Goal: Task Accomplishment & Management: Use online tool/utility

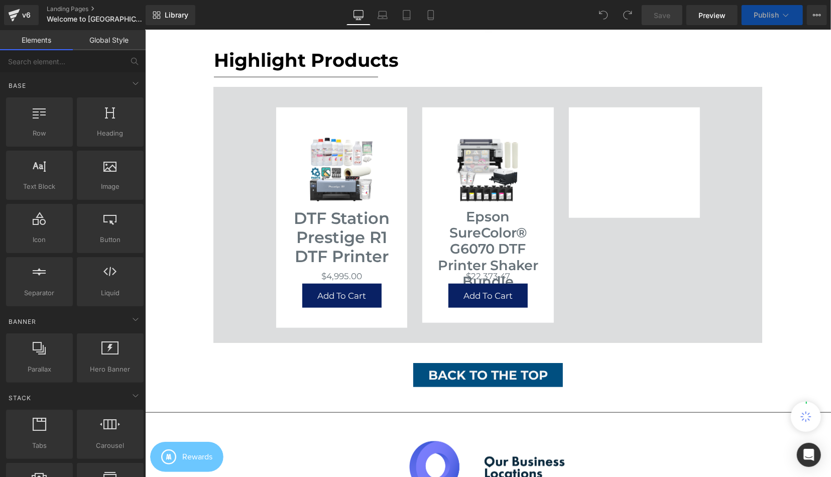
scroll to position [522, 0]
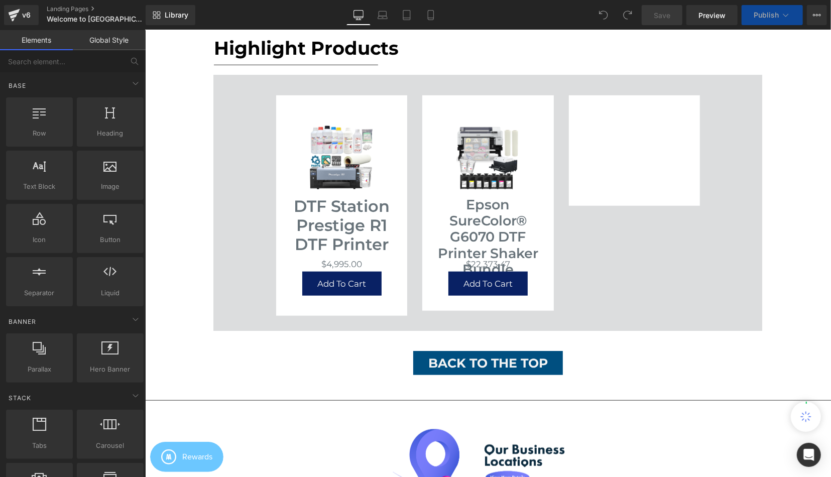
click at [401, 89] on div "Sale Off (P) Image DTF Station Prestige R1 DTF Printer (P) Title $0 $4,995.00 (…" at bounding box center [487, 203] width 439 height 236
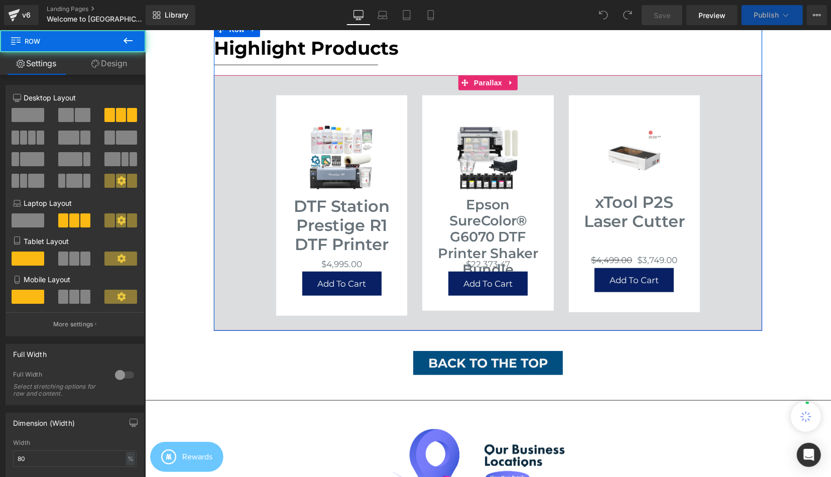
click at [627, 168] on img at bounding box center [634, 158] width 64 height 67
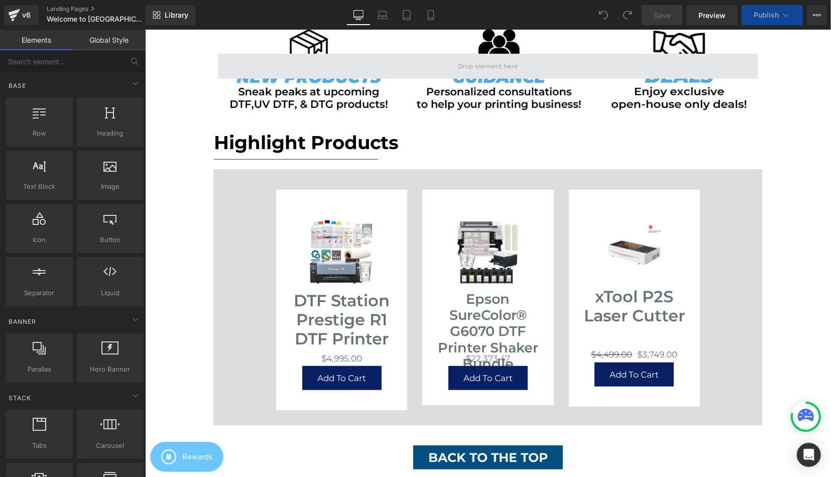
scroll to position [418, 0]
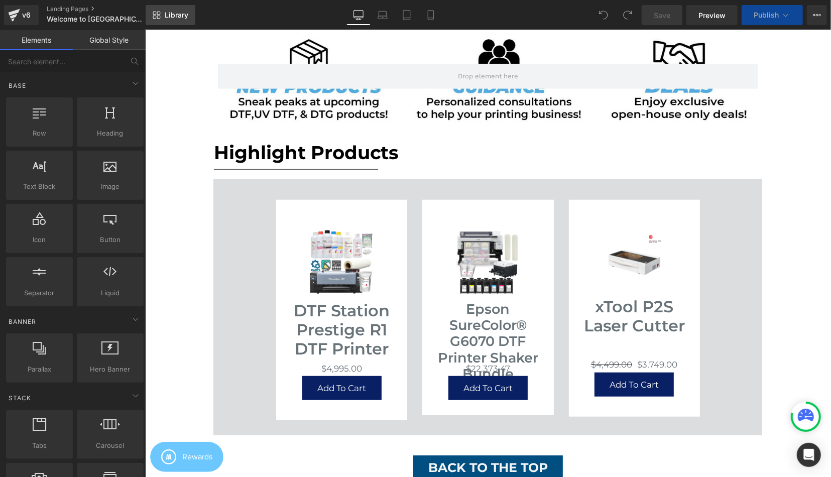
click at [165, 22] on link "Library" at bounding box center [171, 15] width 50 height 20
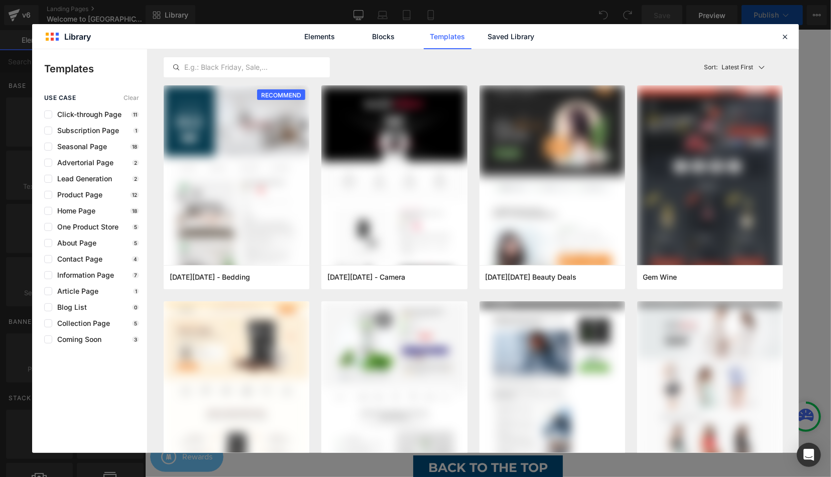
click at [0, 0] on link "Saved Library" at bounding box center [0, 0] width 0 height 0
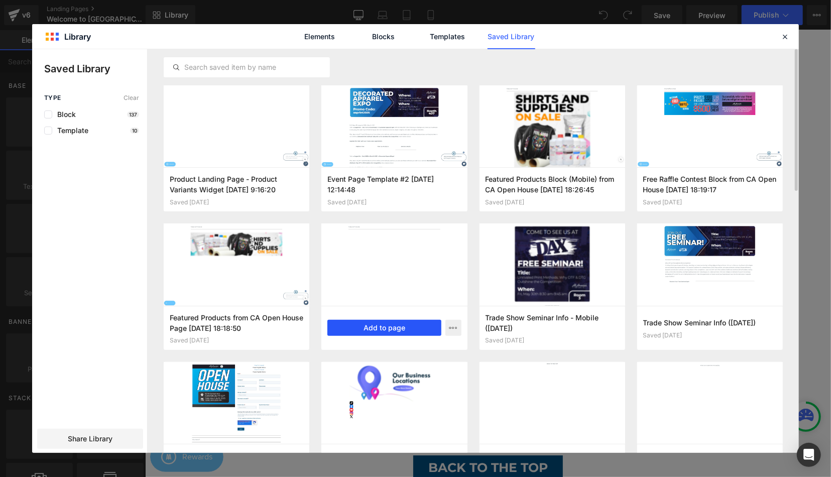
click at [366, 323] on button "Add to page" at bounding box center [383, 328] width 113 height 16
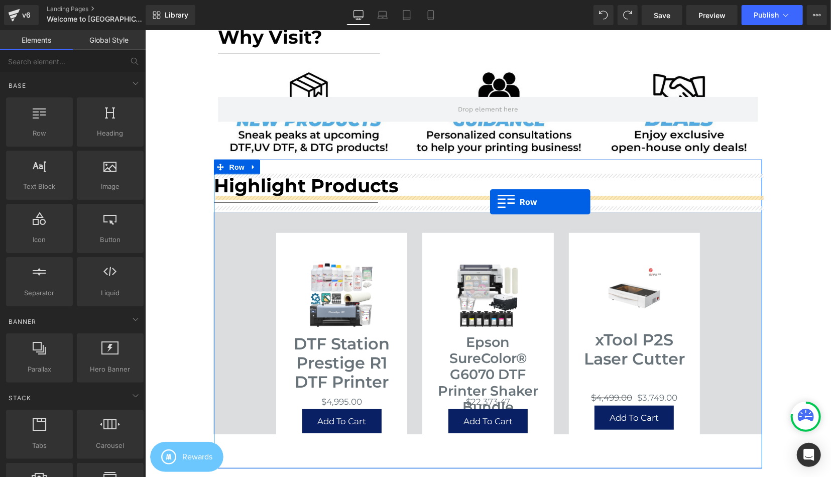
scroll to position [0, 0]
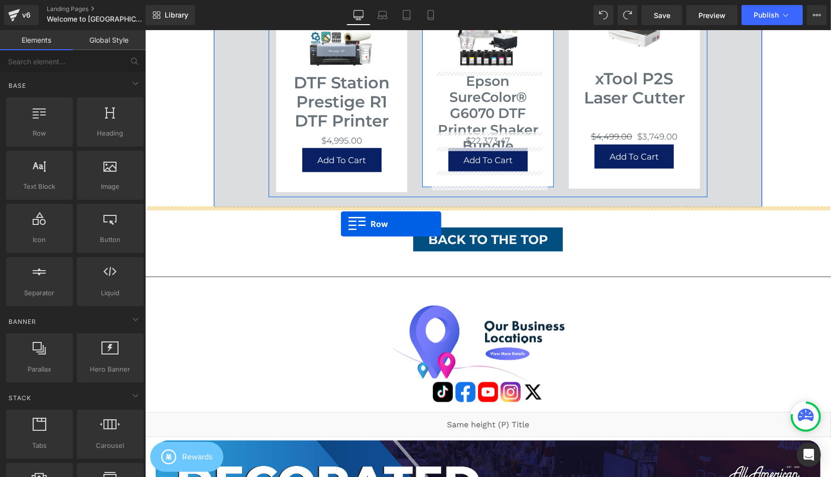
drag, startPoint x: 148, startPoint y: 84, endPoint x: 340, endPoint y: 224, distance: 238.0
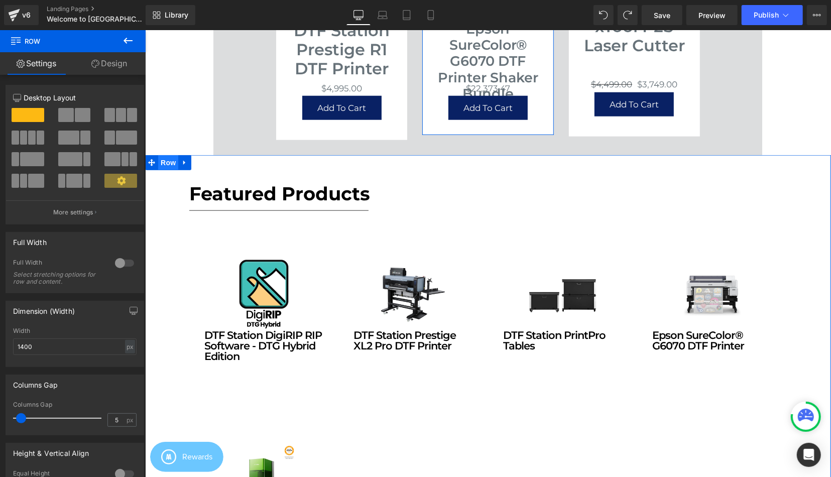
click at [175, 158] on span "Row" at bounding box center [168, 162] width 20 height 15
click at [52, 354] on div "Width 1400 px % px" at bounding box center [74, 346] width 123 height 39
click at [51, 349] on input "1400" at bounding box center [74, 346] width 123 height 17
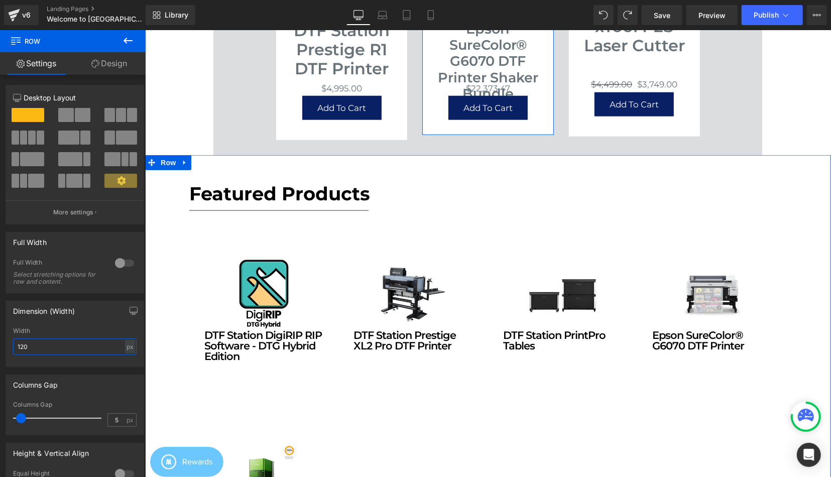
type input "1200"
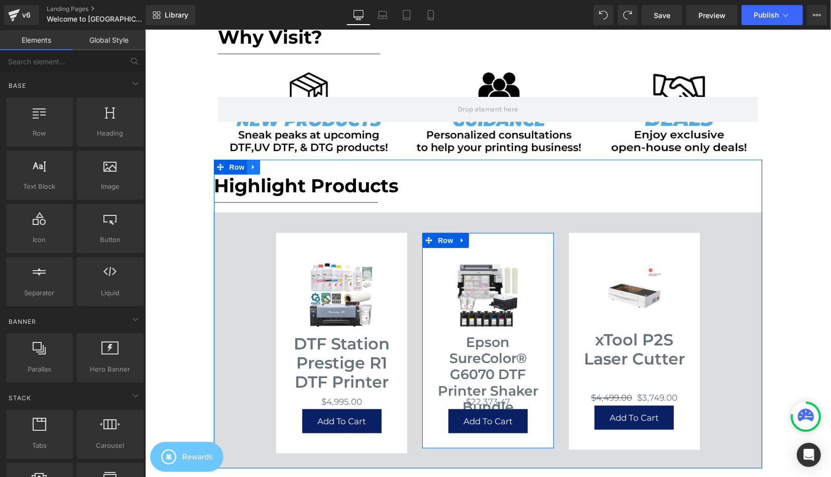
click at [252, 169] on icon at bounding box center [253, 167] width 7 height 8
click at [272, 168] on link at bounding box center [266, 166] width 13 height 15
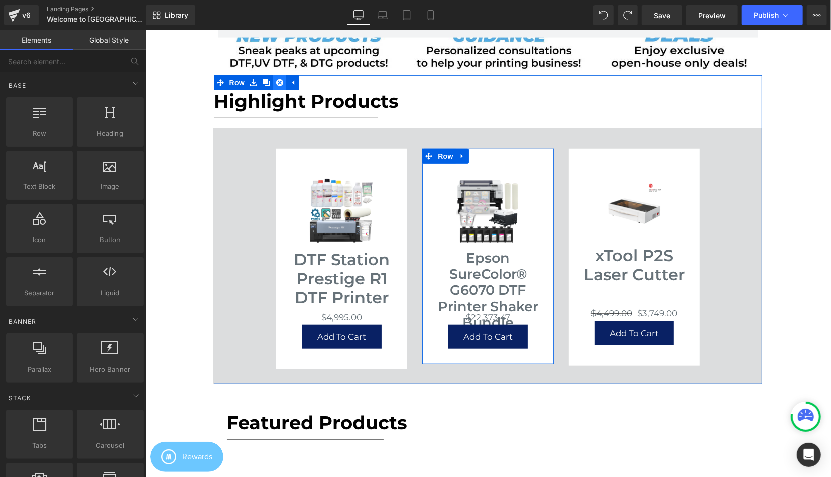
click at [283, 80] on link at bounding box center [279, 82] width 13 height 15
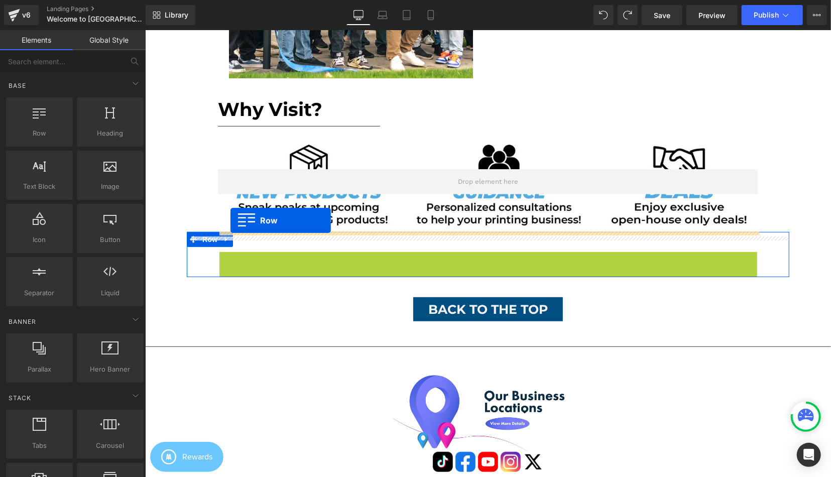
drag, startPoint x: 229, startPoint y: 248, endPoint x: 230, endPoint y: 220, distance: 28.1
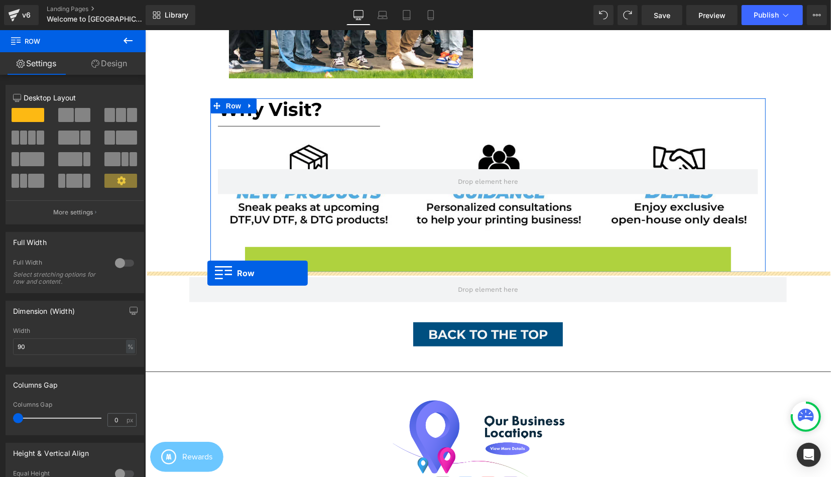
drag, startPoint x: 251, startPoint y: 247, endPoint x: 207, endPoint y: 273, distance: 50.8
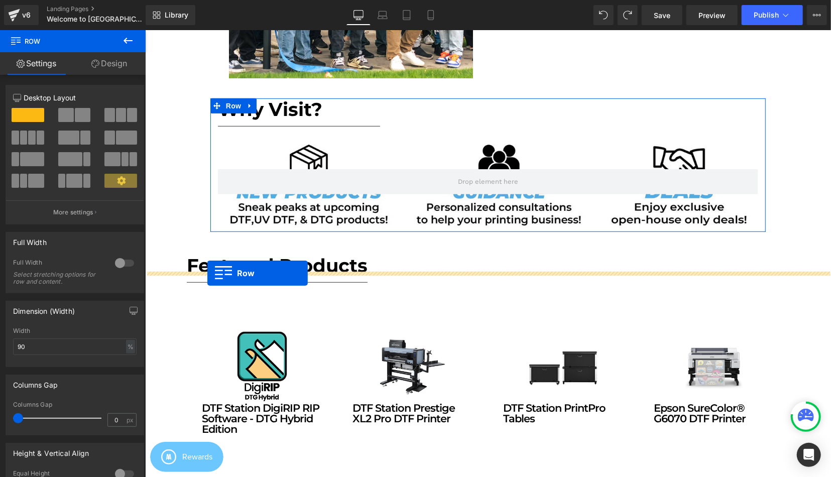
click at [207, 273] on h1 "Featured Products" at bounding box center [487, 265] width 602 height 22
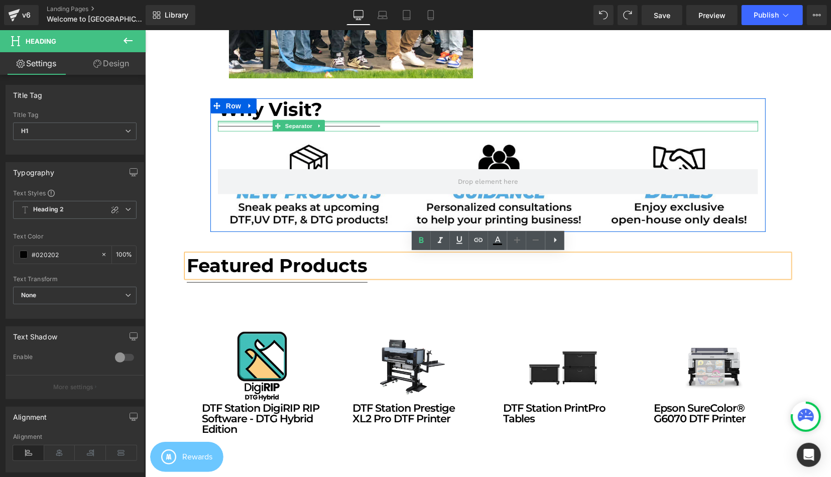
click at [261, 121] on div at bounding box center [487, 121] width 540 height 3
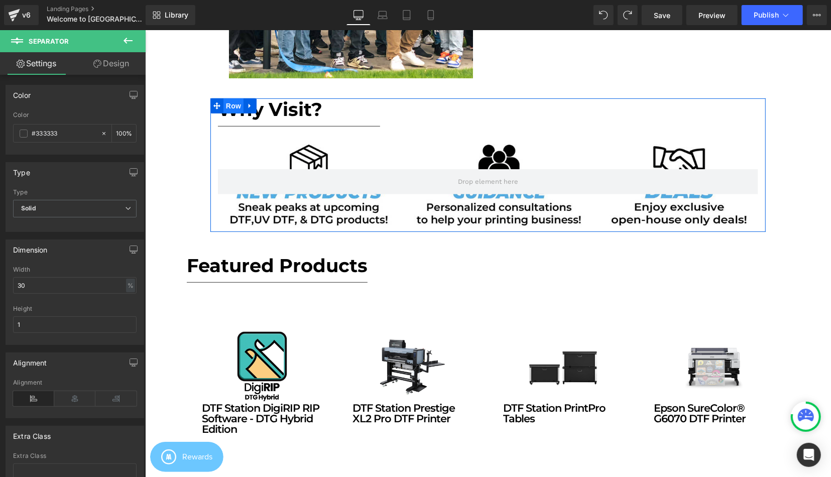
click at [232, 104] on span "Row" at bounding box center [233, 105] width 20 height 15
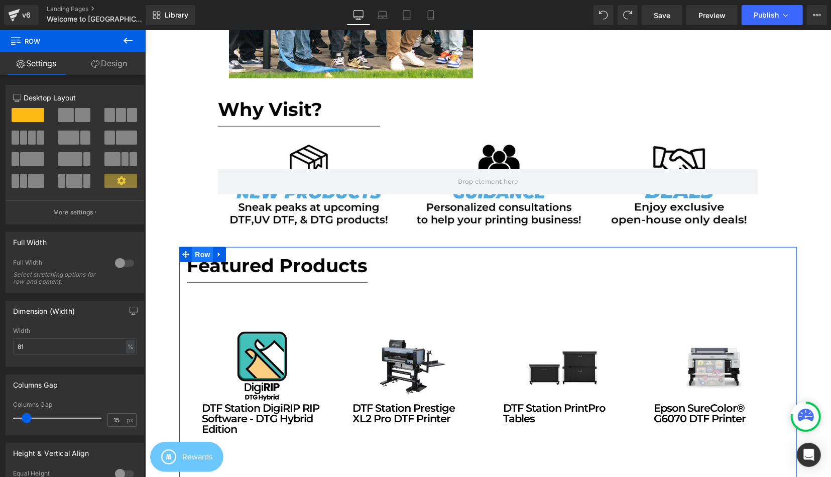
click at [204, 253] on span "Row" at bounding box center [202, 253] width 20 height 15
click at [26, 351] on input "90" at bounding box center [74, 346] width 123 height 17
type input "80"
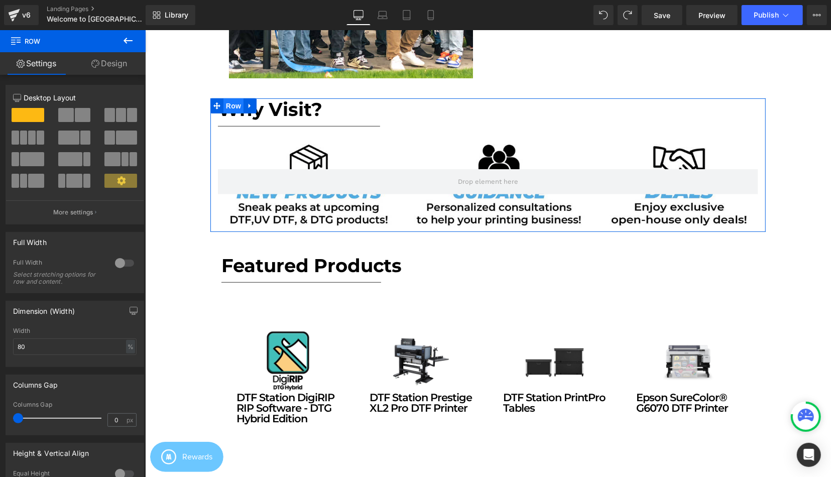
click at [235, 107] on span "Row" at bounding box center [233, 105] width 20 height 15
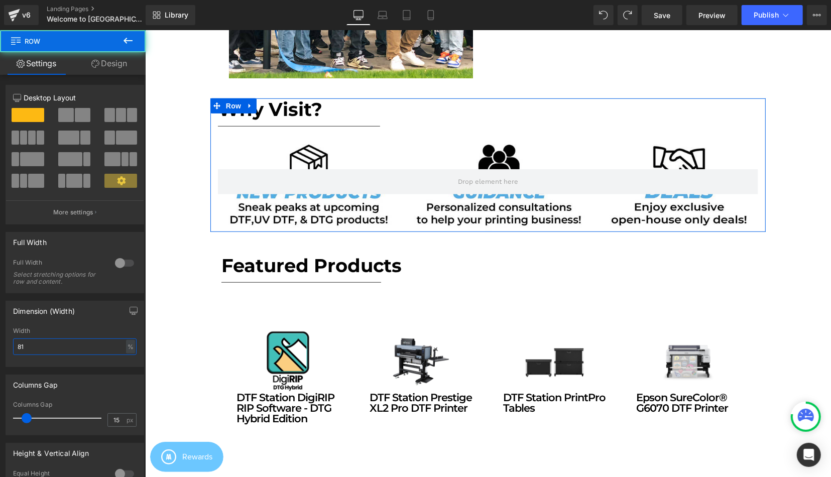
click at [37, 349] on input "81" at bounding box center [74, 346] width 123 height 17
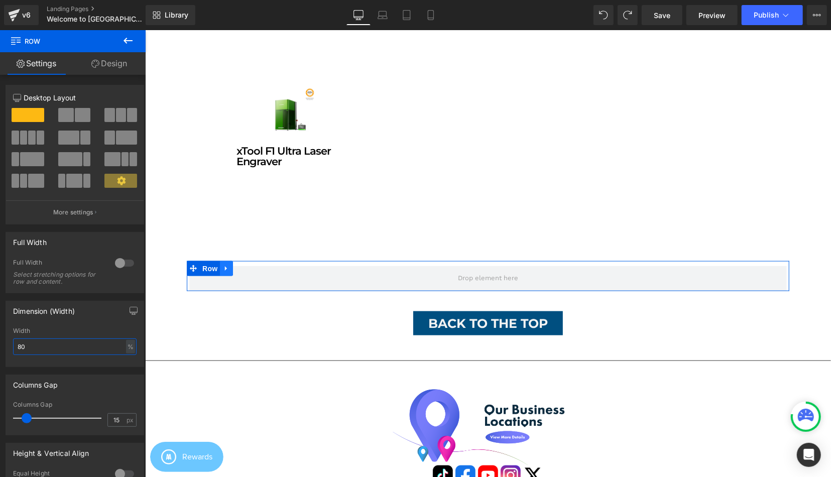
type input "80"
click at [223, 276] on link at bounding box center [225, 268] width 13 height 15
click at [252, 272] on icon at bounding box center [251, 268] width 7 height 8
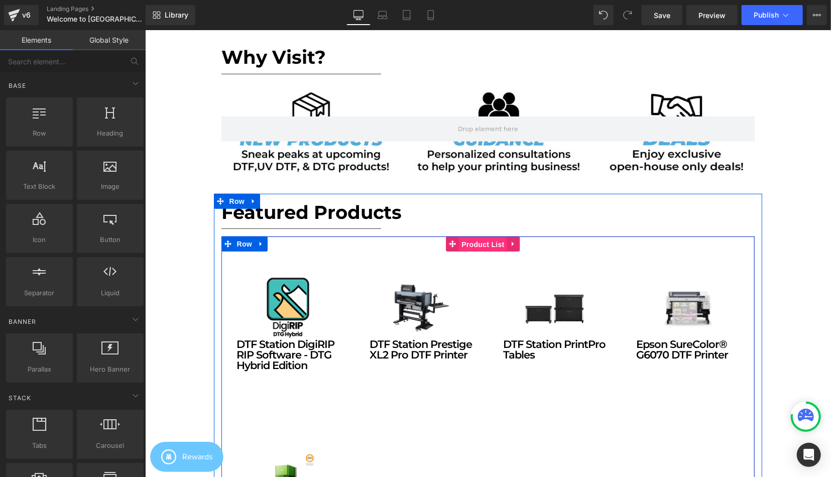
click at [489, 250] on span "Product List" at bounding box center [482, 243] width 48 height 15
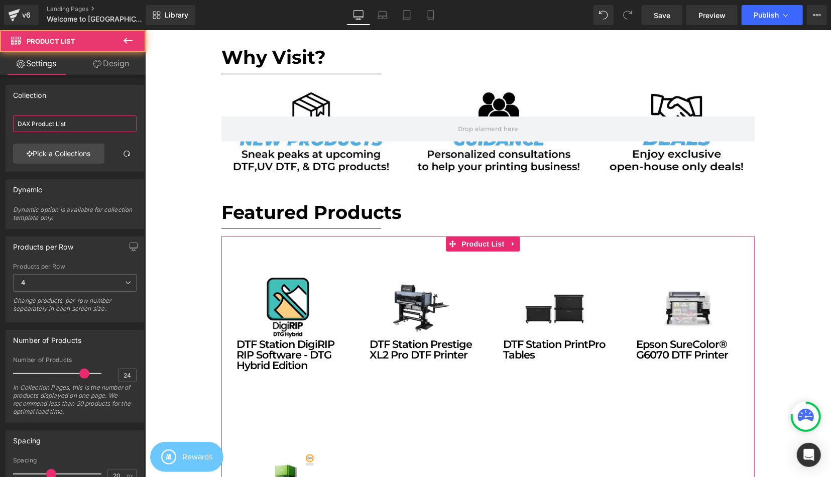
click at [80, 120] on input "DAX Product List" at bounding box center [74, 123] width 123 height 17
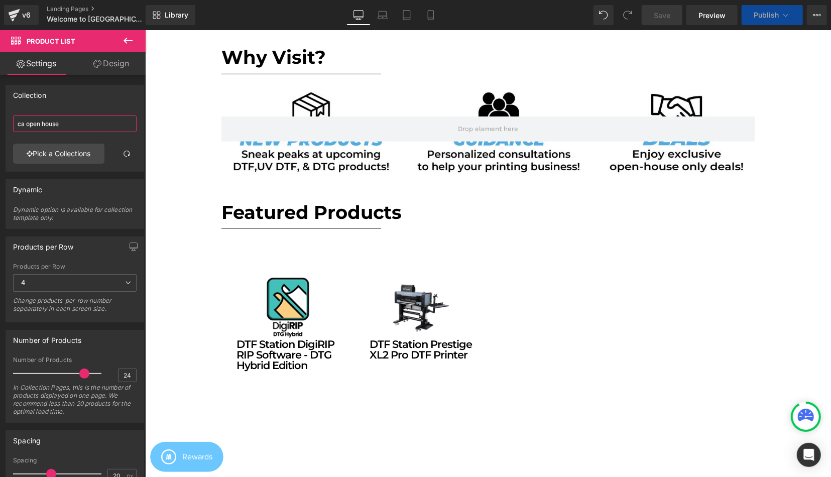
type input "\"
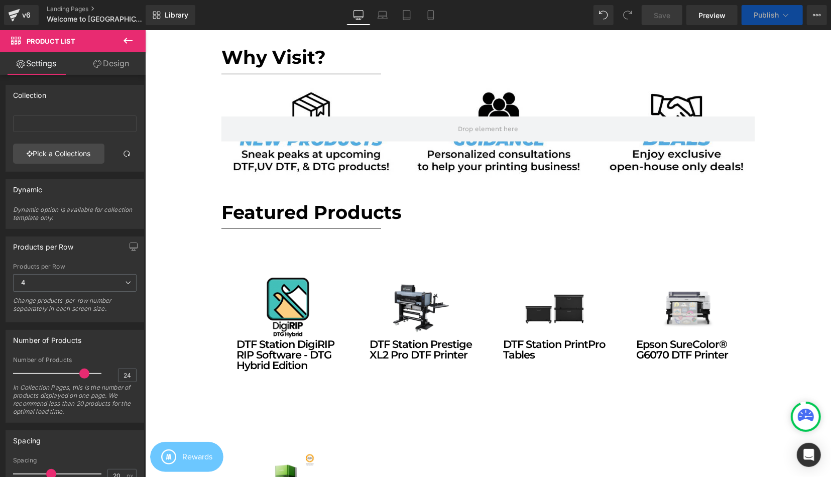
click at [106, 105] on div "Collection DAX Product List Pick a Collections" at bounding box center [75, 128] width 139 height 87
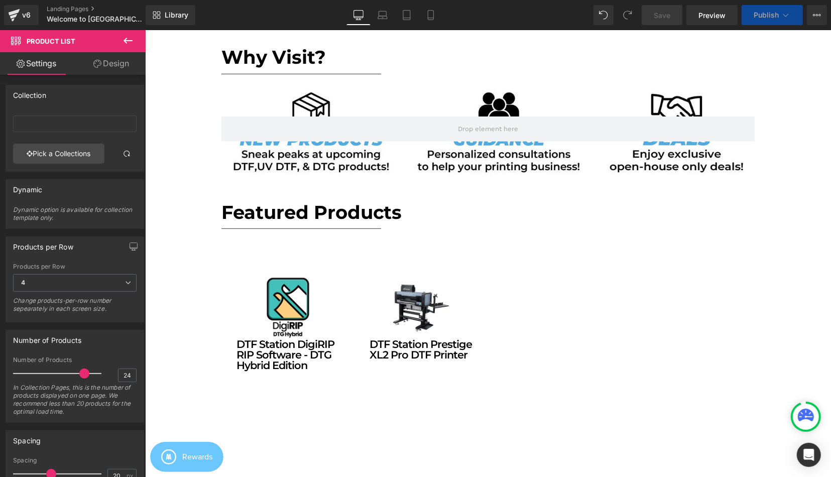
click at [65, 169] on div "DAX Product List Pick a Collections" at bounding box center [75, 141] width 138 height 60
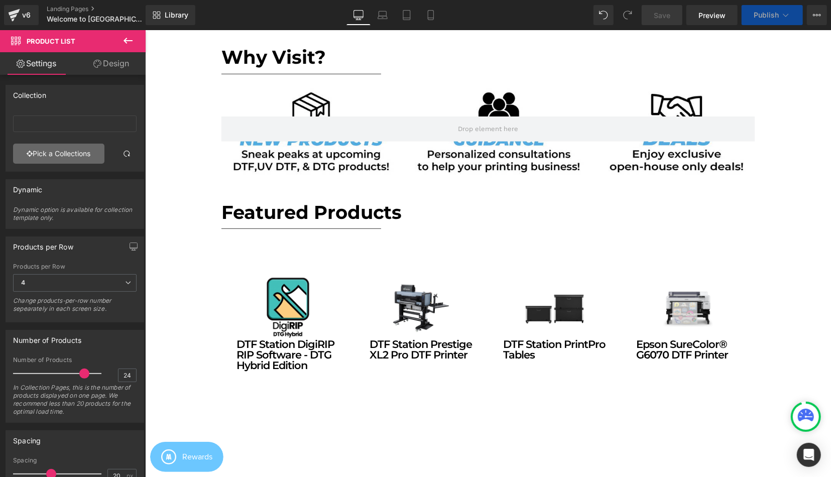
click at [68, 153] on link "Pick a Collections" at bounding box center [58, 154] width 91 height 20
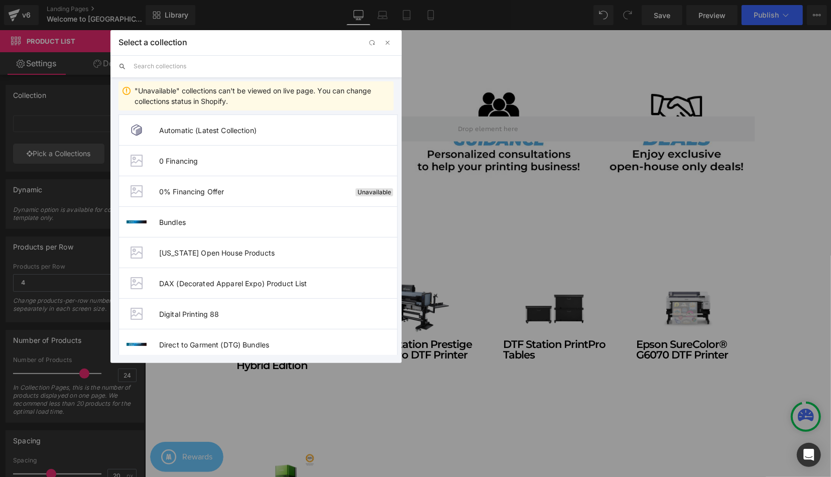
click at [242, 67] on input "text" at bounding box center [264, 66] width 260 height 22
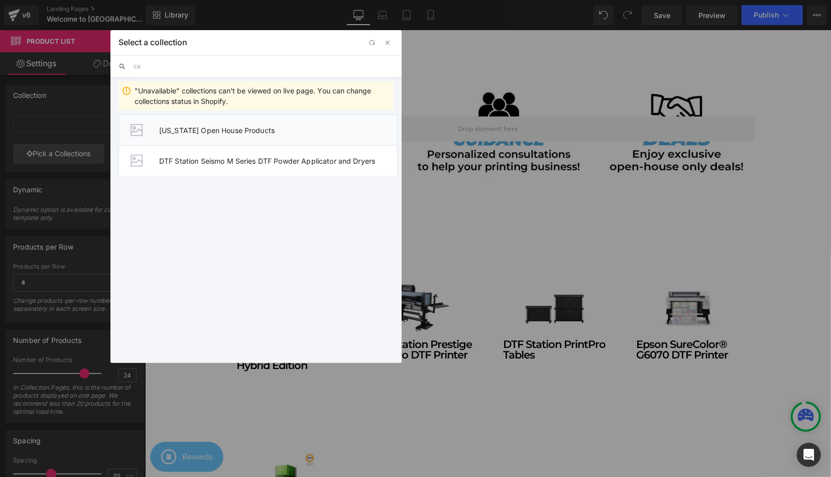
type input "ca"
click at [273, 129] on span "[US_STATE] Open House Products" at bounding box center [278, 130] width 238 height 9
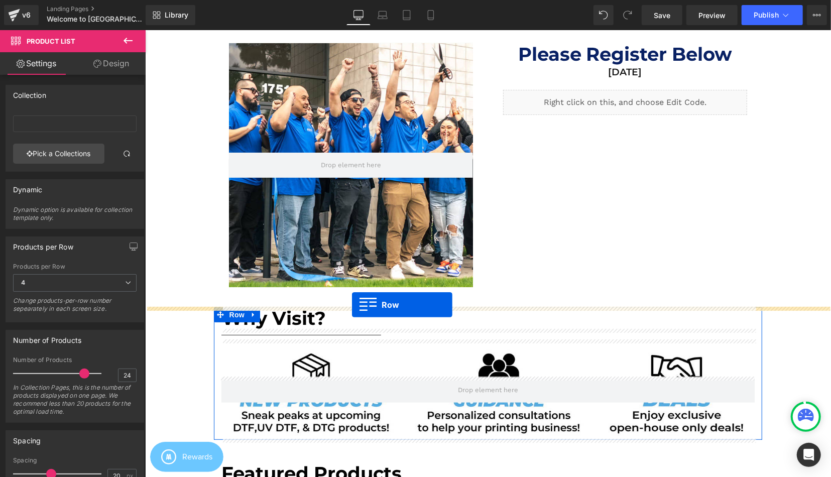
drag, startPoint x: 152, startPoint y: 176, endPoint x: 351, endPoint y: 304, distance: 236.9
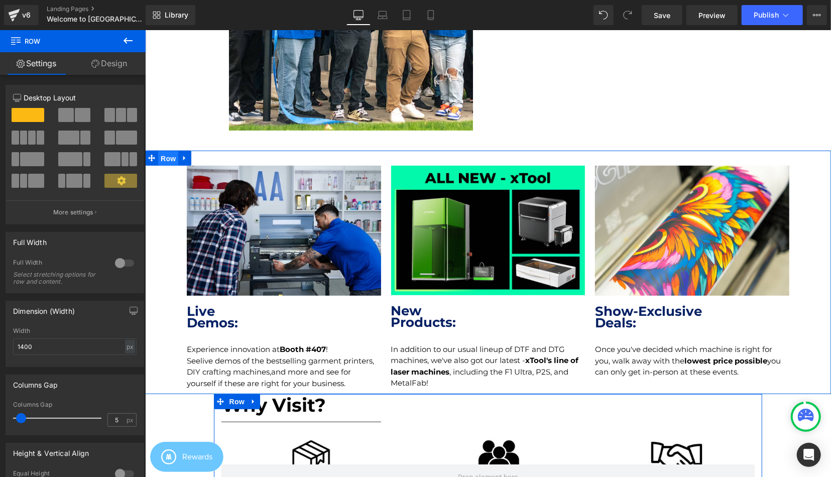
click at [171, 155] on span "Row" at bounding box center [168, 158] width 20 height 15
click at [50, 344] on input "1400" at bounding box center [74, 346] width 123 height 17
click at [134, 348] on div "px" at bounding box center [130, 347] width 10 height 14
click at [133, 365] on li "%" at bounding box center [129, 362] width 13 height 15
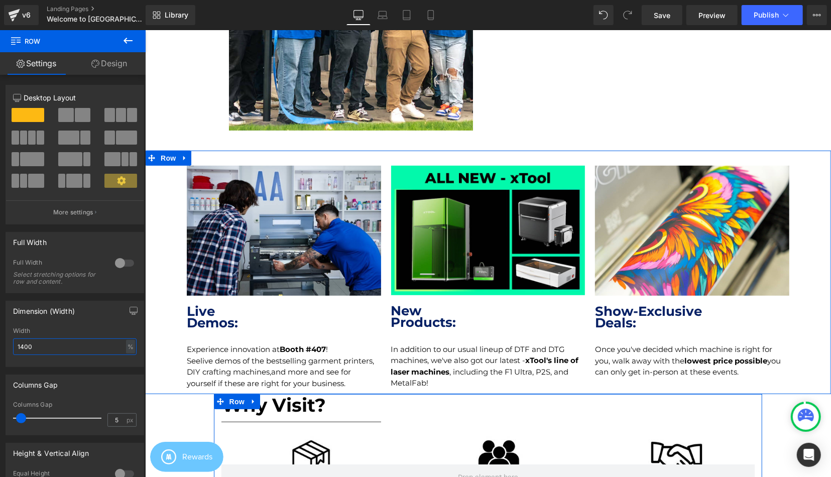
click at [99, 345] on input "1400" at bounding box center [74, 346] width 123 height 17
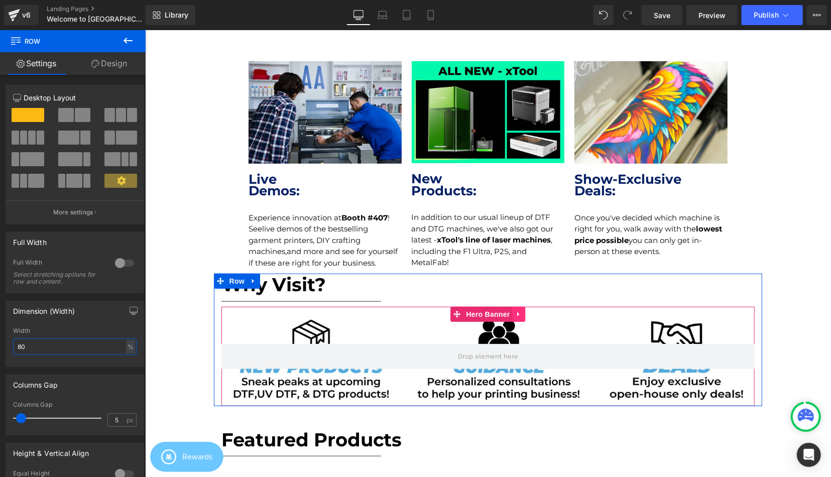
type input "80"
click at [516, 311] on icon at bounding box center [518, 314] width 7 height 8
click at [524, 313] on icon at bounding box center [525, 313] width 7 height 7
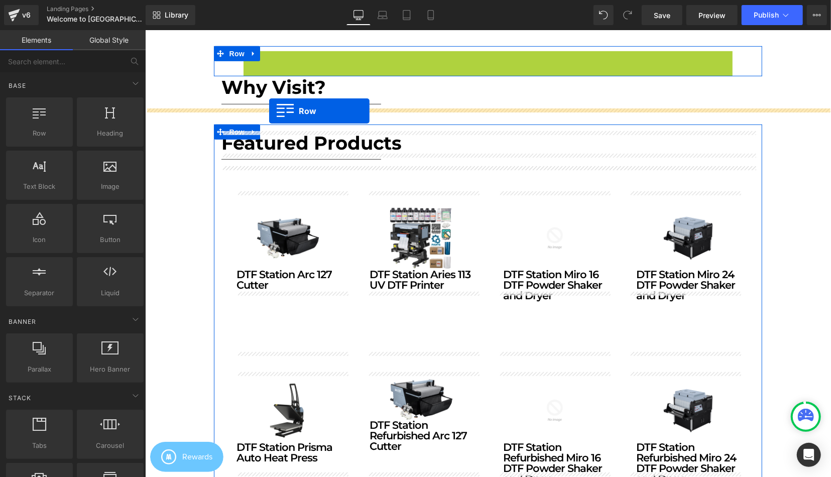
drag, startPoint x: 253, startPoint y: 61, endPoint x: 269, endPoint y: 110, distance: 51.8
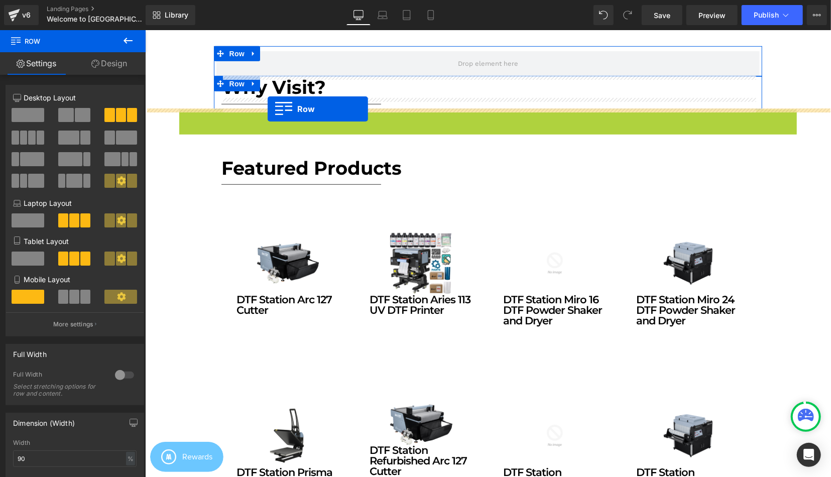
drag, startPoint x: 188, startPoint y: 114, endPoint x: 267, endPoint y: 108, distance: 79.0
drag, startPoint x: 186, startPoint y: 113, endPoint x: 255, endPoint y: 105, distance: 69.7
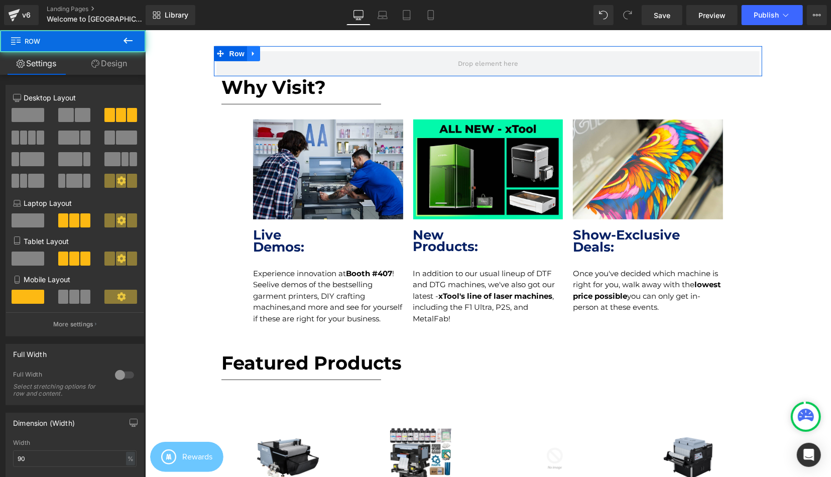
click at [252, 55] on icon at bounding box center [253, 54] width 7 height 8
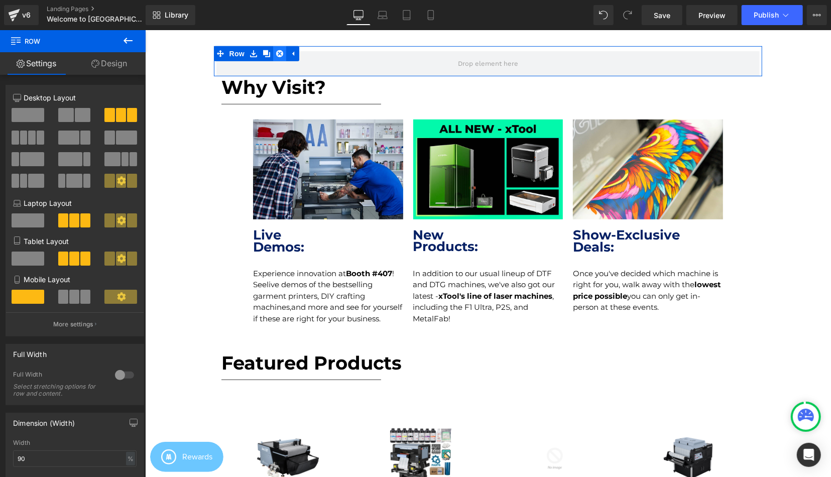
click at [274, 53] on link at bounding box center [279, 53] width 13 height 15
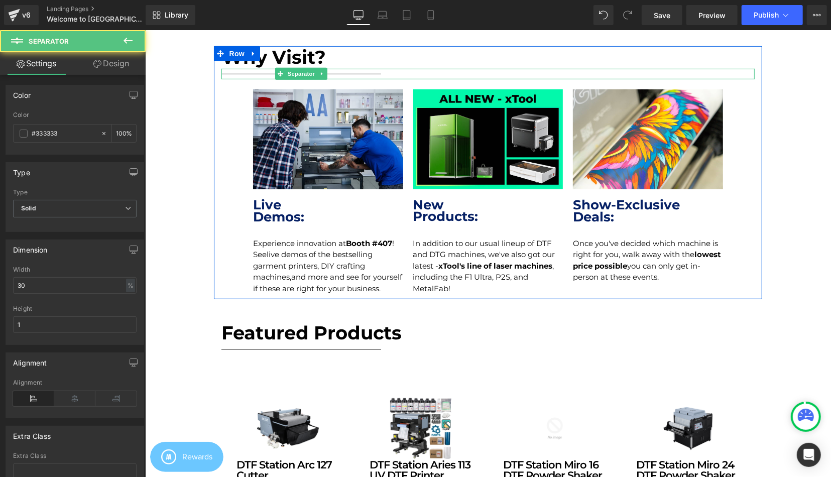
click at [241, 78] on hr at bounding box center [301, 76] width 160 height 6
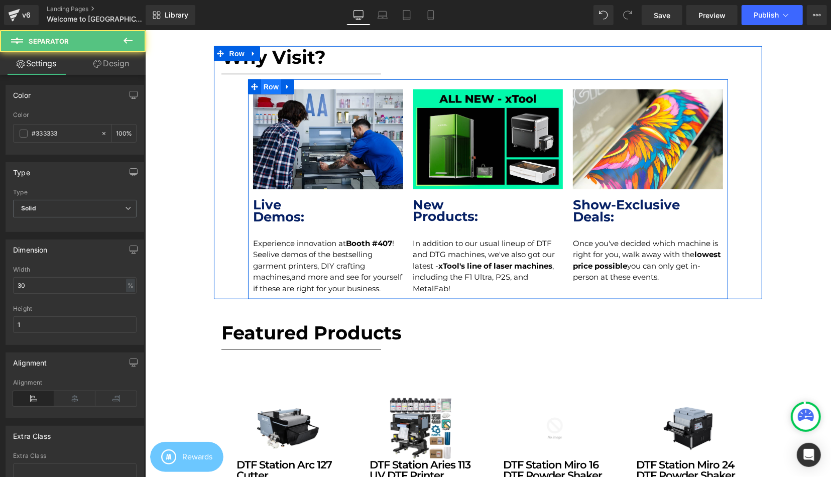
click at [271, 85] on span "Row" at bounding box center [271, 86] width 20 height 15
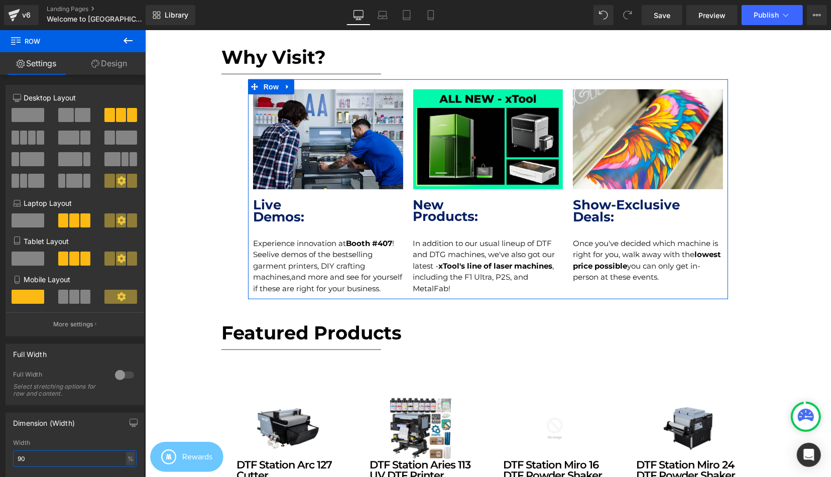
click at [43, 462] on input "90" at bounding box center [74, 458] width 123 height 17
type input "100"
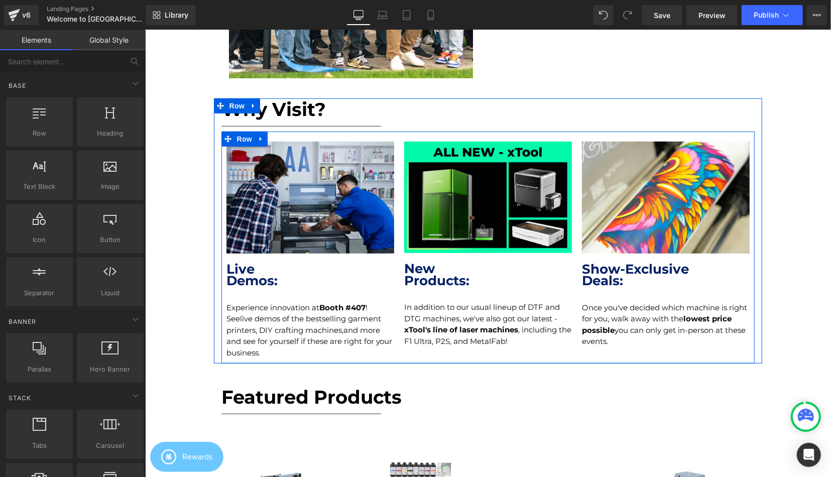
click at [327, 317] on p "Seelive demos of the bestselling garment printers, DIY crafting machines,and mo…" at bounding box center [310, 335] width 168 height 45
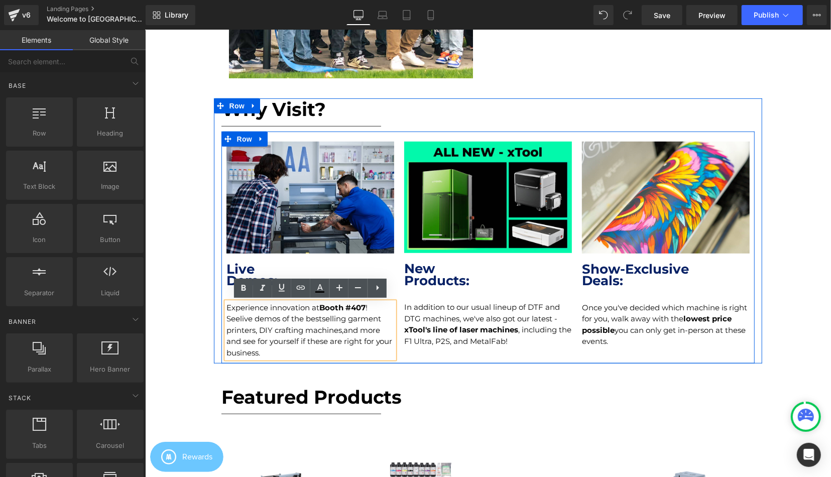
click at [318, 309] on p "Experience innovation at Booth #407 !" at bounding box center [310, 308] width 168 height 12
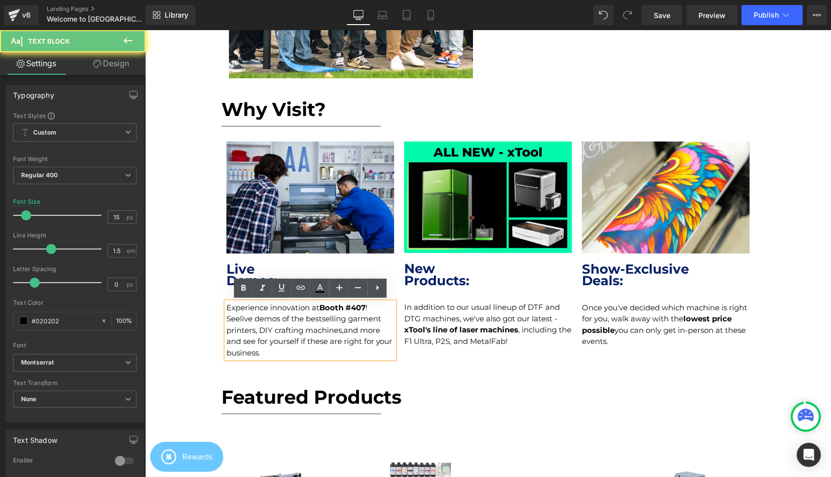
drag, startPoint x: 384, startPoint y: 308, endPoint x: 202, endPoint y: 305, distance: 181.8
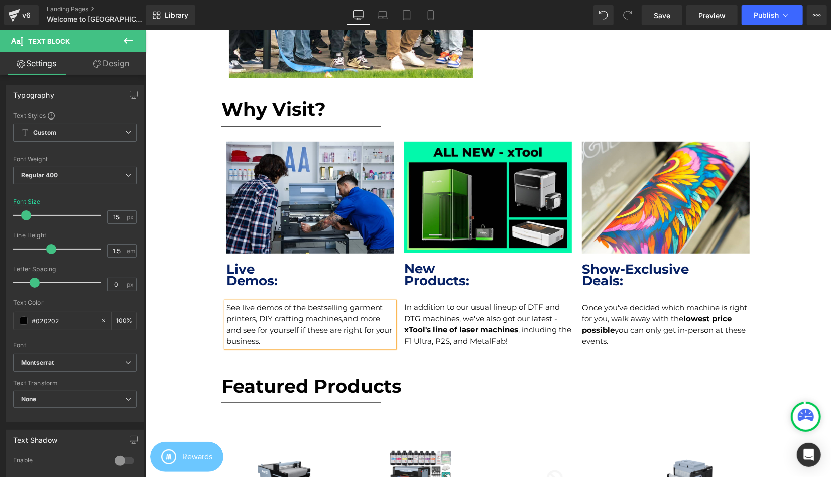
click at [345, 321] on p "See live demos of the bestselling garment printers, DIY crafting machines,and m…" at bounding box center [310, 324] width 168 height 45
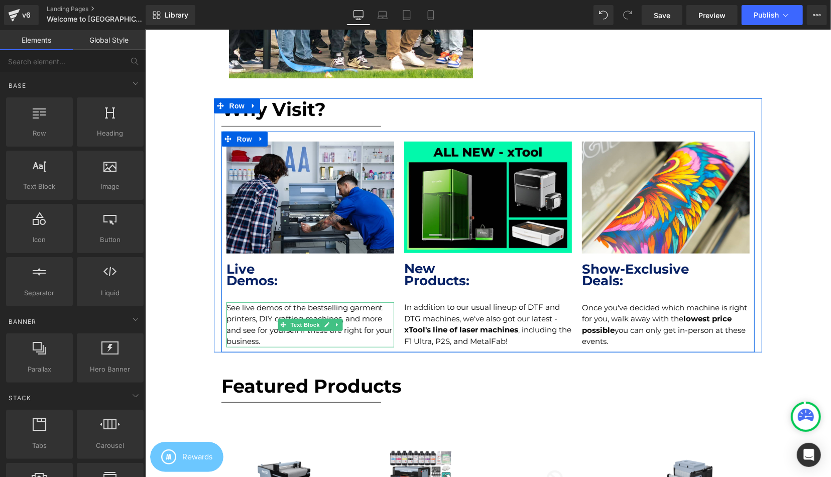
click at [321, 317] on p "See live demos of the bestselling garment printers, DIY crafting machines, and …" at bounding box center [310, 324] width 168 height 45
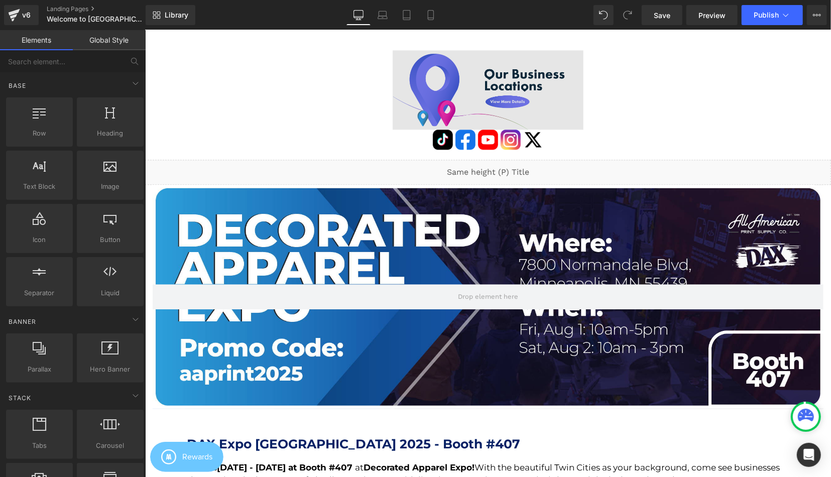
scroll to position [1461, 0]
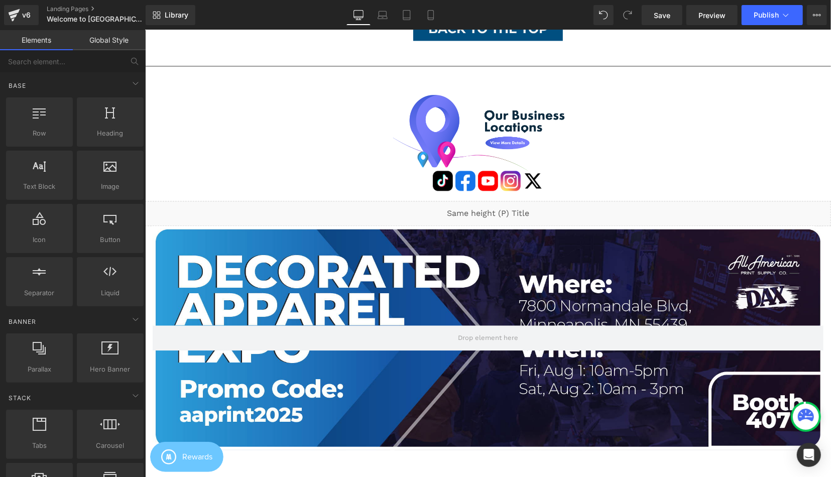
click at [628, 168] on div "Hero Banner Row Please Register Below Heading [DATE] Heading Liquid Row Row Why…" at bounding box center [488, 73] width 686 height 2807
click at [422, 102] on icon at bounding box center [424, 98] width 7 height 8
click at [446, 106] on link at bounding box center [450, 98] width 13 height 15
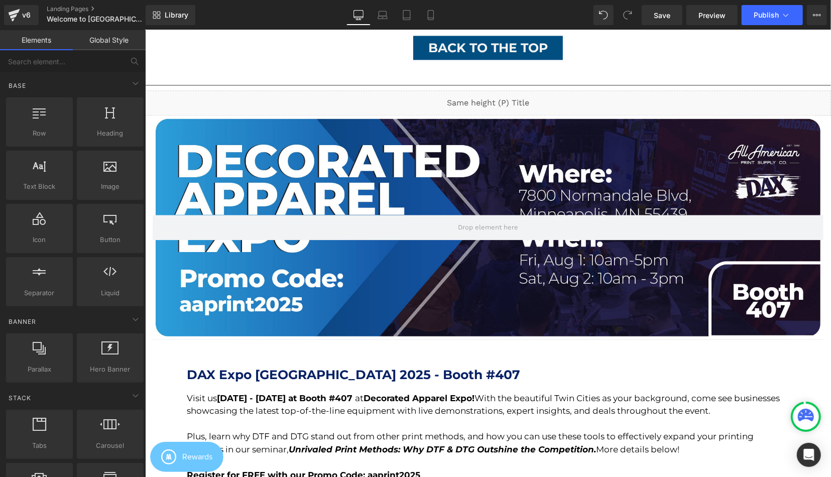
scroll to position [1409, 0]
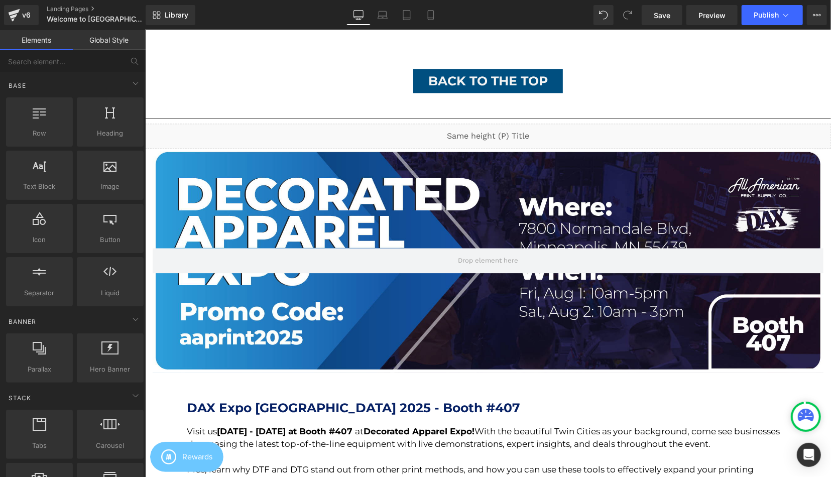
click at [186, 162] on link at bounding box center [181, 156] width 11 height 12
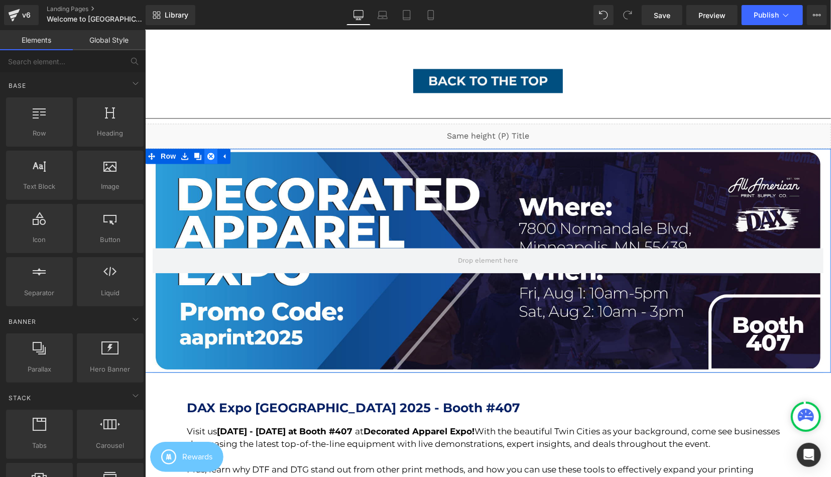
click at [209, 159] on icon at bounding box center [210, 155] width 7 height 7
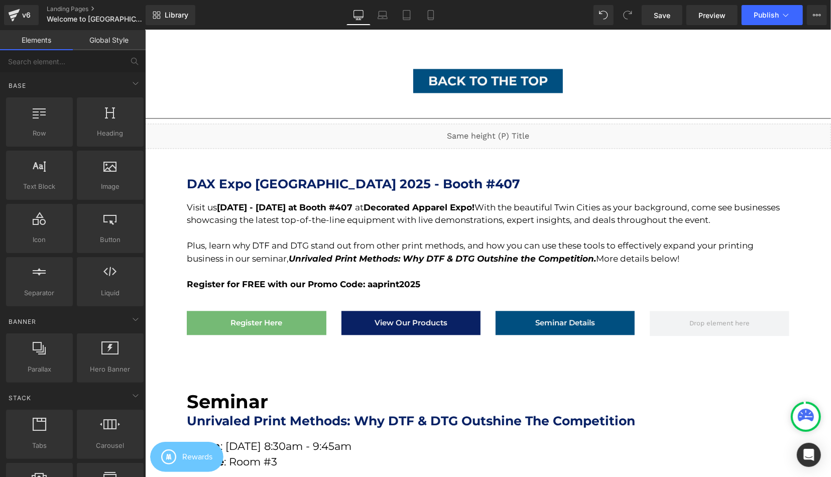
scroll to position [2865, 686]
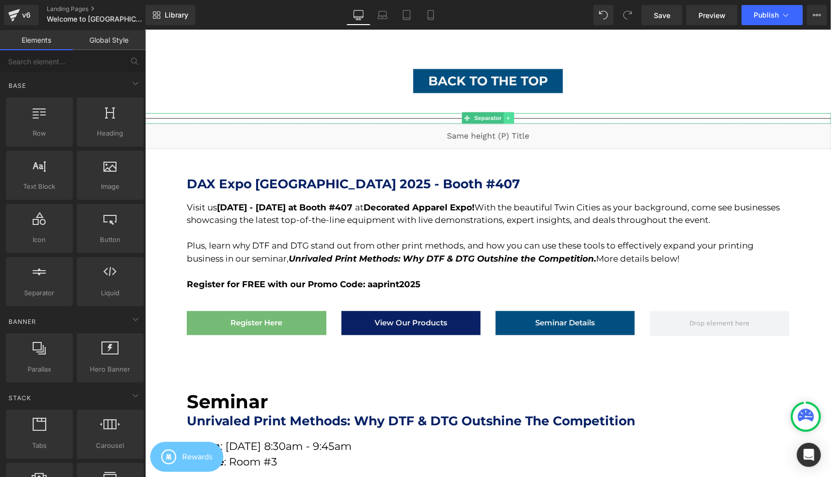
click at [511, 120] on icon at bounding box center [509, 117] width 6 height 6
click at [513, 120] on icon at bounding box center [514, 118] width 6 height 6
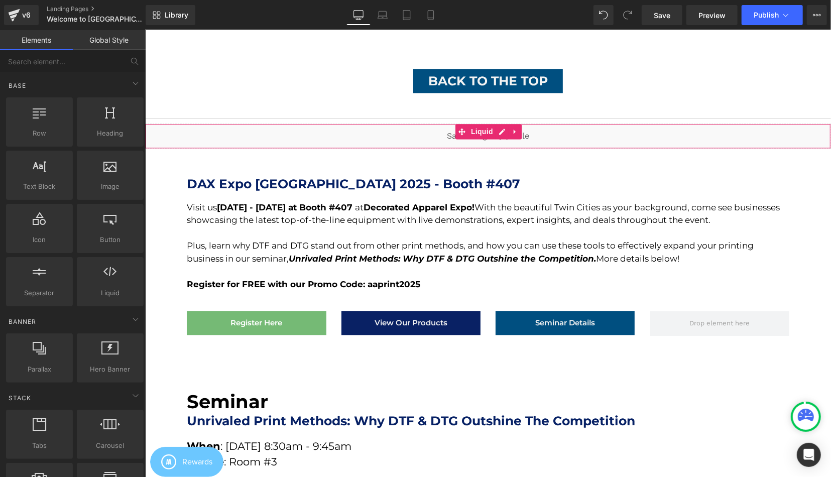
scroll to position [5, 5]
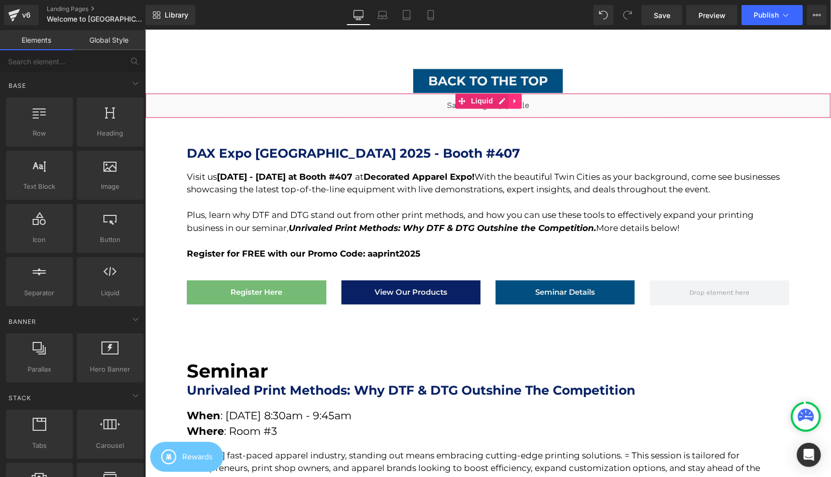
click at [516, 104] on icon at bounding box center [514, 100] width 7 height 8
click at [523, 104] on icon at bounding box center [521, 100] width 7 height 8
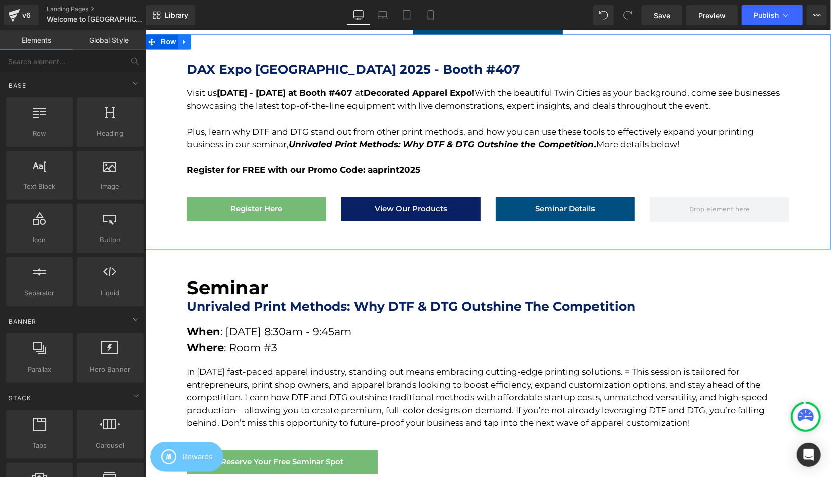
click at [184, 45] on icon at bounding box center [184, 42] width 7 height 8
click at [207, 49] on link at bounding box center [210, 41] width 13 height 15
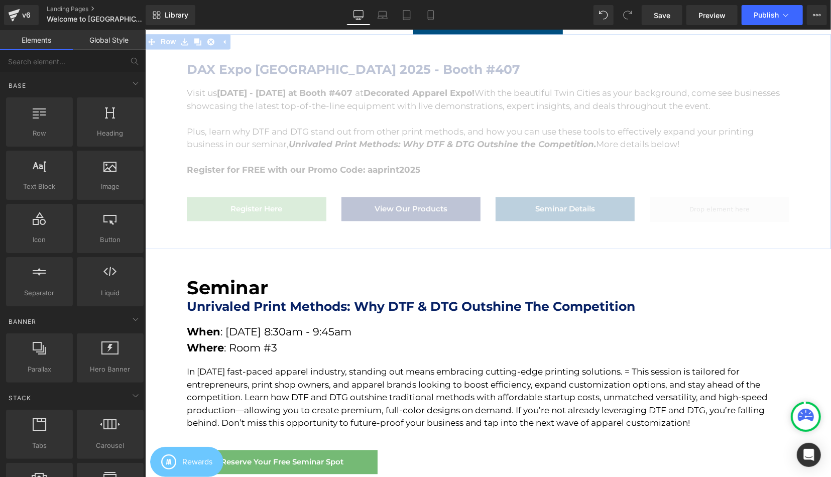
scroll to position [2518, 686]
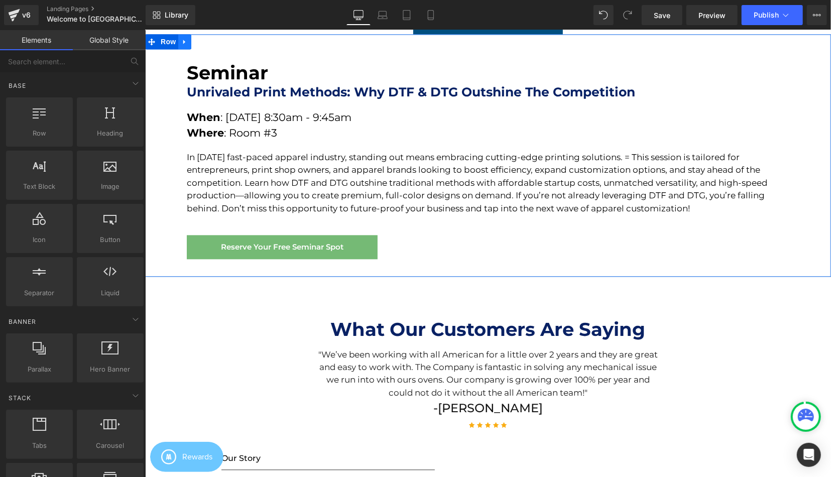
click at [186, 45] on icon at bounding box center [184, 42] width 7 height 8
click at [210, 45] on icon at bounding box center [210, 41] width 7 height 7
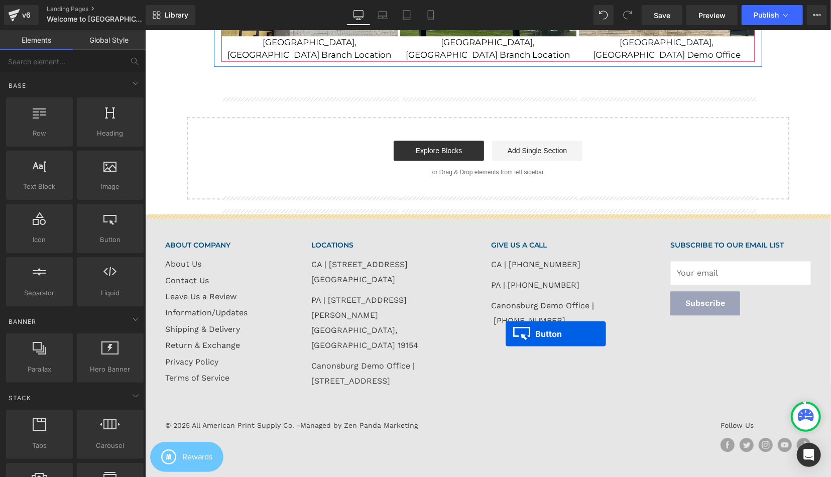
scroll to position [1621, 0]
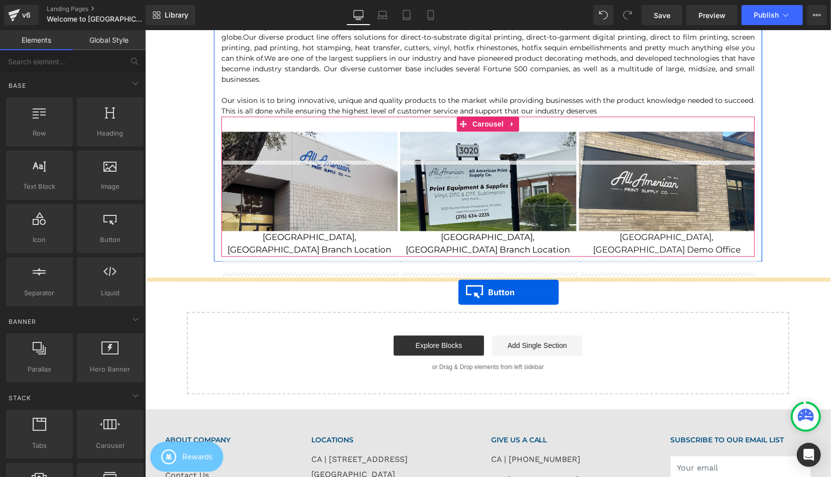
drag, startPoint x: 468, startPoint y: 207, endPoint x: 458, endPoint y: 291, distance: 84.9
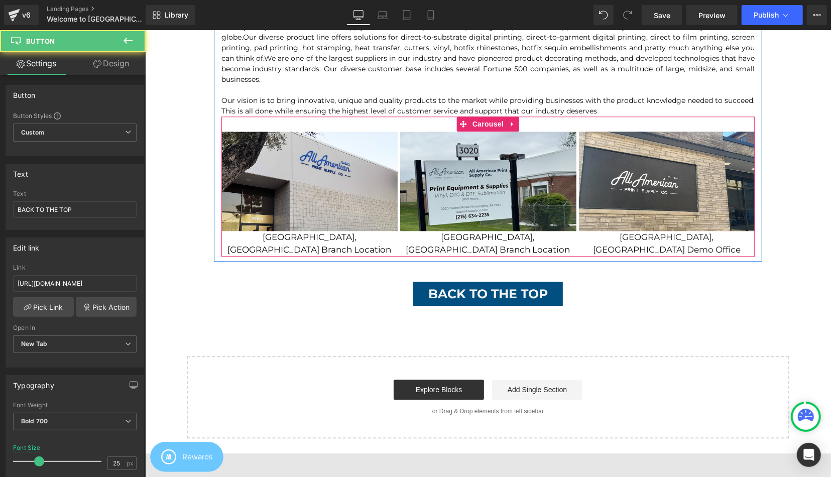
scroll to position [1210, 0]
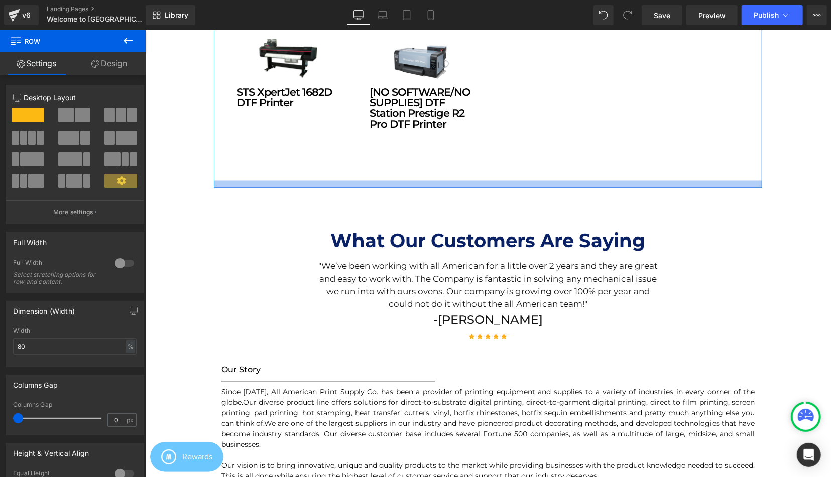
drag, startPoint x: 452, startPoint y: 213, endPoint x: 453, endPoint y: 179, distance: 34.2
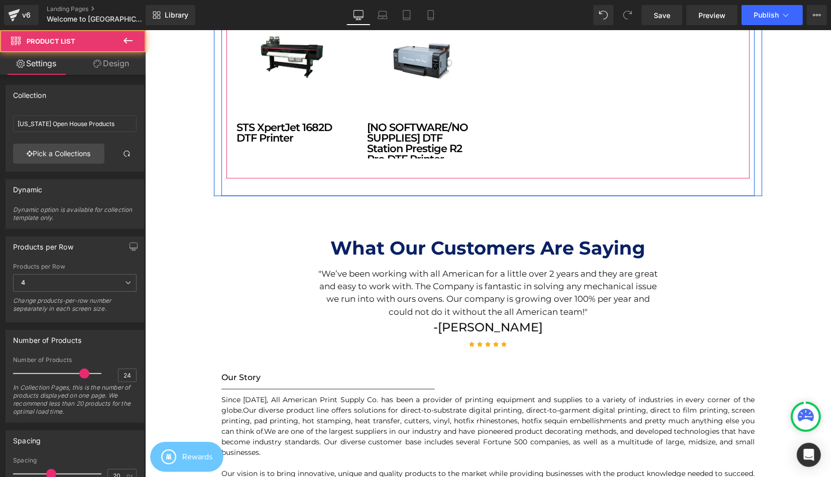
drag, startPoint x: 436, startPoint y: 190, endPoint x: 436, endPoint y: 154, distance: 36.1
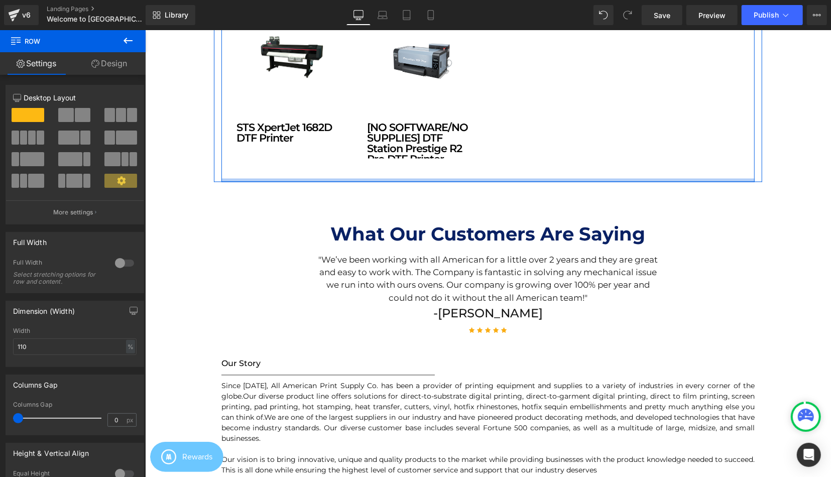
scroll to position [2235, 686]
drag, startPoint x: 435, startPoint y: 186, endPoint x: 527, endPoint y: 143, distance: 101.1
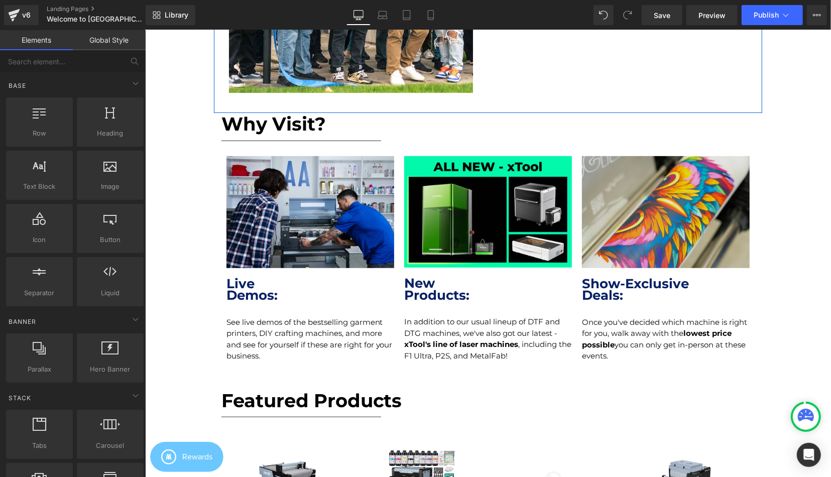
scroll to position [313, 0]
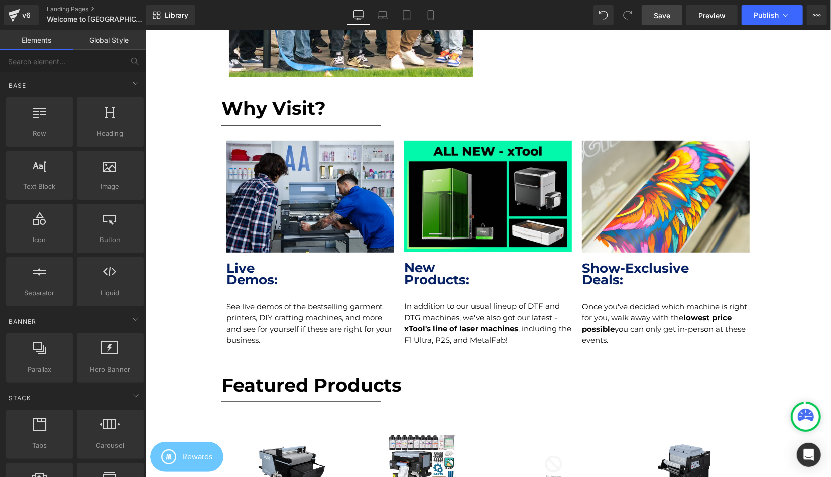
drag, startPoint x: 662, startPoint y: 19, endPoint x: 518, endPoint y: 152, distance: 196.4
click at [662, 19] on span "Save" at bounding box center [662, 15] width 17 height 11
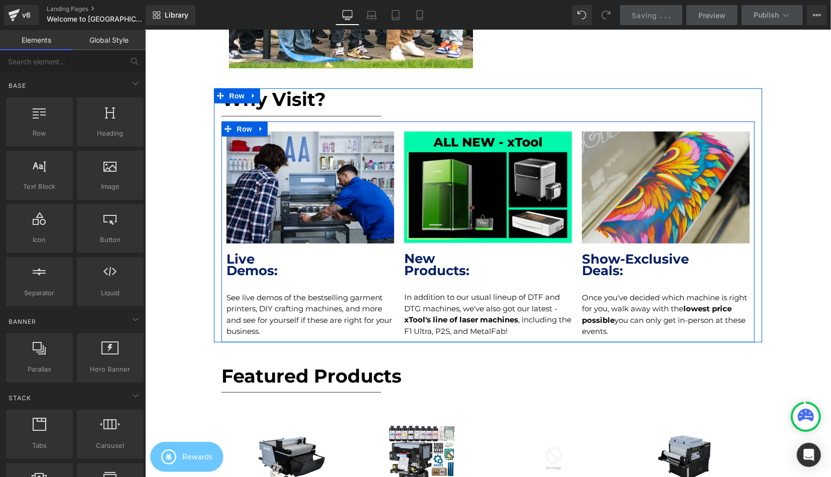
scroll to position [365, 0]
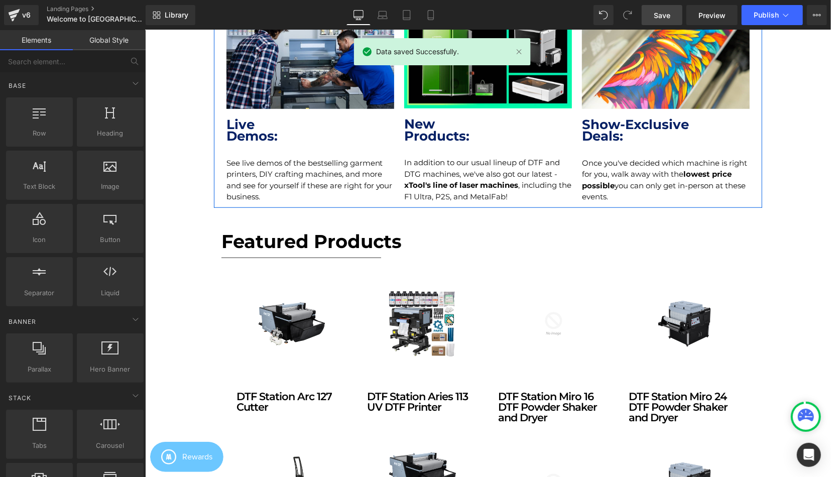
scroll to position [522, 0]
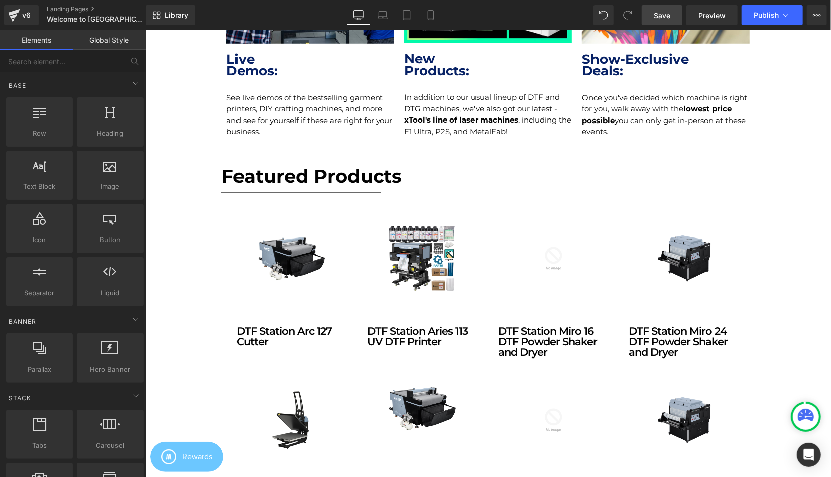
click at [667, 8] on link "Save" at bounding box center [662, 15] width 41 height 20
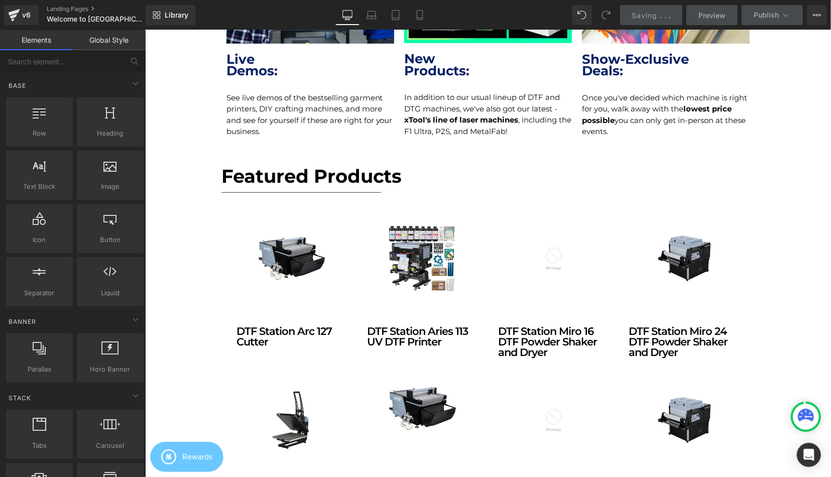
scroll to position [0, 0]
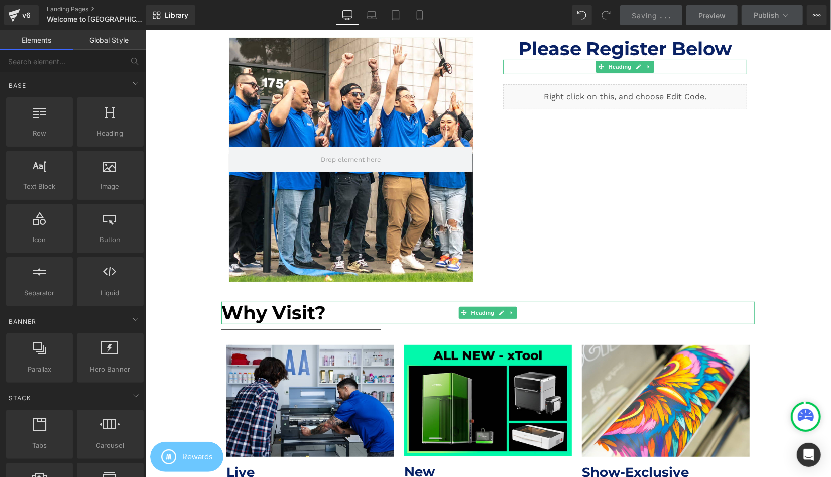
scroll to position [313, 0]
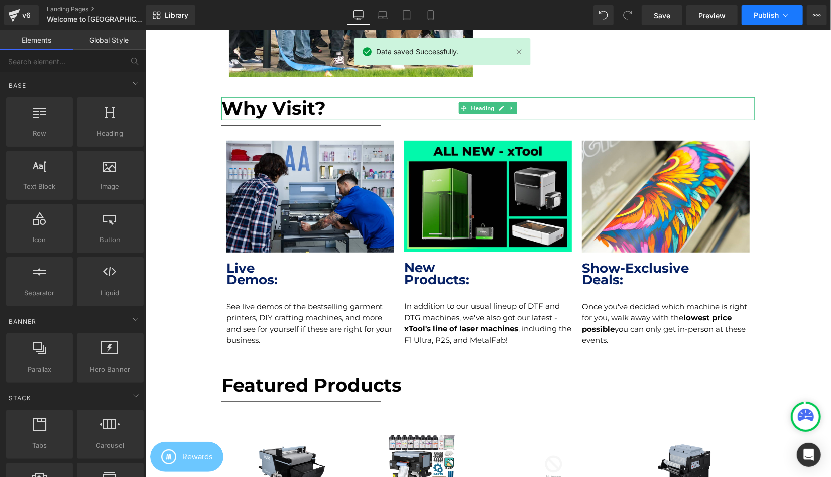
click at [781, 14] on icon at bounding box center [786, 15] width 10 height 10
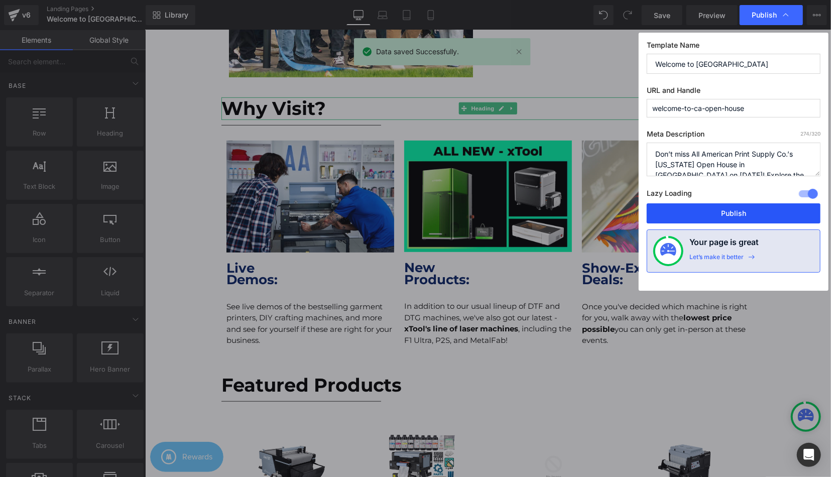
click at [742, 210] on button "Publish" at bounding box center [734, 213] width 174 height 20
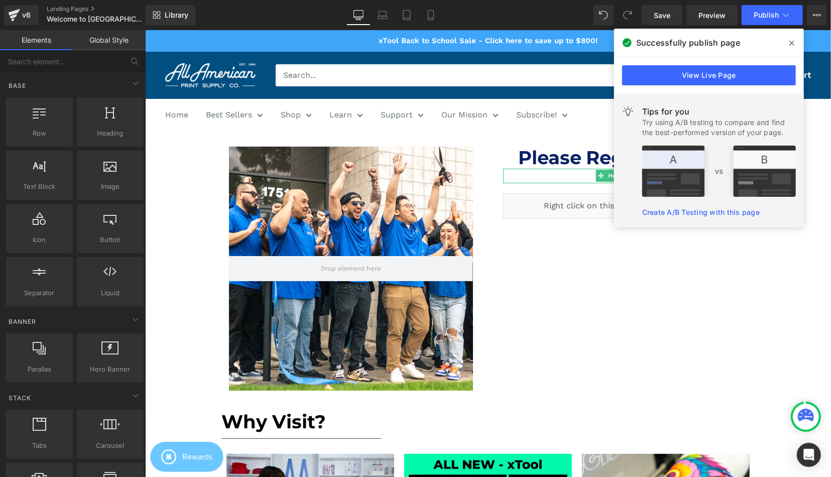
click at [793, 42] on icon at bounding box center [791, 43] width 5 height 8
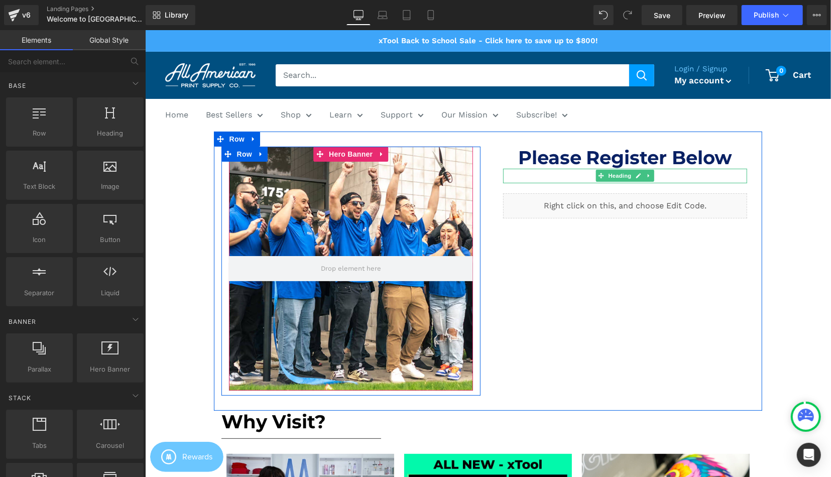
click at [403, 185] on div at bounding box center [350, 268] width 244 height 244
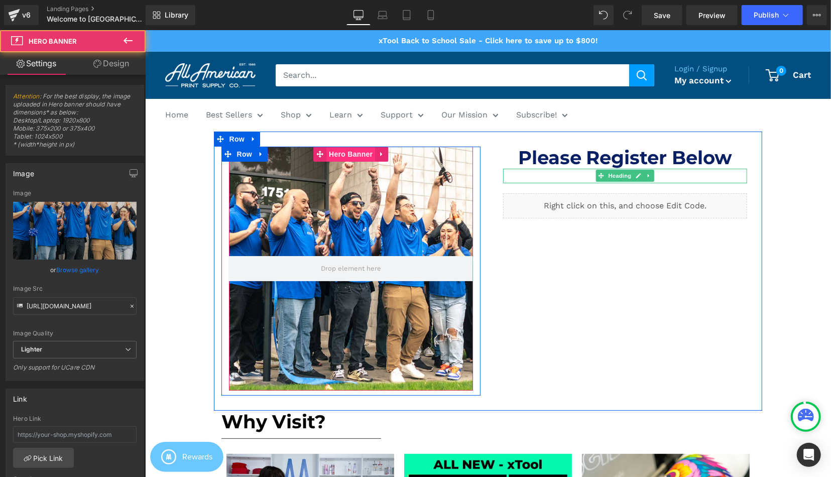
click at [351, 155] on span "Hero Banner" at bounding box center [350, 153] width 49 height 15
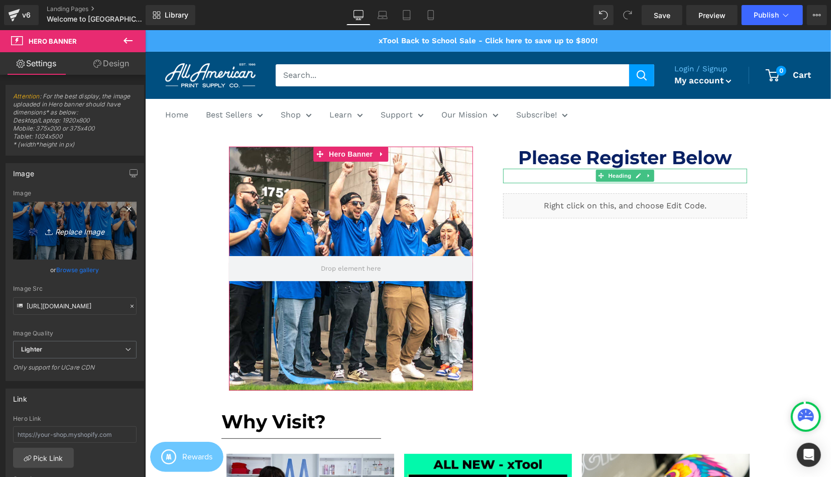
click at [107, 215] on link "Replace Image" at bounding box center [74, 231] width 123 height 58
type input "C:\fakepath\IG(1).png"
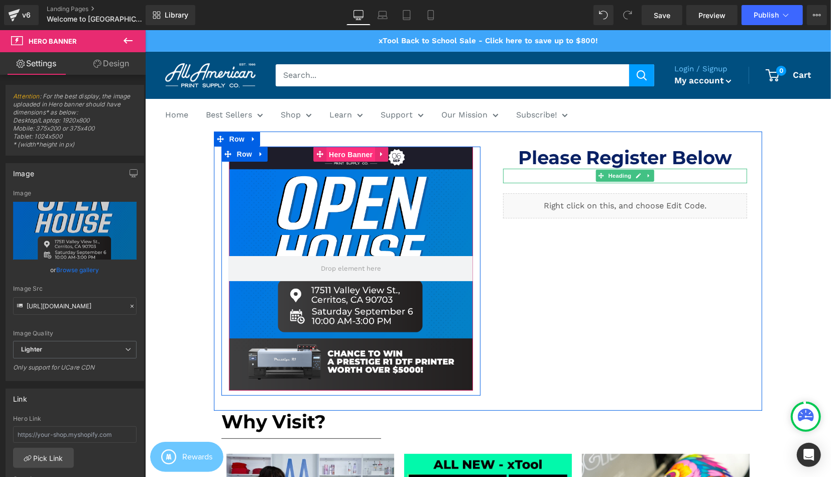
click at [342, 154] on span "Hero Banner" at bounding box center [350, 154] width 49 height 15
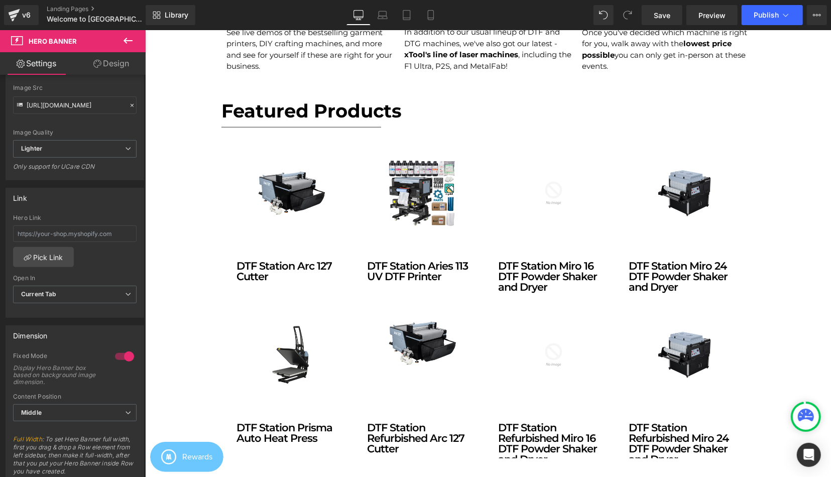
scroll to position [627, 0]
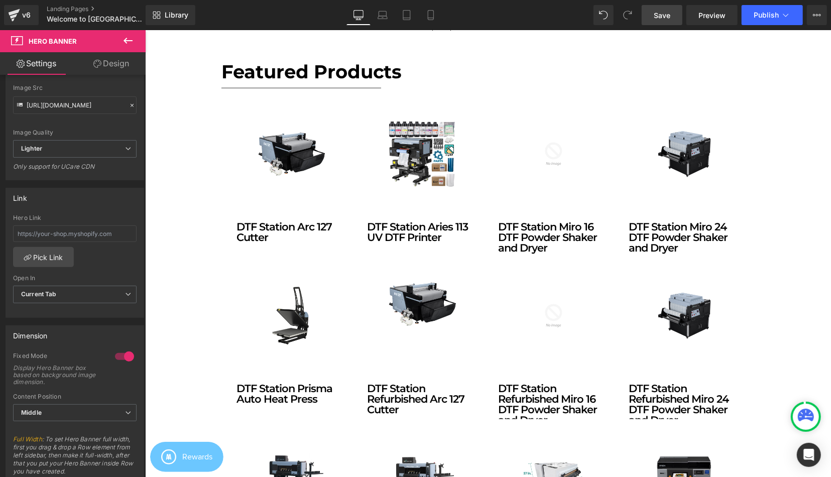
click at [677, 12] on link "Save" at bounding box center [662, 15] width 41 height 20
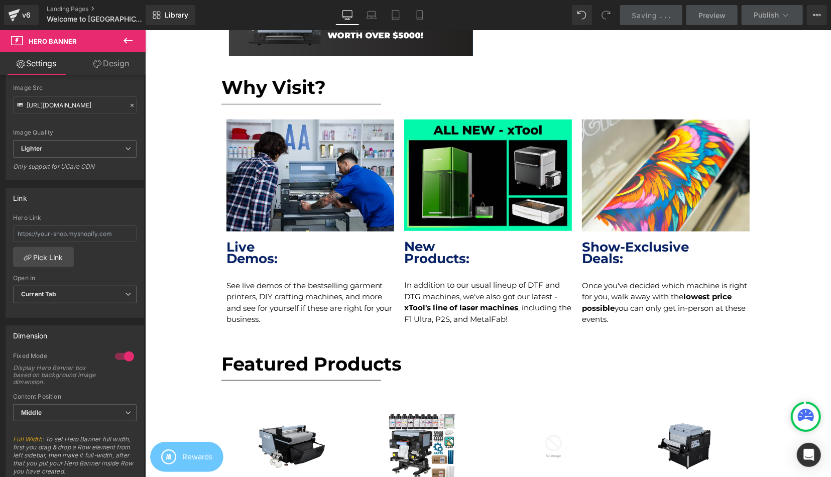
scroll to position [365, 0]
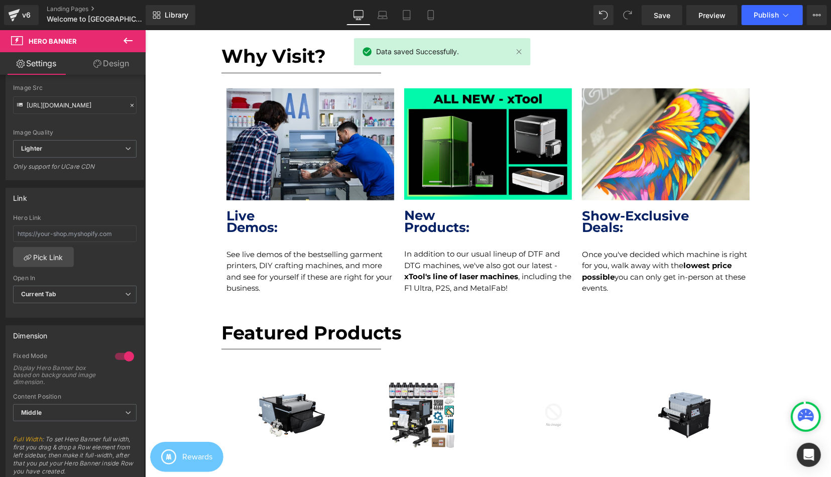
click at [118, 40] on button at bounding box center [127, 41] width 35 height 22
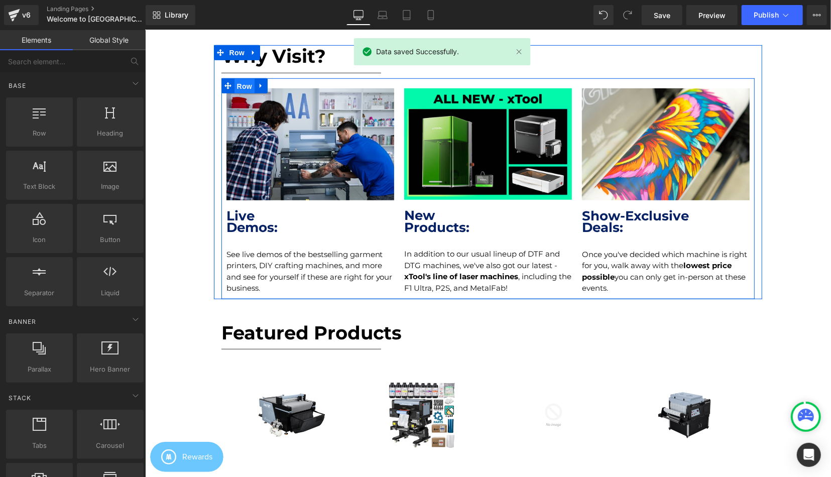
click at [242, 80] on span "Row" at bounding box center [244, 85] width 20 height 15
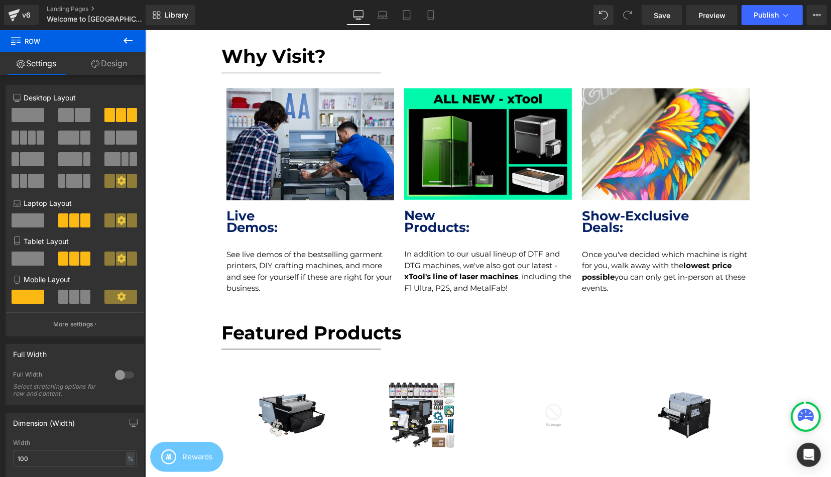
click at [139, 42] on button at bounding box center [127, 41] width 35 height 22
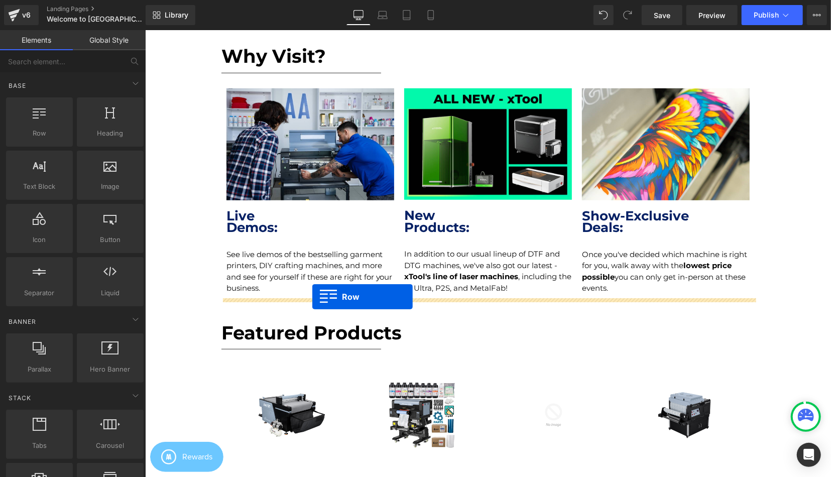
drag, startPoint x: 190, startPoint y: 144, endPoint x: 312, endPoint y: 296, distance: 194.7
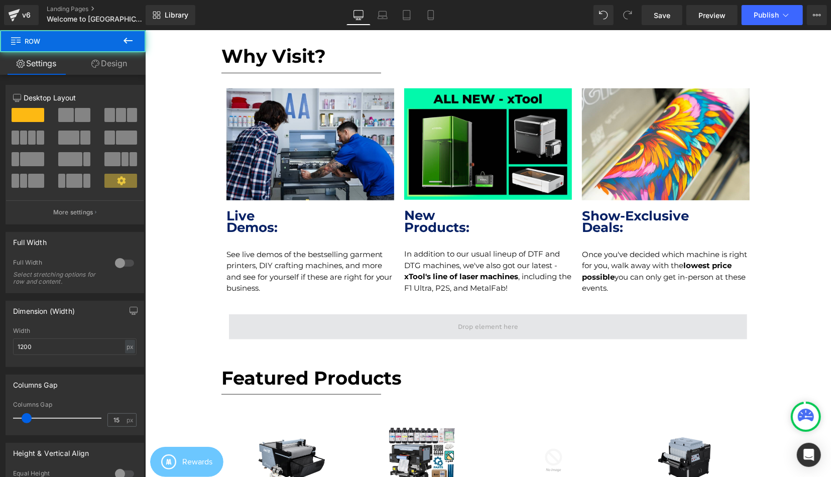
scroll to position [2280, 686]
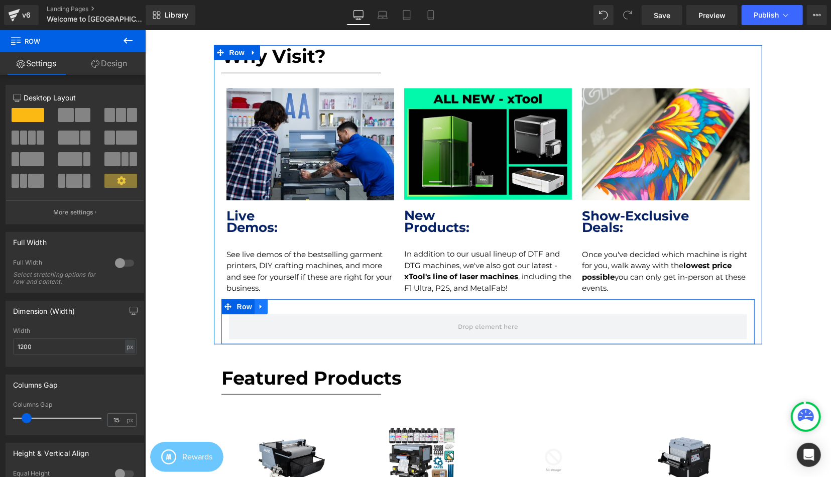
click at [261, 308] on icon at bounding box center [260, 306] width 7 height 8
drag, startPoint x: 286, startPoint y: 307, endPoint x: 281, endPoint y: 304, distance: 6.3
click at [287, 307] on icon at bounding box center [286, 306] width 7 height 7
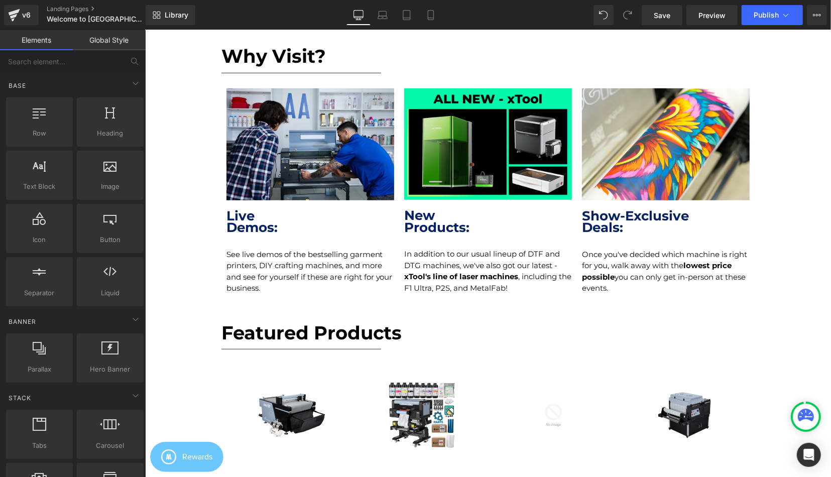
scroll to position [2235, 686]
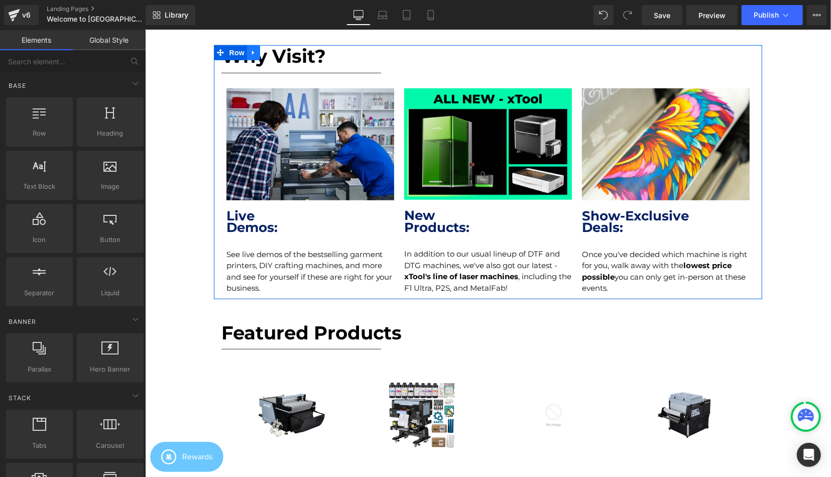
click at [253, 52] on icon at bounding box center [253, 52] width 2 height 5
click at [262, 52] on link at bounding box center [266, 52] width 13 height 15
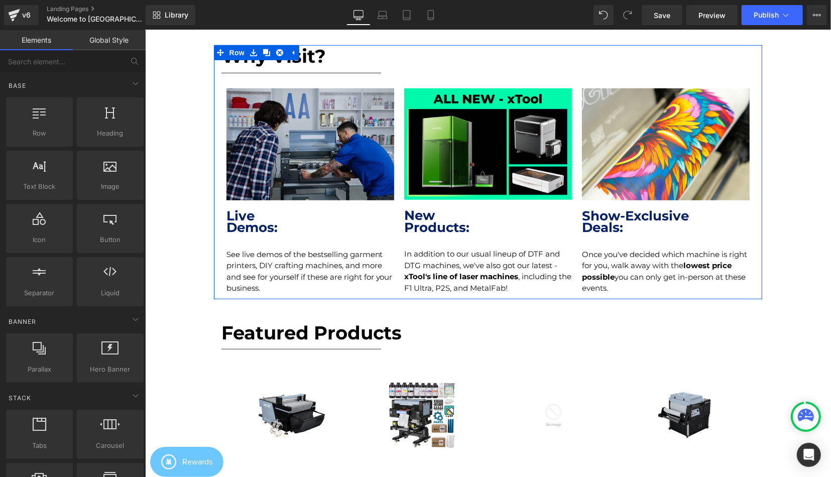
scroll to position [2489, 686]
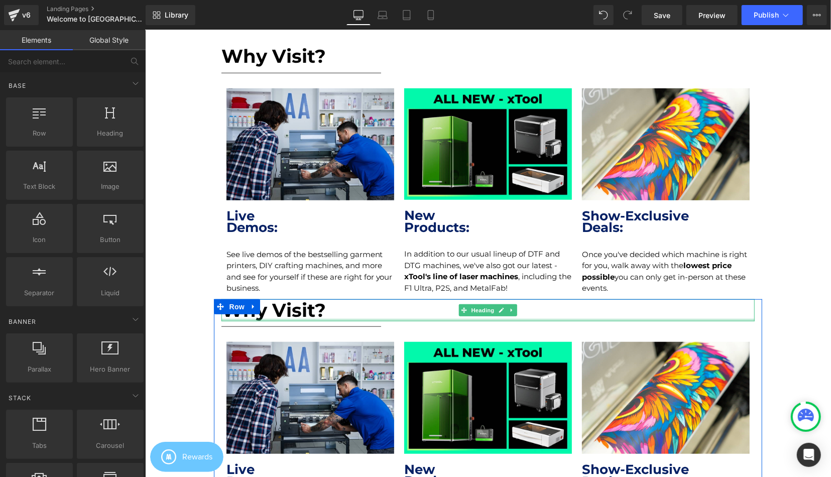
click at [260, 319] on div at bounding box center [488, 319] width 534 height 3
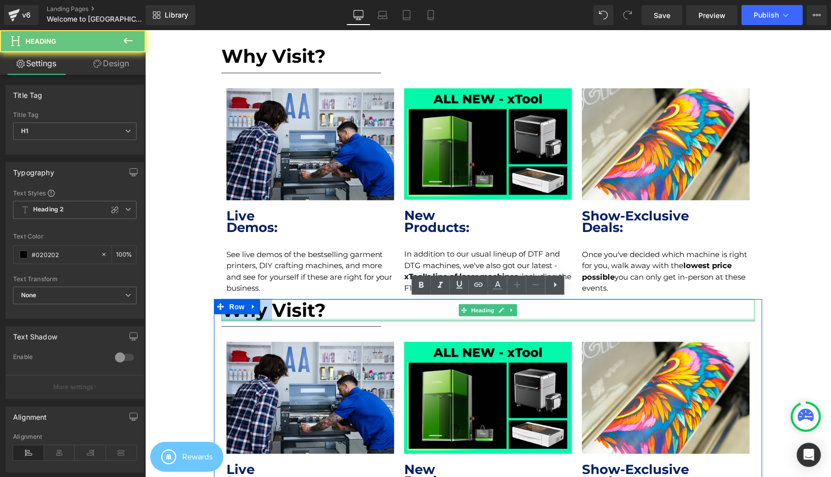
click at [260, 319] on h1 "Why Visit?" at bounding box center [488, 310] width 534 height 22
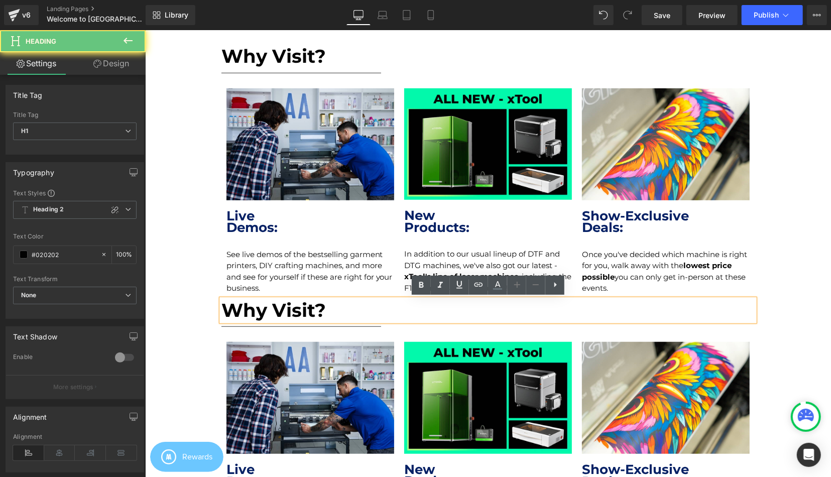
click at [260, 319] on h1 "Why Visit?" at bounding box center [488, 310] width 534 height 22
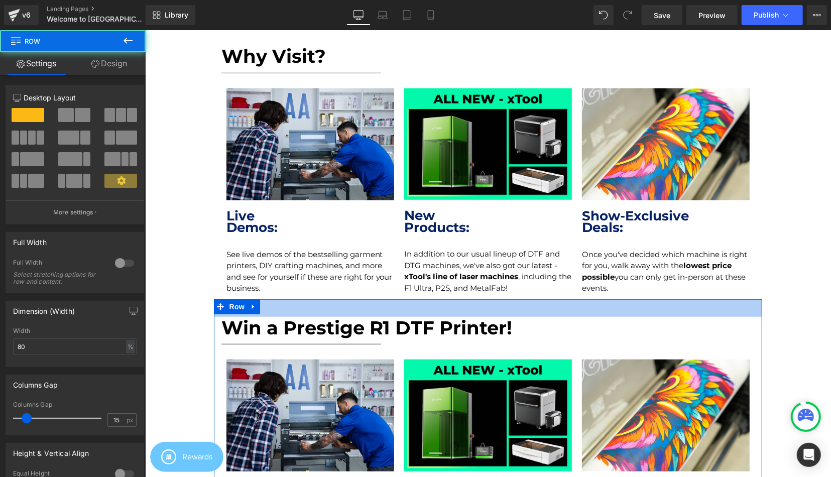
scroll to position [5, 5]
drag, startPoint x: 272, startPoint y: 300, endPoint x: 277, endPoint y: 317, distance: 18.3
click at [277, 317] on div "Win a Prestige R1 DTF Printer! Heading Separator Image Live Demos: Heading See …" at bounding box center [487, 434] width 549 height 271
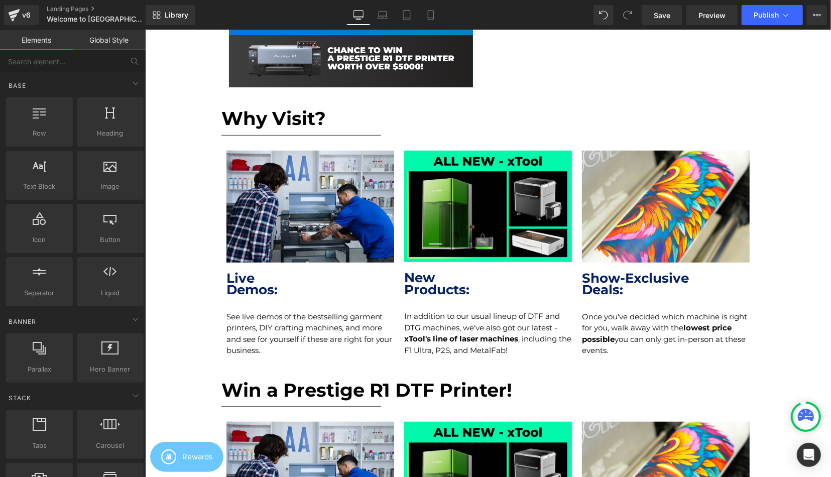
scroll to position [261, 0]
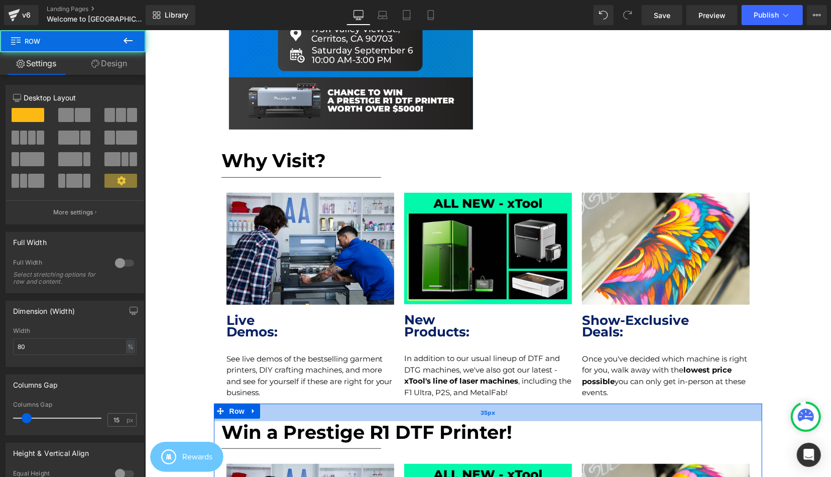
click at [398, 409] on div "35px" at bounding box center [487, 412] width 549 height 18
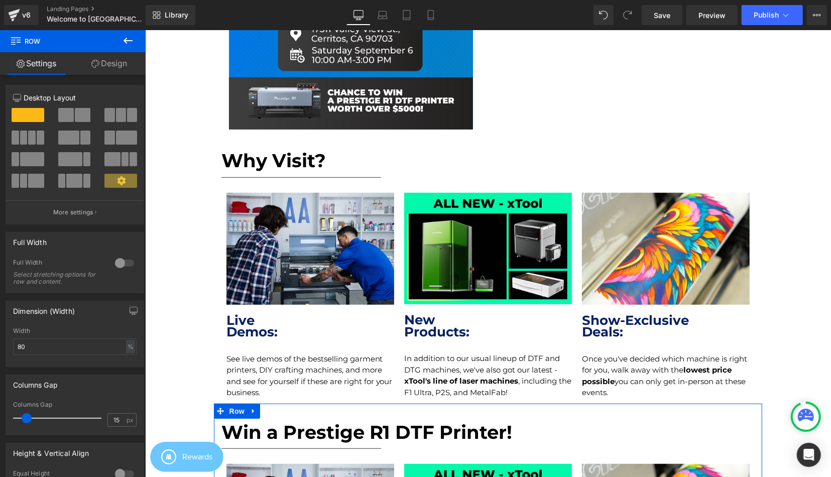
click at [110, 62] on link "Design" at bounding box center [109, 63] width 73 height 23
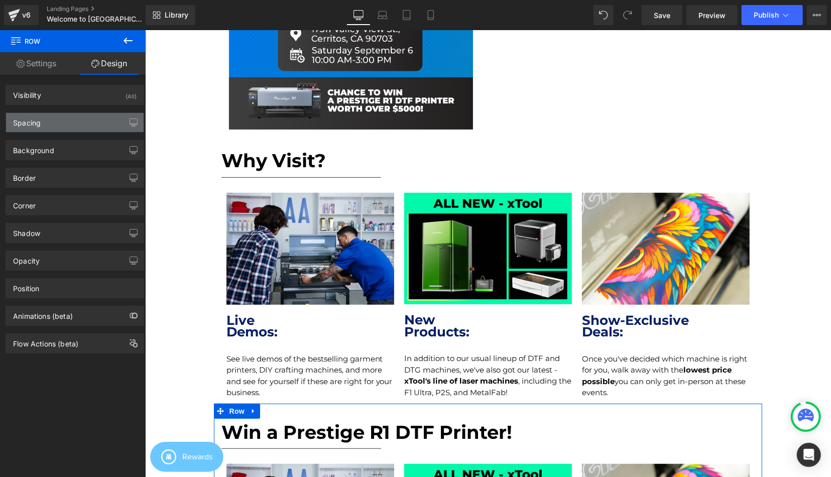
click at [52, 119] on div "Spacing" at bounding box center [75, 122] width 138 height 19
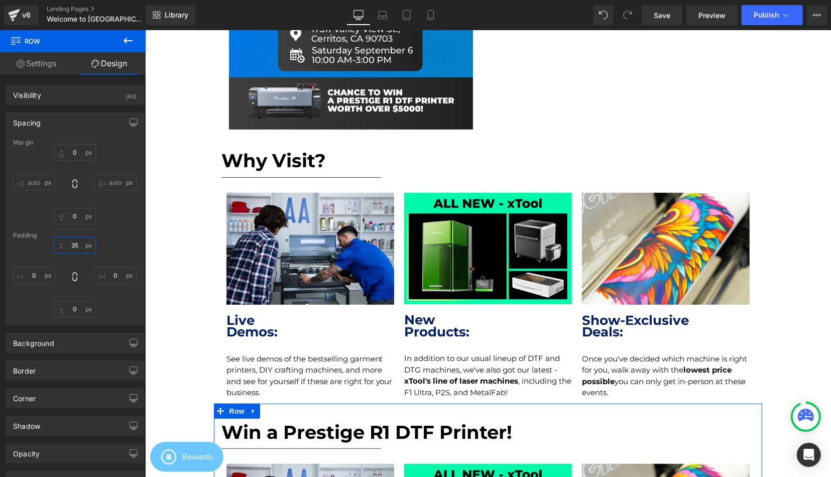
click at [78, 241] on input "text" at bounding box center [75, 245] width 42 height 17
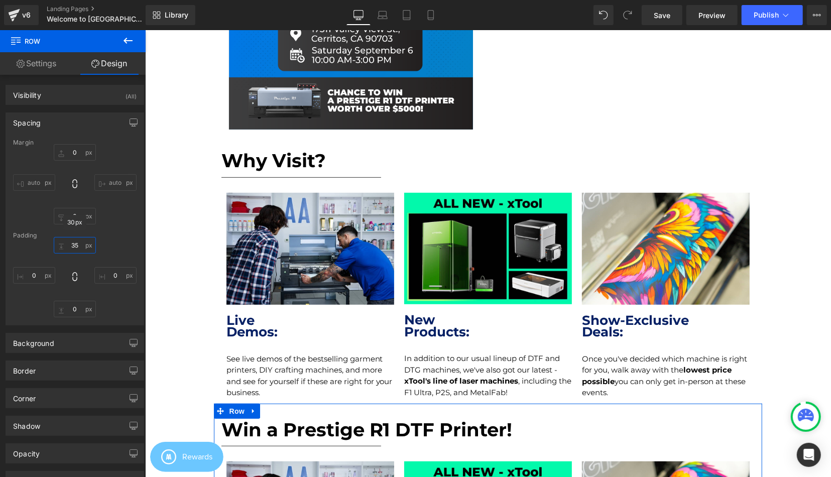
click at [74, 245] on input "text" at bounding box center [75, 245] width 42 height 17
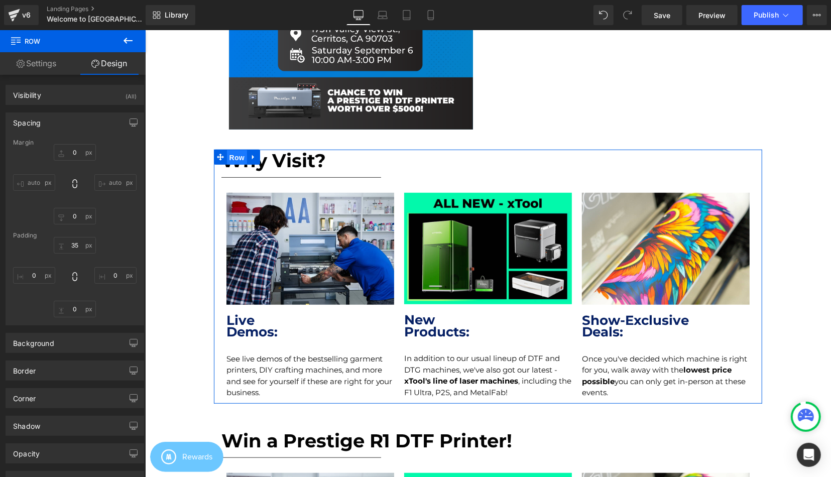
click at [238, 151] on span "Row" at bounding box center [236, 157] width 20 height 15
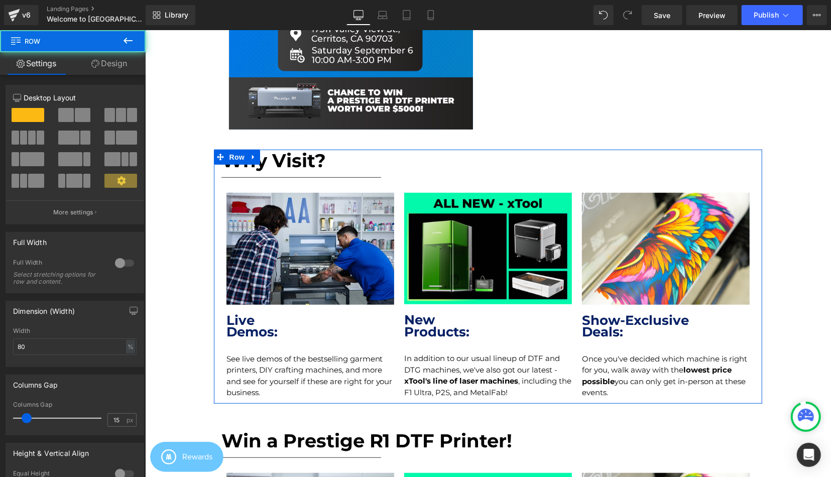
click at [126, 61] on link "Design" at bounding box center [109, 63] width 73 height 23
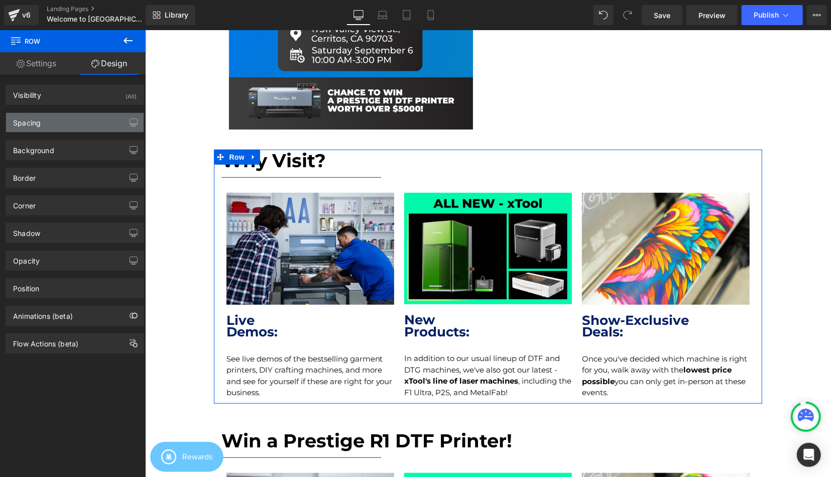
click at [46, 129] on div "Spacing" at bounding box center [75, 122] width 138 height 19
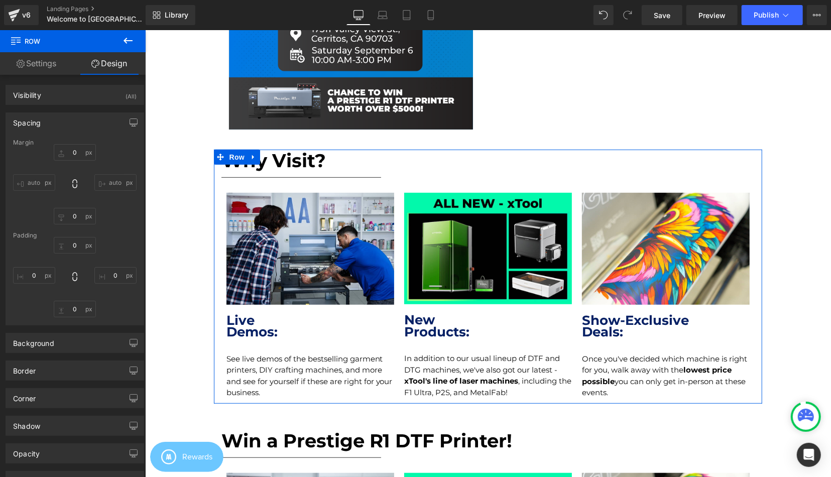
click at [77, 254] on div "0 0 0 0" at bounding box center [74, 277] width 123 height 80
click at [77, 249] on input "0" at bounding box center [75, 245] width 42 height 17
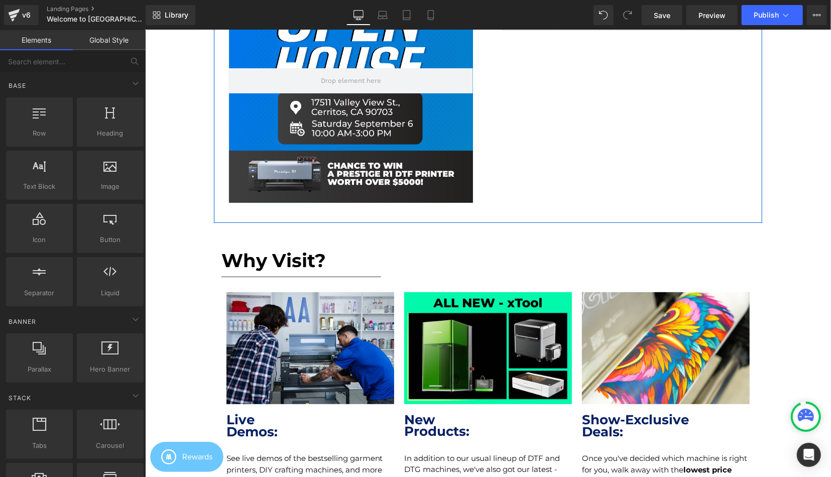
scroll to position [104, 0]
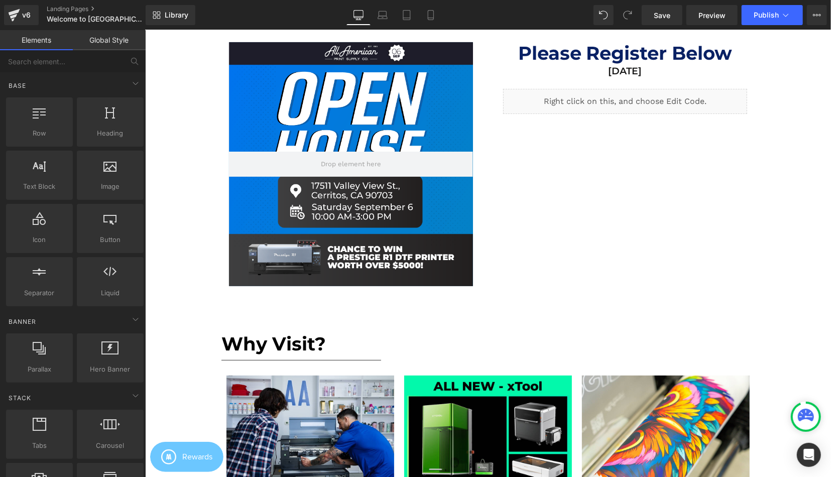
drag, startPoint x: 674, startPoint y: 20, endPoint x: 669, endPoint y: 28, distance: 9.2
click at [674, 20] on link "Save" at bounding box center [662, 15] width 41 height 20
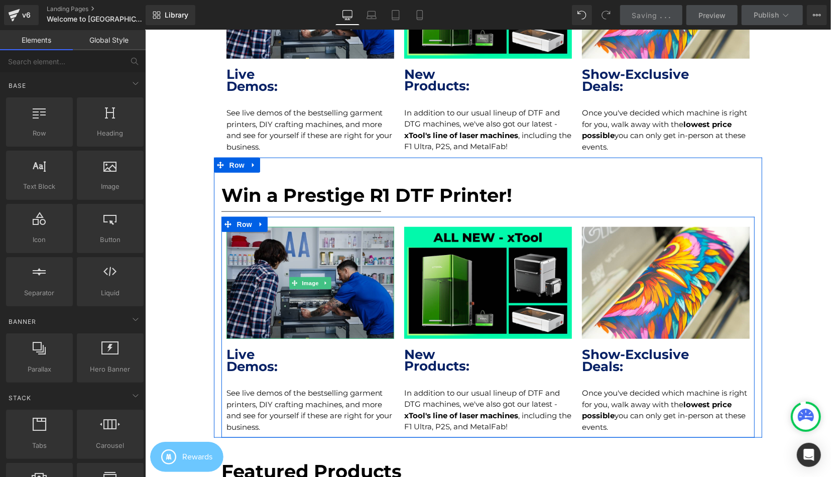
scroll to position [574, 0]
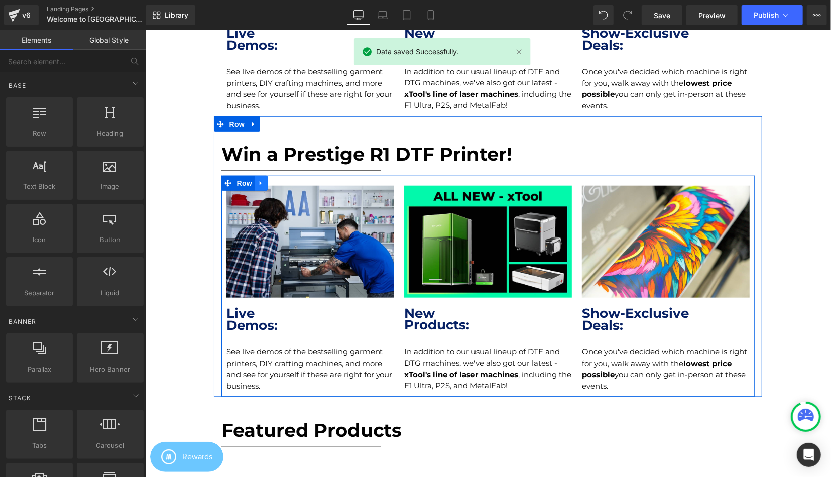
click at [257, 184] on link at bounding box center [260, 182] width 13 height 15
click at [283, 183] on link at bounding box center [286, 182] width 13 height 15
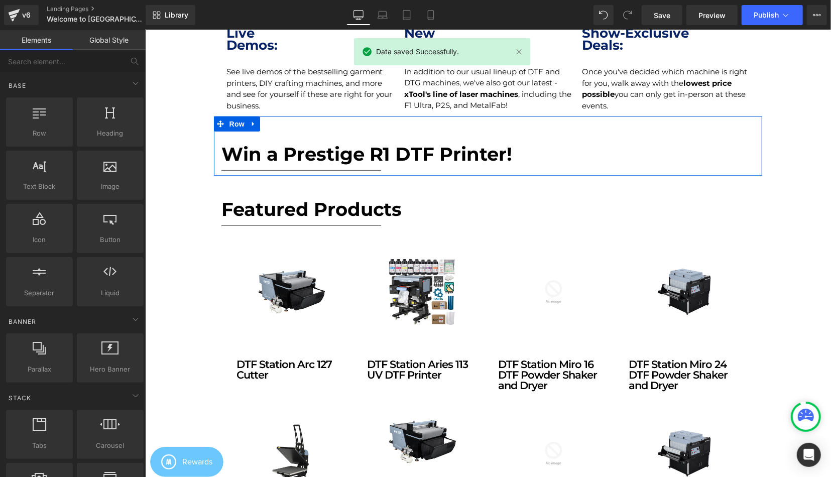
scroll to position [2321, 686]
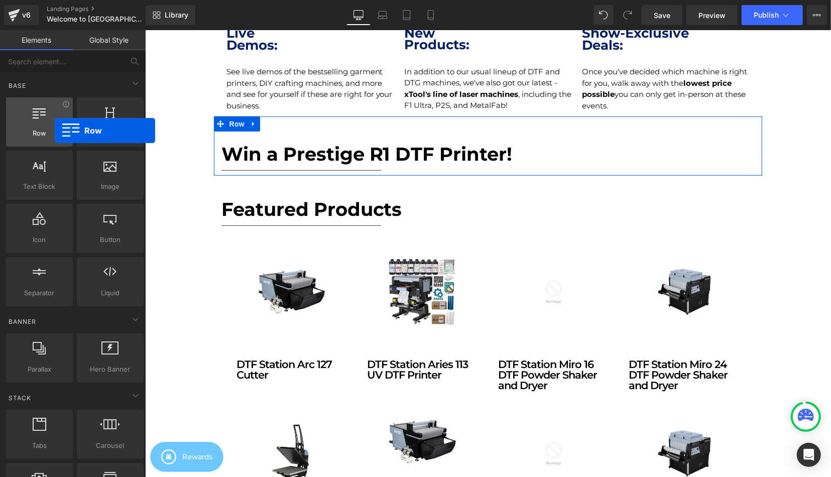
click at [52, 131] on span "Row" at bounding box center [39, 133] width 61 height 11
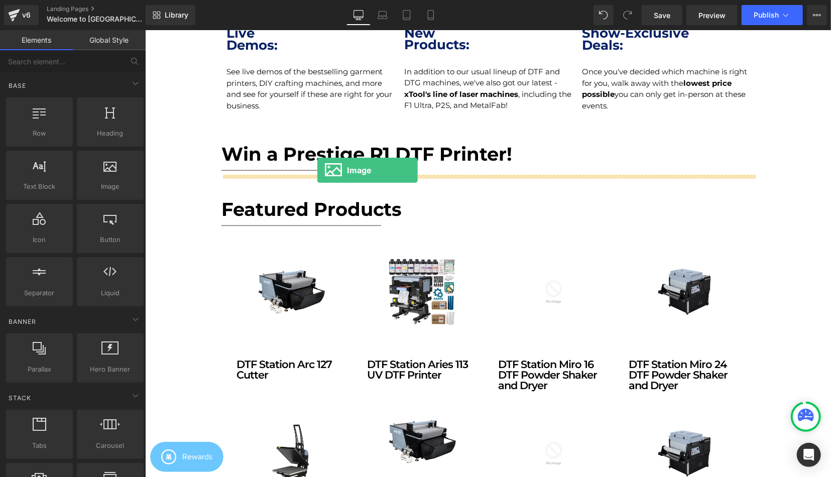
drag, startPoint x: 244, startPoint y: 216, endPoint x: 317, endPoint y: 170, distance: 86.2
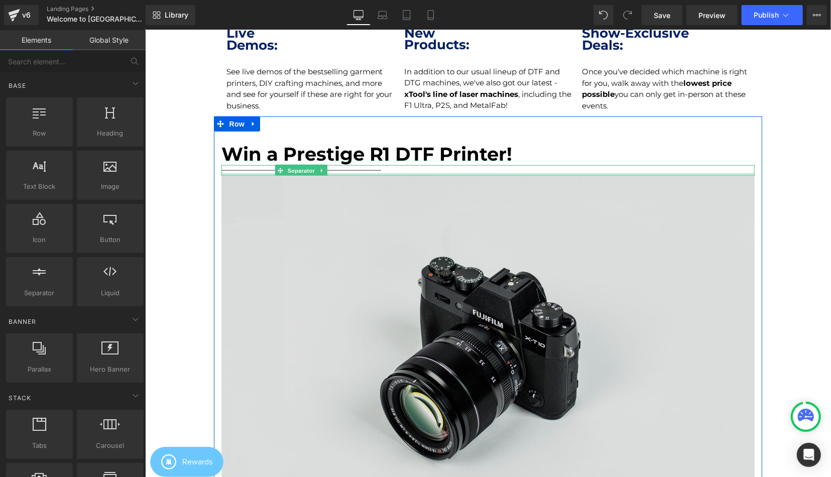
scroll to position [2674, 686]
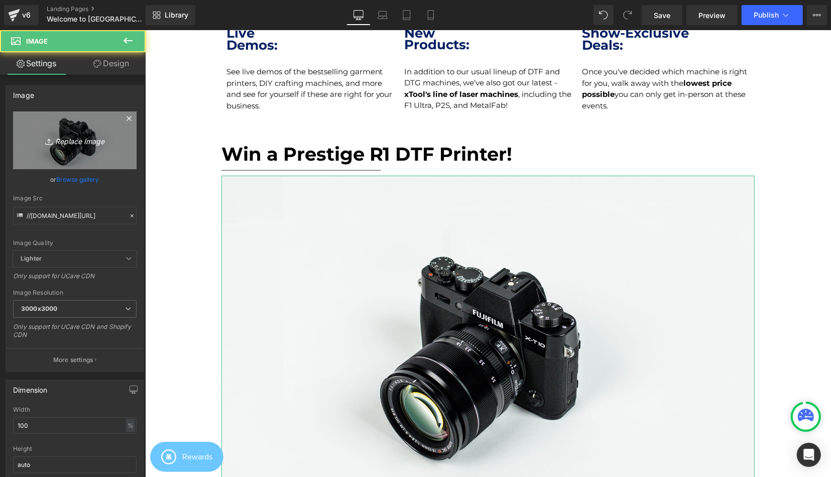
click at [96, 143] on icon "Replace Image" at bounding box center [75, 140] width 80 height 13
type input "C:\fakepath\r1 giveaway pc.png"
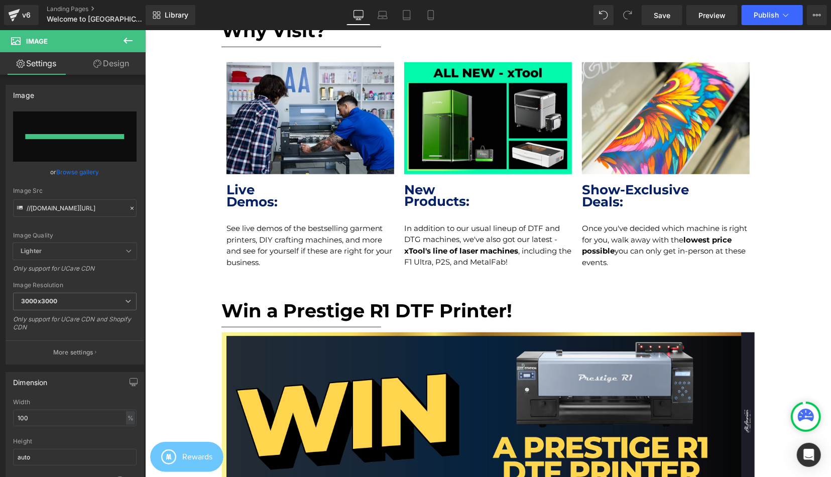
scroll to position [2499, 686]
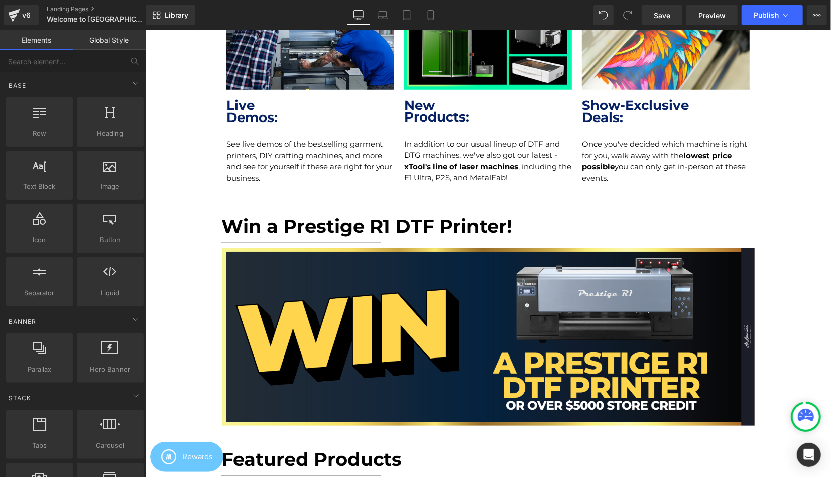
scroll to position [522, 0]
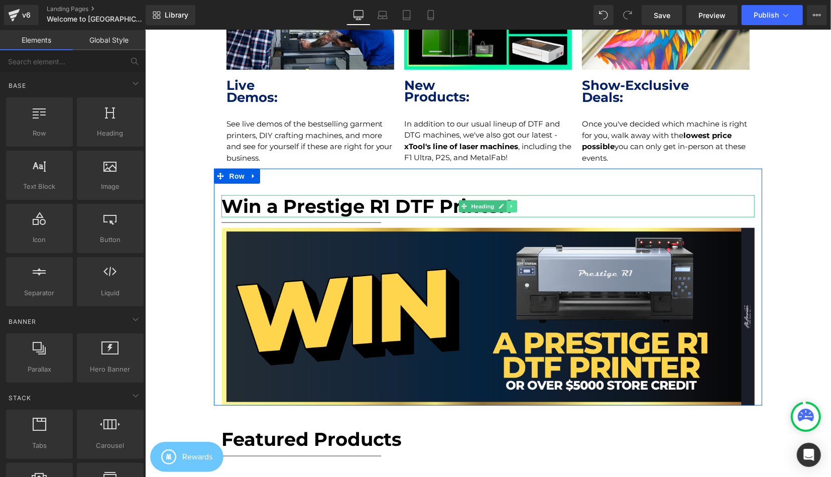
click at [513, 206] on icon at bounding box center [512, 206] width 6 height 6
click at [518, 207] on icon at bounding box center [517, 206] width 6 height 6
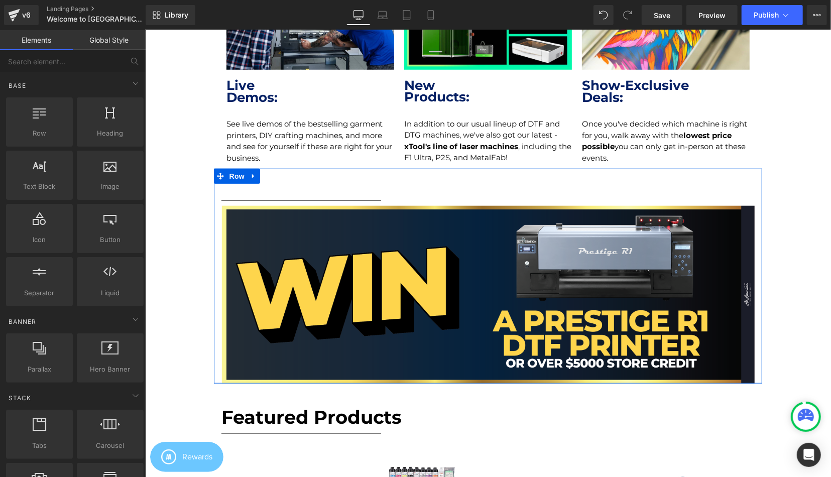
scroll to position [2476, 686]
click at [327, 196] on div at bounding box center [488, 196] width 534 height 3
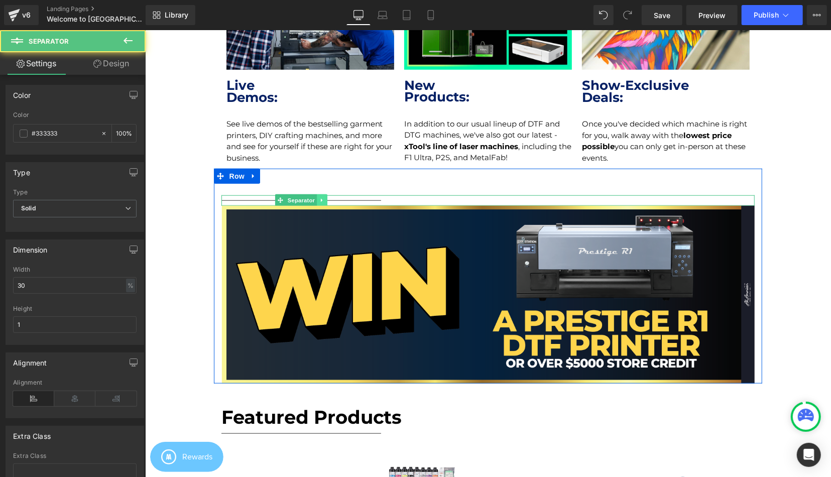
click at [321, 198] on icon at bounding box center [322, 200] width 6 height 6
click at [329, 202] on icon at bounding box center [327, 200] width 6 height 6
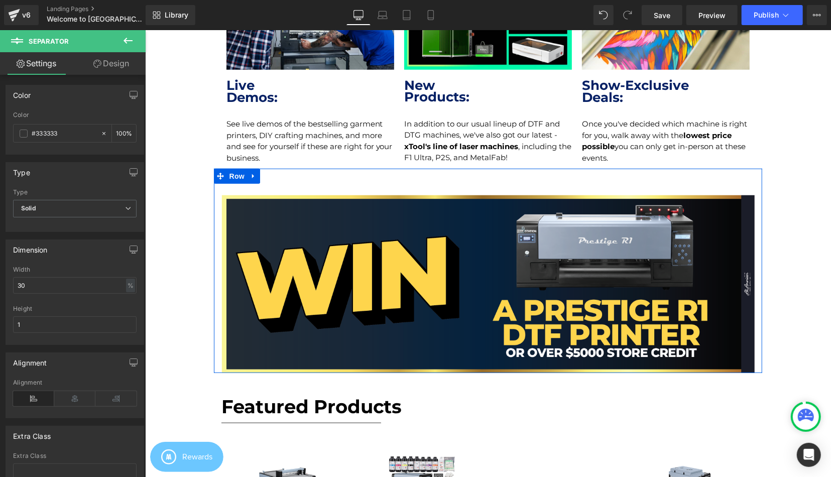
scroll to position [5, 5]
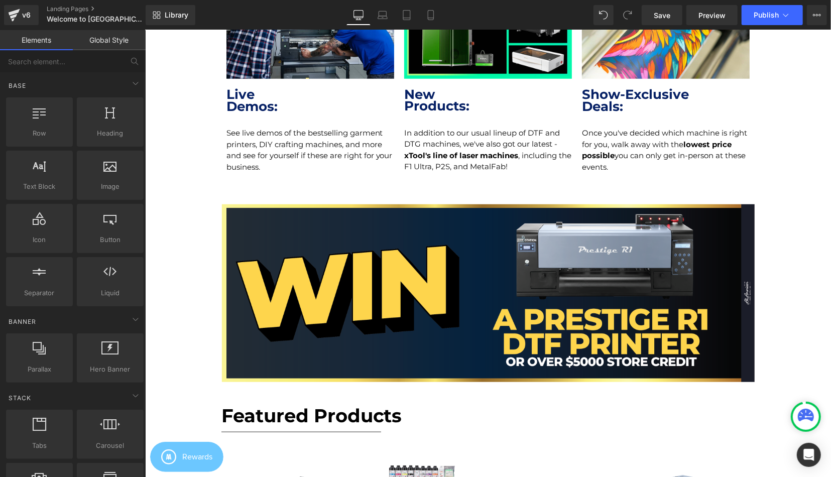
scroll to position [574, 0]
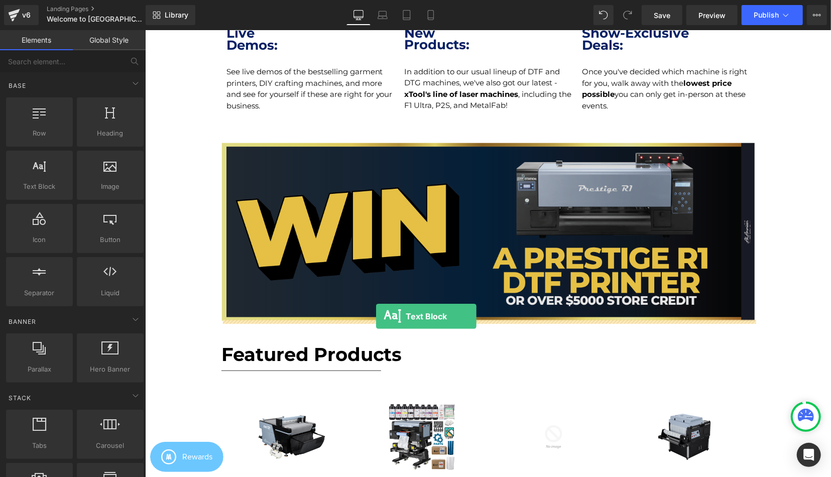
drag, startPoint x: 187, startPoint y: 205, endPoint x: 376, endPoint y: 316, distance: 218.3
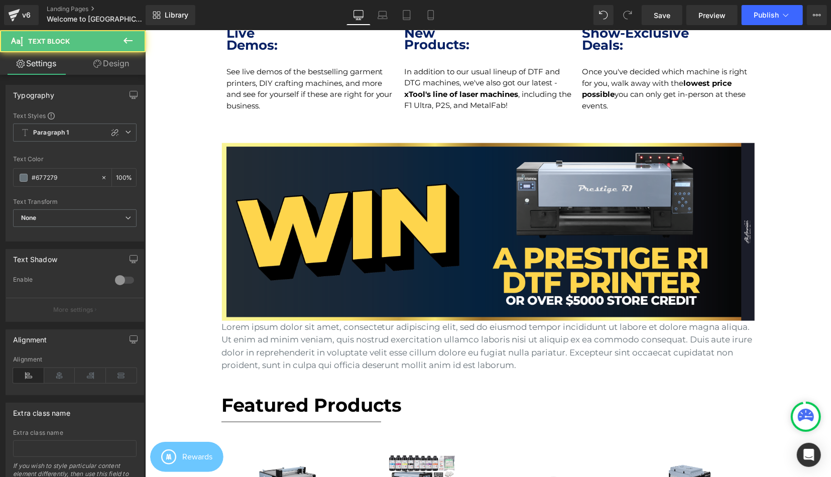
scroll to position [5, 5]
click at [125, 46] on icon at bounding box center [128, 41] width 12 height 12
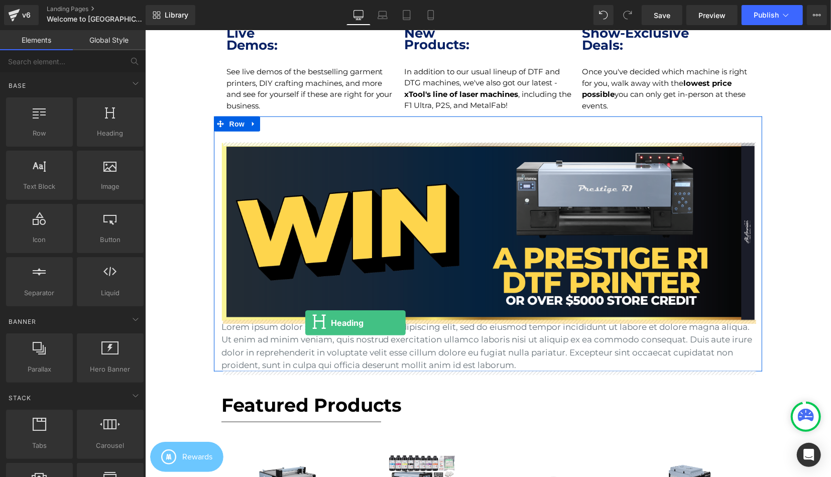
drag, startPoint x: 249, startPoint y: 162, endPoint x: 305, endPoint y: 322, distance: 170.0
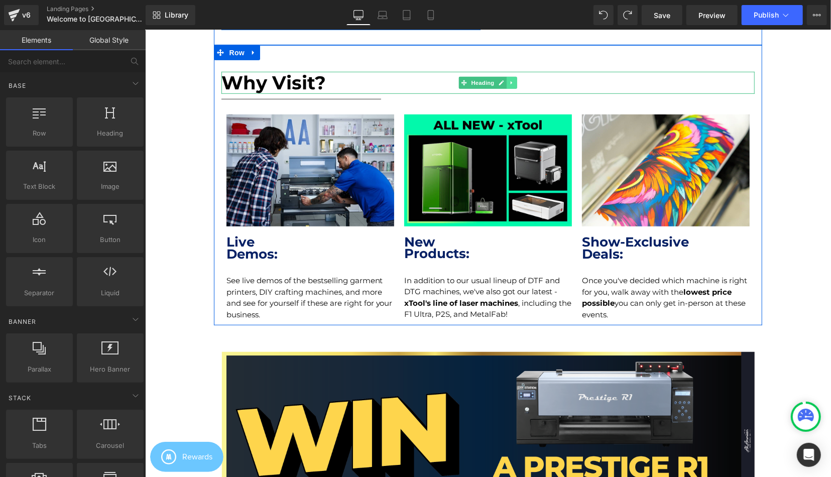
click at [512, 78] on link at bounding box center [511, 82] width 11 height 12
click at [505, 84] on icon at bounding box center [507, 82] width 6 height 6
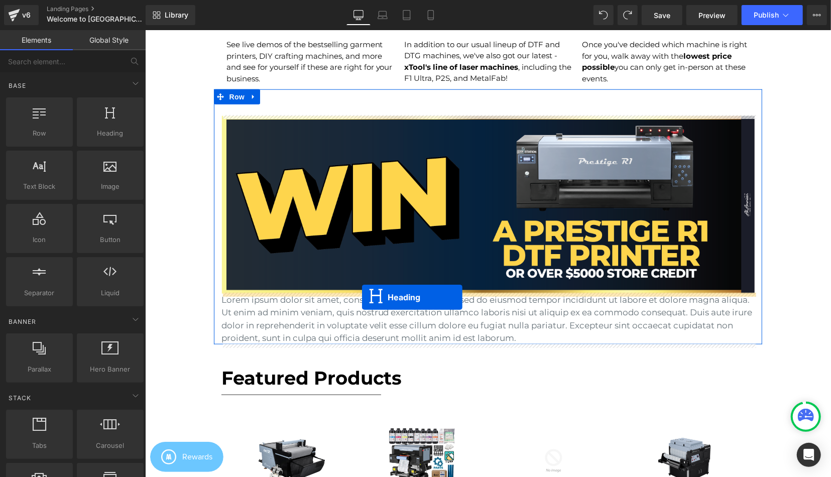
drag, startPoint x: 464, startPoint y: 104, endPoint x: 361, endPoint y: 297, distance: 218.5
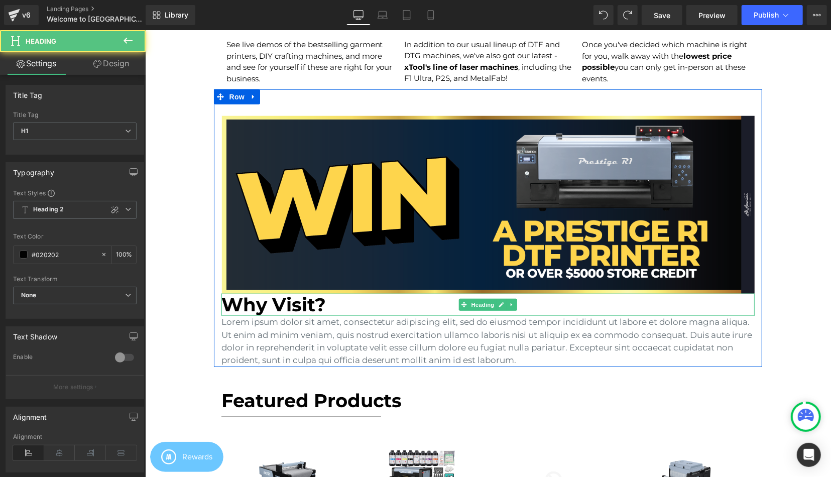
click at [332, 305] on h1 "Why Visit?" at bounding box center [488, 304] width 534 height 22
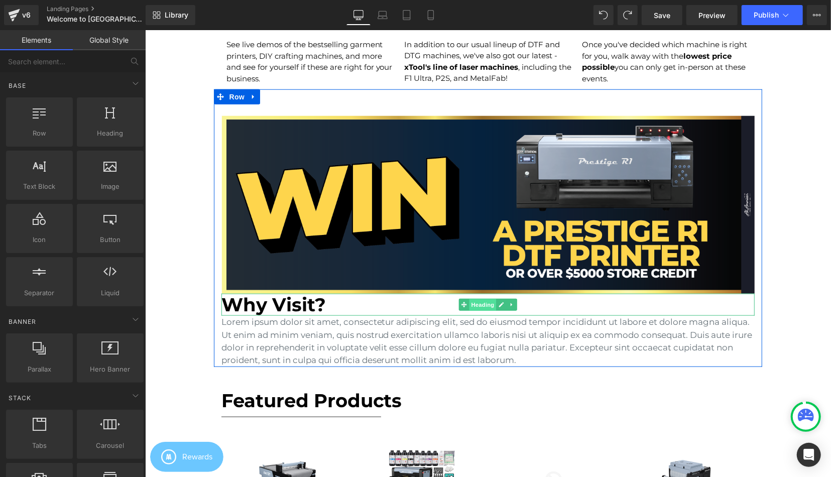
click at [481, 305] on span "Heading" at bounding box center [482, 305] width 27 height 12
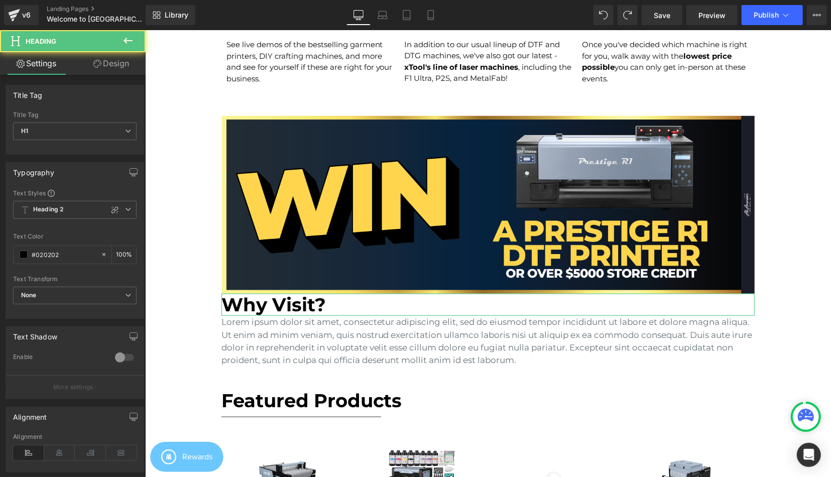
click at [117, 67] on link "Design" at bounding box center [111, 63] width 73 height 23
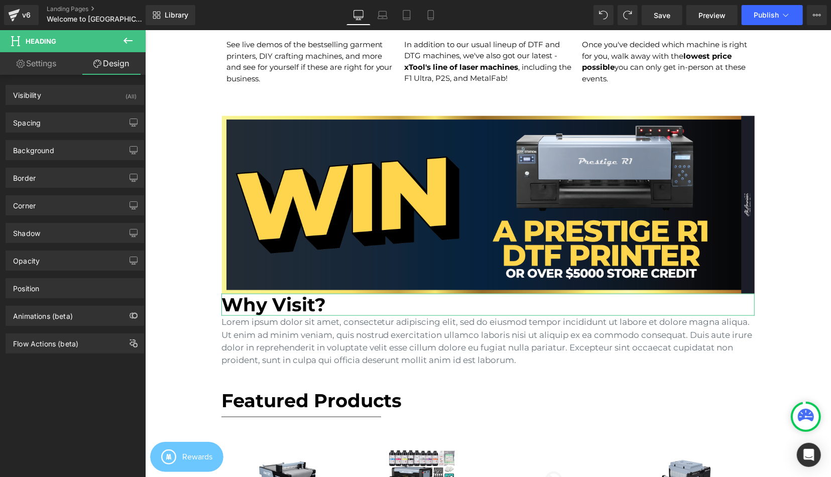
click at [51, 135] on div "Background Color & Image color Color transparent 0 % Image Replace Image Upload…" at bounding box center [75, 147] width 150 height 28
click at [57, 128] on div "Spacing" at bounding box center [75, 122] width 138 height 19
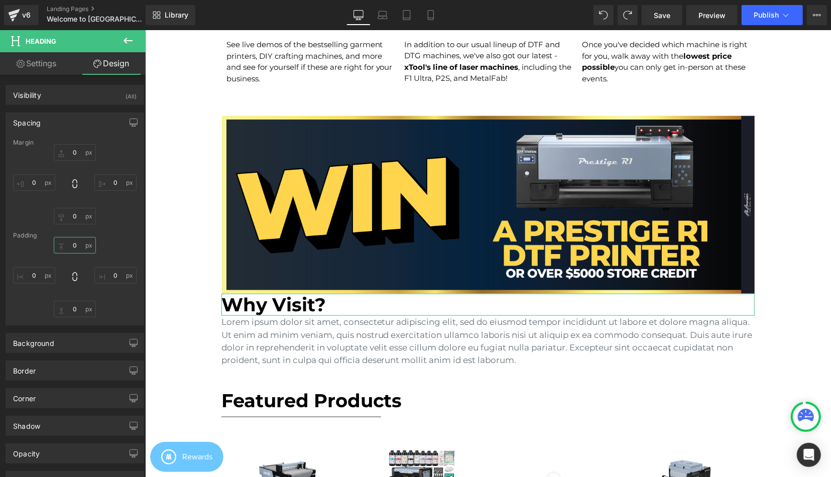
click at [77, 252] on input "0" at bounding box center [75, 245] width 42 height 17
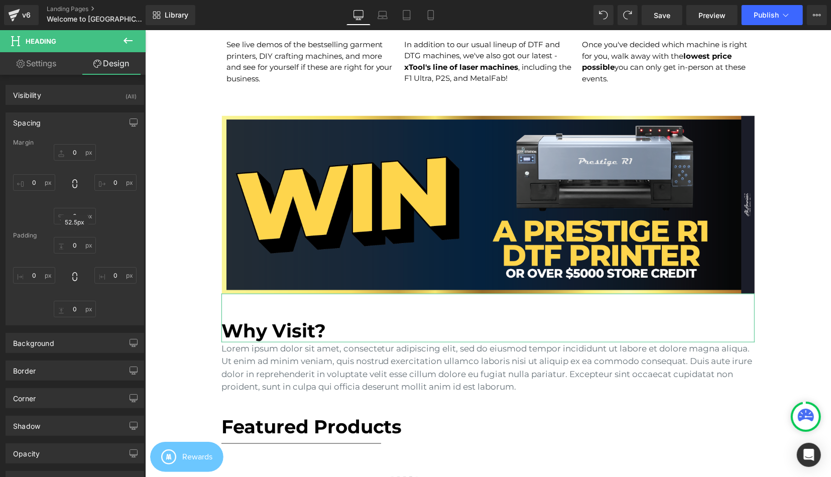
click at [83, 238] on div "Padding" at bounding box center [74, 235] width 123 height 7
click at [84, 244] on input "0" at bounding box center [75, 245] width 42 height 17
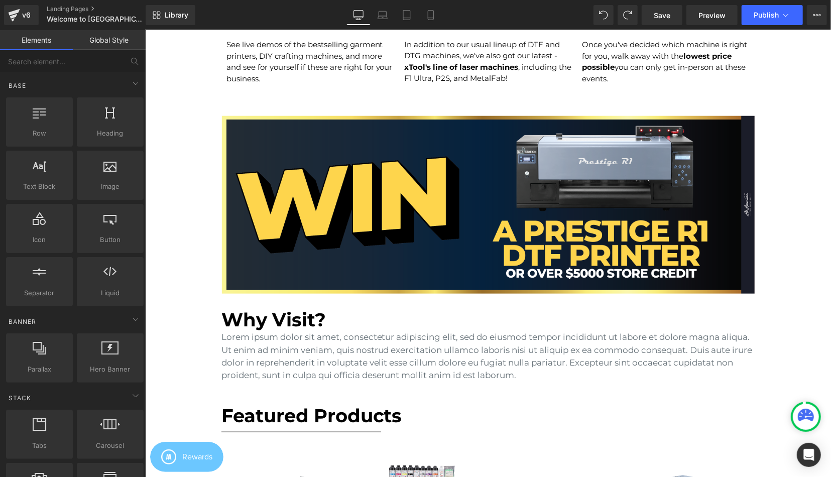
click at [317, 312] on h1 "Why Visit?" at bounding box center [488, 319] width 534 height 22
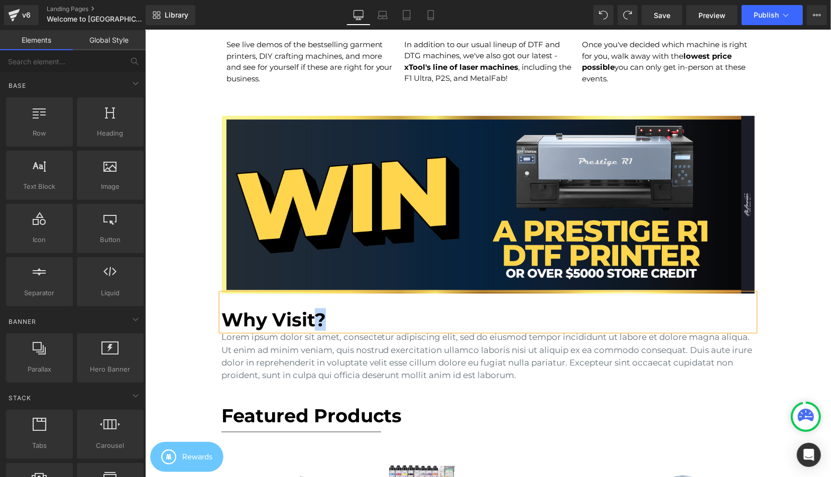
click at [317, 312] on h1 "Why Visit?" at bounding box center [488, 319] width 534 height 22
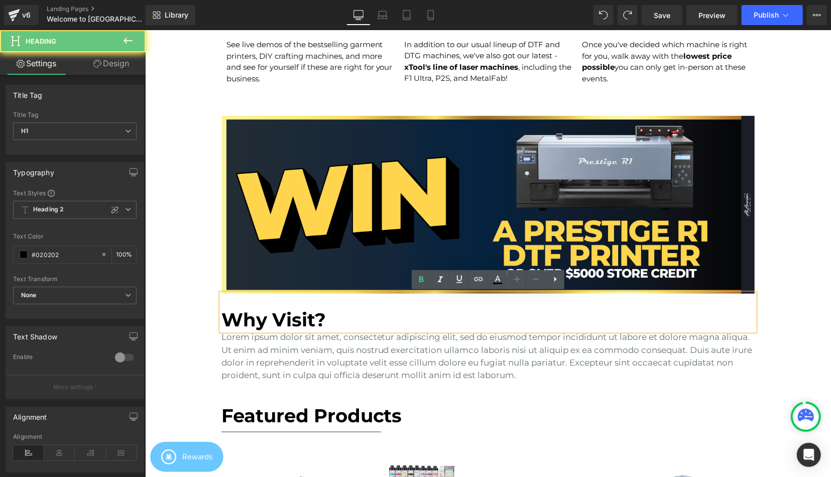
click at [317, 312] on h1 "Why Visit?" at bounding box center [488, 319] width 534 height 22
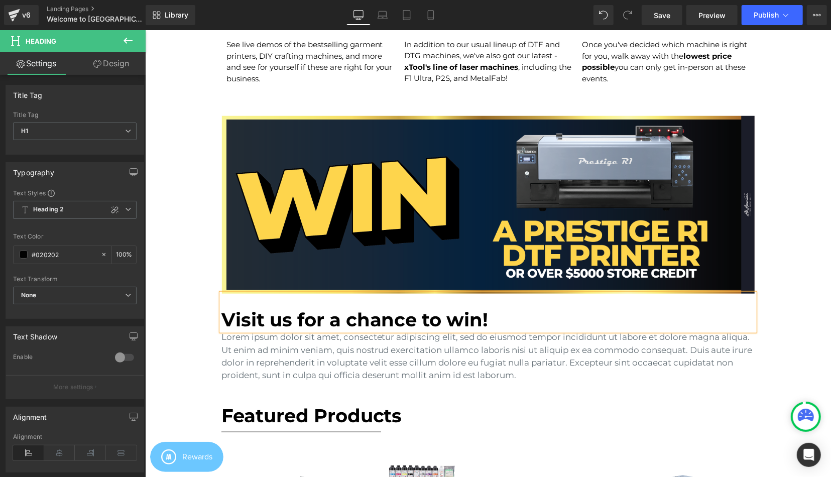
click at [364, 341] on p "Lorem ipsum dolor sit amet, consectetur adipiscing elit, sed do eiusmod tempor …" at bounding box center [488, 355] width 534 height 51
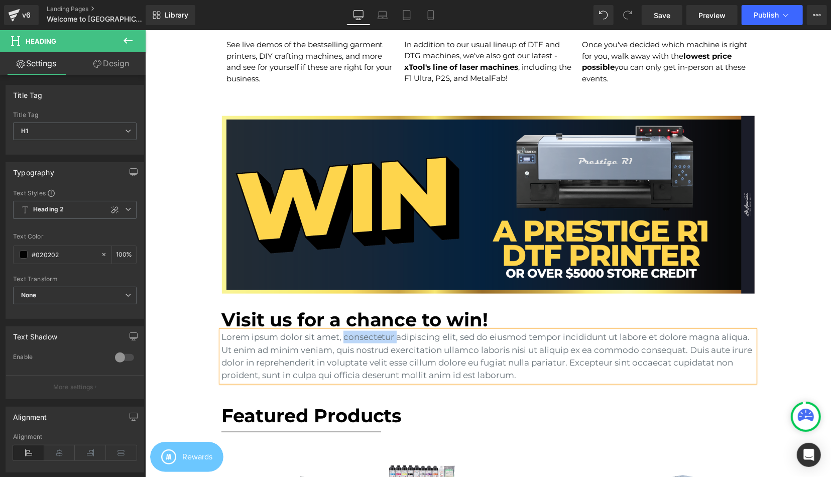
click at [364, 341] on p "Lorem ipsum dolor sit amet, consectetur adipiscing elit, sed do eiusmod tempor …" at bounding box center [488, 355] width 534 height 51
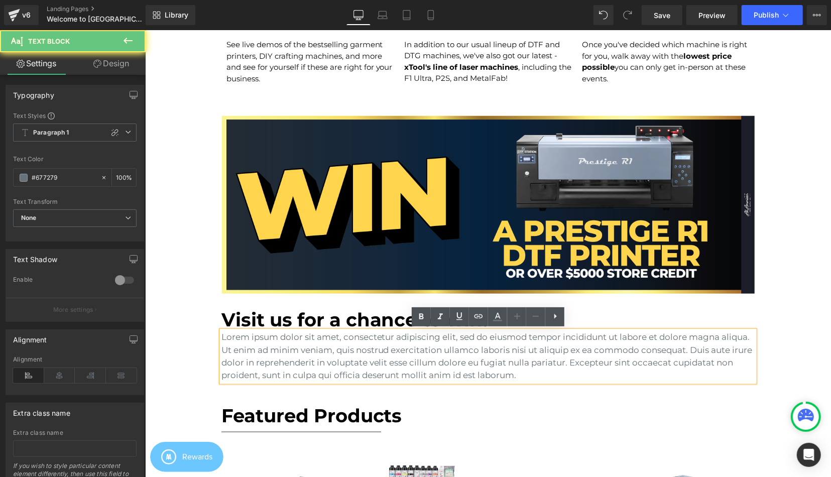
click at [364, 341] on p "Lorem ipsum dolor sit amet, consectetur adipiscing elit, sed do eiusmod tempor …" at bounding box center [488, 355] width 534 height 51
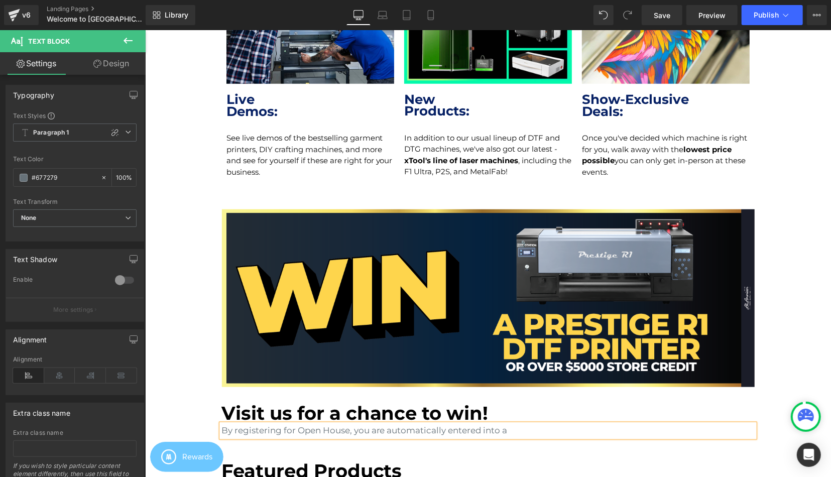
scroll to position [497, 0]
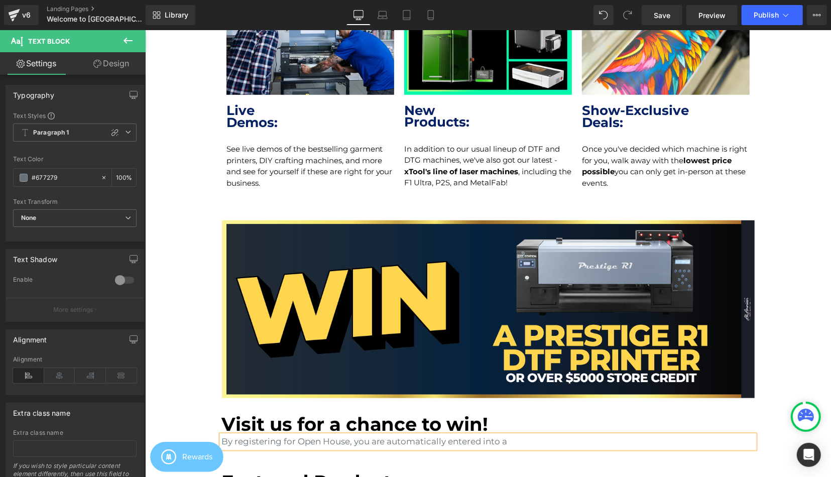
click at [309, 132] on div "Live Demos:" at bounding box center [310, 118] width 168 height 49
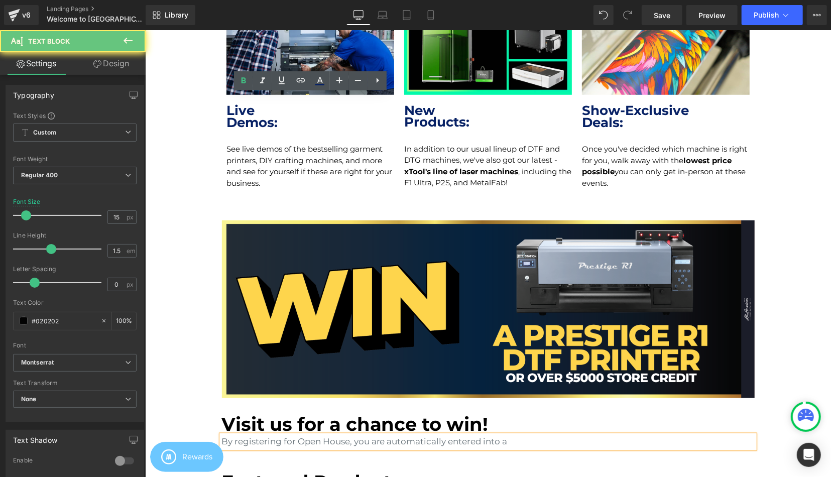
click at [315, 156] on p "See live demos of the bestselling garment printers, DIY crafting machines, and …" at bounding box center [310, 165] width 168 height 45
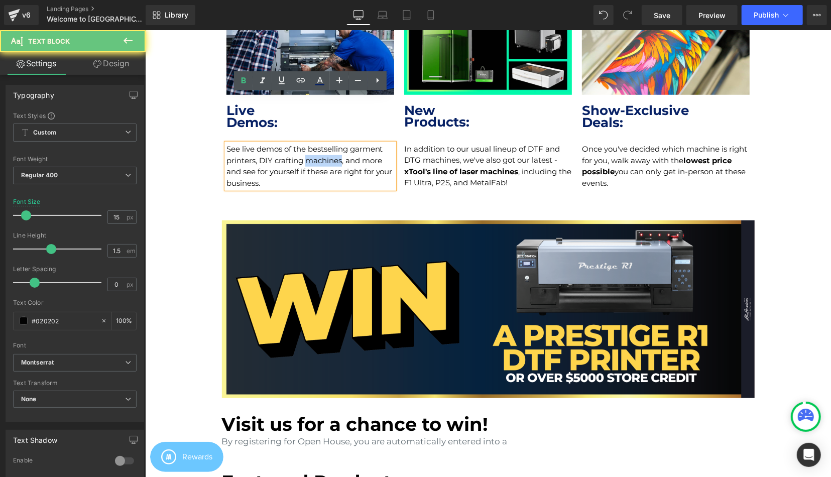
click at [315, 156] on p "See live demos of the bestselling garment printers, DIY crafting machines, and …" at bounding box center [310, 165] width 168 height 45
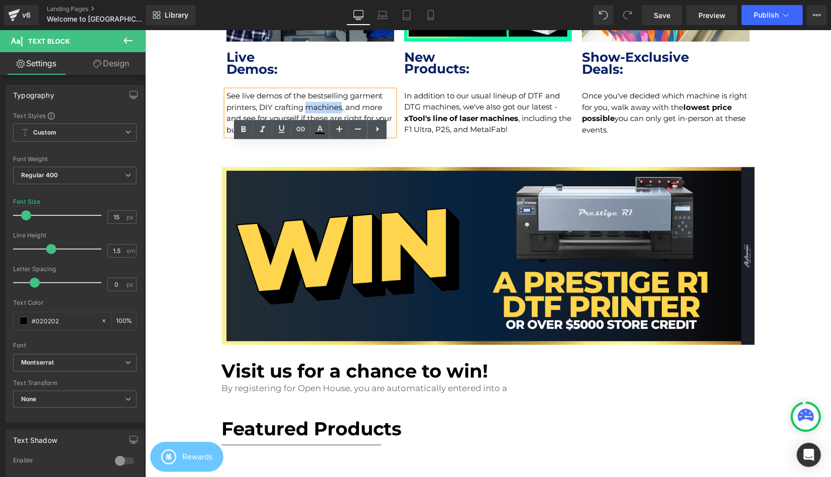
scroll to position [601, 0]
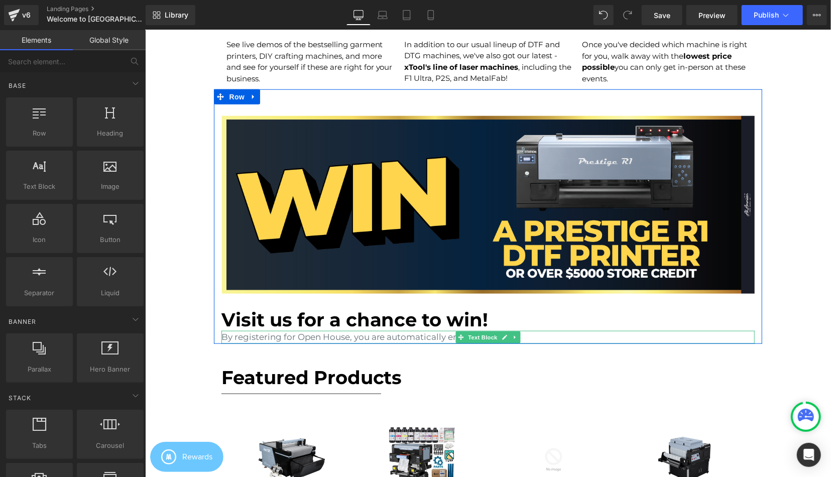
click at [410, 339] on p "By registering for Open House, you are automatically entered into a" at bounding box center [488, 336] width 534 height 13
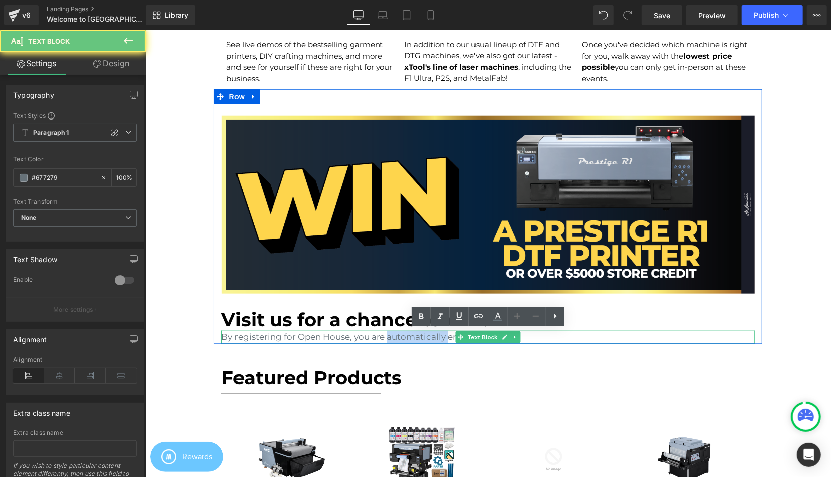
click at [410, 339] on p "By registering for Open House, you are automatically entered into a" at bounding box center [488, 336] width 534 height 13
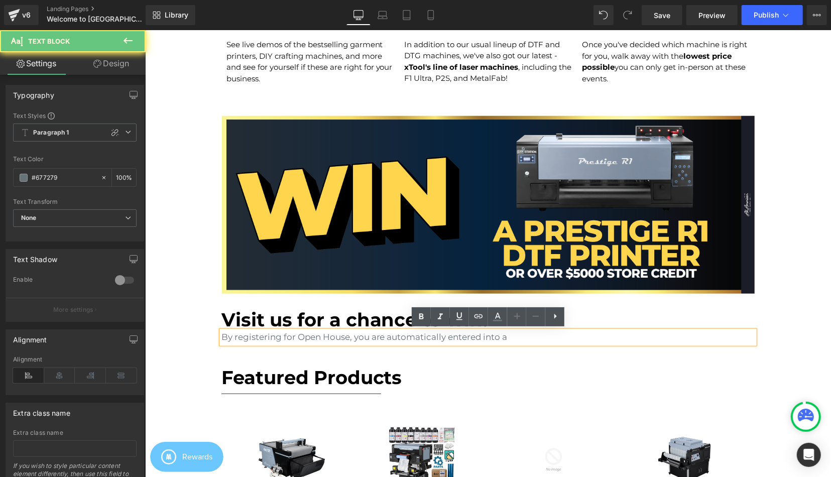
click at [410, 339] on p "By registering for Open House, you are automatically entered into a" at bounding box center [488, 336] width 534 height 13
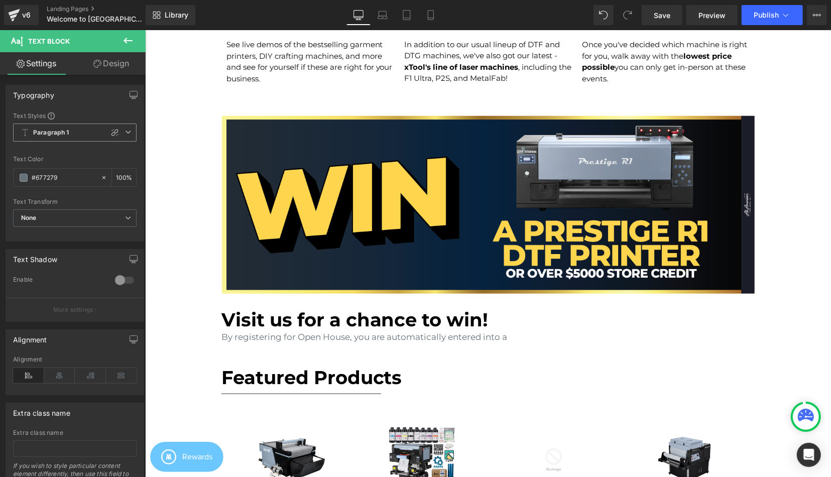
click at [67, 144] on div "Paragraph 1 Custom Paragraph 1 Paragraph 2 Paragraph 3 Paragraph 4" at bounding box center [74, 134] width 123 height 23
click at [115, 132] on icon at bounding box center [114, 132] width 7 height 7
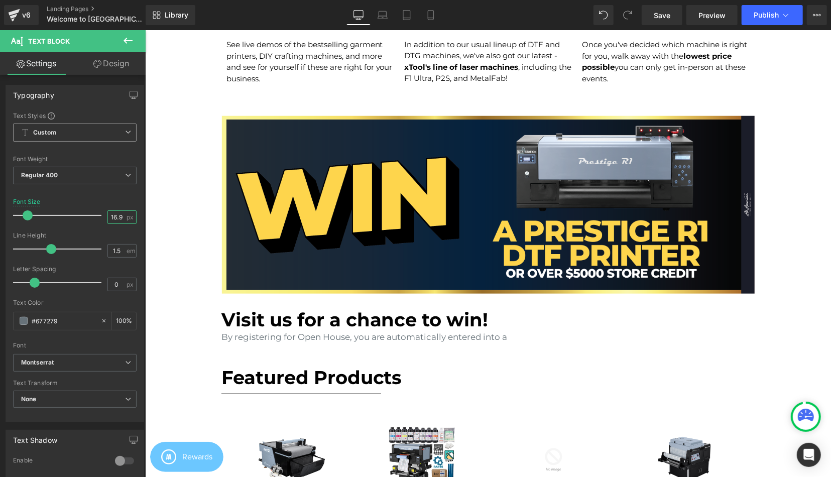
click at [118, 217] on input "16.9" at bounding box center [117, 217] width 18 height 13
type input "15"
click at [105, 200] on div "Font Size 15 px" at bounding box center [74, 215] width 123 height 34
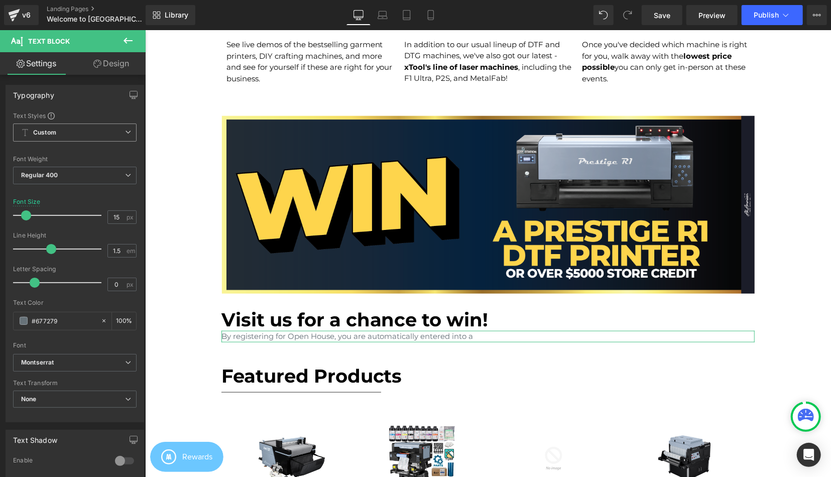
scroll to position [2515, 686]
click at [27, 317] on div "#677279" at bounding box center [57, 321] width 87 height 18
click at [25, 321] on span at bounding box center [24, 321] width 8 height 8
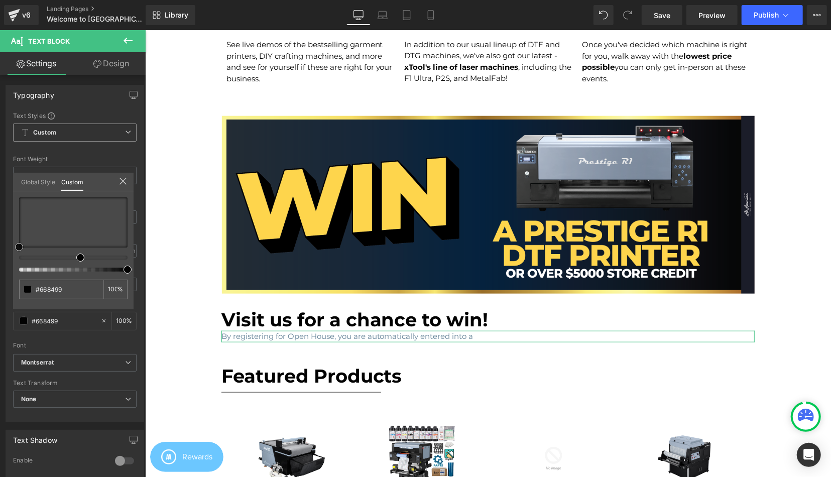
drag, startPoint x: 14, startPoint y: 254, endPoint x: -2, endPoint y: 273, distance: 24.7
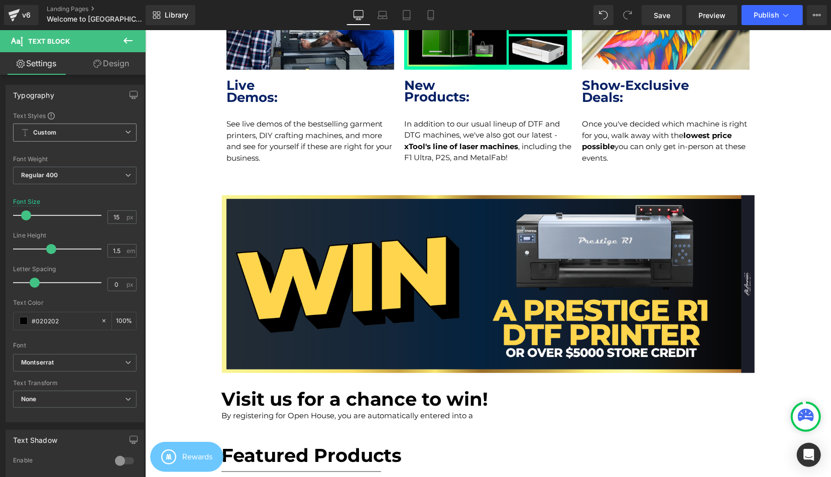
scroll to position [731, 0]
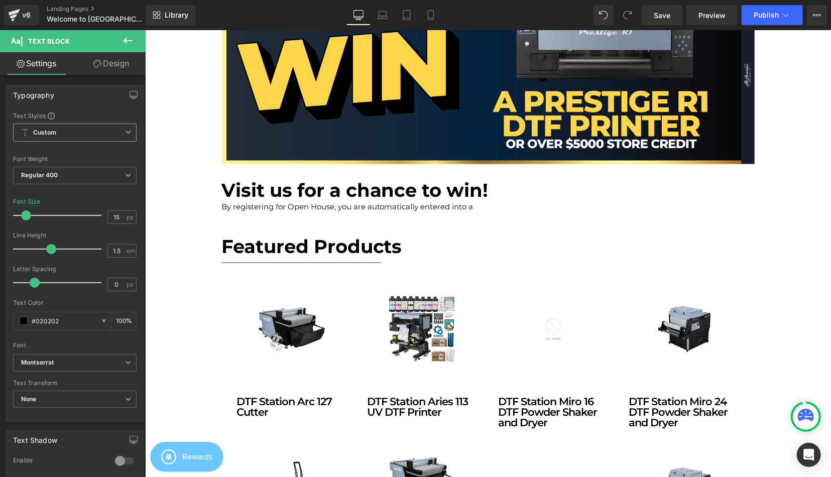
click at [342, 195] on h1 "Visit us for a chance to win!" at bounding box center [488, 190] width 534 height 22
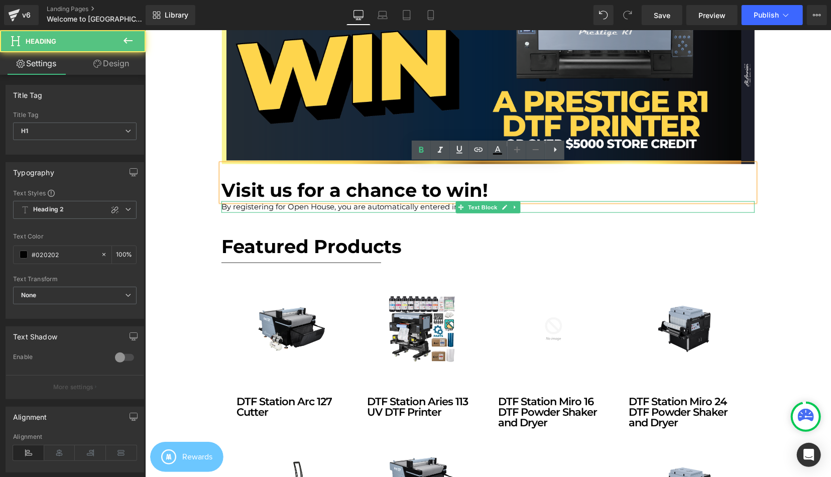
click at [340, 206] on p "By registering for Open House, you are automatically entered into a" at bounding box center [488, 207] width 534 height 12
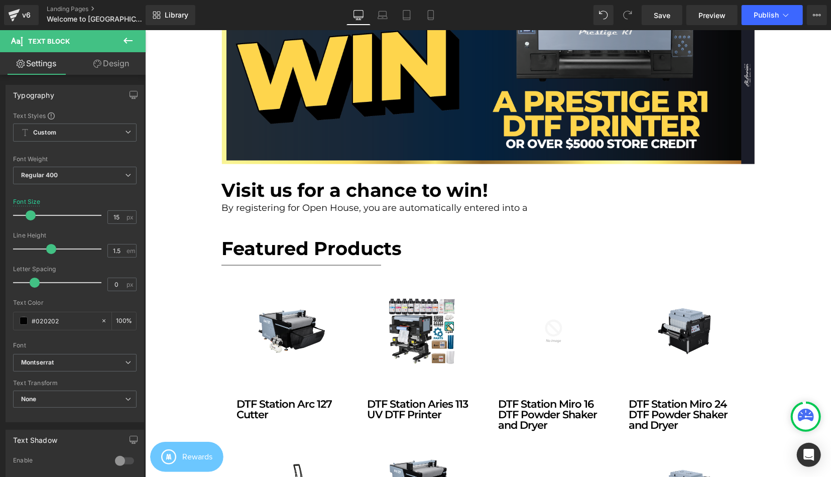
scroll to position [5, 5]
click at [30, 213] on span at bounding box center [29, 215] width 10 height 10
click at [198, 205] on div "Hero Banner Row Please Register Below Heading [DATE] Heading Liquid Row Row Why…" at bounding box center [488, 477] width 686 height 2154
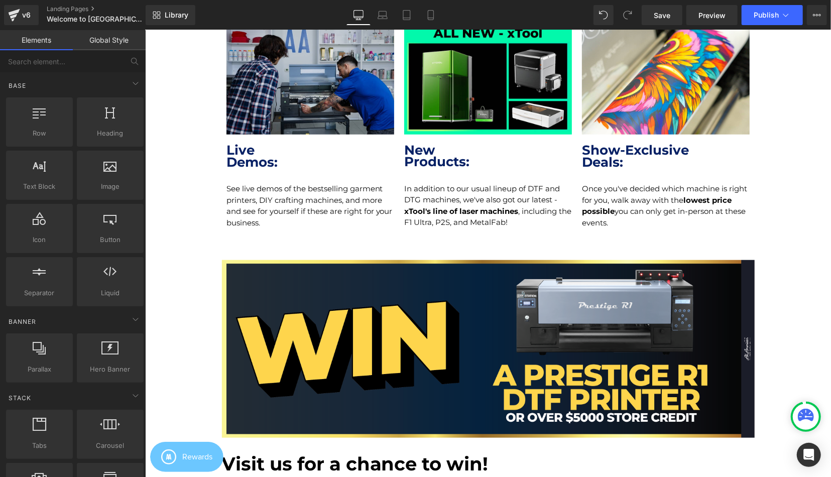
scroll to position [365, 0]
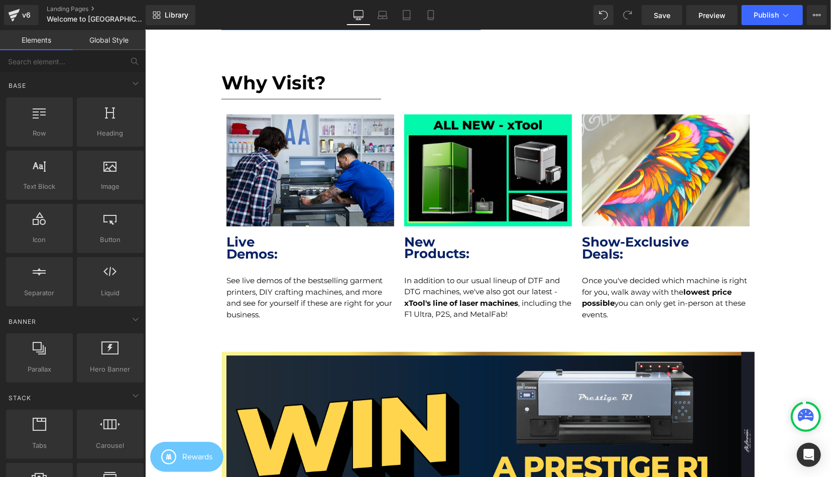
click at [261, 280] on p "See live demos of the bestselling garment printers, DIY crafting machines, and …" at bounding box center [310, 297] width 168 height 45
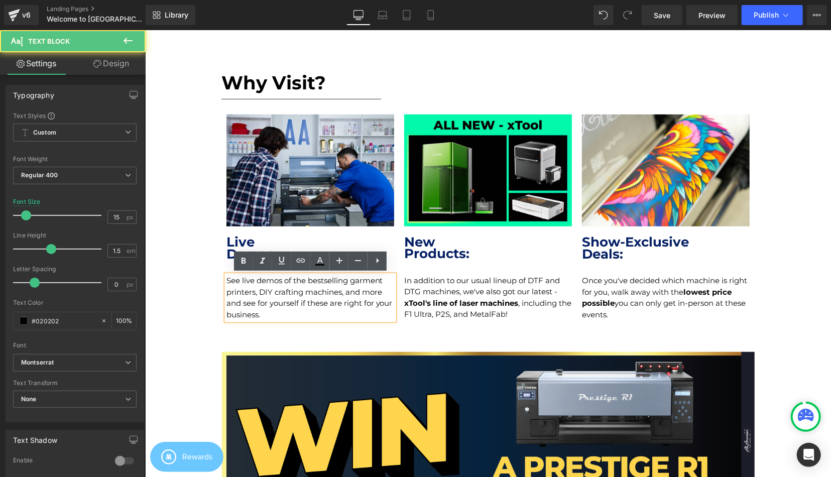
scroll to position [627, 0]
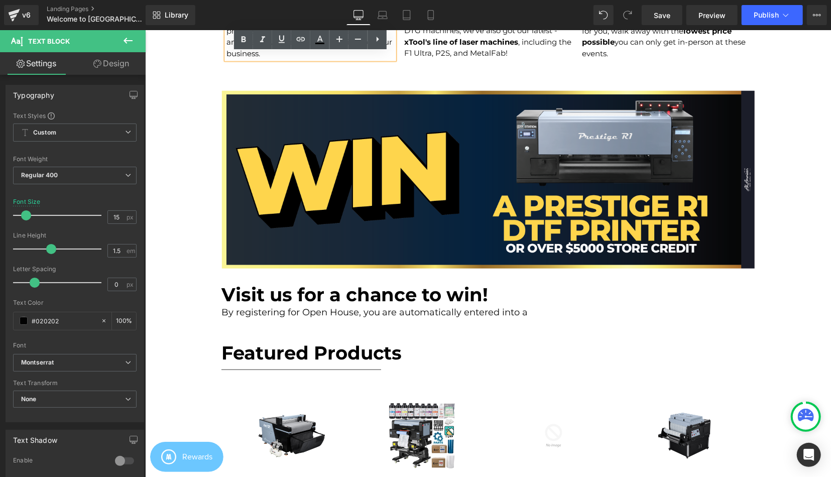
click at [496, 309] on div "By registering for Open House, you are automatically entered into a Text Block" at bounding box center [488, 312] width 534 height 14
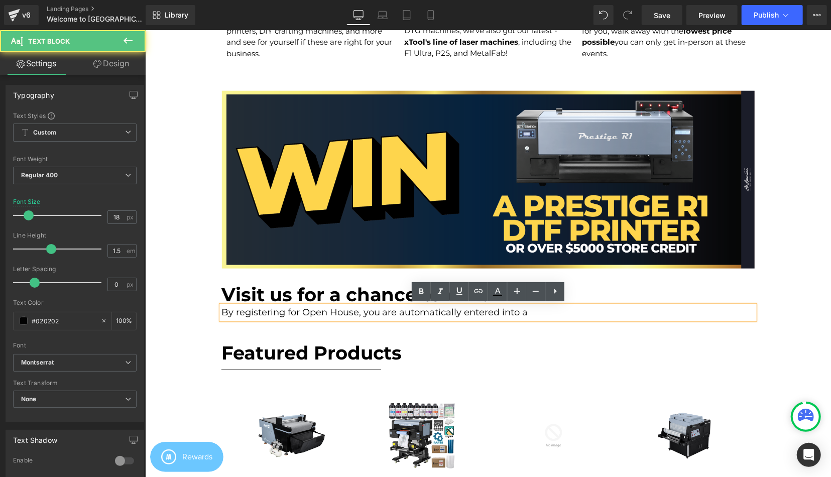
click at [533, 310] on p "By registering for Open House, you are automatically entered into a" at bounding box center [488, 312] width 534 height 14
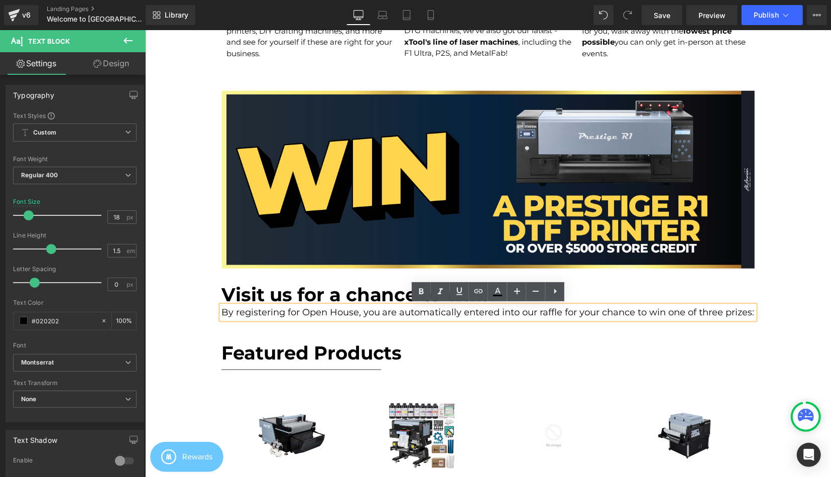
scroll to position [5, 5]
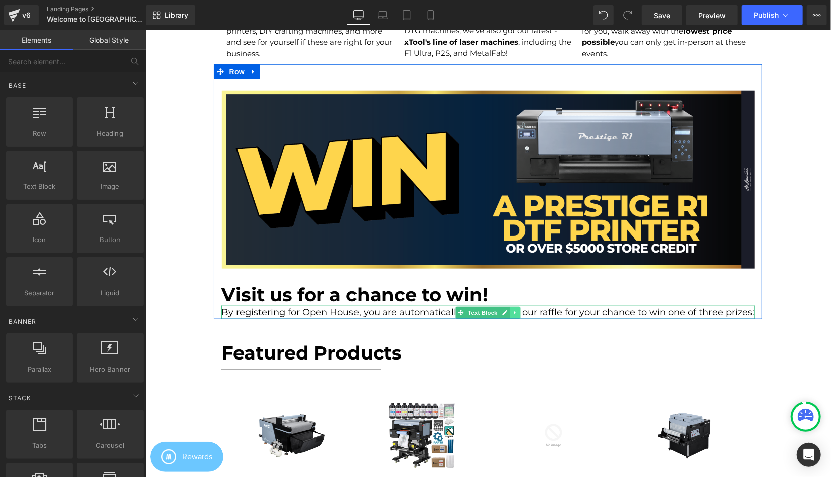
click at [515, 311] on icon at bounding box center [515, 312] width 6 height 6
click at [511, 311] on icon at bounding box center [510, 312] width 6 height 6
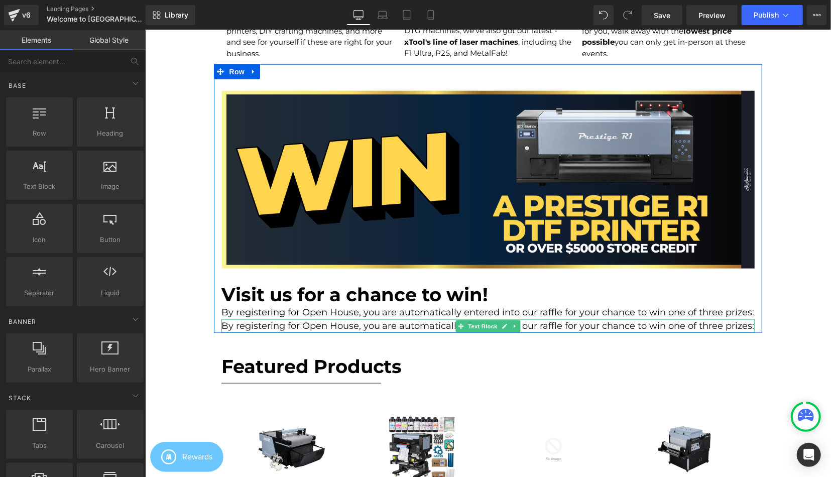
click at [368, 328] on p "By registering for Open House, you are automatically entered into our raffle fo…" at bounding box center [488, 326] width 534 height 14
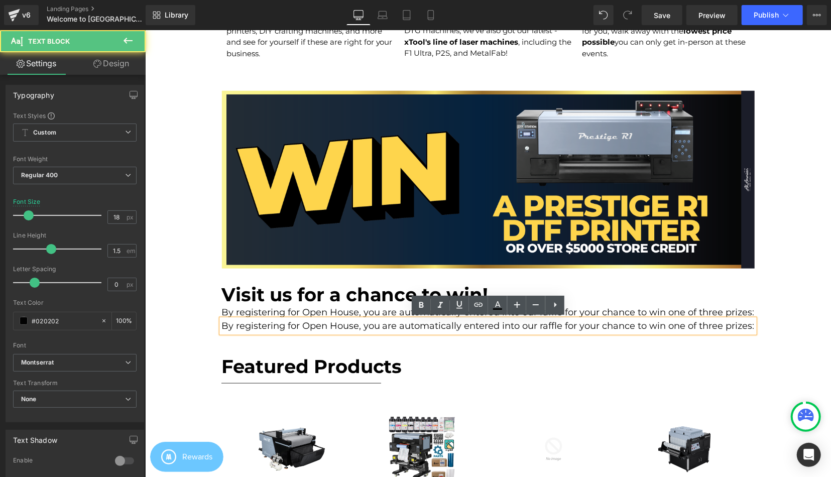
click at [368, 328] on p "By registering for Open House, you are automatically entered into our raffle fo…" at bounding box center [488, 326] width 534 height 14
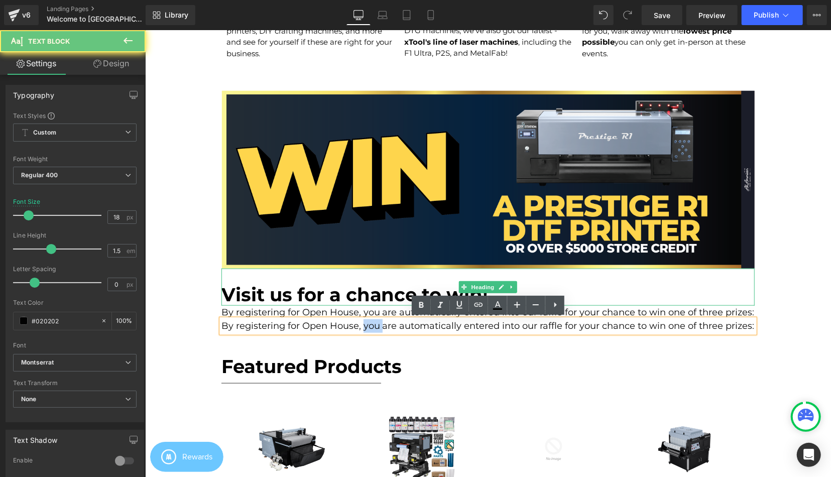
click at [303, 298] on h1 "Visit us for a chance to win!" at bounding box center [488, 294] width 534 height 22
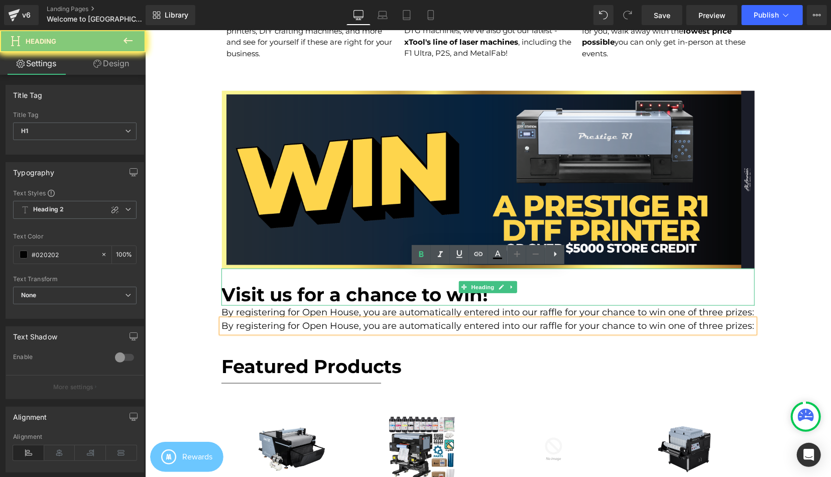
click at [303, 298] on h1 "Visit us for a chance to win!" at bounding box center [488, 294] width 534 height 22
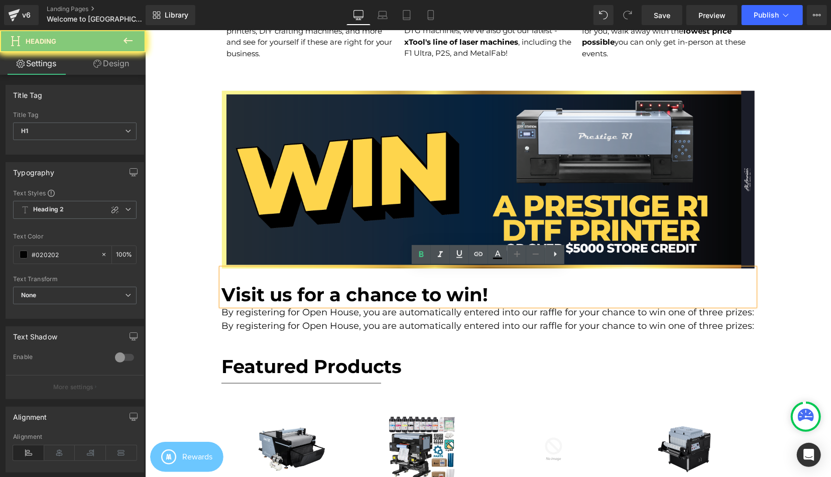
click at [292, 294] on h1 "Visit us for a chance to win!" at bounding box center [488, 294] width 534 height 22
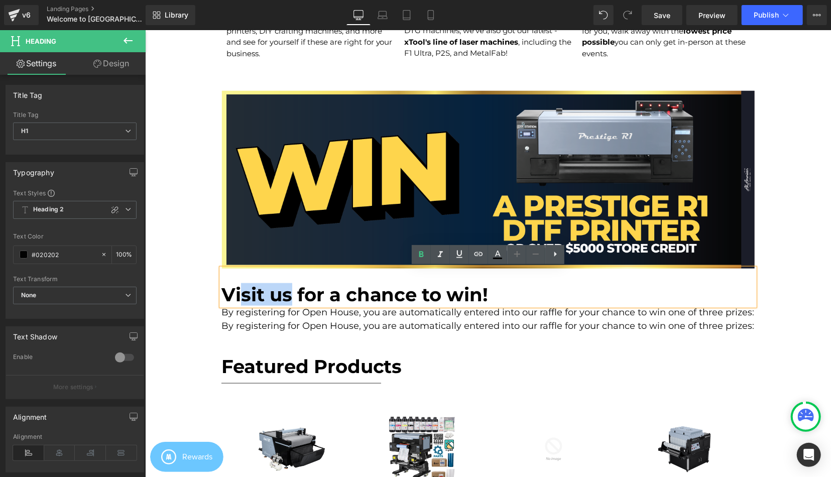
drag, startPoint x: 289, startPoint y: 298, endPoint x: 183, endPoint y: 294, distance: 105.5
click at [632, 296] on h1 "Register for a chance to win!" at bounding box center [488, 294] width 534 height 22
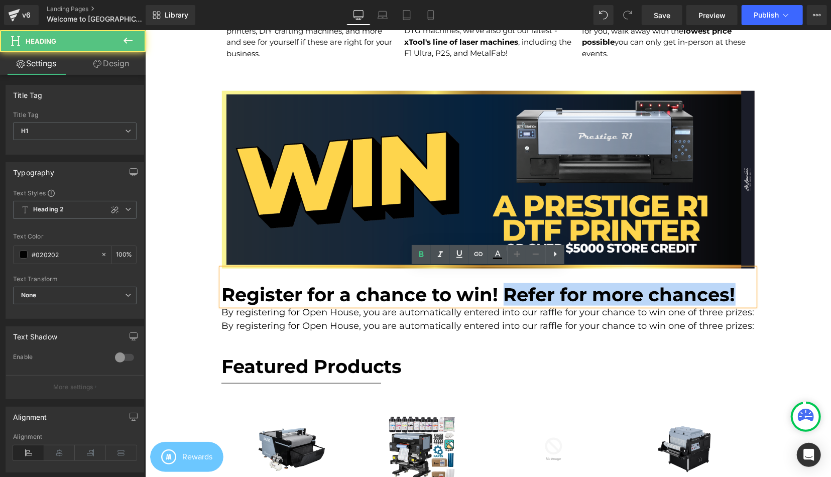
drag, startPoint x: 509, startPoint y: 292, endPoint x: 788, endPoint y: 296, distance: 279.2
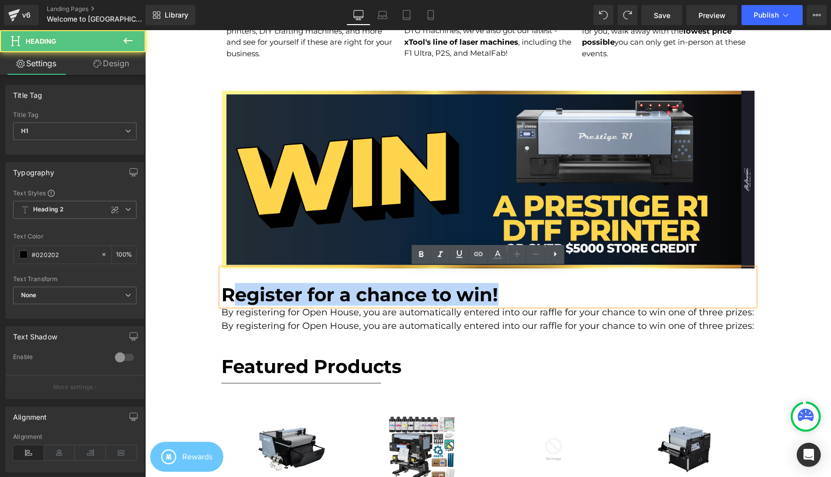
drag, startPoint x: 617, startPoint y: 291, endPoint x: 239, endPoint y: 303, distance: 377.7
click at [239, 303] on h1 "Register for a chance to win!" at bounding box center [488, 294] width 534 height 22
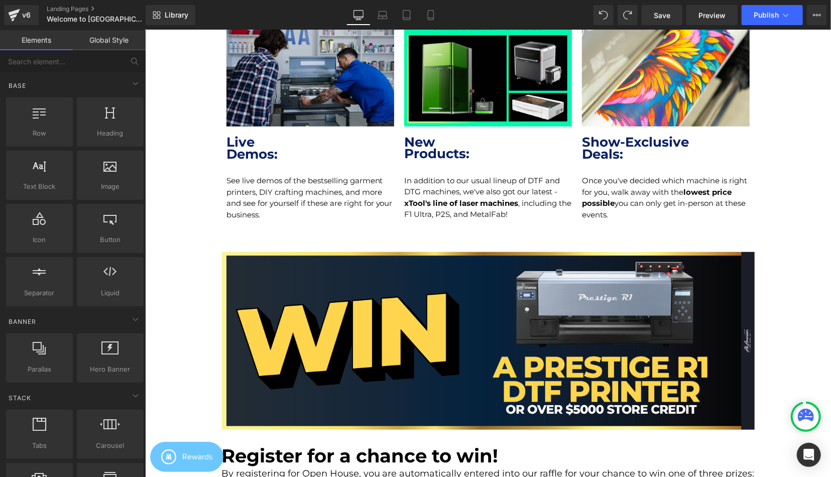
scroll to position [365, 0]
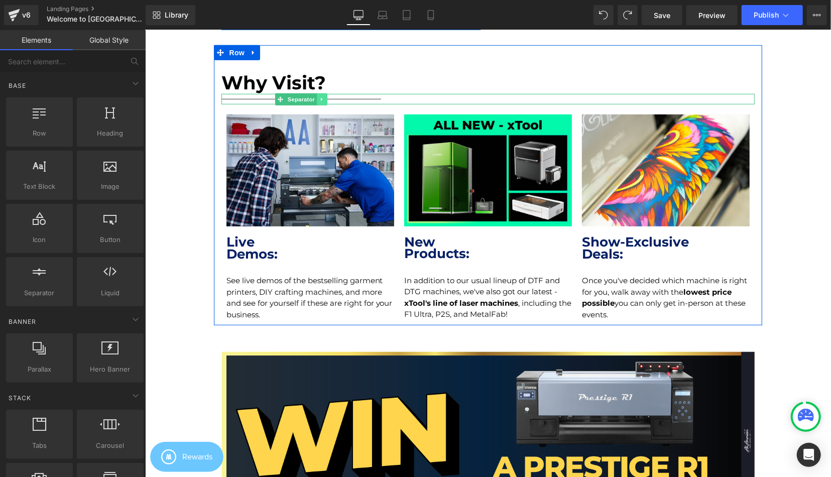
click at [322, 94] on link at bounding box center [321, 99] width 11 height 12
click at [317, 97] on icon at bounding box center [317, 99] width 6 height 6
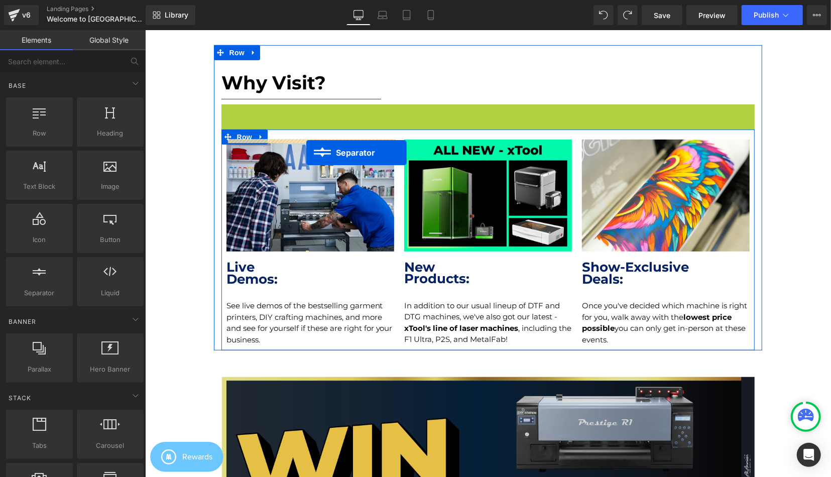
scroll to position [731, 0]
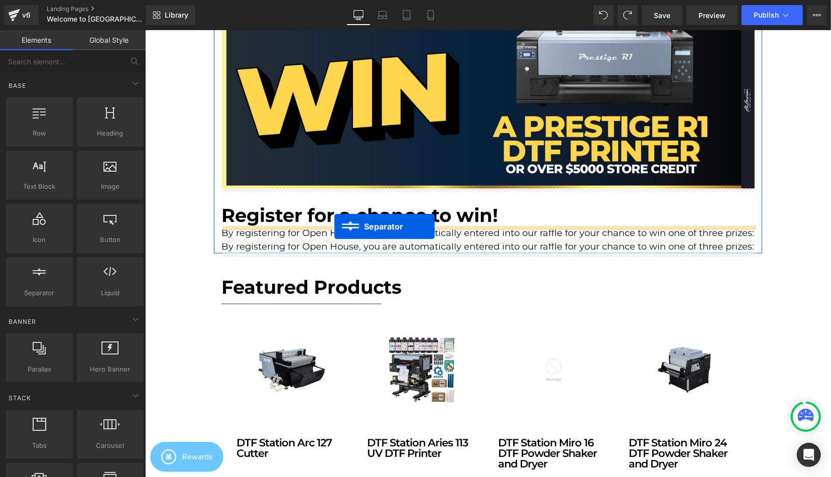
drag, startPoint x: 281, startPoint y: 108, endPoint x: 334, endPoint y: 226, distance: 129.4
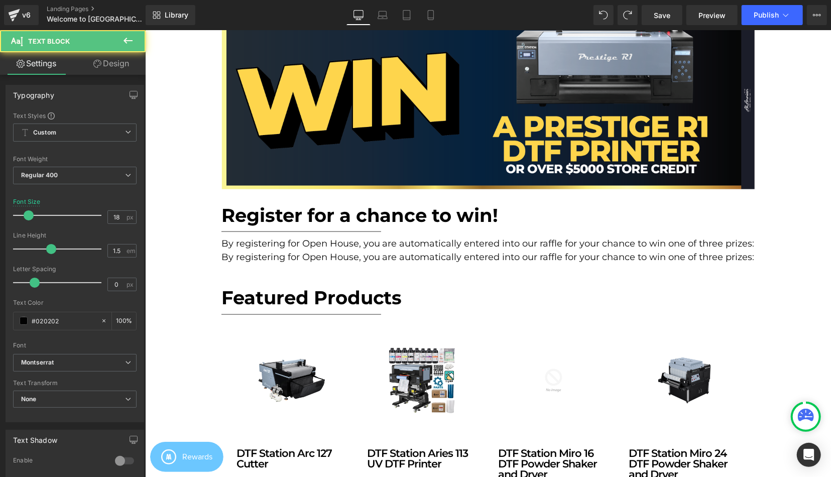
click at [259, 252] on p "By registering for Open House, you are automatically entered into our raffle fo…" at bounding box center [488, 257] width 534 height 14
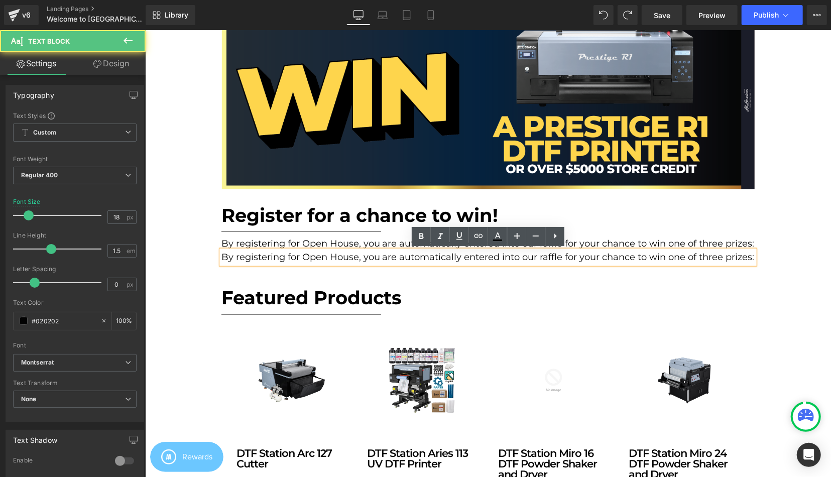
click at [261, 256] on p "By registering for Open House, you are automatically entered into our raffle fo…" at bounding box center [488, 257] width 534 height 14
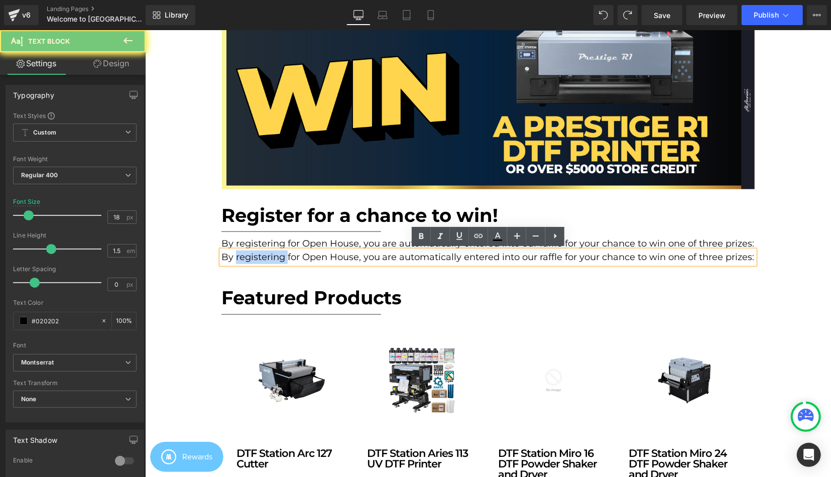
click at [261, 256] on p "By registering for Open House, you are automatically entered into our raffle fo…" at bounding box center [488, 257] width 534 height 14
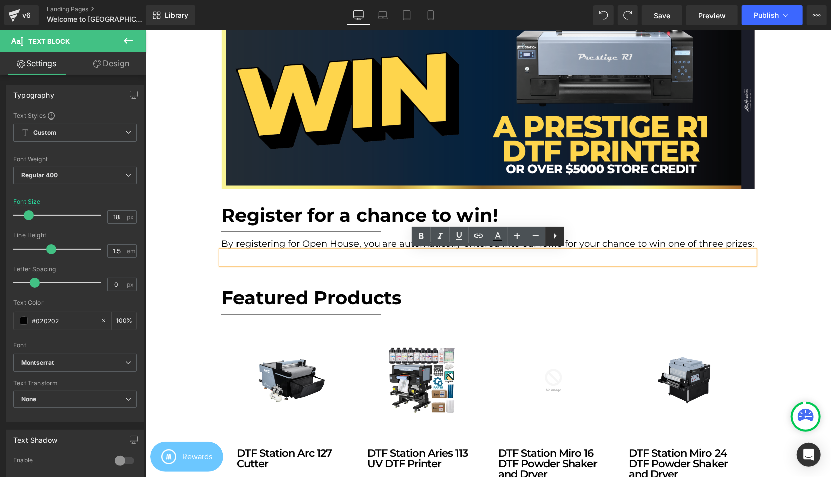
click at [558, 234] on icon at bounding box center [555, 236] width 12 height 12
click at [551, 236] on icon at bounding box center [555, 236] width 12 height 12
click at [318, 261] on li at bounding box center [488, 257] width 534 height 14
drag, startPoint x: 538, startPoint y: 236, endPoint x: 302, endPoint y: 231, distance: 236.0
click at [538, 236] on icon at bounding box center [536, 236] width 12 height 12
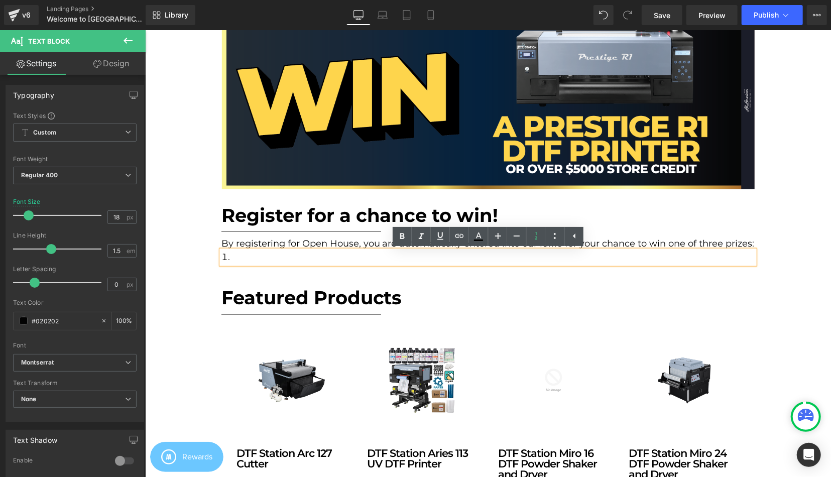
click at [279, 263] on li at bounding box center [488, 257] width 534 height 14
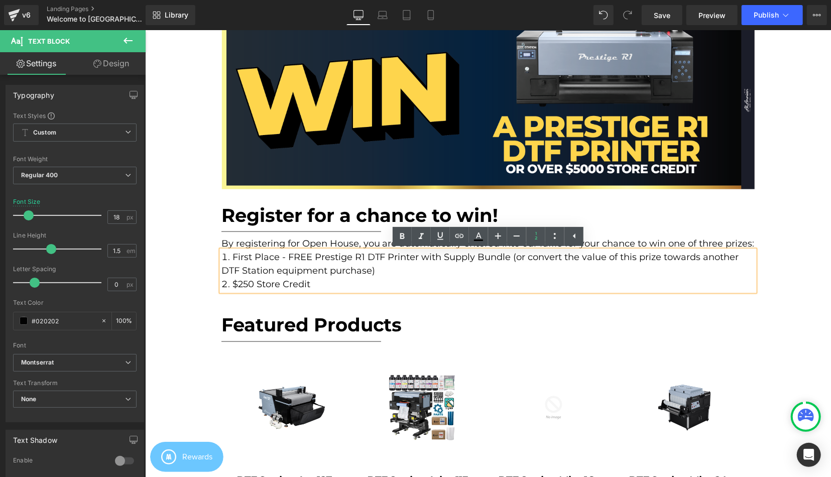
scroll to position [2581, 686]
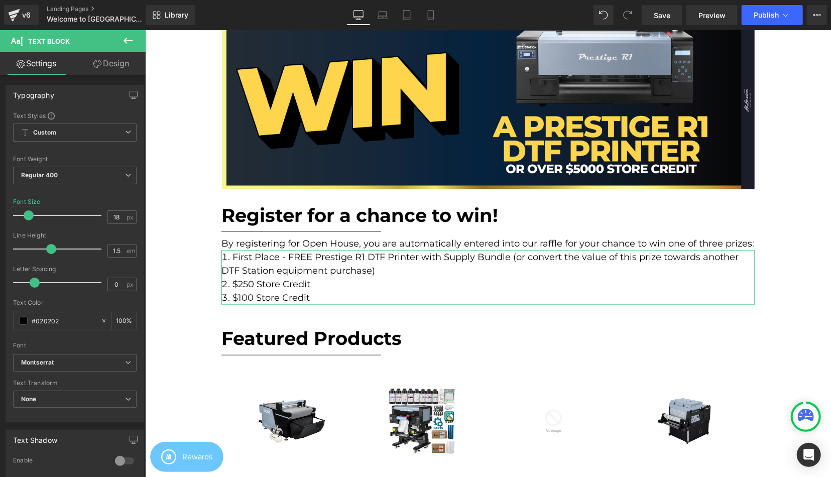
click at [109, 75] on div "Typography Text Styles Custom Paragraph 1 Paragraph 2 Paragraph 3 Paragraph 4 C…" at bounding box center [75, 378] width 150 height 607
click at [123, 66] on link "Design" at bounding box center [111, 63] width 73 height 23
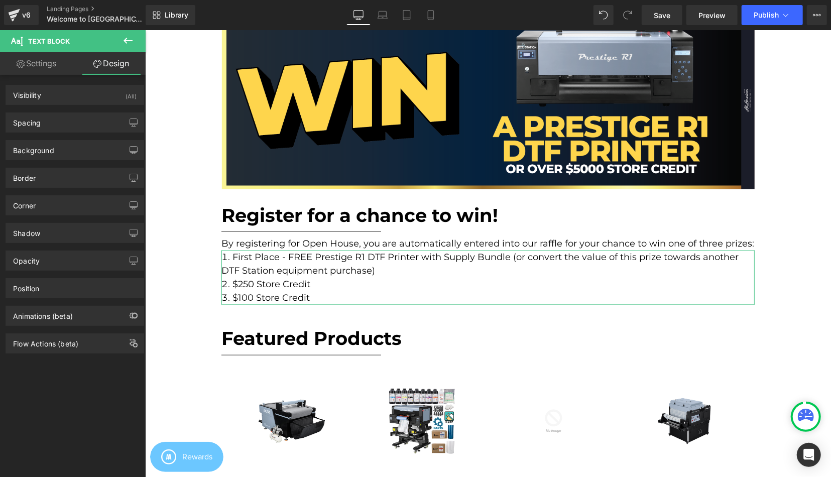
click at [40, 55] on link "Settings" at bounding box center [36, 63] width 73 height 23
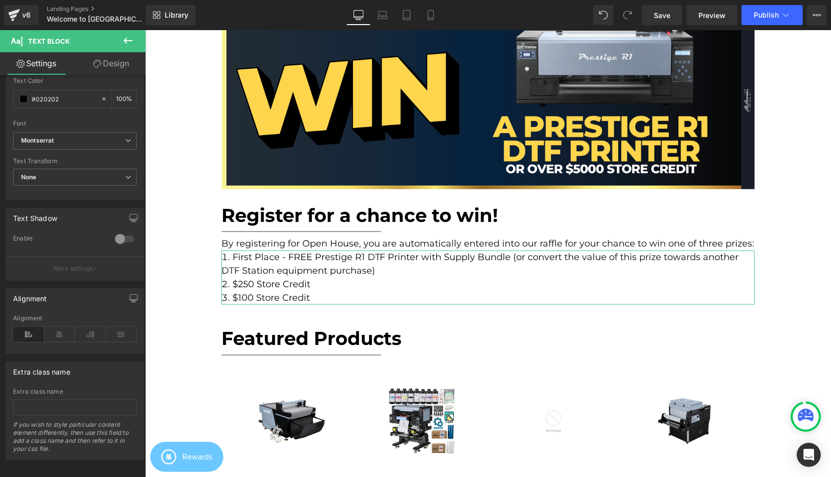
scroll to position [0, 0]
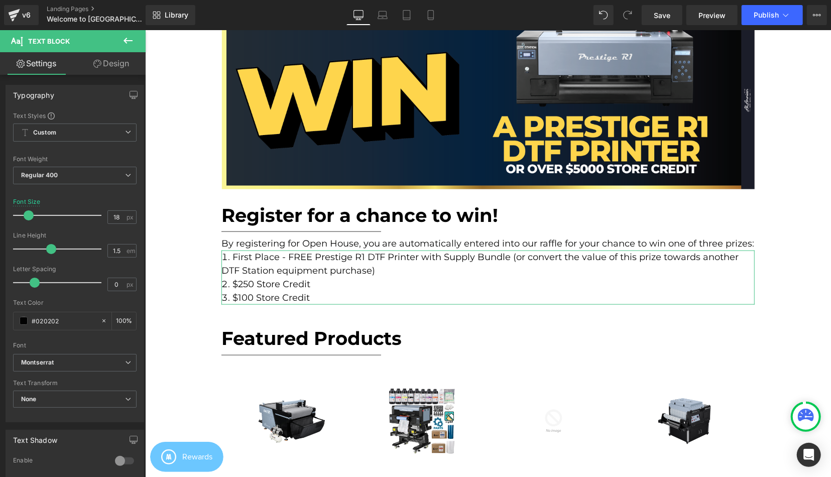
click at [102, 66] on link "Design" at bounding box center [111, 63] width 73 height 23
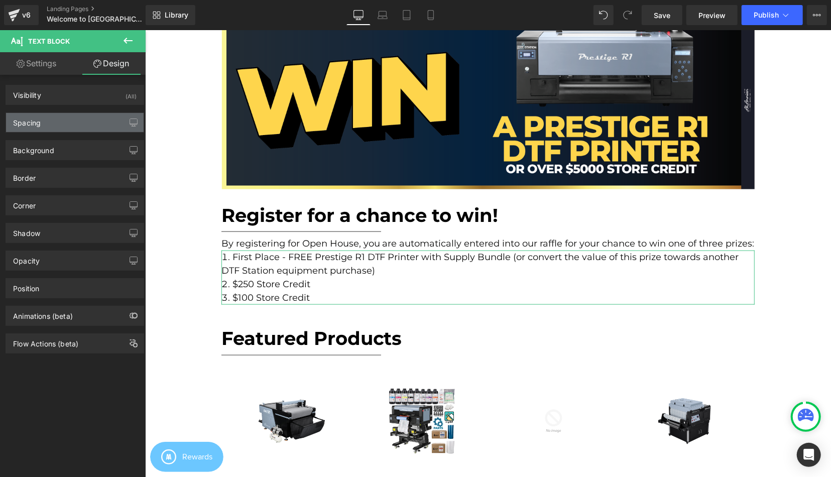
click at [42, 129] on div "Spacing" at bounding box center [75, 122] width 138 height 19
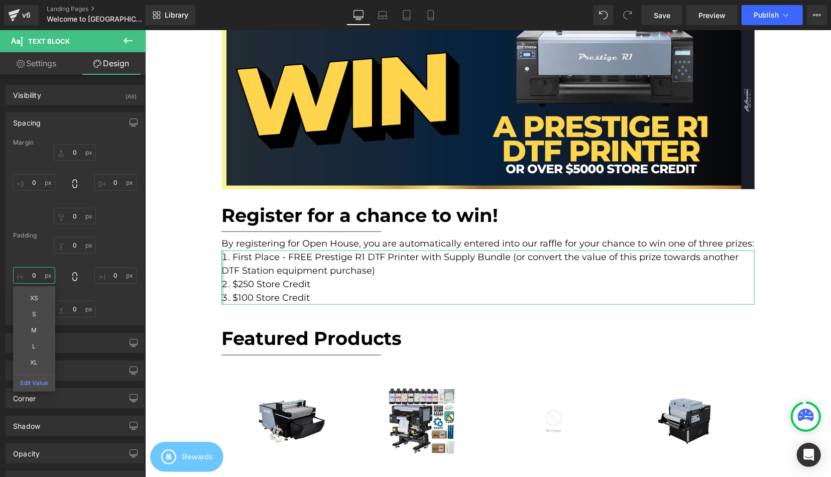
click at [41, 273] on input "text" at bounding box center [34, 275] width 42 height 17
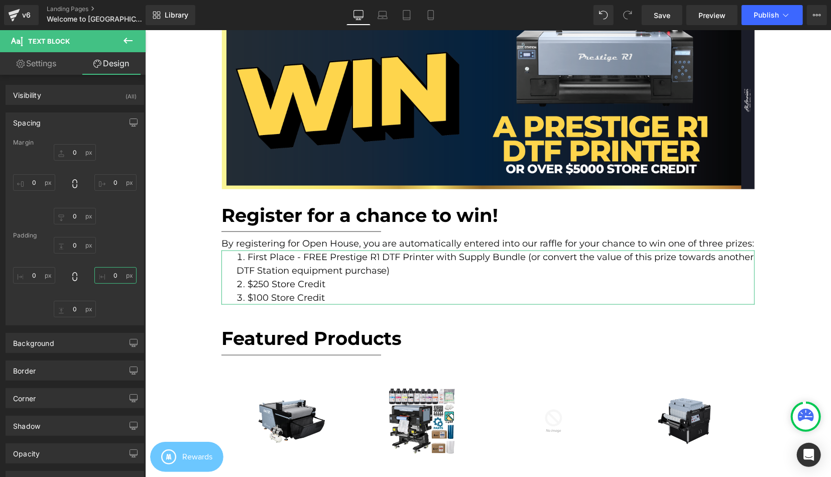
click at [109, 280] on input "text" at bounding box center [115, 275] width 42 height 17
click at [23, 274] on input "text" at bounding box center [34, 275] width 42 height 17
click at [115, 277] on input "text" at bounding box center [115, 275] width 42 height 17
click at [529, 266] on li "First Place - FREE Prestige R1 DTF Printer with Supply Bundle (or convert the v…" at bounding box center [487, 263] width 481 height 27
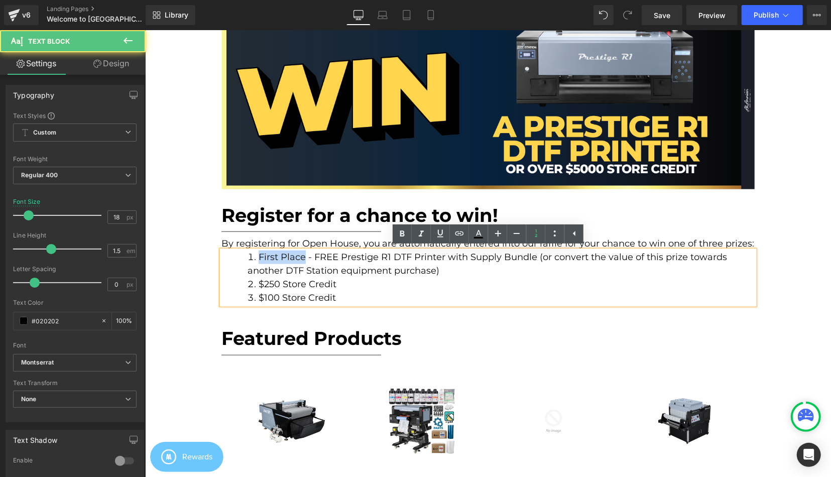
drag, startPoint x: 305, startPoint y: 257, endPoint x: 234, endPoint y: 253, distance: 70.4
click at [235, 253] on div "First Place - FREE Prestige R1 DTF Printer with Supply Bundle (or convert the v…" at bounding box center [488, 277] width 534 height 54
click at [279, 276] on li "First Place - FREE Prestige R1 DTF Printer with Supply Bundle (or convert the v…" at bounding box center [487, 263] width 481 height 27
click at [260, 283] on li "$250 Store Credit" at bounding box center [487, 284] width 481 height 14
drag, startPoint x: 279, startPoint y: 256, endPoint x: 255, endPoint y: 256, distance: 23.6
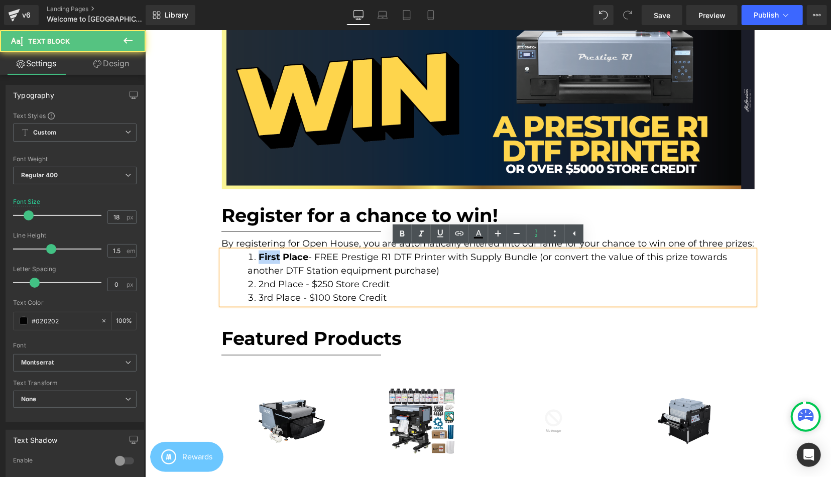
click at [255, 256] on li "First Place - FREE Prestige R1 DTF Printer with Supply Bundle (or convert the v…" at bounding box center [487, 263] width 481 height 27
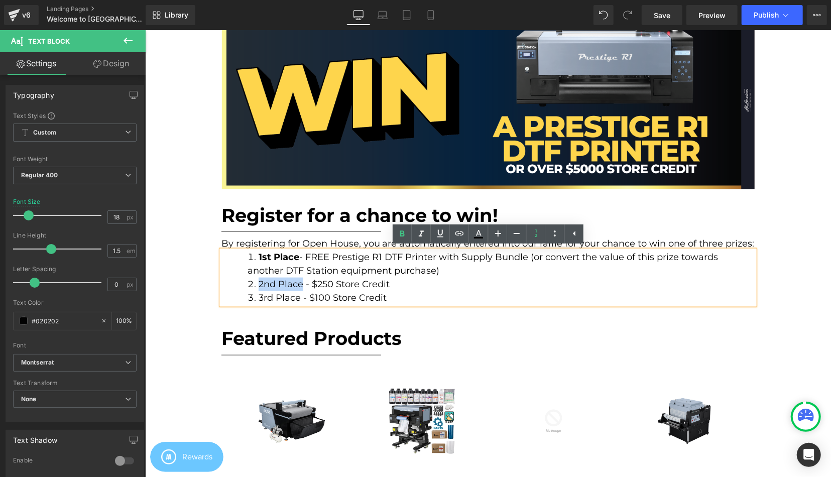
drag, startPoint x: 302, startPoint y: 283, endPoint x: 244, endPoint y: 280, distance: 57.3
click at [244, 280] on div "1st Place - FREE Prestige R1 DTF Printer with Supply Bundle (or convert the val…" at bounding box center [488, 277] width 534 height 54
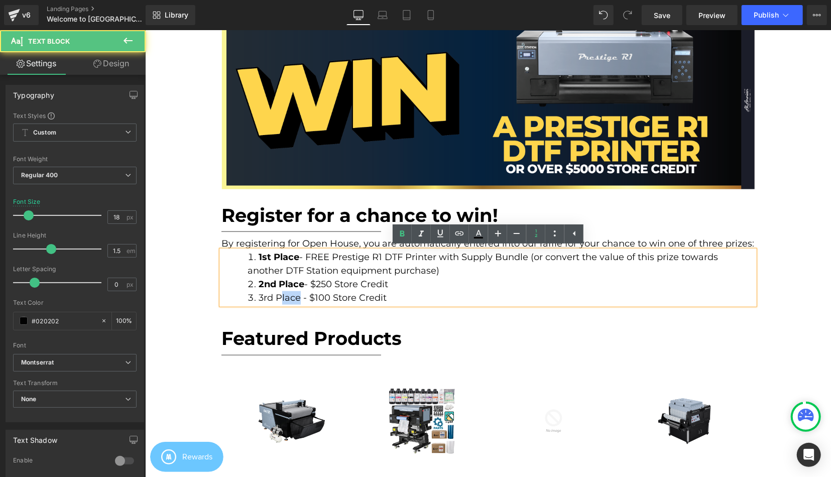
drag, startPoint x: 283, startPoint y: 319, endPoint x: 142, endPoint y: 289, distance: 144.2
click at [343, 297] on li "3rd Place - $100 Store Credit" at bounding box center [487, 298] width 481 height 14
click at [304, 299] on li "3rd Place - $100 Store Credit" at bounding box center [487, 298] width 481 height 14
drag, startPoint x: 299, startPoint y: 299, endPoint x: 172, endPoint y: 297, distance: 126.5
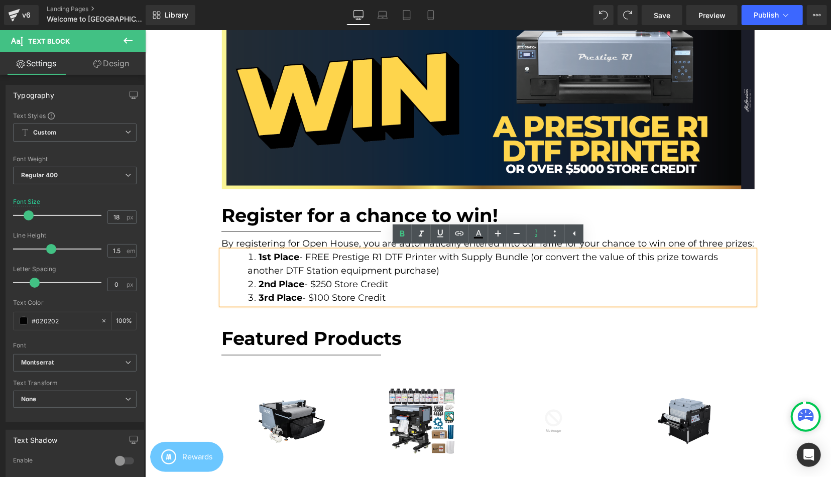
click at [520, 334] on h1 "Featured Products" at bounding box center [488, 338] width 534 height 22
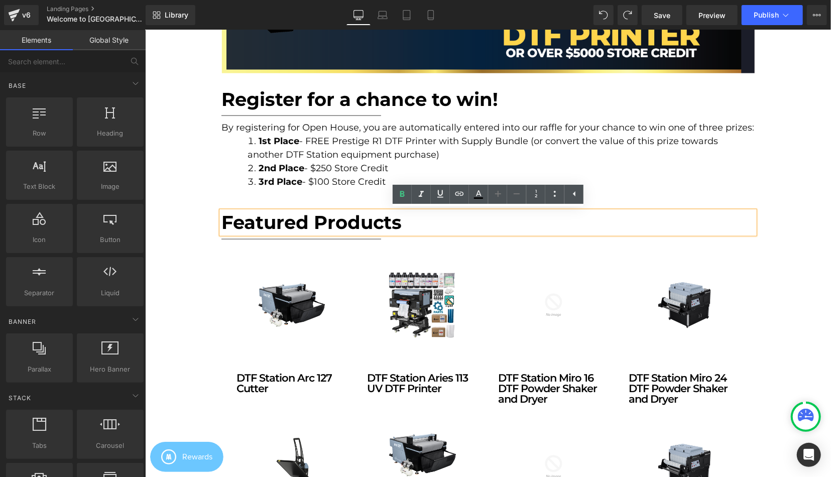
click at [804, 232] on div "Hero Banner Row Please Register Below Heading [DATE] Heading Liquid Row Row Why…" at bounding box center [488, 418] width 686 height 2219
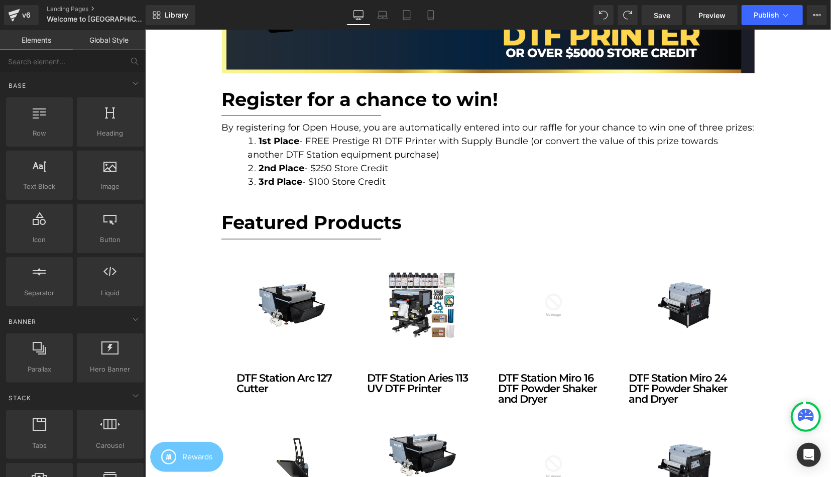
scroll to position [665, 0]
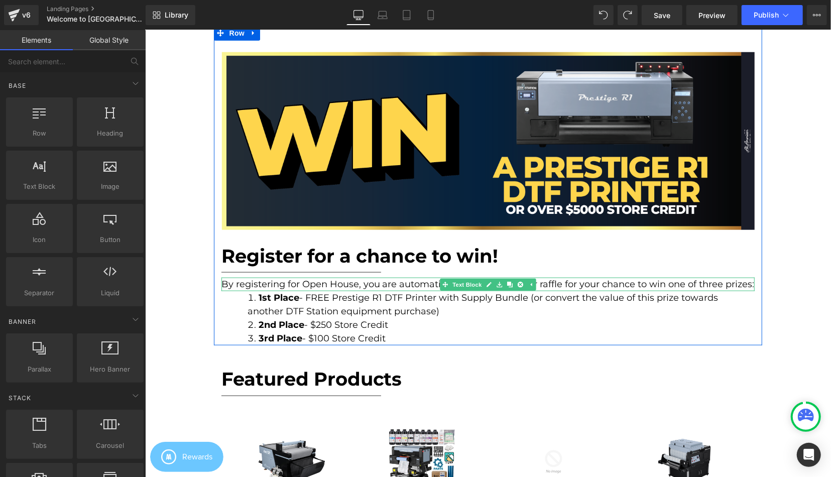
click at [359, 285] on p "By registering for Open House, you are automatically entered into our raffle fo…" at bounding box center [488, 284] width 534 height 14
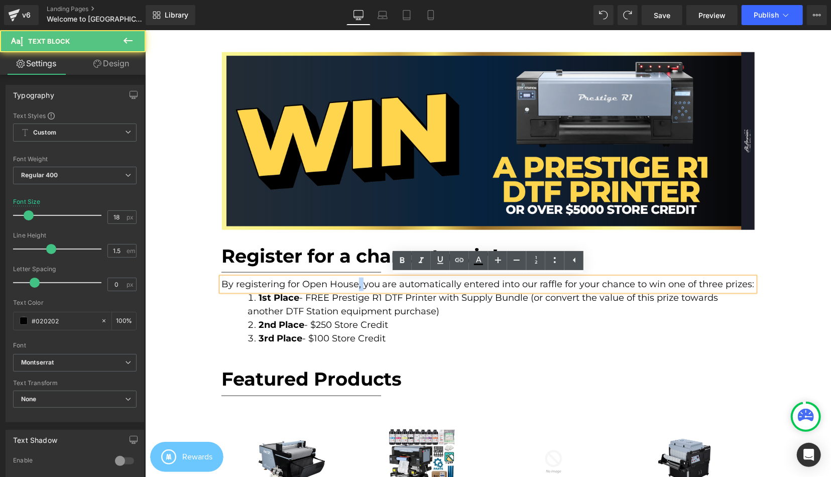
click at [359, 285] on p "By registering for Open House, you are automatically entered into our raffle fo…" at bounding box center [488, 284] width 534 height 14
click at [396, 283] on p "By registering for Open House, you are automatically entered into our raffle fo…" at bounding box center [488, 284] width 534 height 14
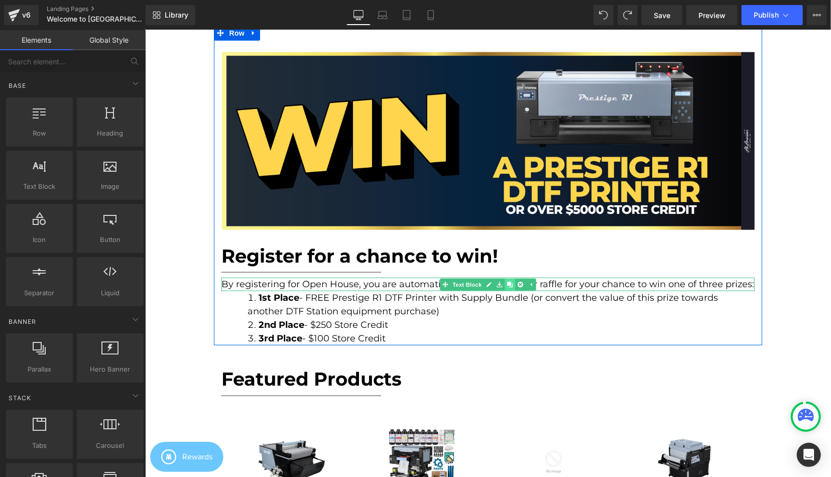
click at [509, 285] on icon at bounding box center [510, 284] width 6 height 6
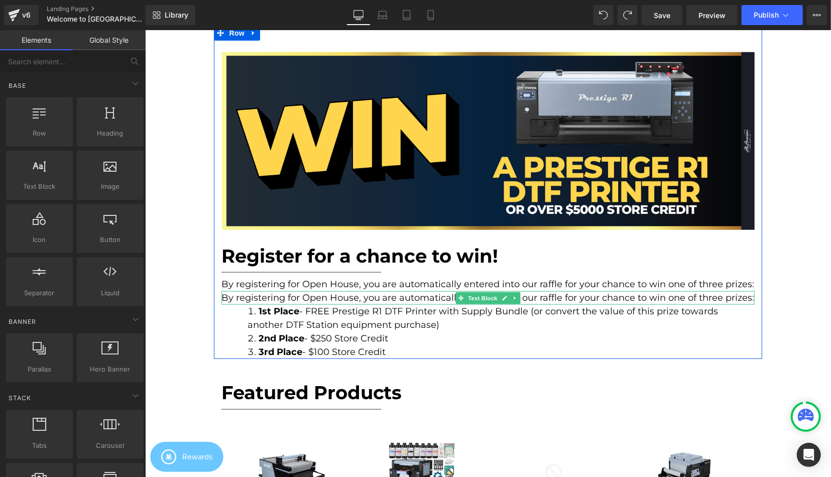
scroll to position [5, 5]
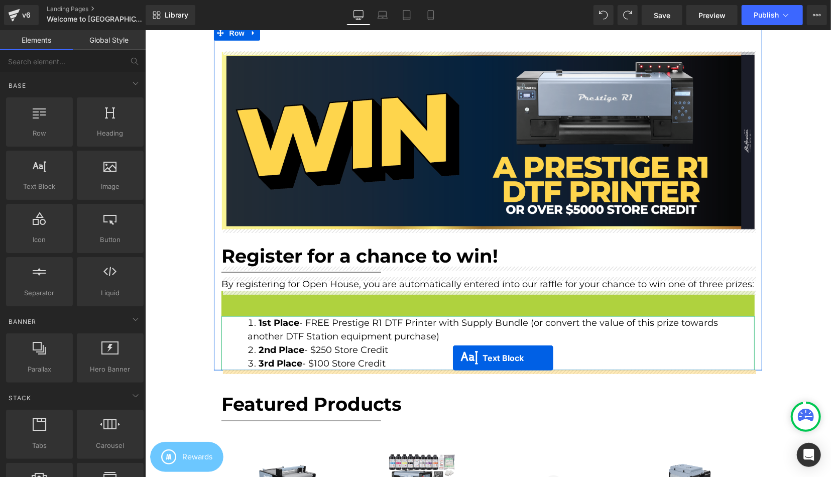
drag, startPoint x: 459, startPoint y: 297, endPoint x: 452, endPoint y: 357, distance: 60.7
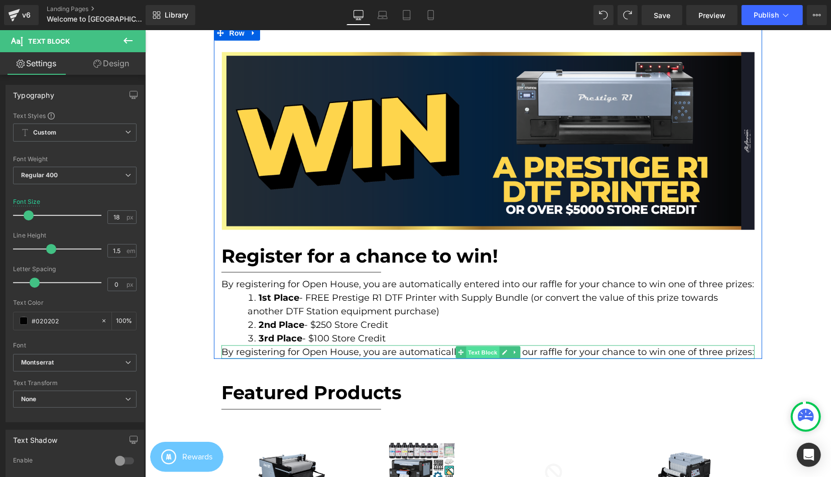
click at [472, 353] on span "Text Block" at bounding box center [481, 352] width 33 height 12
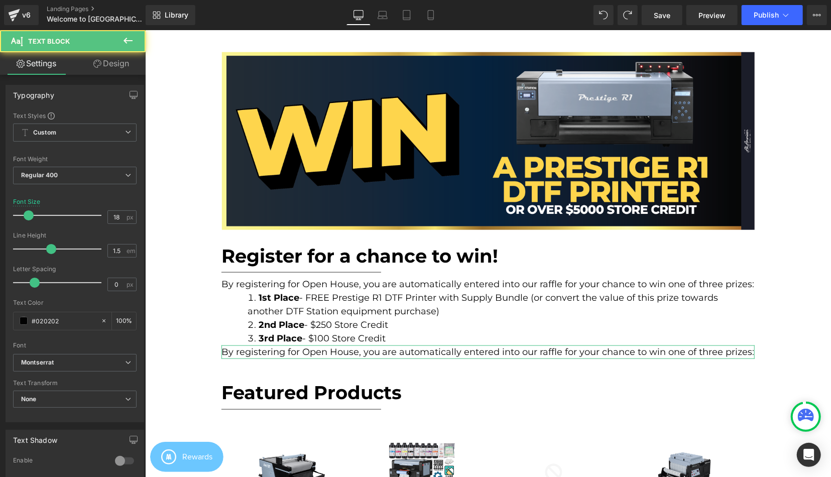
click at [111, 65] on link "Design" at bounding box center [111, 63] width 73 height 23
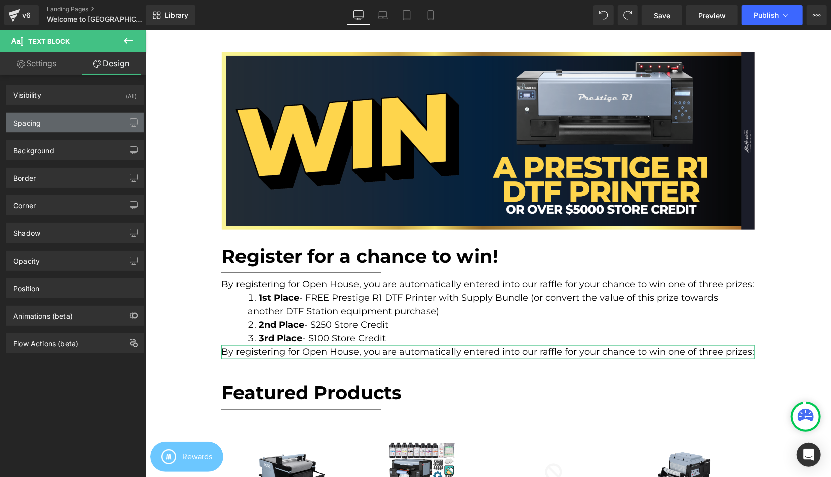
click at [48, 129] on div "Spacing" at bounding box center [75, 122] width 138 height 19
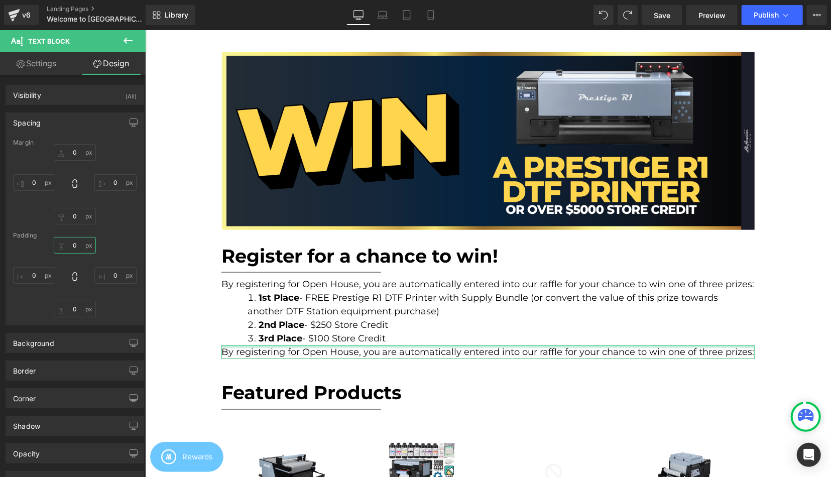
click at [72, 247] on input "0" at bounding box center [75, 245] width 42 height 17
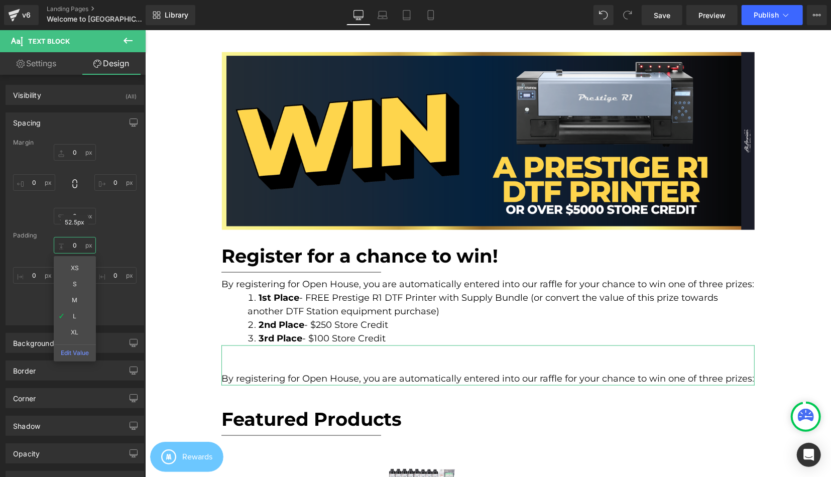
click at [82, 252] on input "0" at bounding box center [75, 245] width 42 height 17
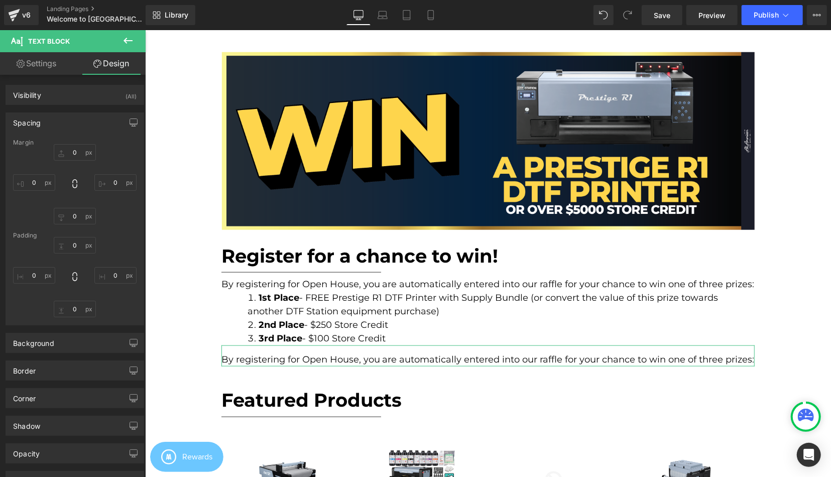
scroll to position [5, 5]
click at [268, 356] on p "By registering for Open House, you are automatically entered into our raffle fo…" at bounding box center [488, 359] width 534 height 14
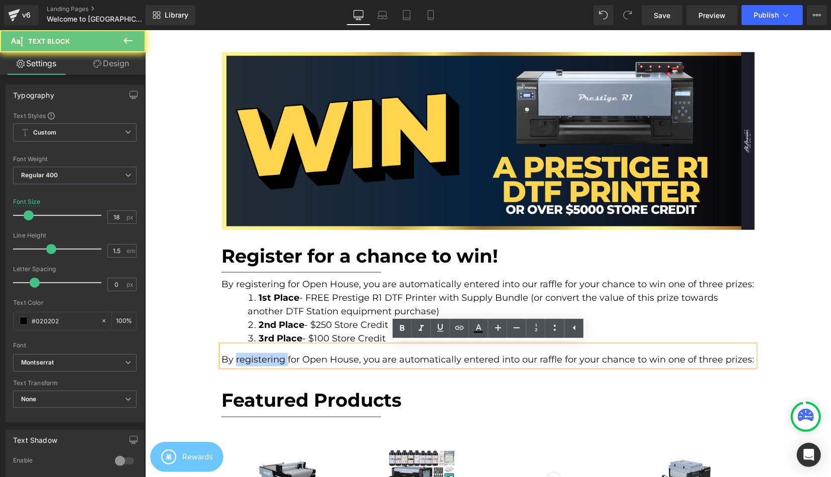
click at [268, 356] on p "By registering for Open House, you are automatically entered into our raffle fo…" at bounding box center [488, 359] width 534 height 14
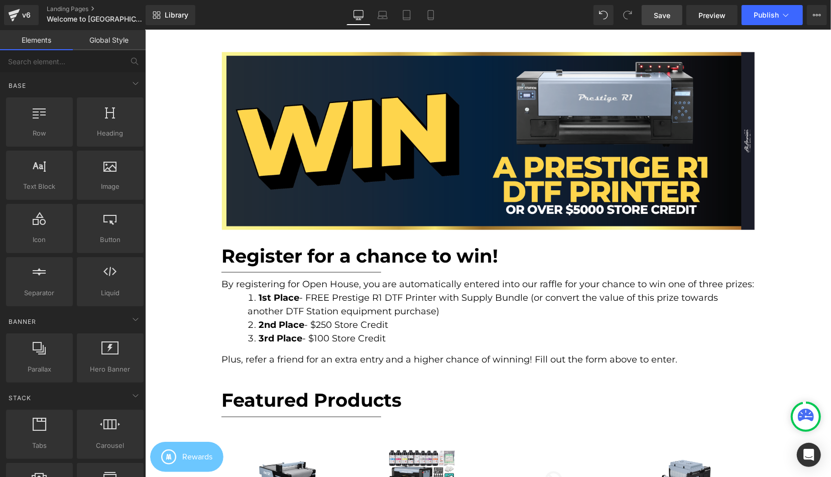
click at [656, 17] on span "Save" at bounding box center [662, 15] width 17 height 11
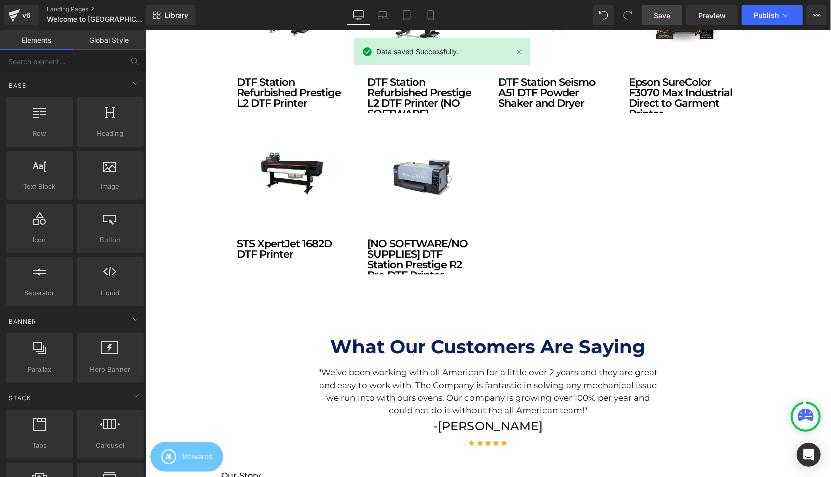
scroll to position [1880, 0]
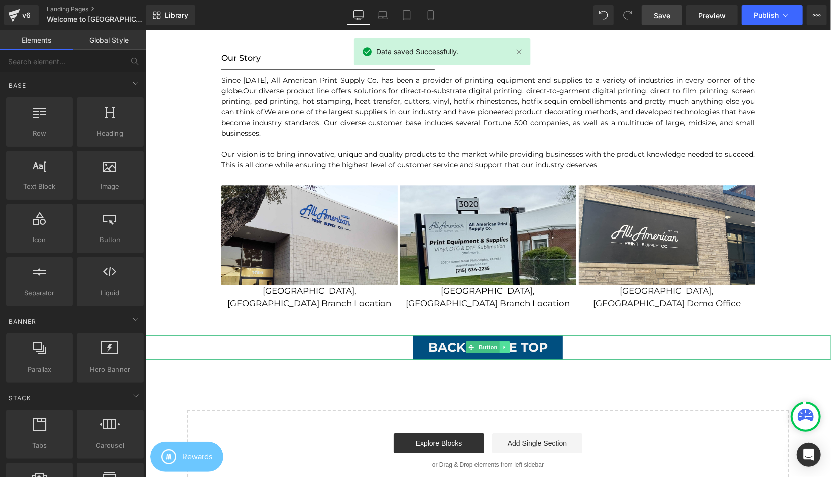
click at [507, 344] on icon at bounding box center [505, 347] width 6 height 6
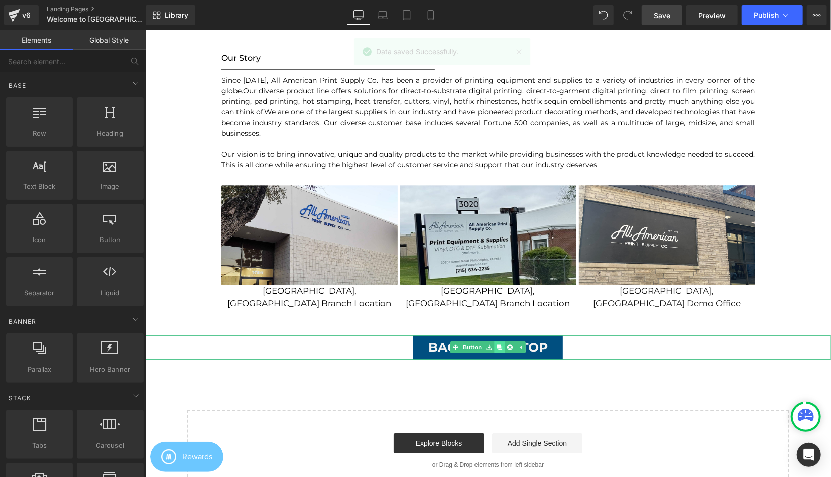
click at [499, 344] on icon at bounding box center [499, 347] width 6 height 6
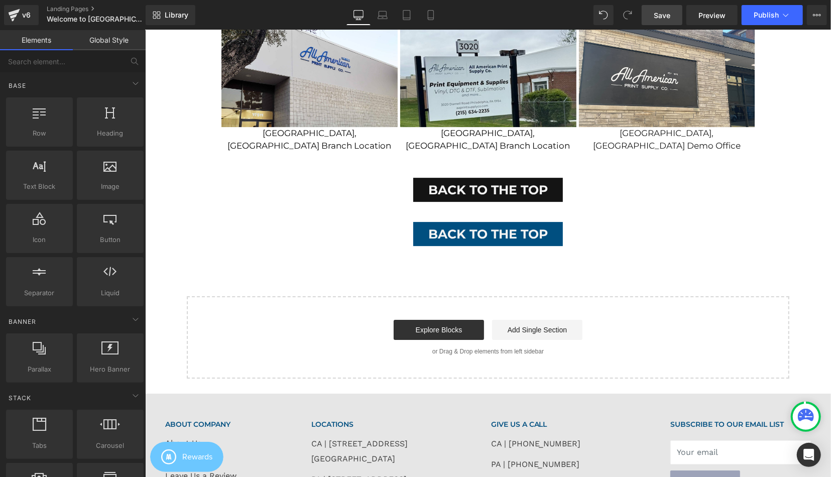
scroll to position [1861, 0]
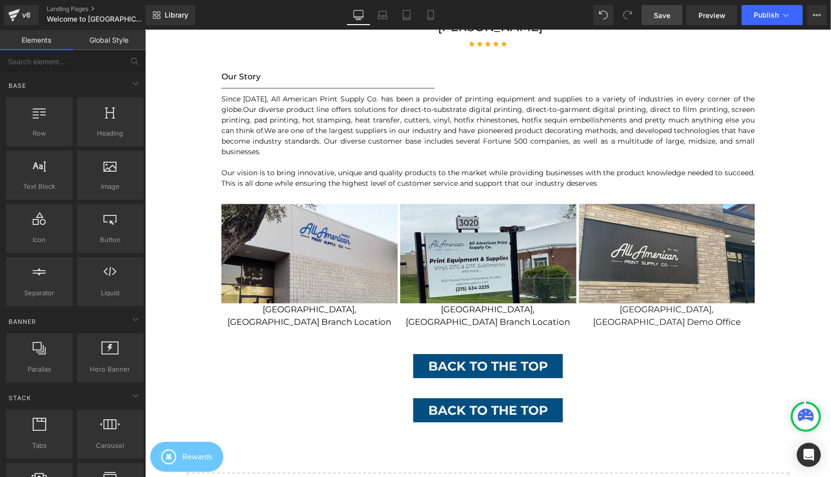
drag, startPoint x: 533, startPoint y: 435, endPoint x: 522, endPoint y: 416, distance: 21.6
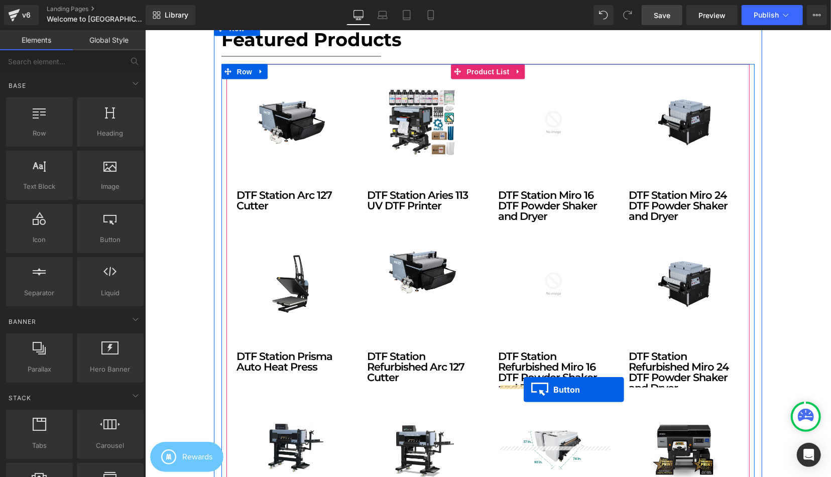
scroll to position [765, 0]
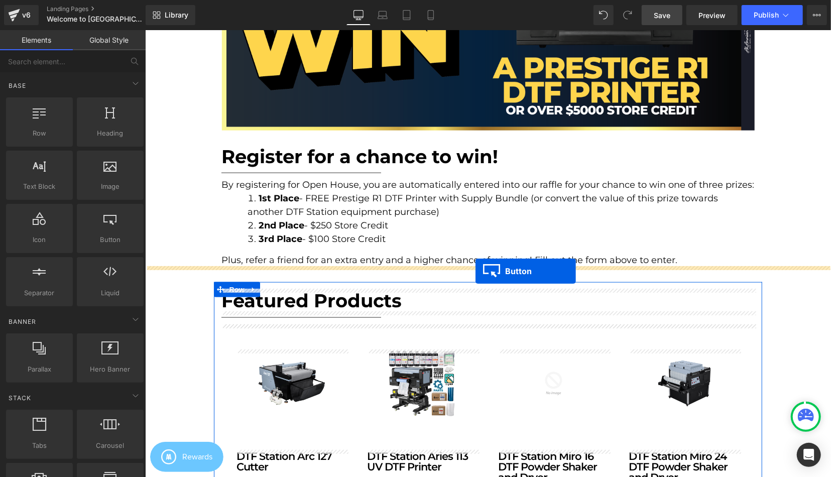
drag, startPoint x: 466, startPoint y: 396, endPoint x: 475, endPoint y: 271, distance: 125.3
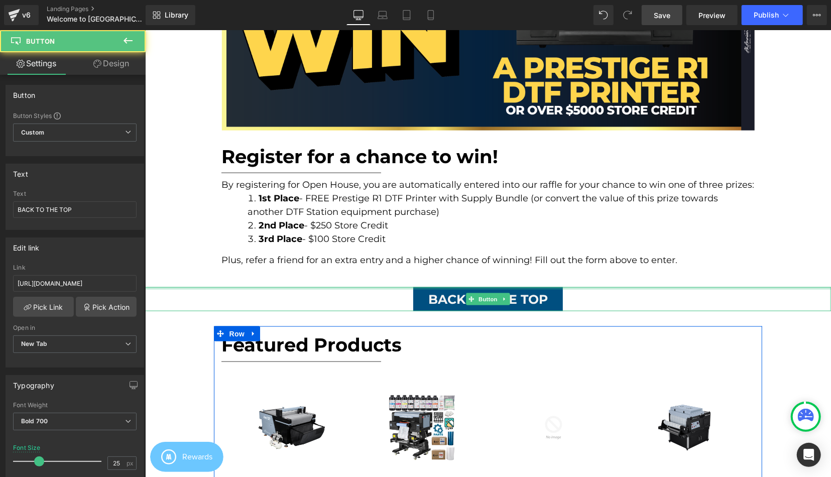
scroll to position [2647, 686]
drag, startPoint x: 485, startPoint y: 286, endPoint x: 491, endPoint y: 273, distance: 14.8
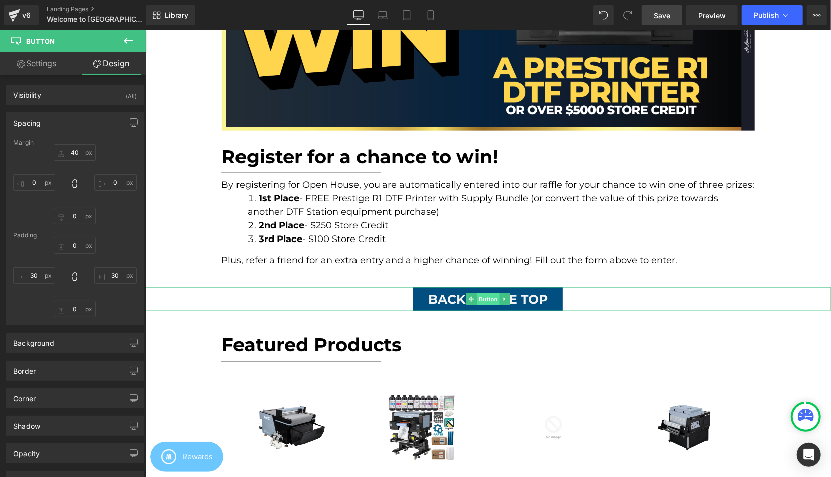
click at [484, 295] on span "Button" at bounding box center [487, 299] width 23 height 12
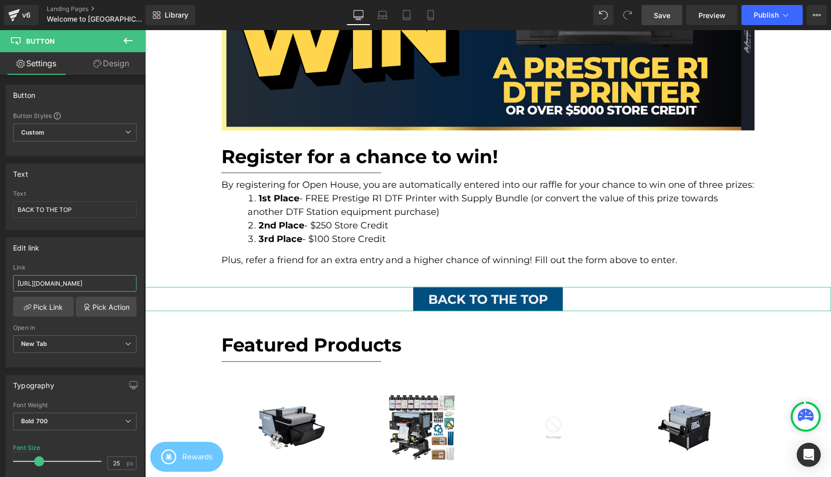
click at [76, 280] on input "[URL][DOMAIN_NAME]" at bounding box center [74, 283] width 123 height 17
click at [60, 340] on span "New Tab" at bounding box center [74, 344] width 123 height 18
click at [62, 362] on div "Current Tab" at bounding box center [45, 361] width 35 height 7
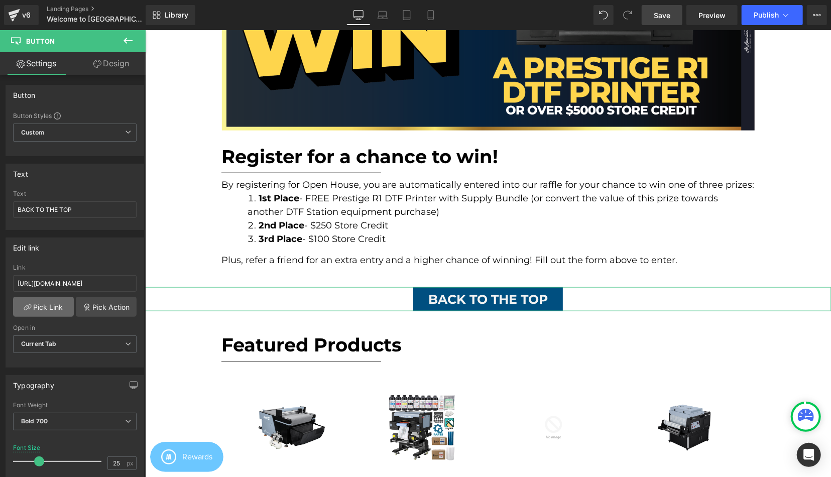
click at [66, 305] on link "Pick Link" at bounding box center [43, 307] width 61 height 20
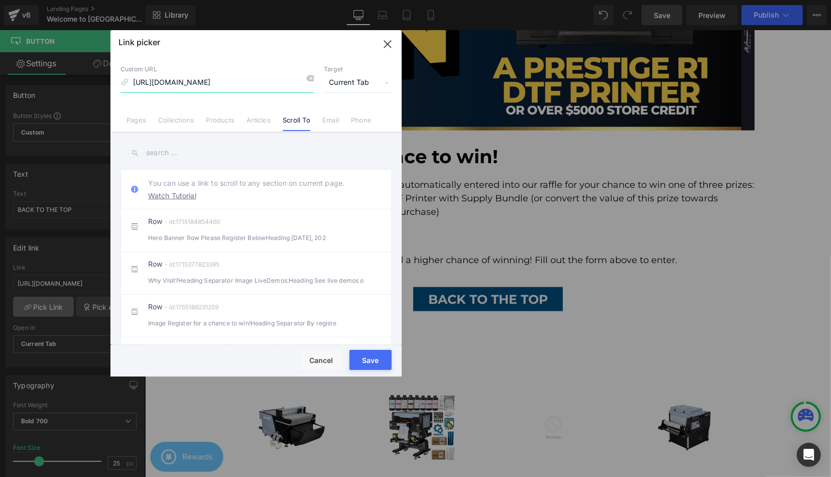
scroll to position [0, 565]
click at [236, 247] on li "Row - id:1715184854460 Hero Banner Row Please Register BelowHeading [DATE], 202" at bounding box center [255, 230] width 271 height 43
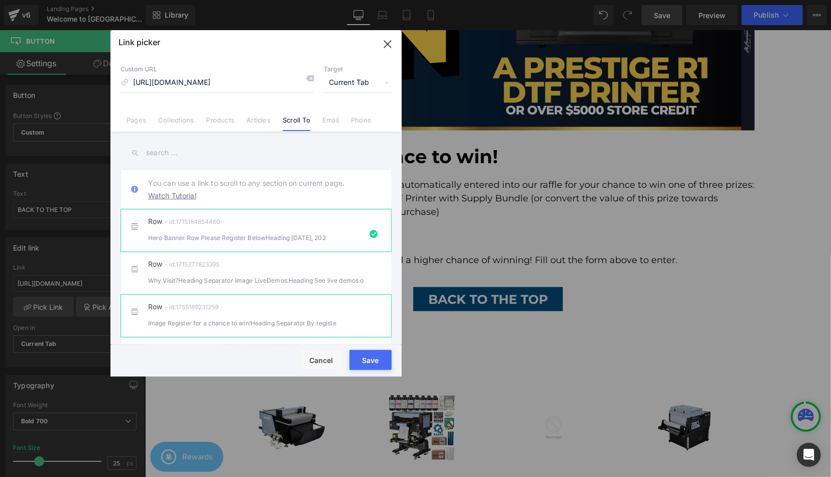
scroll to position [0, 0]
click at [377, 367] on button "Save" at bounding box center [370, 360] width 42 height 20
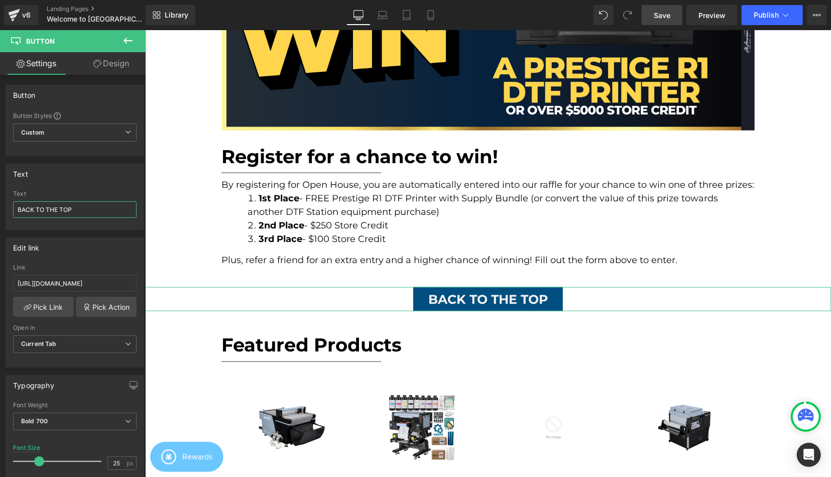
click at [86, 208] on input "BACK TO THE TOP" at bounding box center [74, 209] width 123 height 17
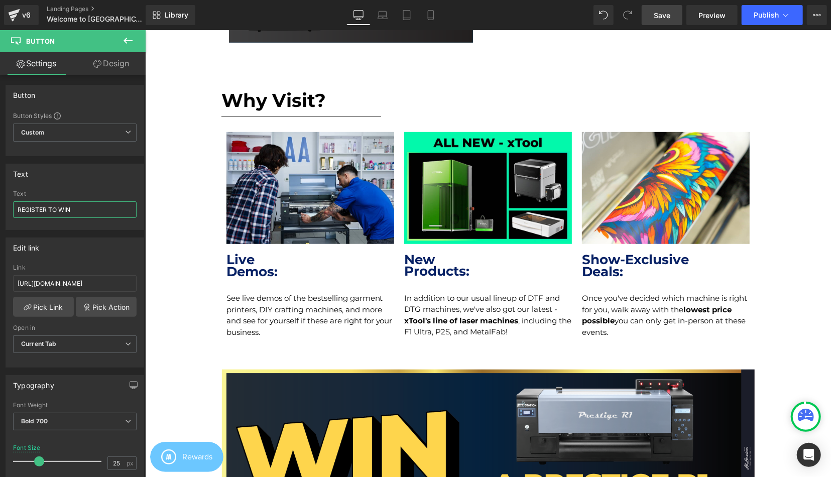
scroll to position [451, 0]
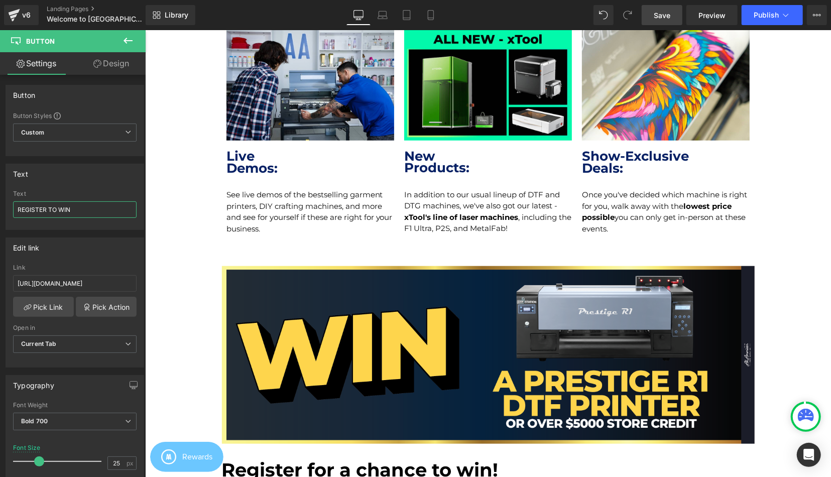
click at [80, 208] on input "REGISTER TO WIN" at bounding box center [74, 209] width 123 height 17
type input "REGISTER NOW"
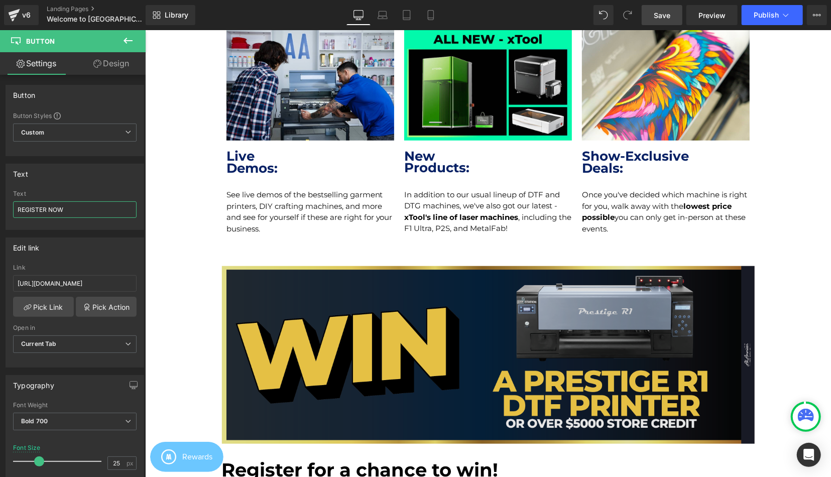
scroll to position [712, 0]
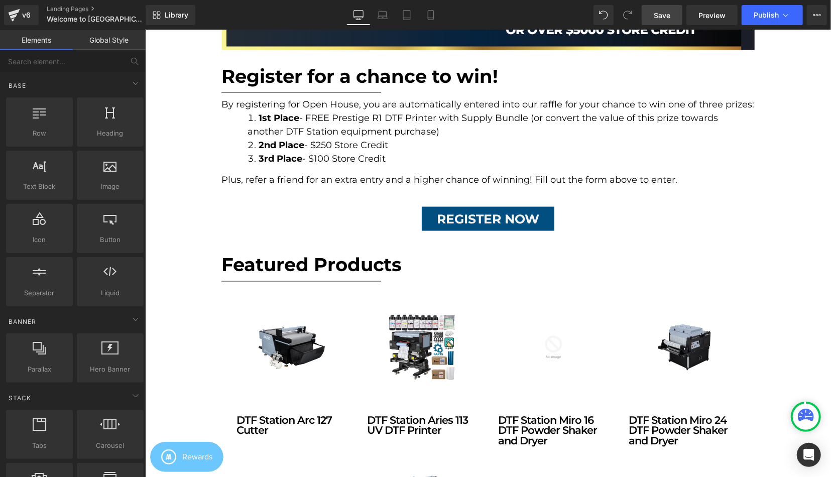
scroll to position [817, 0]
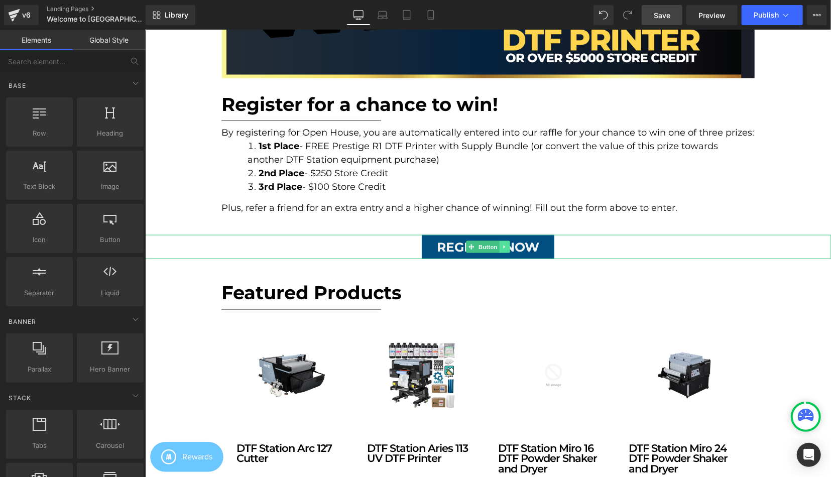
click at [507, 242] on link at bounding box center [504, 246] width 11 height 12
click at [499, 243] on link at bounding box center [498, 246] width 11 height 12
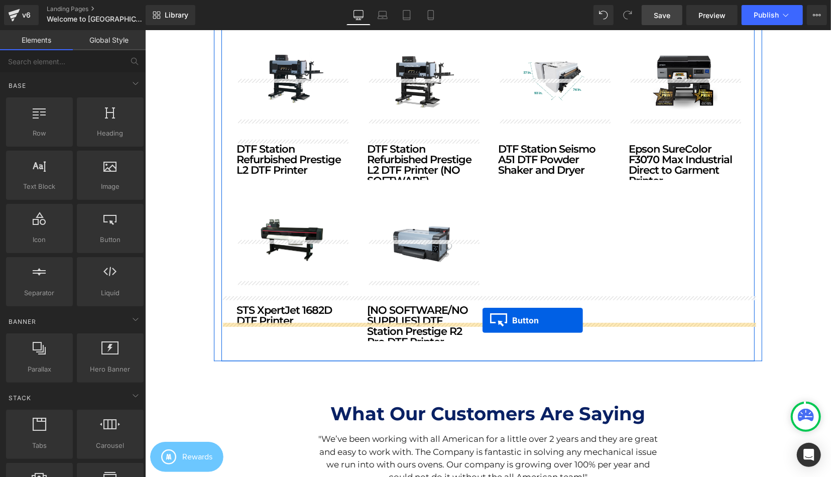
scroll to position [1548, 0]
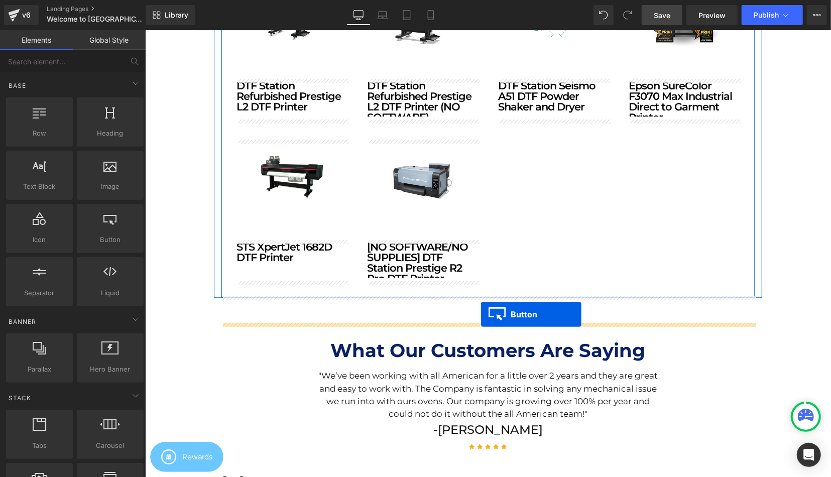
drag, startPoint x: 472, startPoint y: 288, endPoint x: 480, endPoint y: 313, distance: 26.5
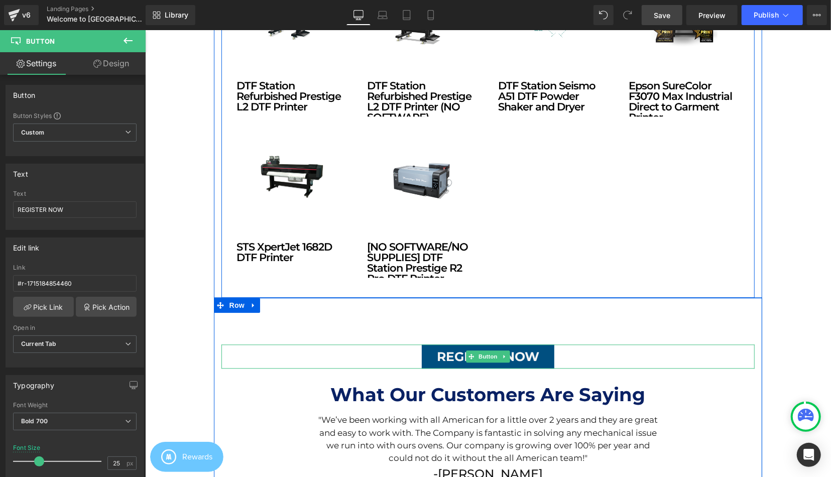
scroll to position [2692, 686]
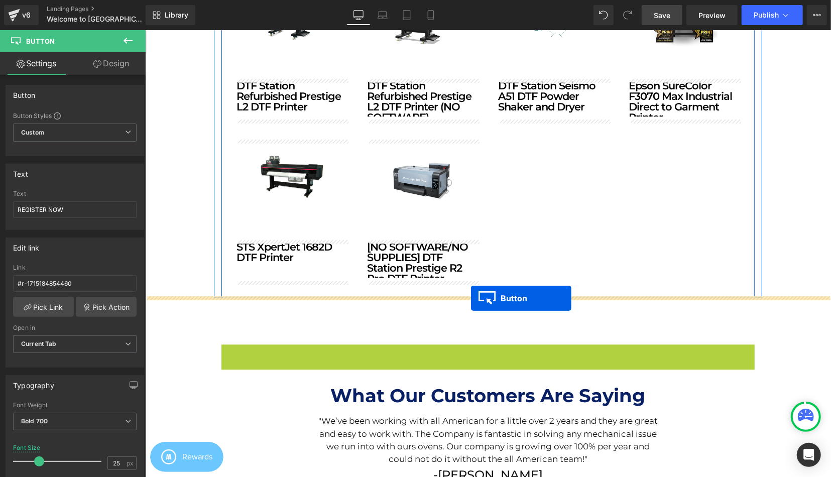
drag, startPoint x: 474, startPoint y: 351, endPoint x: 470, endPoint y: 297, distance: 54.4
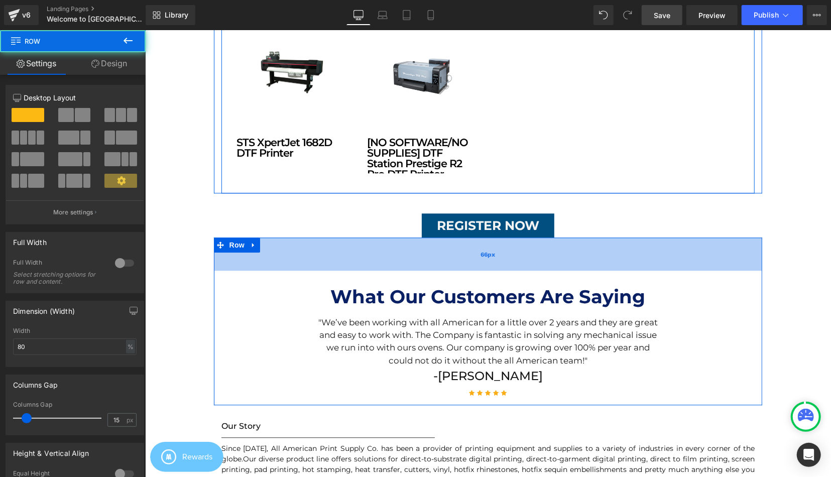
scroll to position [2701, 686]
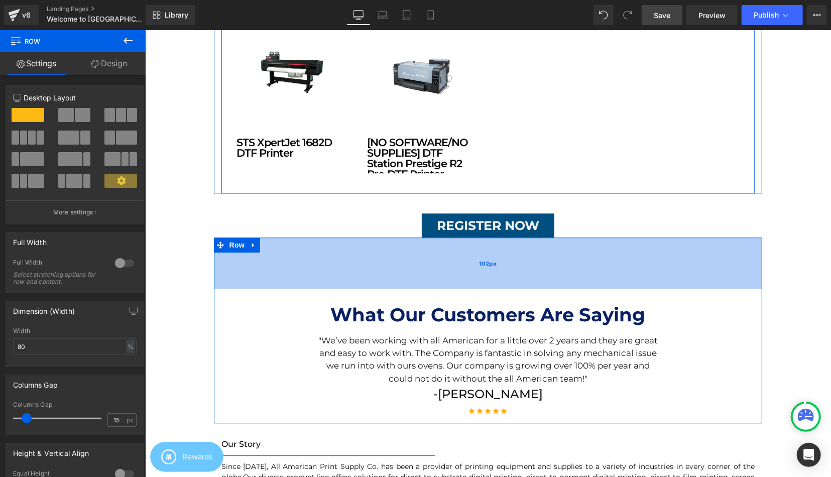
drag, startPoint x: 478, startPoint y: 250, endPoint x: 558, endPoint y: 274, distance: 82.9
click at [558, 274] on div "102px" at bounding box center [487, 262] width 549 height 51
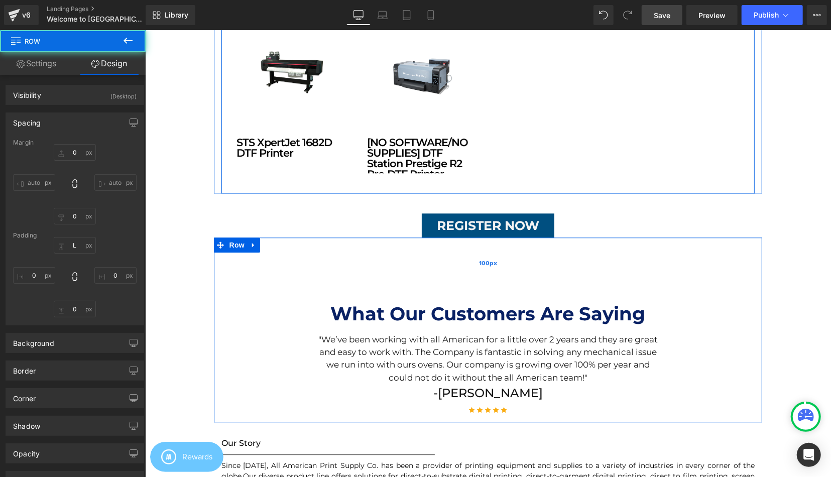
click at [549, 270] on div "100px" at bounding box center [487, 262] width 549 height 50
click at [83, 248] on input "L" at bounding box center [75, 245] width 42 height 17
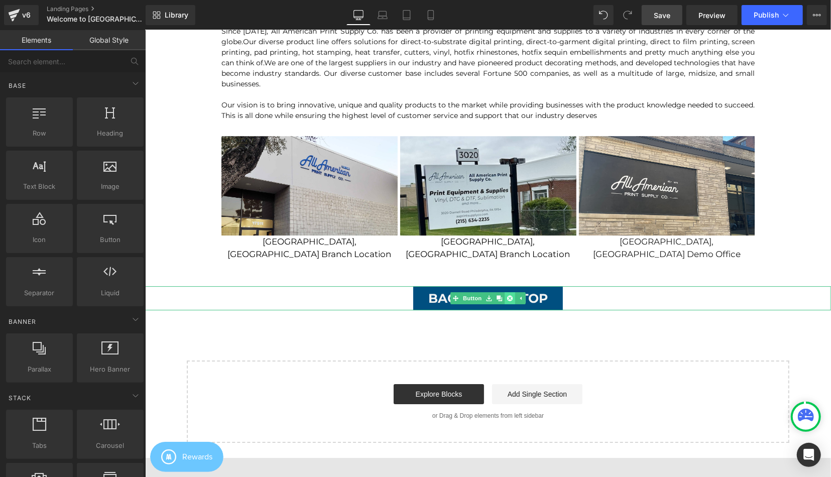
click at [513, 292] on link at bounding box center [509, 298] width 11 height 12
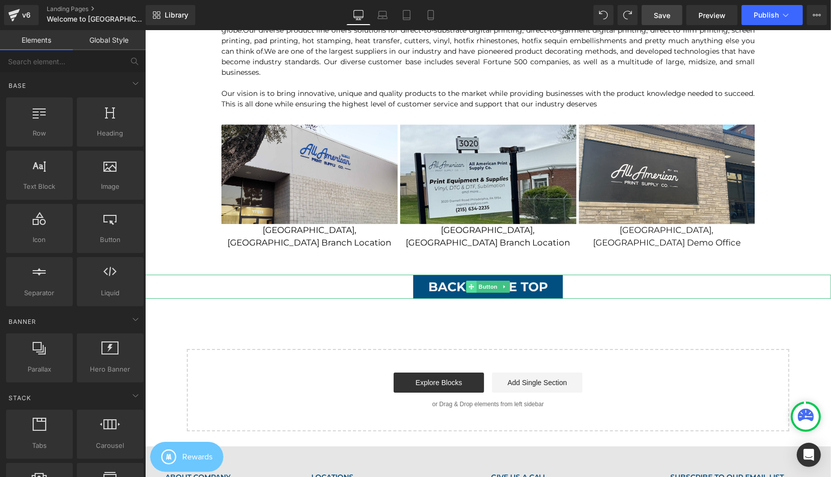
click at [472, 283] on icon at bounding box center [471, 286] width 6 height 6
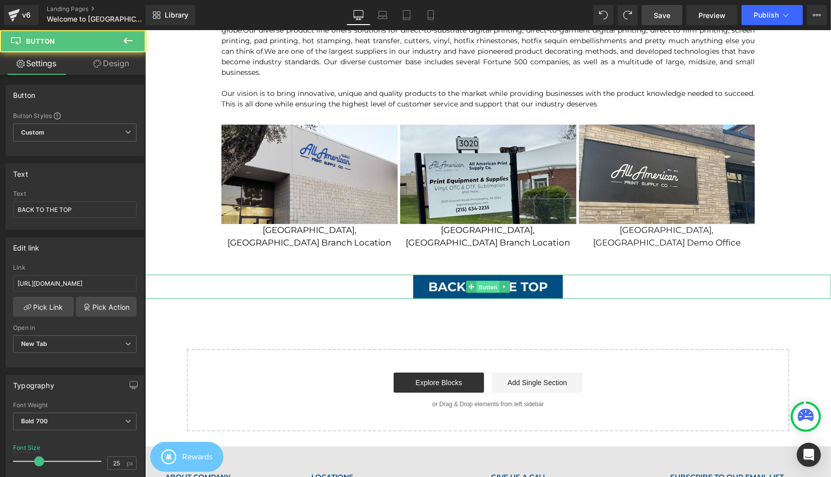
click at [486, 280] on span "Button" at bounding box center [487, 286] width 23 height 12
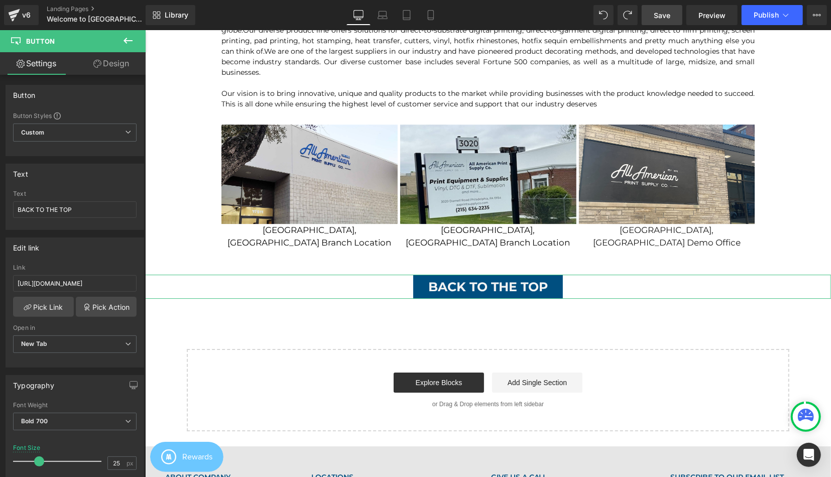
click at [42, 328] on div "Open in" at bounding box center [74, 327] width 123 height 7
click at [42, 338] on span "New Tab" at bounding box center [74, 344] width 123 height 18
click at [44, 358] on div "Current Tab" at bounding box center [45, 361] width 35 height 7
click at [52, 306] on link "Pick Link" at bounding box center [43, 307] width 61 height 20
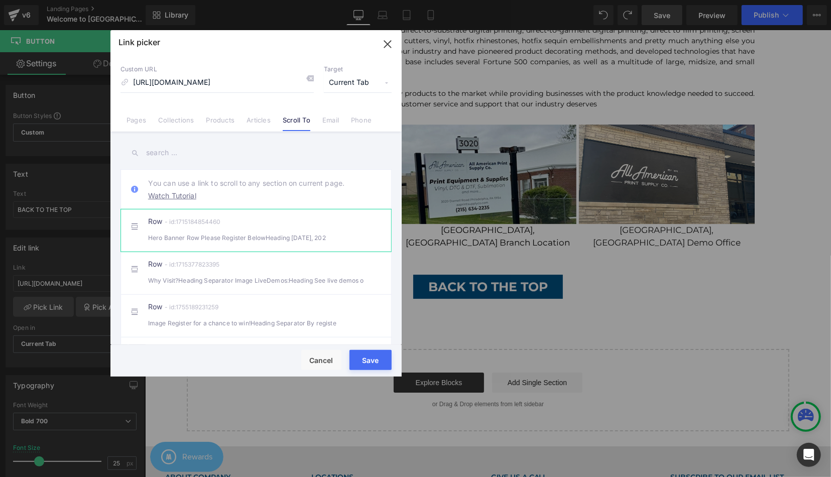
click at [239, 233] on div "Hero Banner Row Please Register BelowHeading [DATE], 202" at bounding box center [256, 237] width 216 height 11
click at [378, 352] on button "Save" at bounding box center [370, 360] width 42 height 20
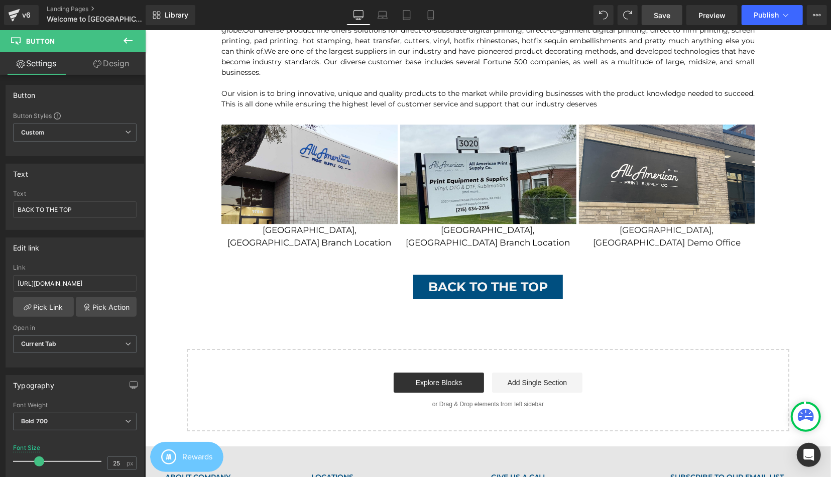
click at [674, 16] on link "Save" at bounding box center [662, 15] width 41 height 20
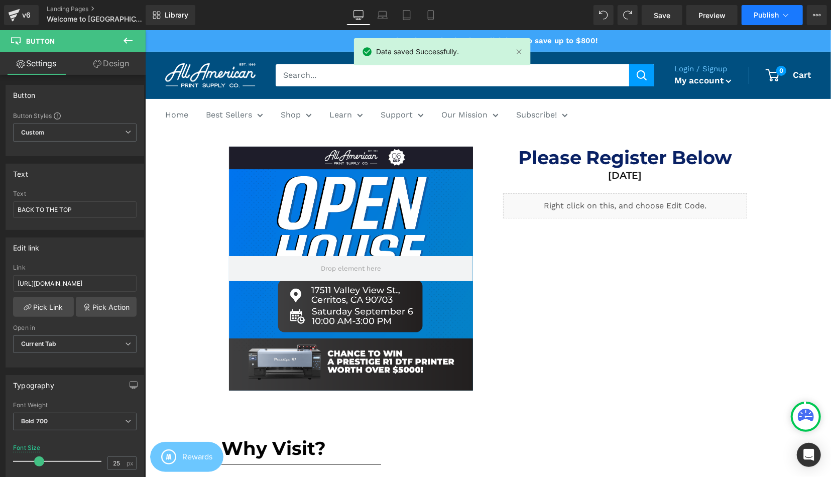
click at [769, 18] on span "Publish" at bounding box center [766, 15] width 25 height 8
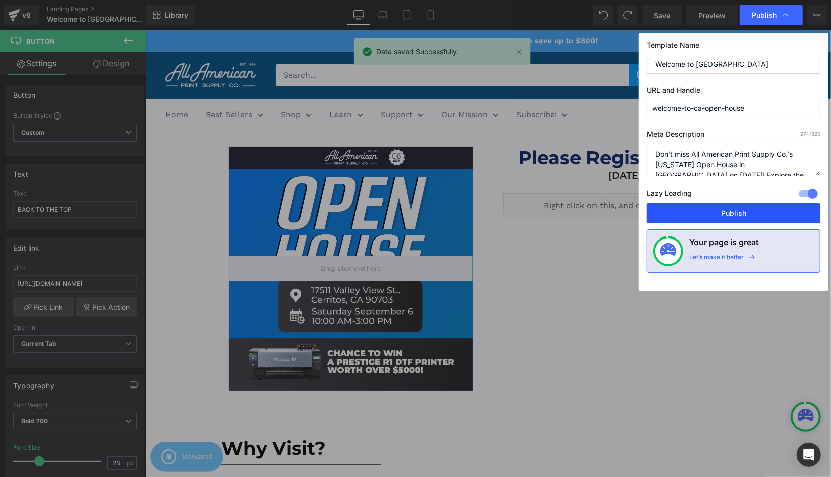
drag, startPoint x: 715, startPoint y: 214, endPoint x: 319, endPoint y: 232, distance: 396.5
click at [715, 214] on button "Publish" at bounding box center [734, 213] width 174 height 20
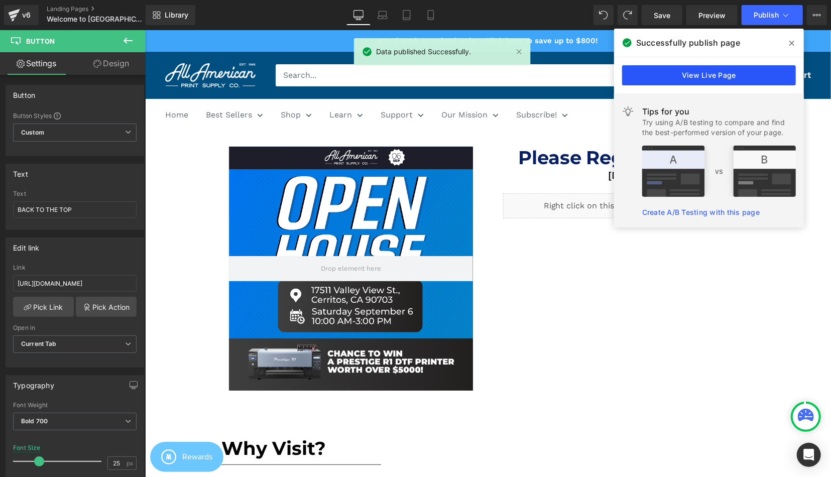
click at [705, 83] on link "View Live Page" at bounding box center [709, 75] width 174 height 20
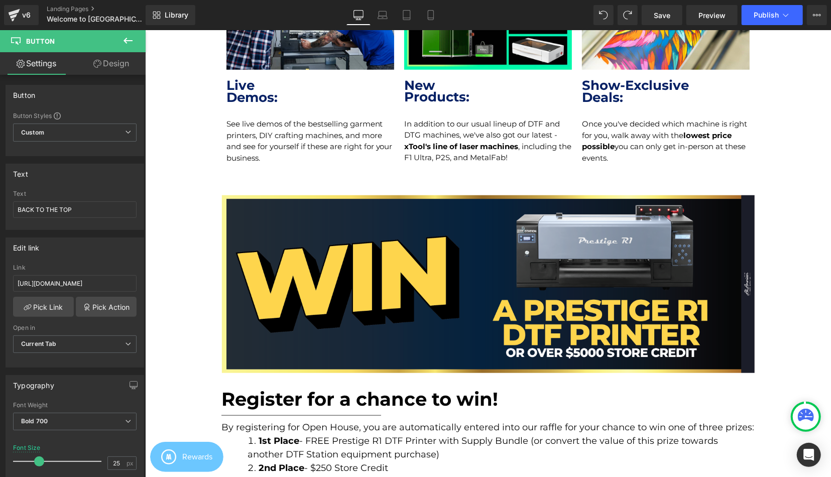
scroll to position [731, 0]
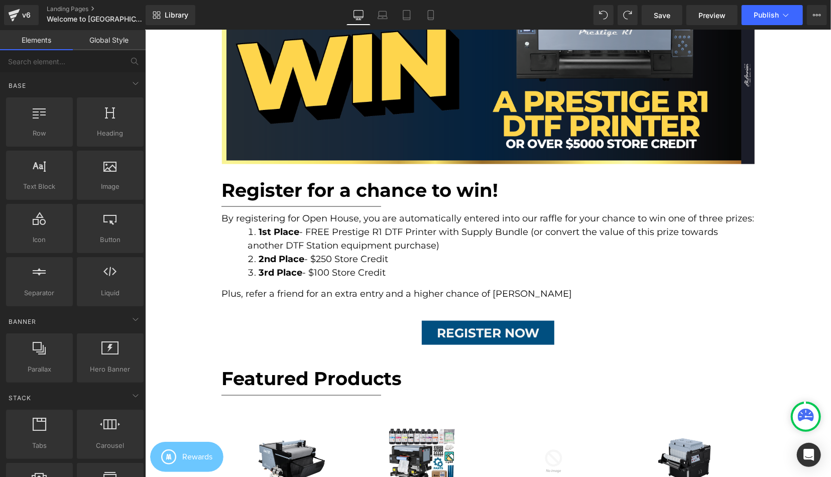
click at [530, 295] on p "Plus, refer a friend for an extra entry and a higher chance of [PERSON_NAME]" at bounding box center [488, 294] width 534 height 14
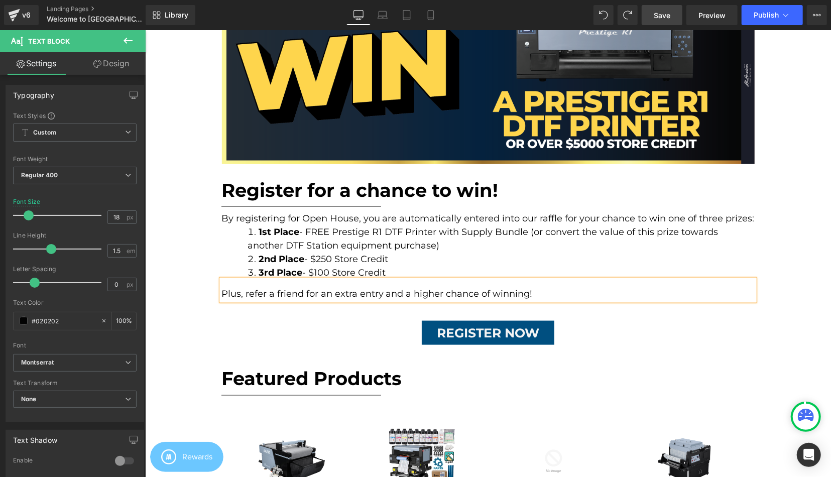
click at [654, 16] on link "Save" at bounding box center [662, 15] width 41 height 20
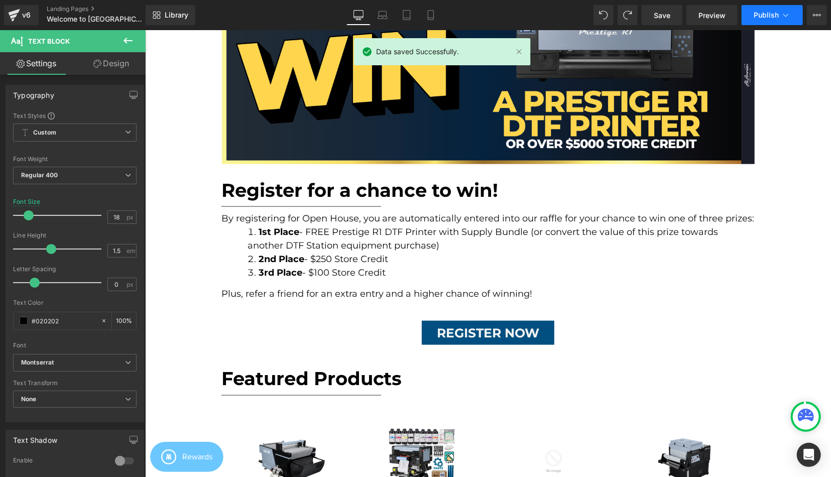
click at [755, 16] on span "Publish" at bounding box center [766, 15] width 25 height 8
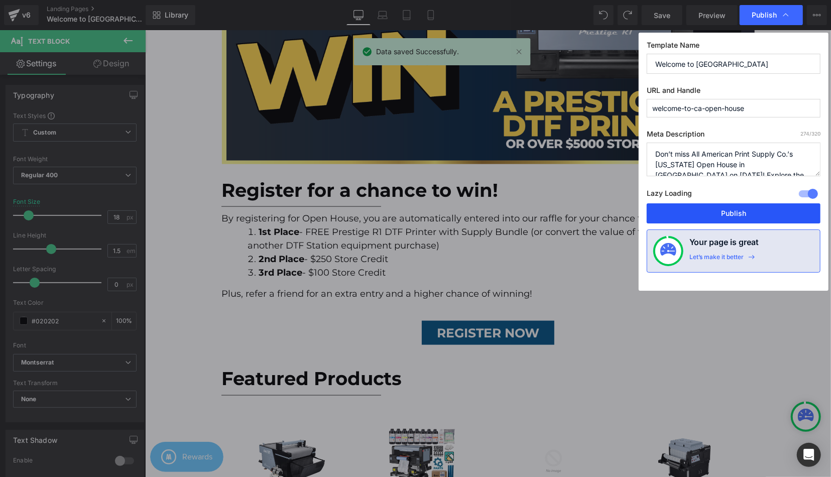
drag, startPoint x: 726, startPoint y: 209, endPoint x: 721, endPoint y: 212, distance: 6.3
click at [726, 209] on button "Publish" at bounding box center [734, 213] width 174 height 20
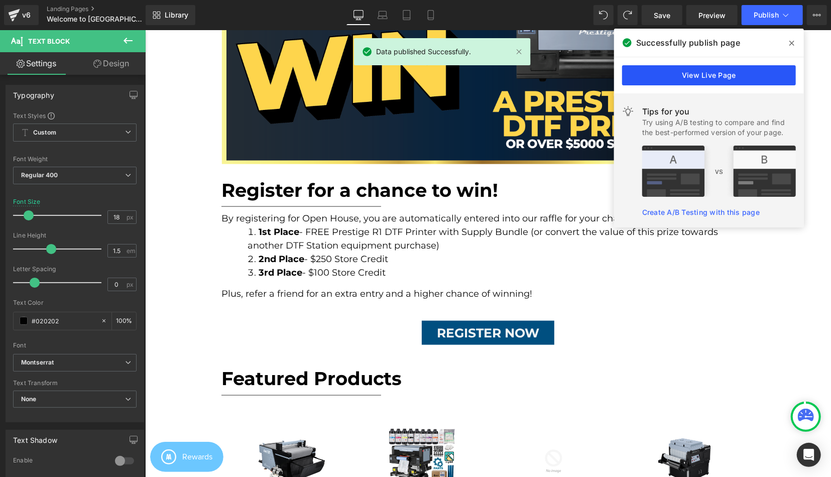
click at [693, 75] on link "View Live Page" at bounding box center [709, 75] width 174 height 20
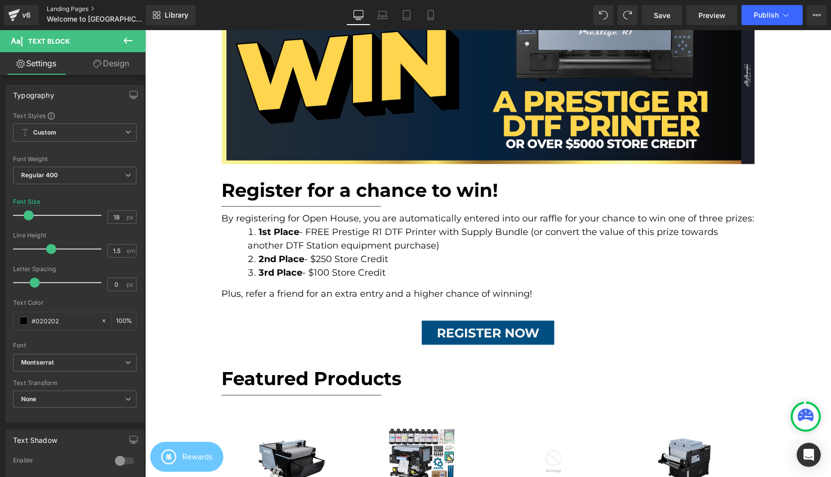
click at [60, 12] on link "Landing Pages" at bounding box center [104, 9] width 115 height 8
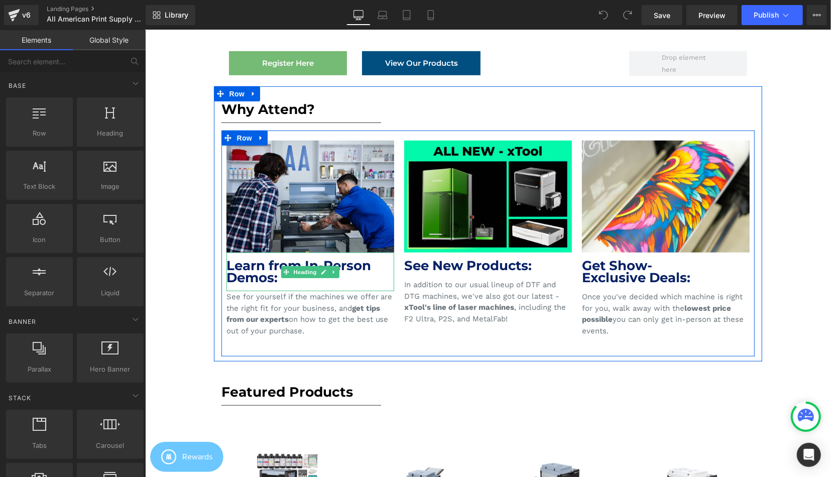
scroll to position [365, 0]
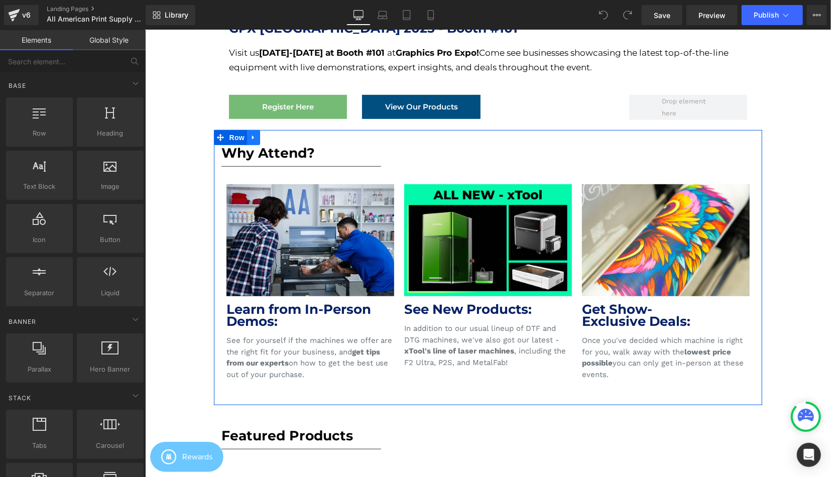
click at [257, 136] on link at bounding box center [252, 137] width 13 height 15
click at [264, 136] on icon at bounding box center [266, 137] width 7 height 7
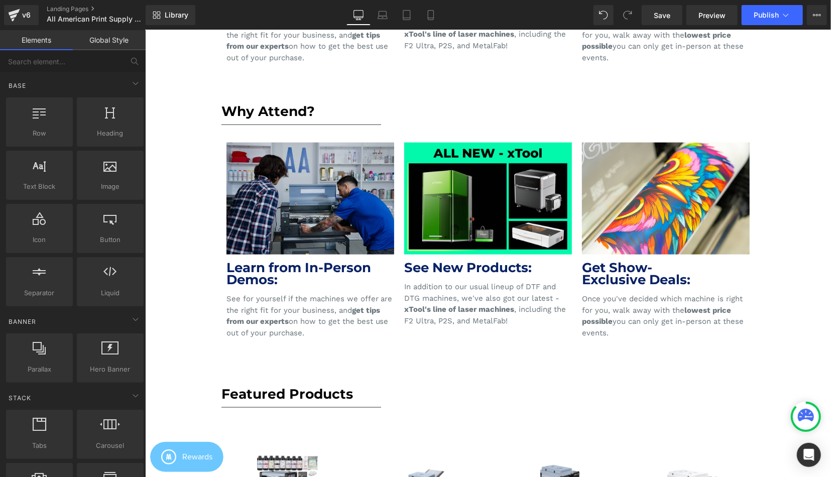
scroll to position [700, 0]
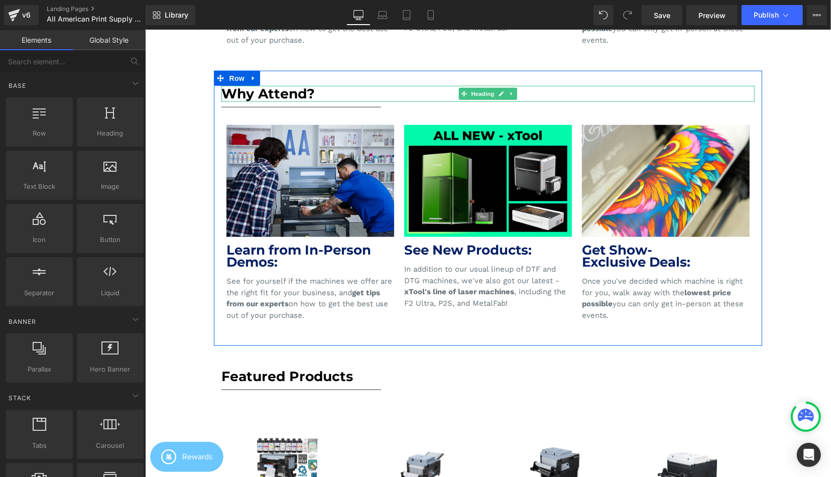
click at [273, 90] on h1 "Why Attend?" at bounding box center [488, 93] width 534 height 16
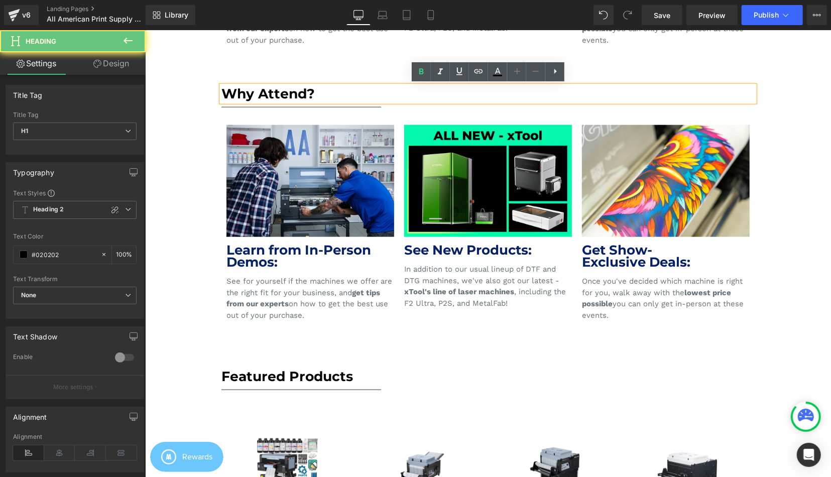
click at [273, 90] on h1 "Why Attend?" at bounding box center [488, 93] width 534 height 16
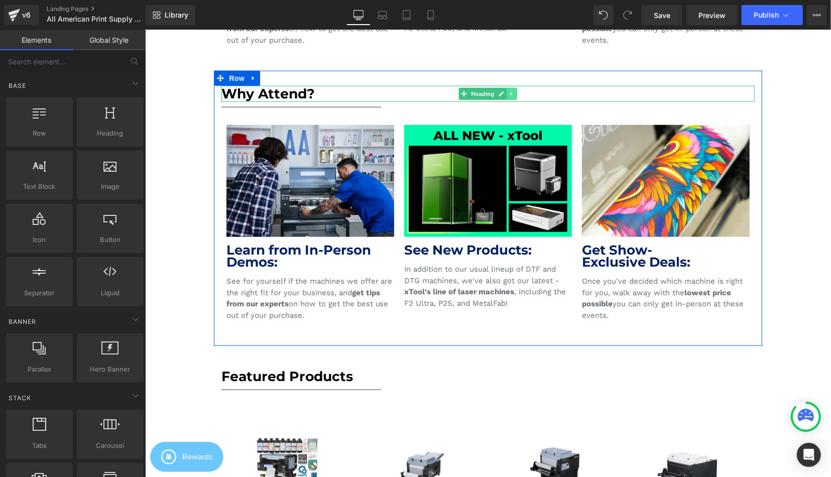
click at [512, 92] on icon at bounding box center [512, 93] width 6 height 6
click at [516, 92] on icon at bounding box center [517, 93] width 6 height 6
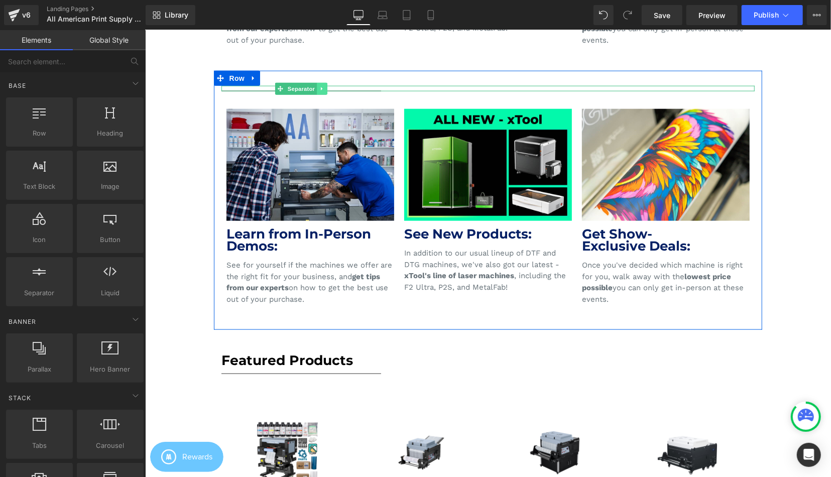
click at [326, 89] on link at bounding box center [321, 88] width 11 height 12
click at [333, 90] on link at bounding box center [337, 88] width 11 height 12
click at [328, 89] on div at bounding box center [488, 89] width 534 height 3
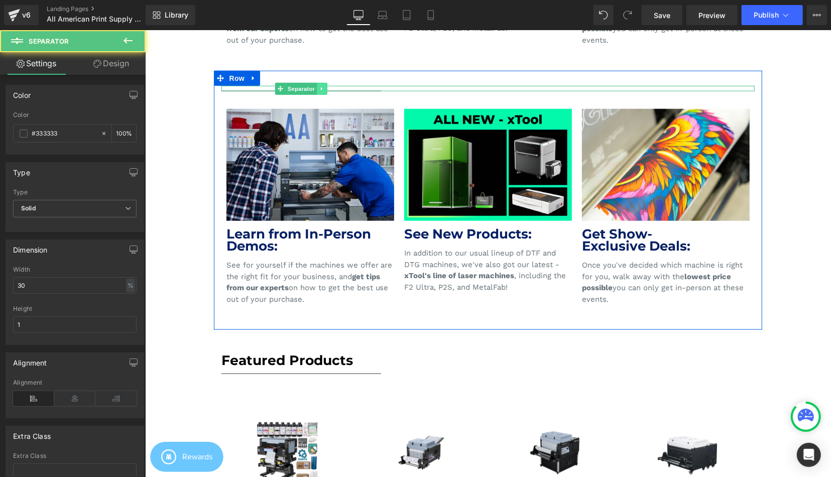
click at [323, 88] on icon at bounding box center [322, 88] width 6 height 6
click at [324, 88] on link at bounding box center [327, 88] width 11 height 12
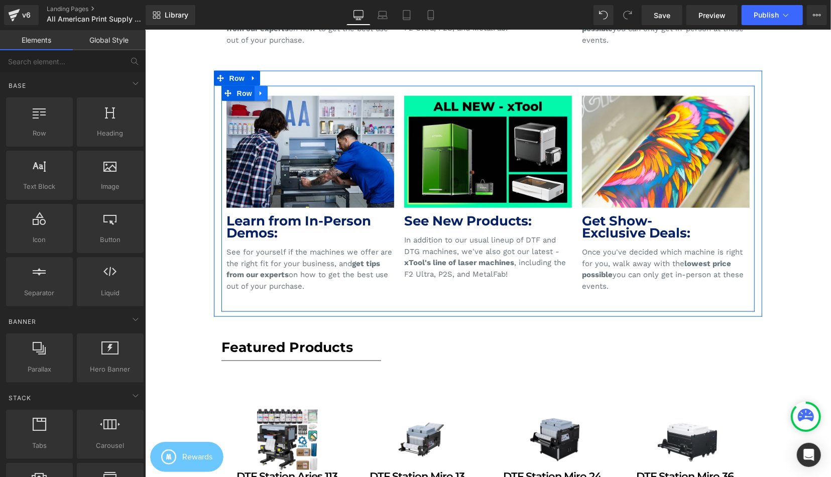
click at [255, 88] on ul "Row" at bounding box center [244, 92] width 46 height 15
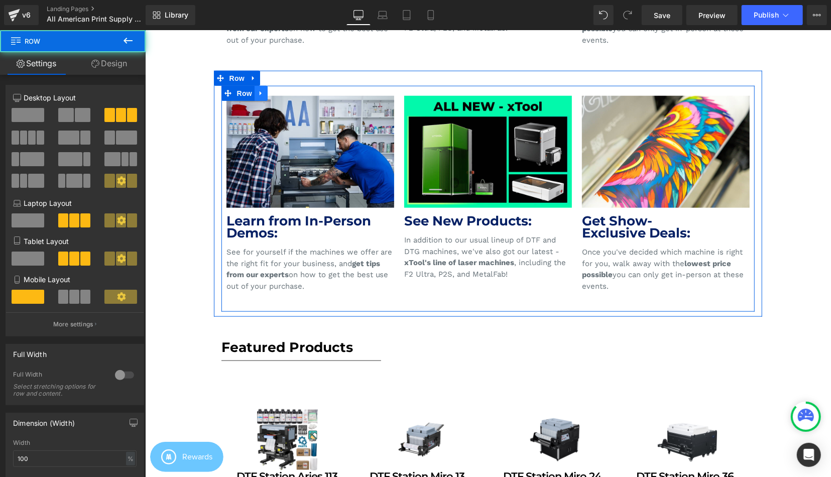
click at [260, 88] on link at bounding box center [260, 92] width 13 height 15
click at [286, 89] on icon at bounding box center [286, 92] width 7 height 7
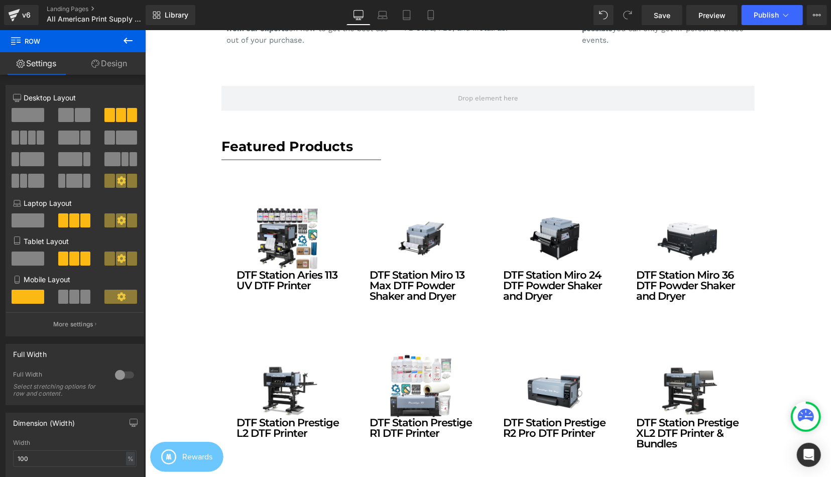
scroll to position [543, 0]
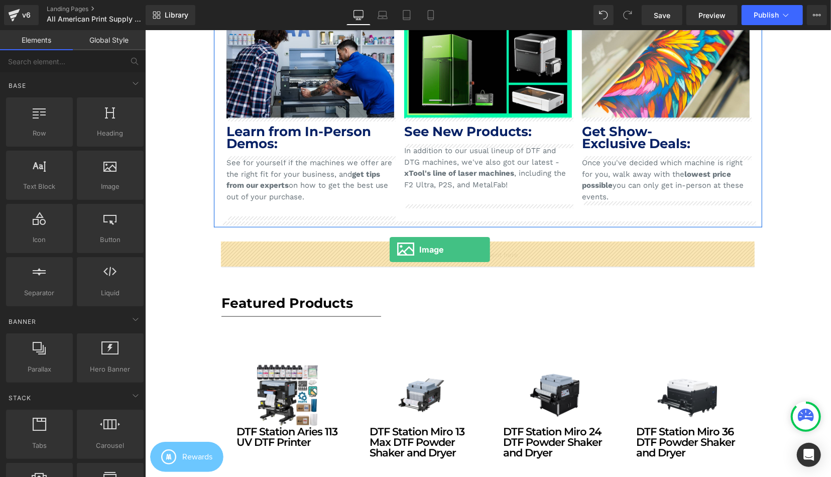
drag, startPoint x: 227, startPoint y: 208, endPoint x: 389, endPoint y: 249, distance: 167.2
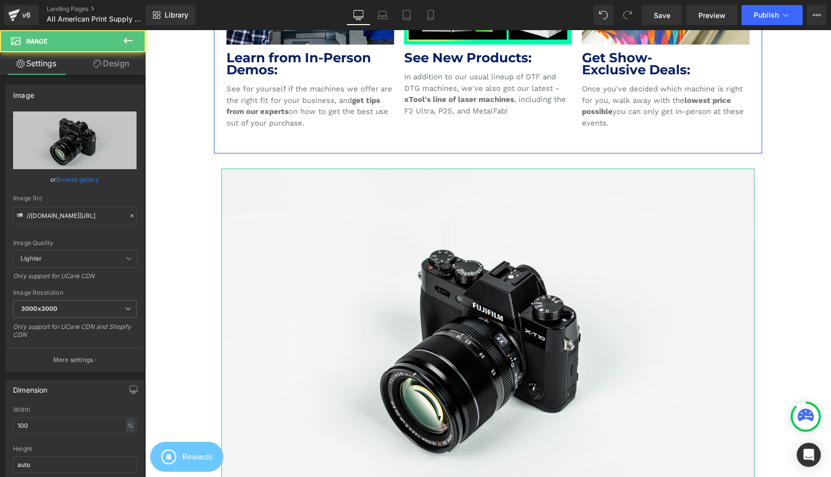
scroll to position [648, 0]
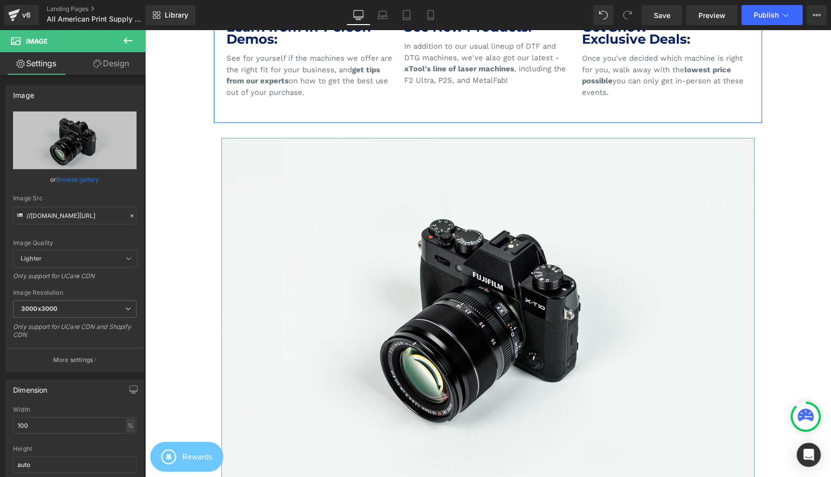
click at [63, 97] on div "Image" at bounding box center [75, 94] width 138 height 19
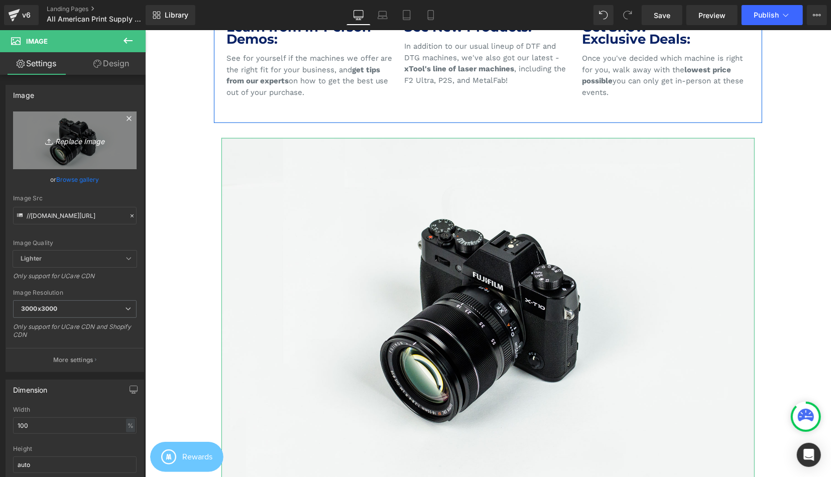
click at [60, 125] on link "Replace Image" at bounding box center [74, 140] width 123 height 58
type input "C:\fakepath\r1 giveaway pc.png"
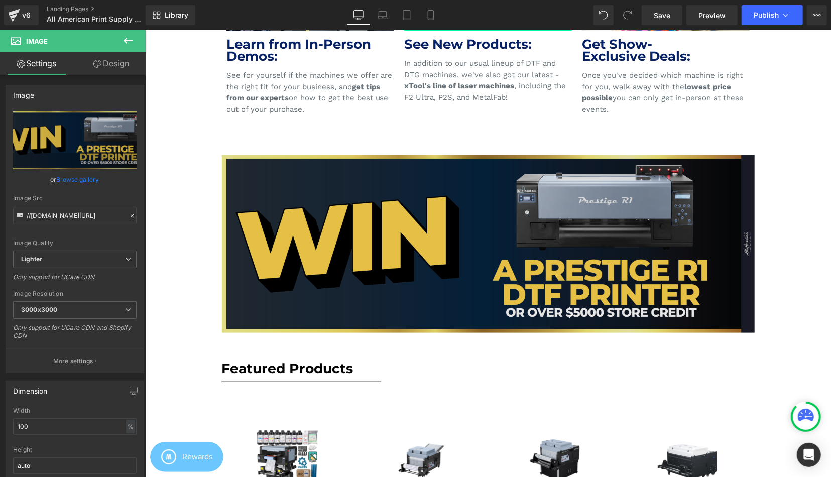
scroll to position [700, 0]
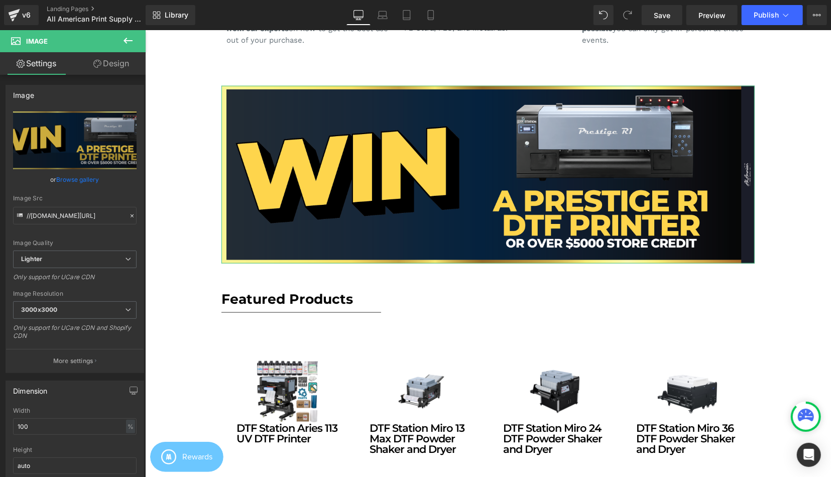
click at [136, 46] on button at bounding box center [127, 41] width 35 height 22
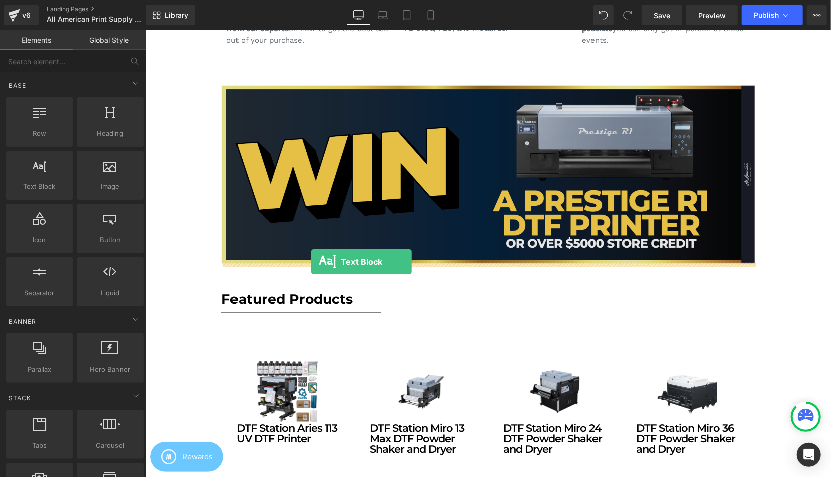
drag, startPoint x: 200, startPoint y: 223, endPoint x: 311, endPoint y: 261, distance: 117.2
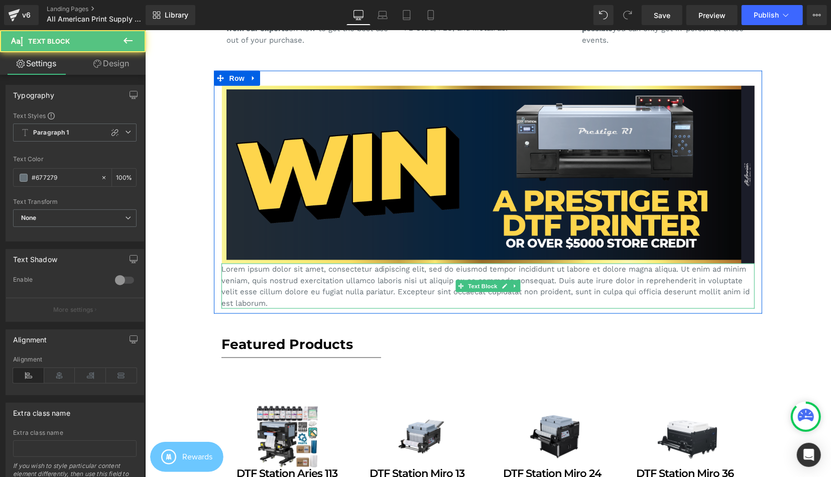
click at [301, 284] on p "Lorem ipsum dolor sit amet, consectetur adipiscing elit, sed do eiusmod tempor …" at bounding box center [488, 285] width 534 height 45
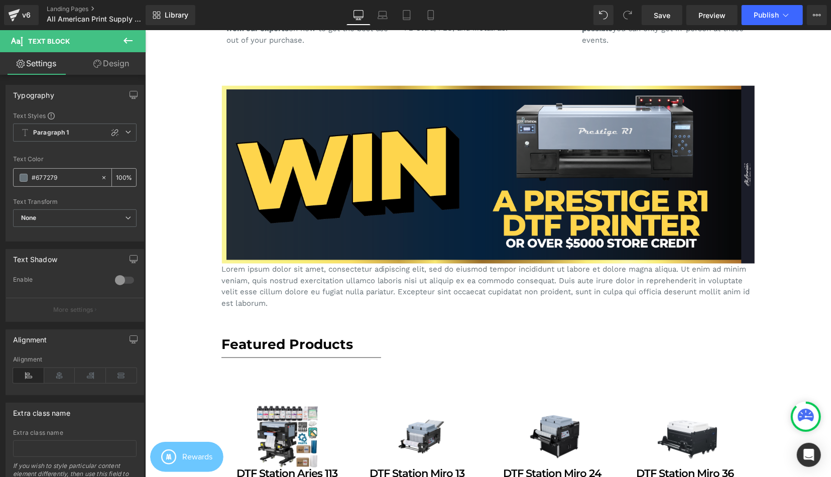
click at [21, 176] on span at bounding box center [24, 178] width 8 height 8
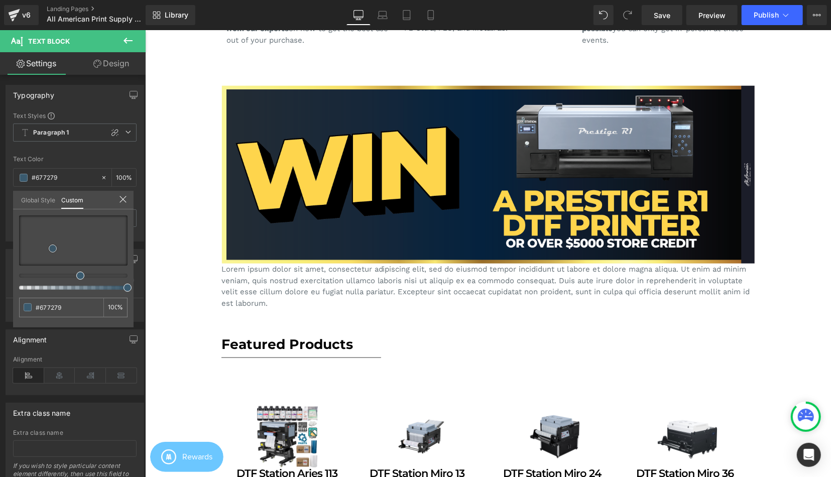
drag, startPoint x: 53, startPoint y: 248, endPoint x: 29, endPoint y: 243, distance: 24.6
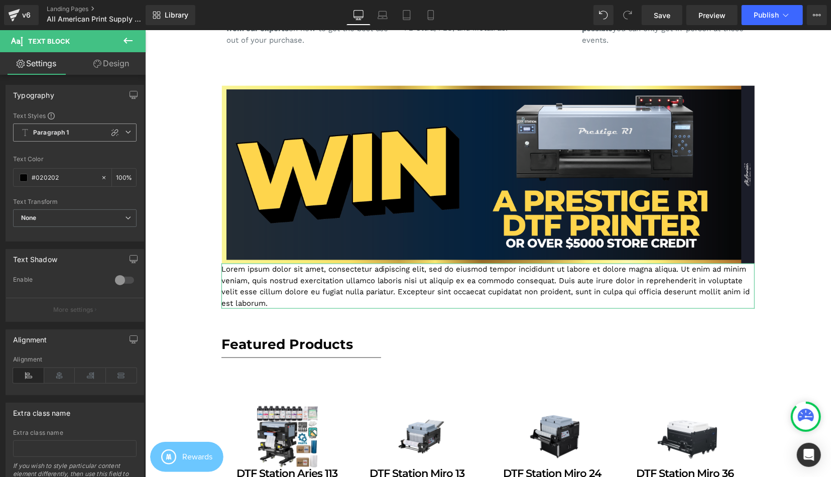
click at [114, 140] on span "Paragraph 1" at bounding box center [74, 132] width 123 height 18
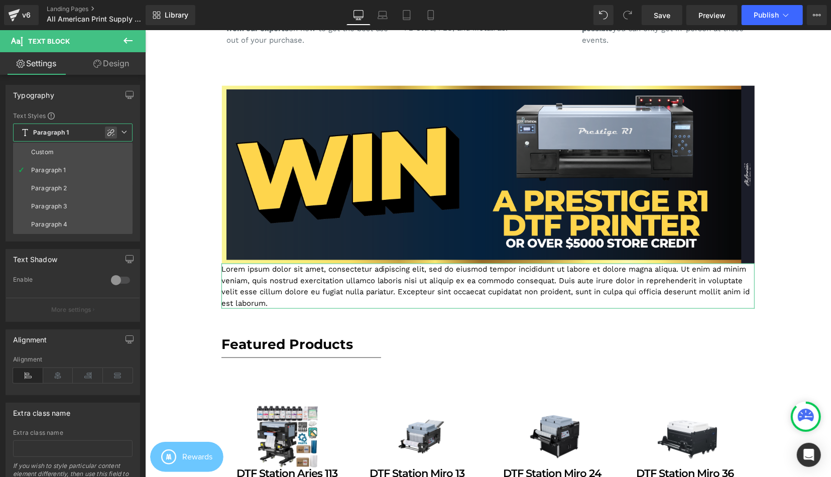
click at [112, 136] on icon at bounding box center [111, 133] width 8 height 8
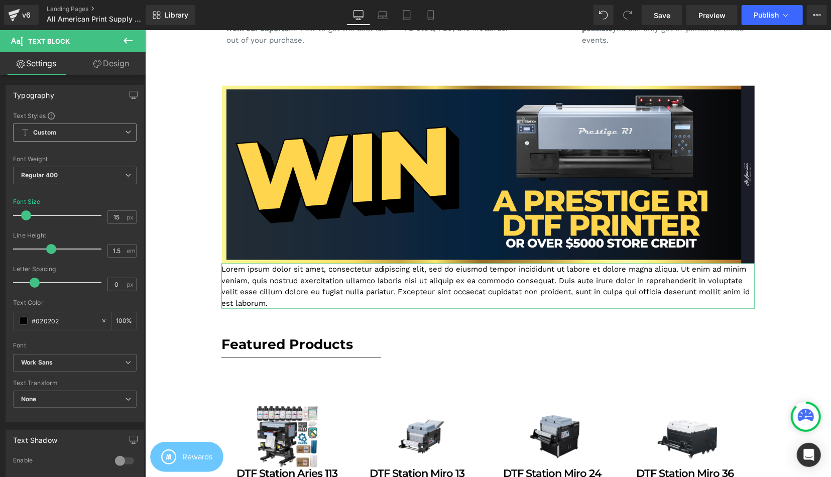
click at [117, 126] on span "Custom" at bounding box center [74, 132] width 123 height 18
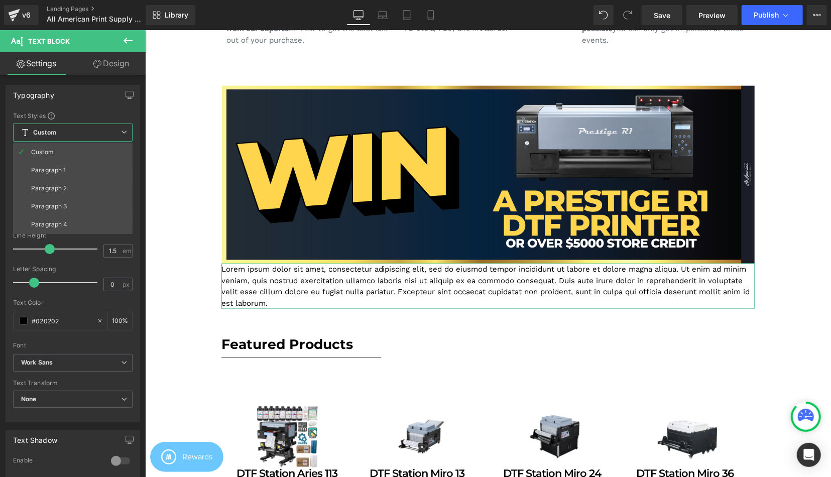
click at [117, 127] on span "Custom" at bounding box center [72, 132] width 119 height 18
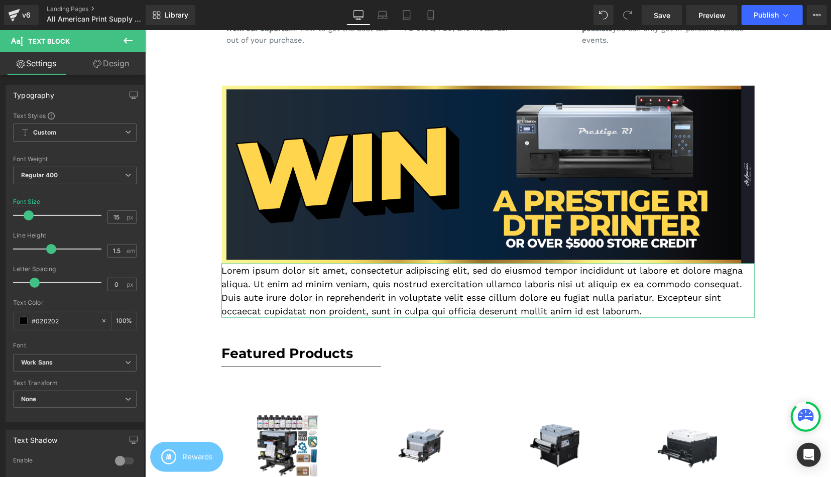
click at [30, 211] on span at bounding box center [29, 215] width 10 height 10
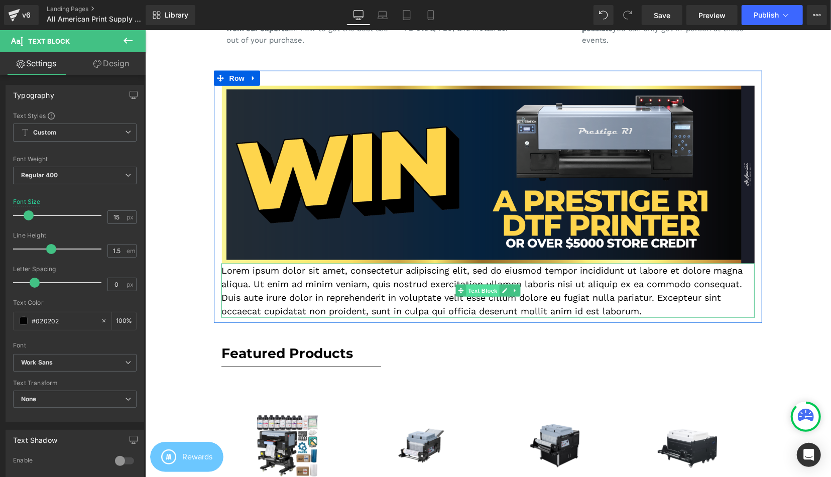
click at [478, 292] on span "Text Block" at bounding box center [481, 291] width 33 height 12
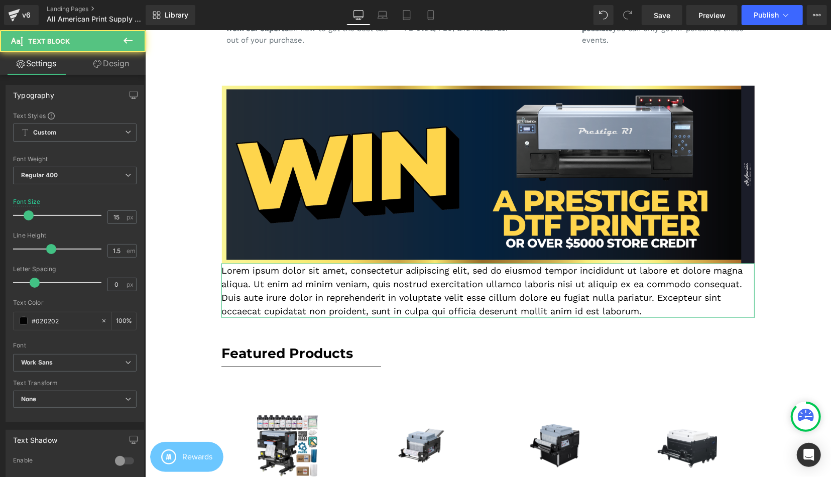
click at [117, 64] on link "Design" at bounding box center [111, 63] width 73 height 23
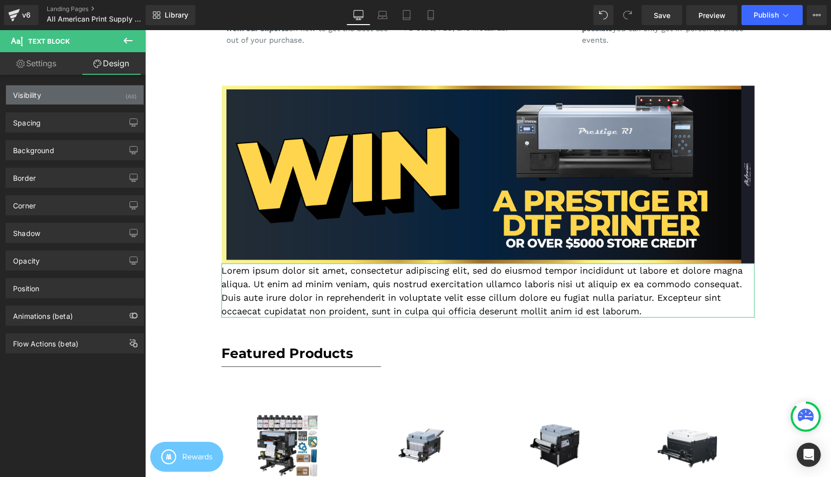
click at [76, 87] on div "Visibility (All)" at bounding box center [75, 94] width 138 height 19
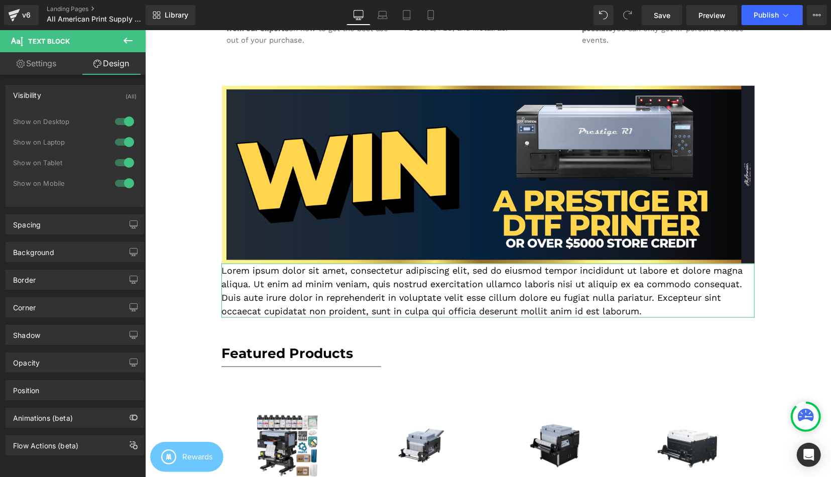
click at [63, 96] on div "Visibility (All)" at bounding box center [75, 94] width 138 height 19
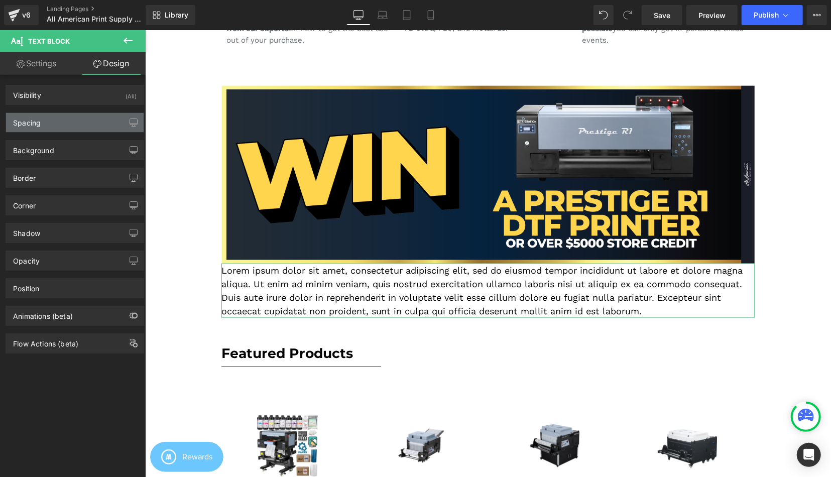
click at [62, 116] on div "Spacing" at bounding box center [75, 122] width 138 height 19
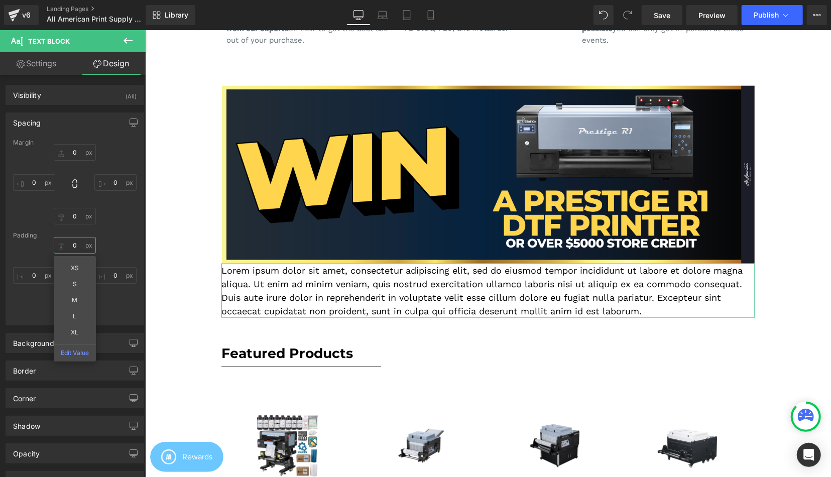
click at [68, 244] on input "0" at bounding box center [75, 245] width 42 height 17
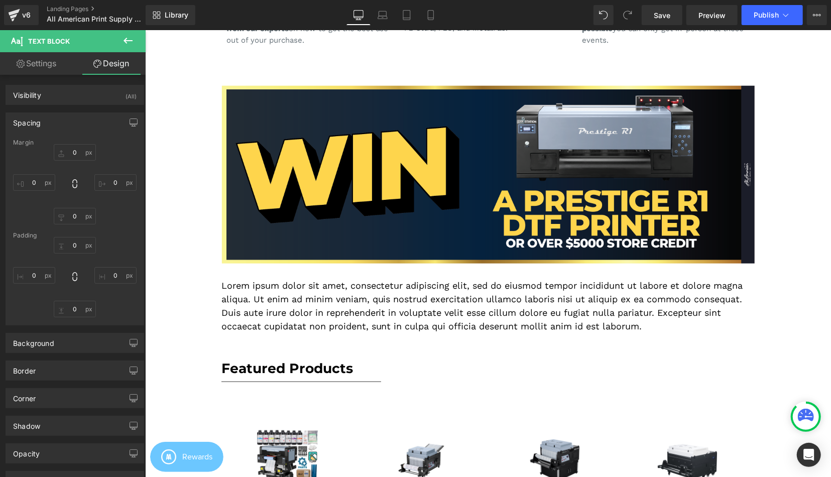
click at [373, 298] on p "Lorem ipsum dolor sit amet, consectetur adipiscing elit, sed do eiusmod tempor …" at bounding box center [488, 305] width 534 height 54
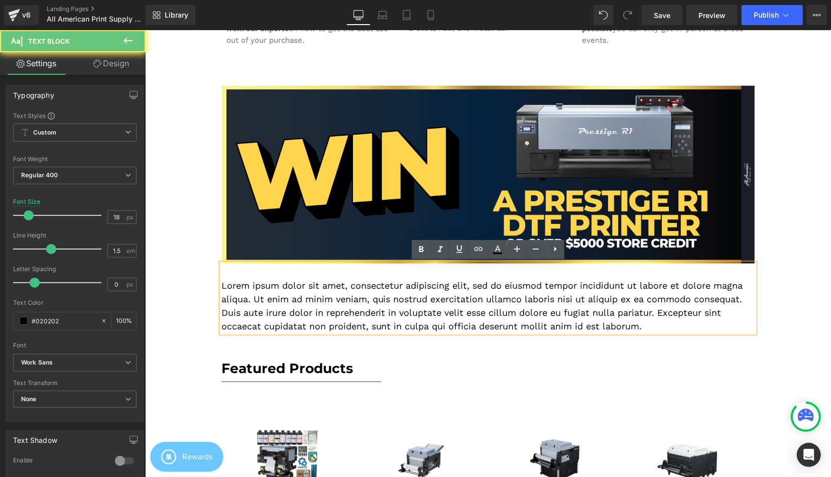
click at [373, 298] on p "Lorem ipsum dolor sit amet, consectetur adipiscing elit, sed do eiusmod tempor …" at bounding box center [488, 305] width 534 height 54
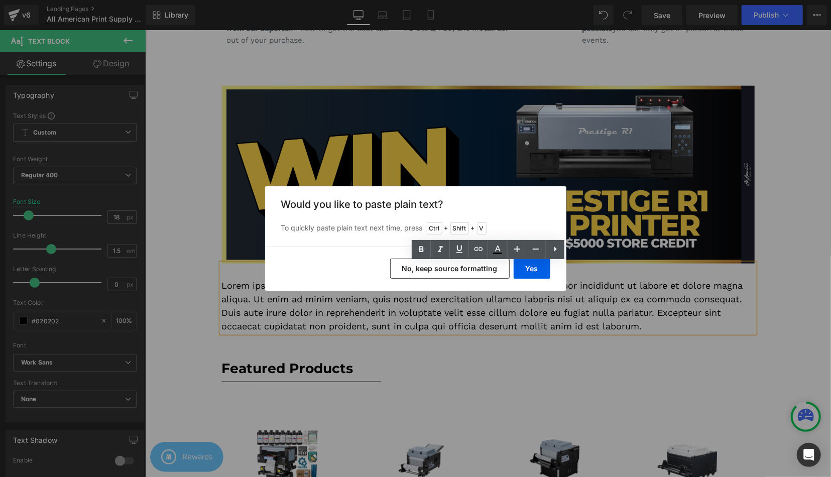
click at [509, 271] on button "No, keep source formatting" at bounding box center [449, 269] width 119 height 20
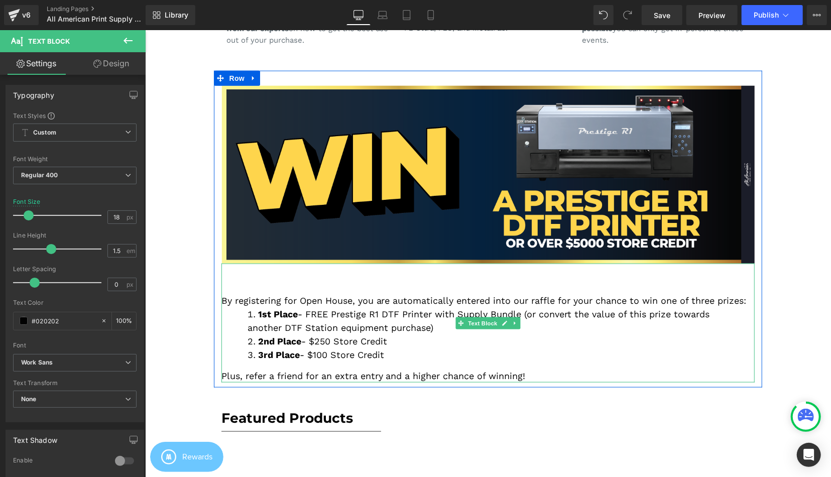
click at [371, 315] on li "1st Place - FREE Prestige R1 DTF Printer with Supply Bundle (or convert the val…" at bounding box center [487, 320] width 481 height 27
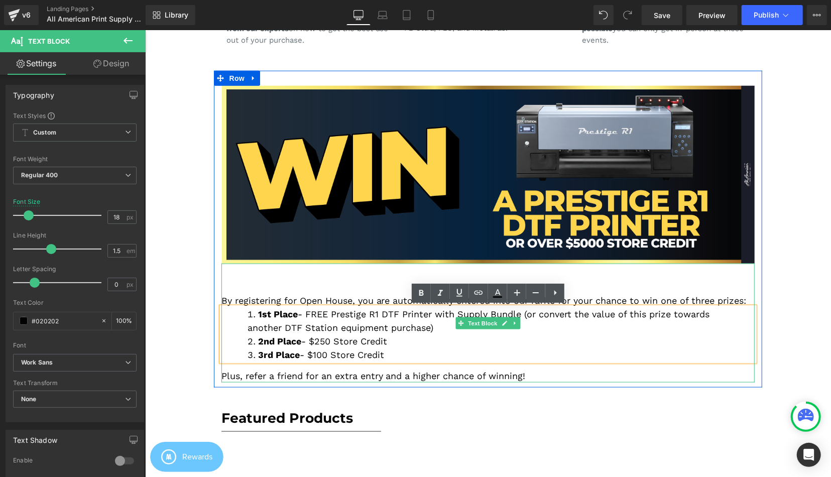
click at [349, 287] on div "By registering for Open House, you are automatically entered into our raffle fo…" at bounding box center [488, 292] width 534 height 29
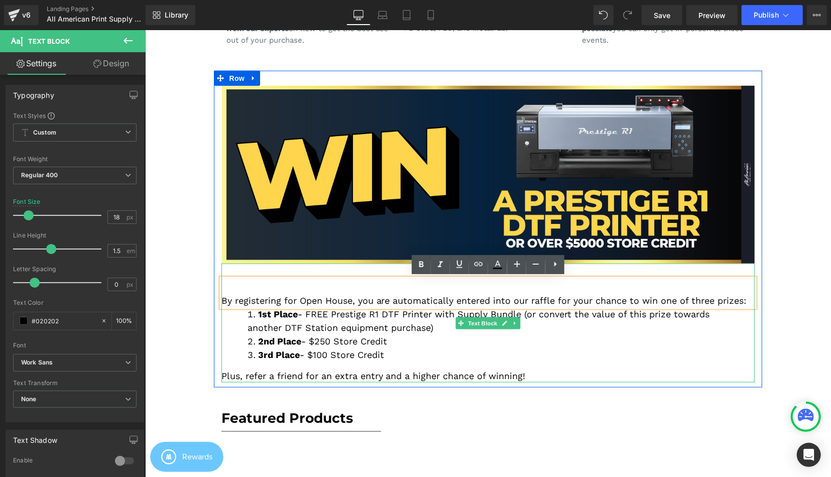
click at [224, 297] on p "By registering for Open House, you are automatically entered into our raffle fo…" at bounding box center [488, 300] width 534 height 14
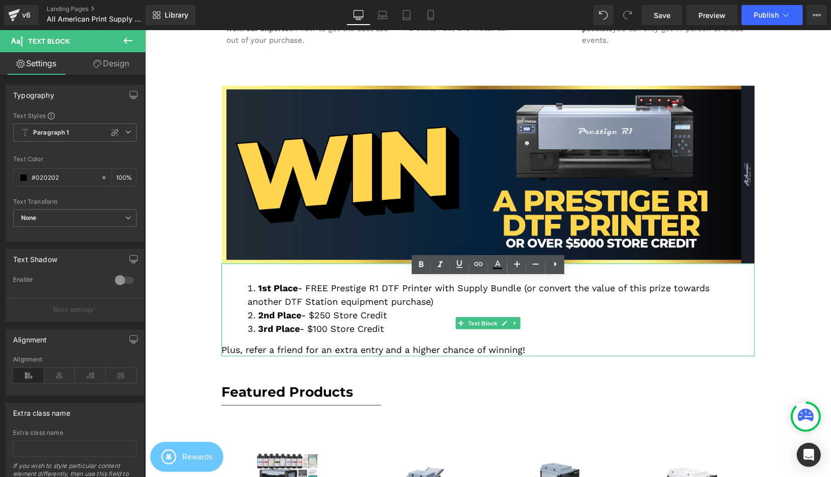
scroll to position [1, 0]
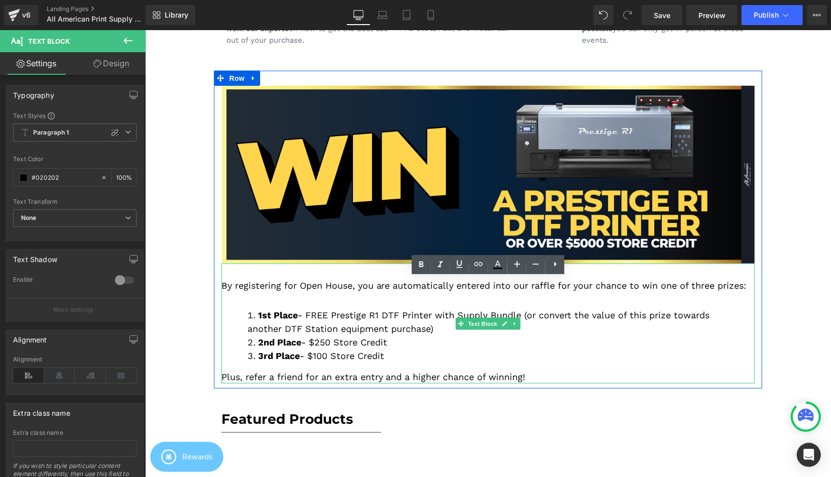
click at [285, 288] on p "By registering for Open House, you are automatically entered into our raffle fo…" at bounding box center [488, 285] width 534 height 14
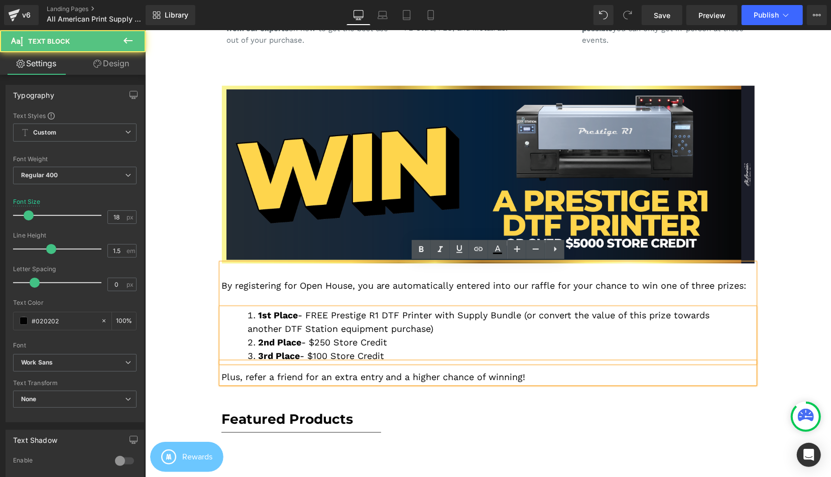
click at [254, 285] on p "By registering for Open House, you are automatically entered into our raffle fo…" at bounding box center [488, 285] width 534 height 14
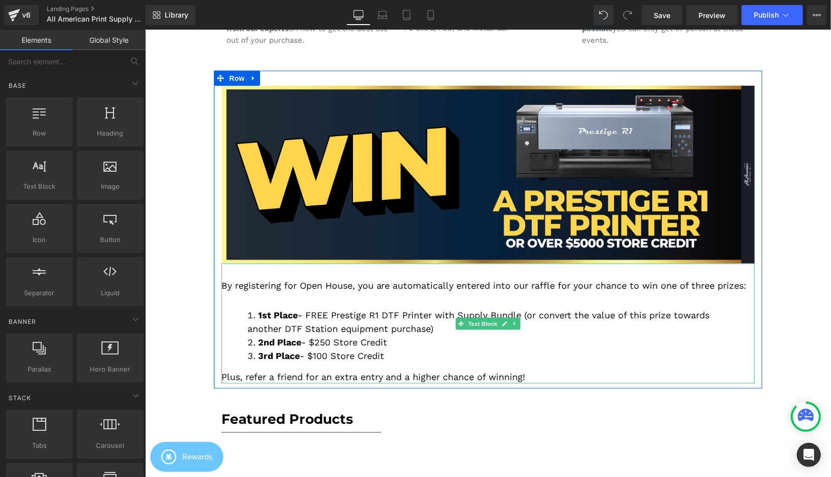
click at [288, 375] on p "Plus, refer a friend for an extra entry and a higher chance of winning!" at bounding box center [488, 376] width 534 height 14
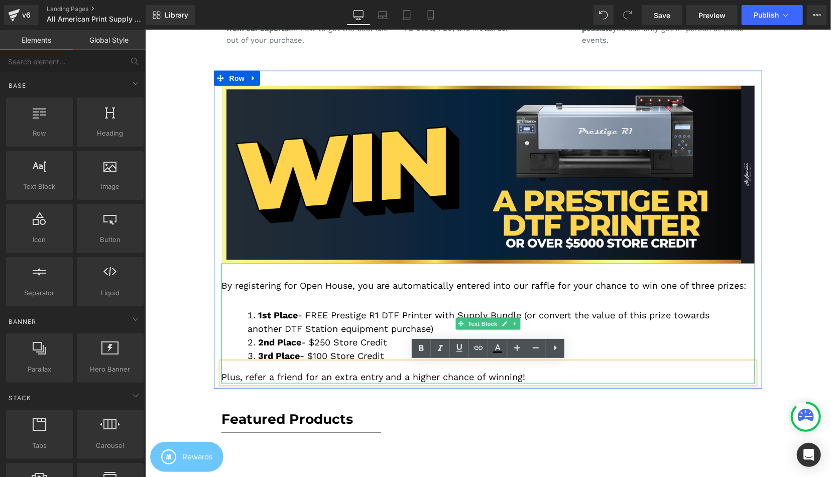
click at [298, 329] on li "1st Place - FREE Prestige R1 DTF Printer with Supply Bundle (or convert the val…" at bounding box center [487, 321] width 481 height 27
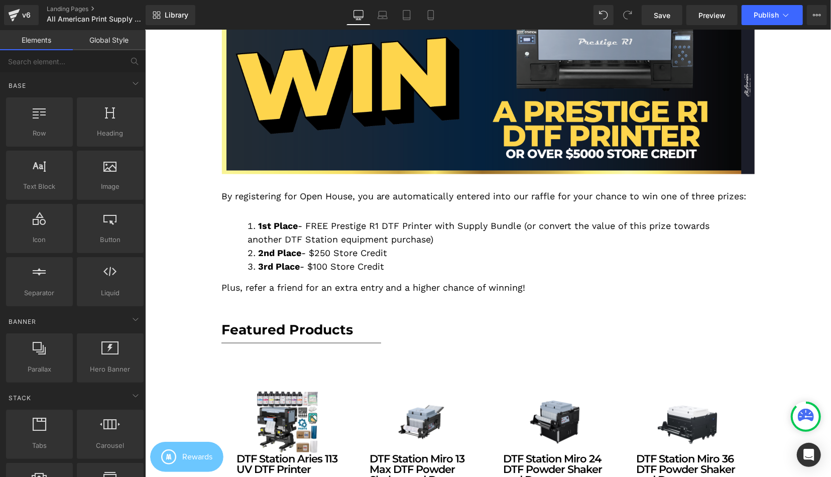
scroll to position [752, 0]
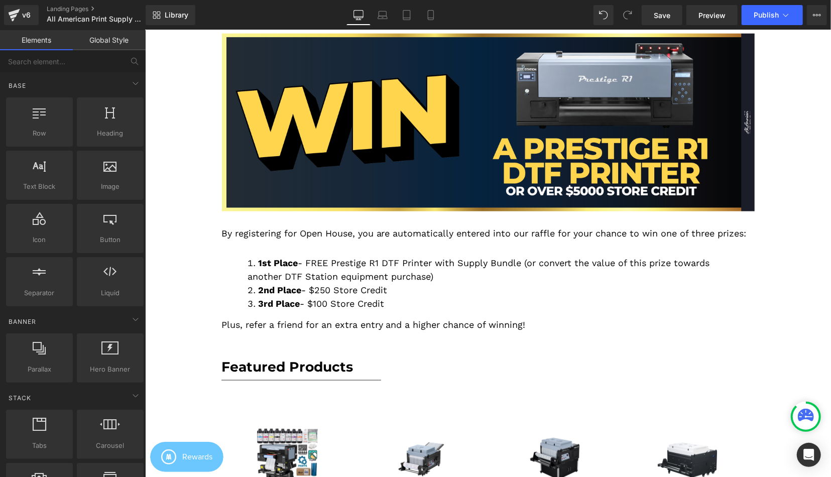
click at [439, 239] on p at bounding box center [488, 246] width 534 height 14
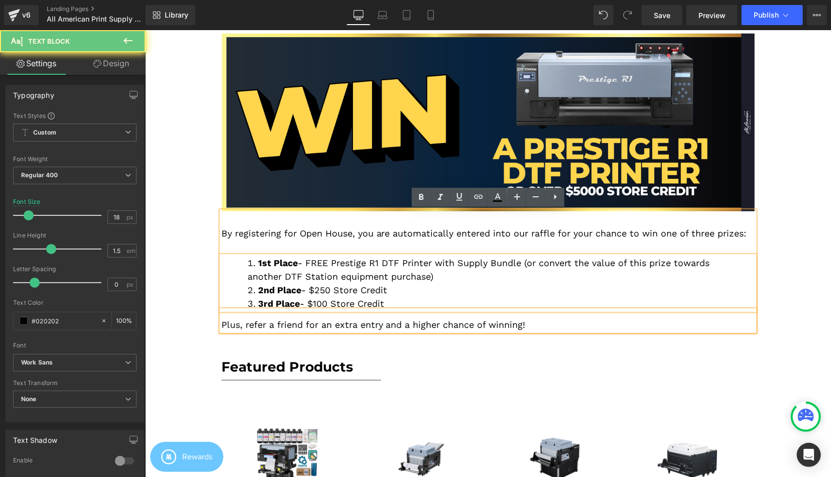
click at [374, 244] on p at bounding box center [488, 246] width 534 height 14
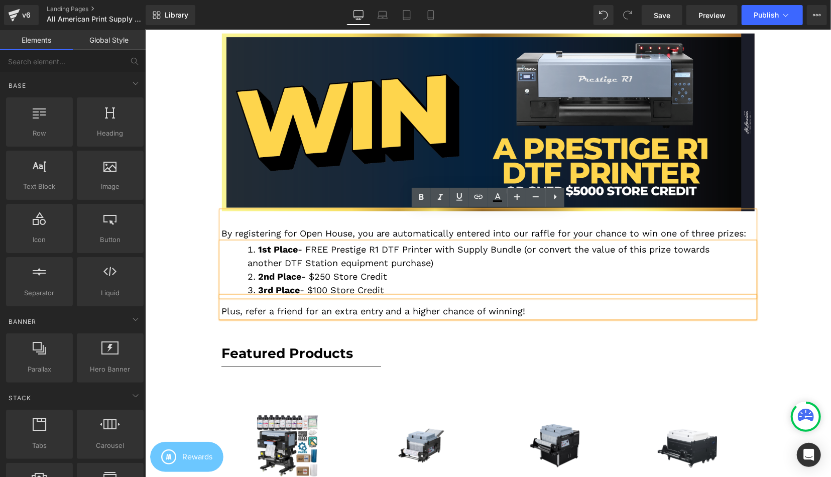
click at [782, 232] on div "Hero Banner Hero Banner Row PROMO CODE for FREE Registration: AAPSC25CA Heading…" at bounding box center [488, 475] width 686 height 2193
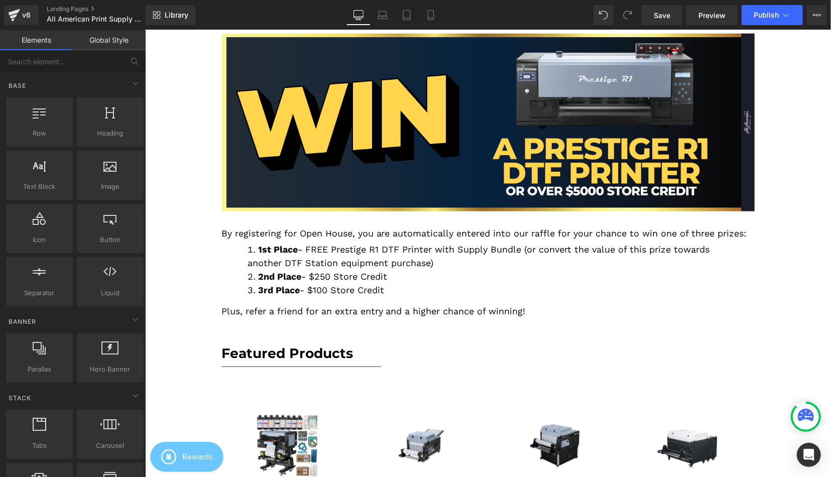
click at [309, 239] on p "By registering for Open House, you are automatically entered into our raffle fo…" at bounding box center [488, 233] width 534 height 14
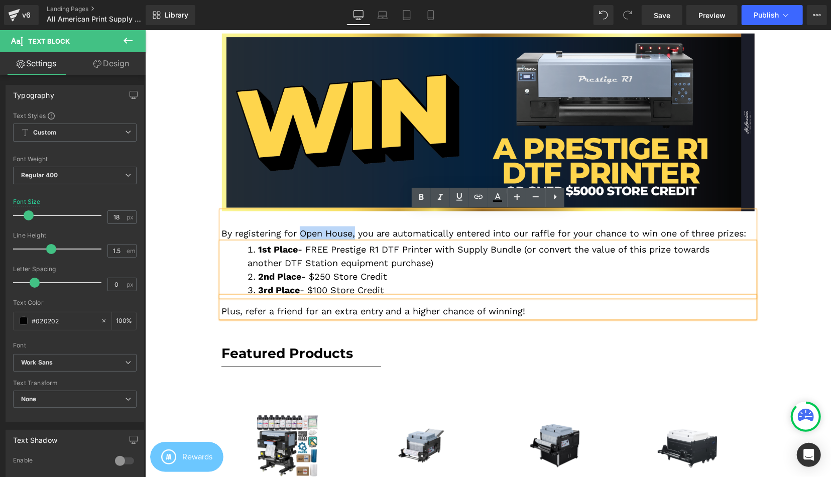
drag, startPoint x: 354, startPoint y: 233, endPoint x: 309, endPoint y: 244, distance: 47.0
click at [302, 232] on p "By registering for Open House, you are automatically entered into our raffle fo…" at bounding box center [488, 233] width 534 height 14
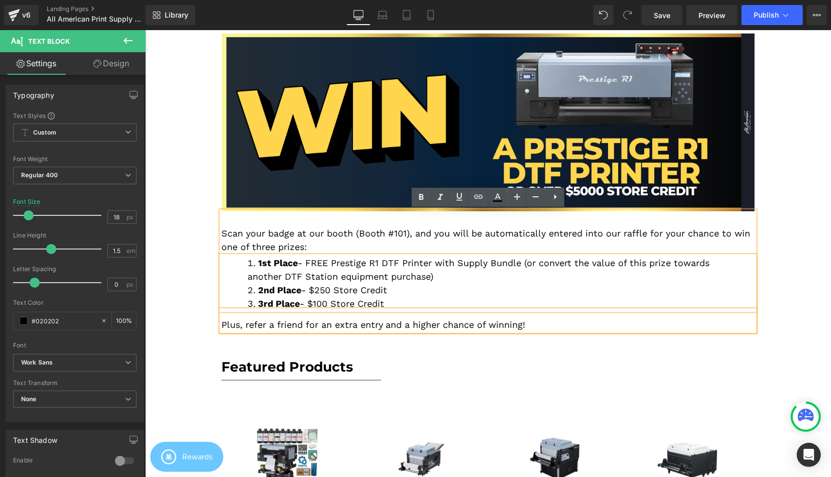
click at [777, 242] on div "Hero Banner Hero Banner Row PROMO CODE for FREE Registration: AAPSC25CA Heading…" at bounding box center [488, 482] width 686 height 2207
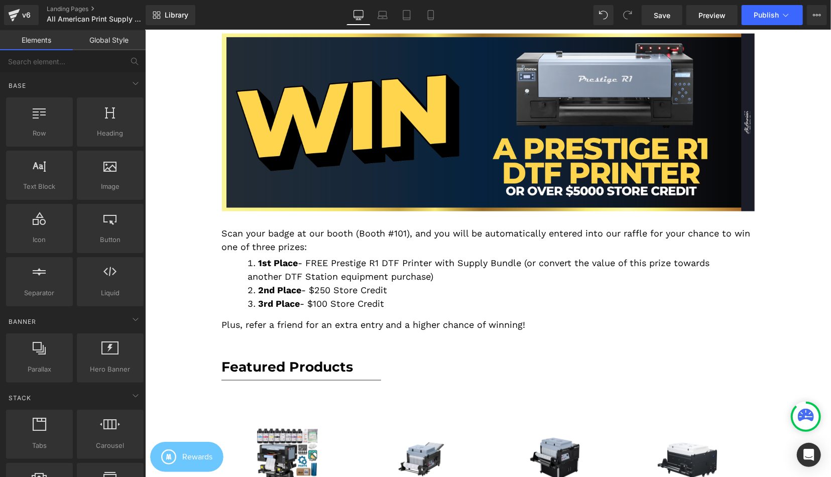
click at [421, 276] on li "1st Place - FREE Prestige R1 DTF Printer with Supply Bundle (or convert the val…" at bounding box center [487, 269] width 481 height 27
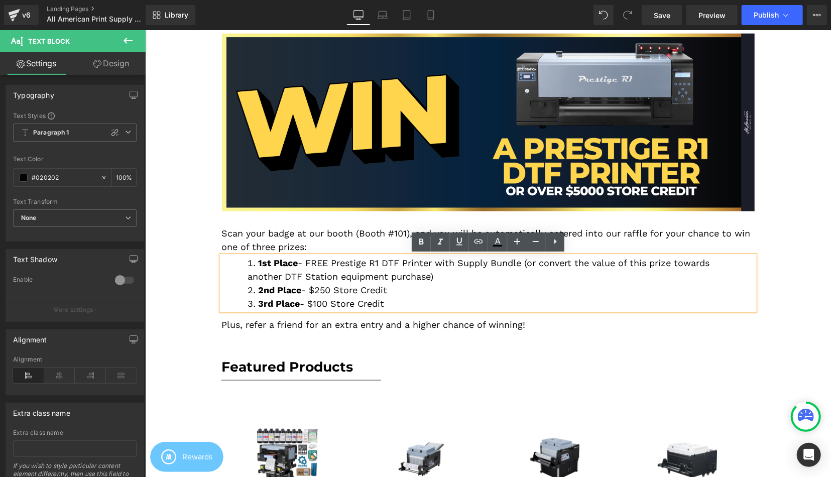
drag, startPoint x: 419, startPoint y: 306, endPoint x: 239, endPoint y: 258, distance: 186.1
click at [239, 258] on div "1st Place - FREE Prestige R1 DTF Printer with Supply Bundle (or convert the val…" at bounding box center [488, 283] width 534 height 54
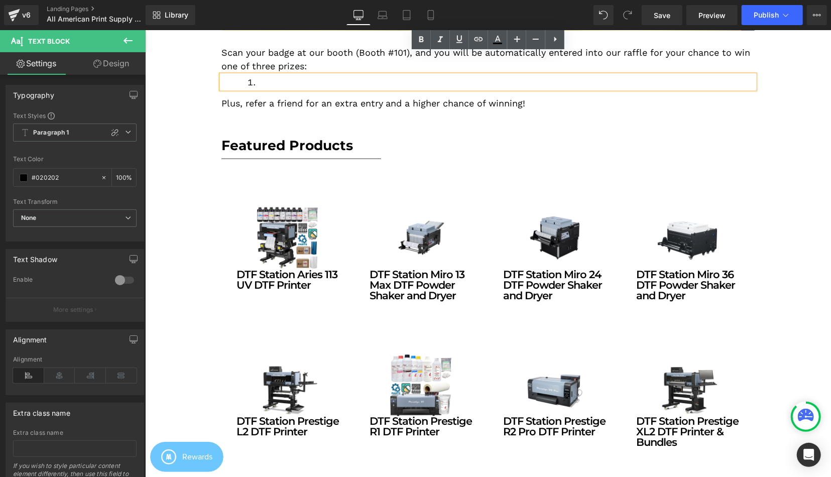
scroll to position [868, 0]
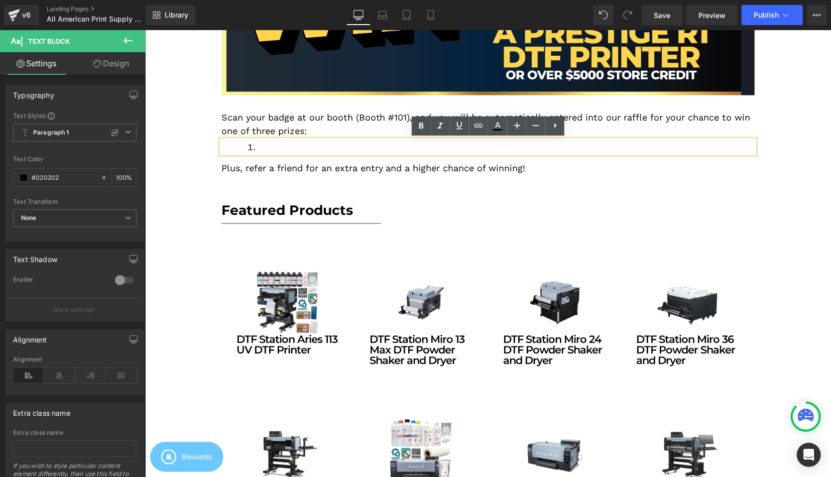
click at [817, 203] on div "Hero Banner Hero Banner Row PROMO CODE for FREE Registration: AAPSC25CA Heading…" at bounding box center [488, 346] width 686 height 2166
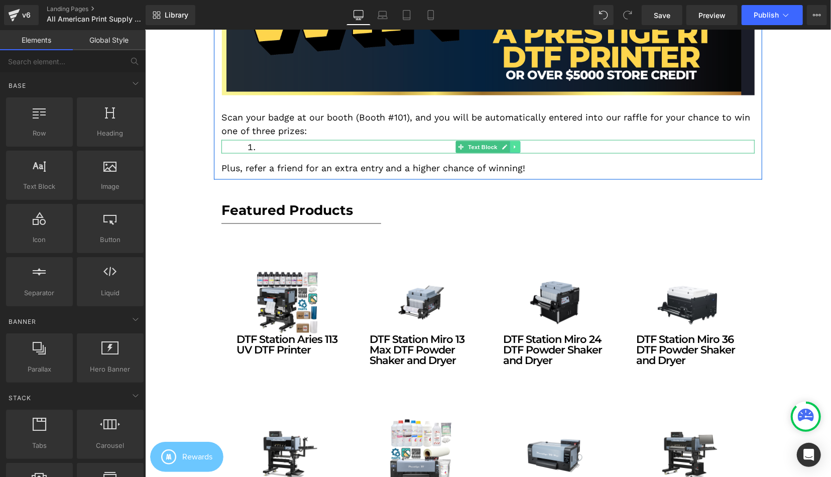
click at [517, 147] on icon at bounding box center [515, 147] width 6 height 6
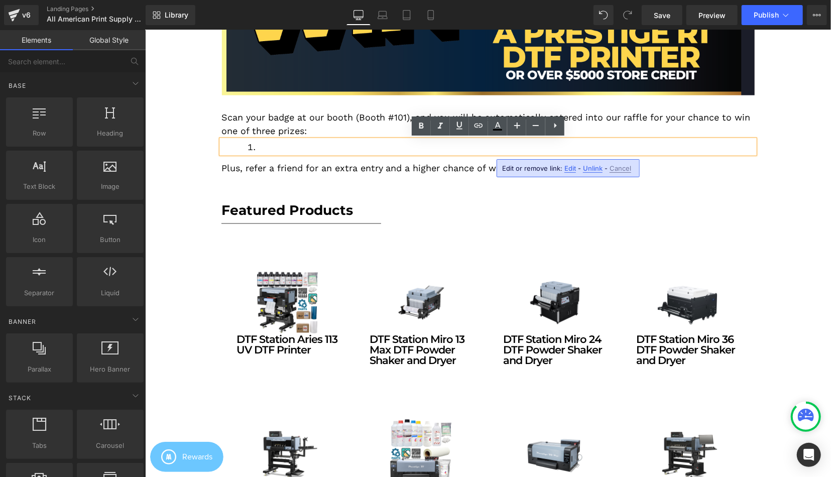
click at [586, 167] on span "Unlink" at bounding box center [593, 168] width 20 height 9
click at [523, 143] on li at bounding box center [487, 147] width 481 height 14
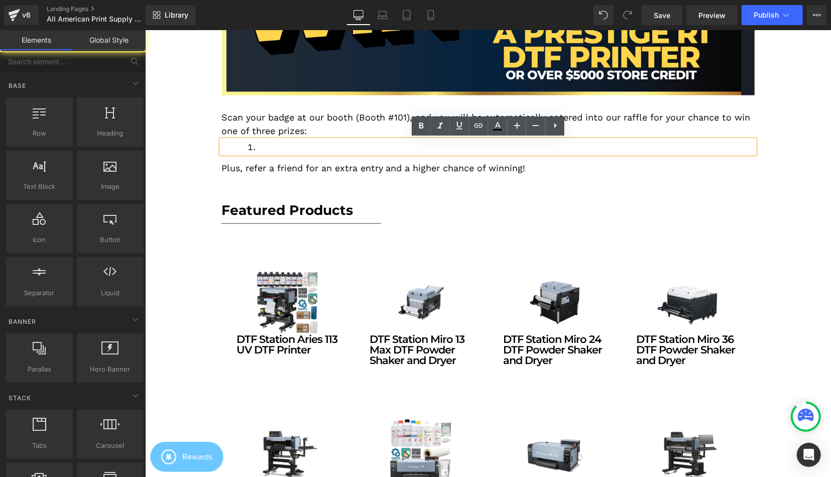
click at [792, 141] on div "Hero Banner Hero Banner Row PROMO CODE for FREE Registration: AAPSC25CA Heading…" at bounding box center [488, 346] width 686 height 2166
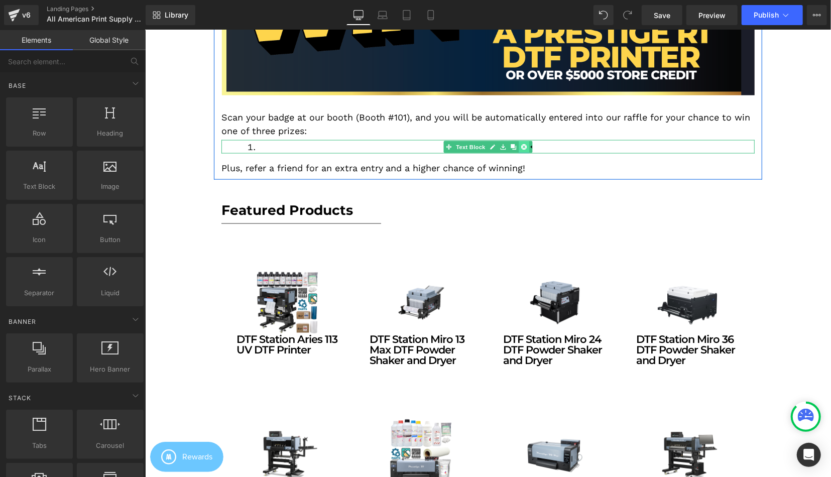
click at [525, 146] on icon at bounding box center [524, 147] width 6 height 6
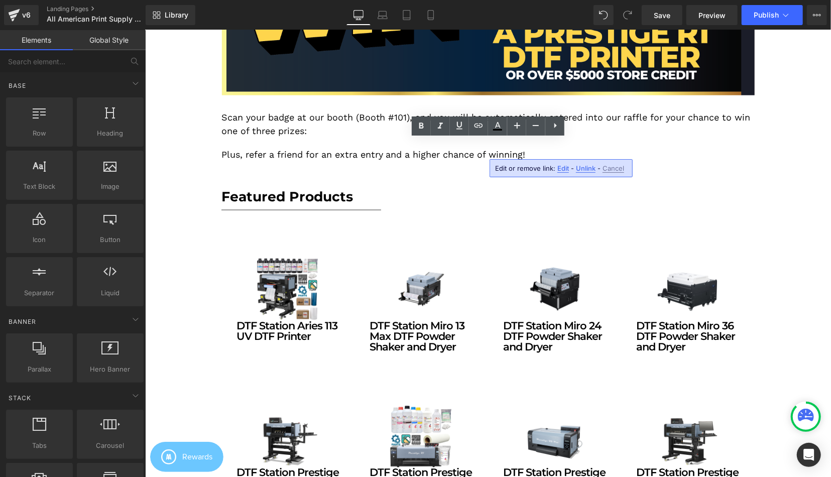
click at [586, 168] on span "Unlink" at bounding box center [586, 168] width 20 height 9
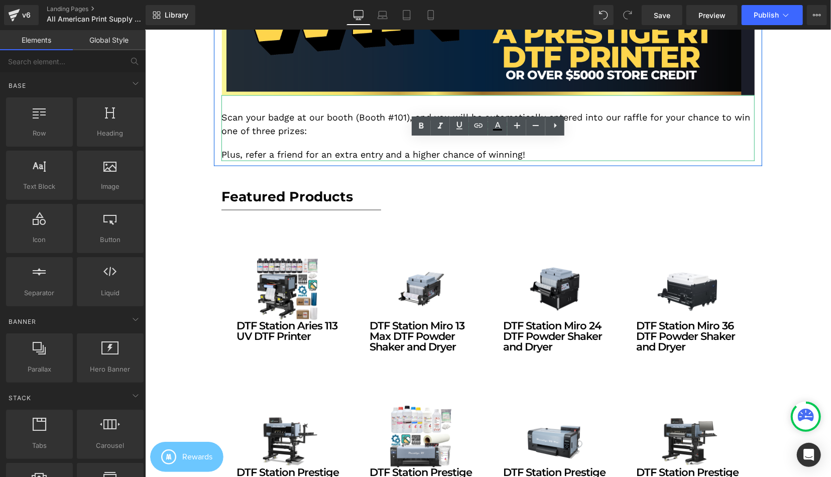
click at [370, 135] on p "Scan your badge at our booth (Booth #101), and you will be automatically entere…" at bounding box center [488, 123] width 534 height 27
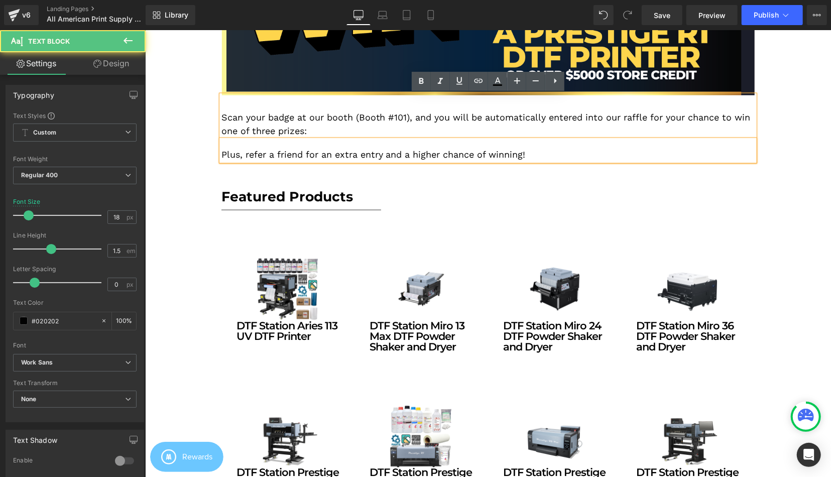
click at [333, 132] on p "Scan your badge at our booth (Booth #101), and you will be automatically entere…" at bounding box center [488, 123] width 534 height 27
click at [333, 151] on p "Plus, refer a friend for an extra entry and a higher chance of winning!" at bounding box center [488, 154] width 534 height 14
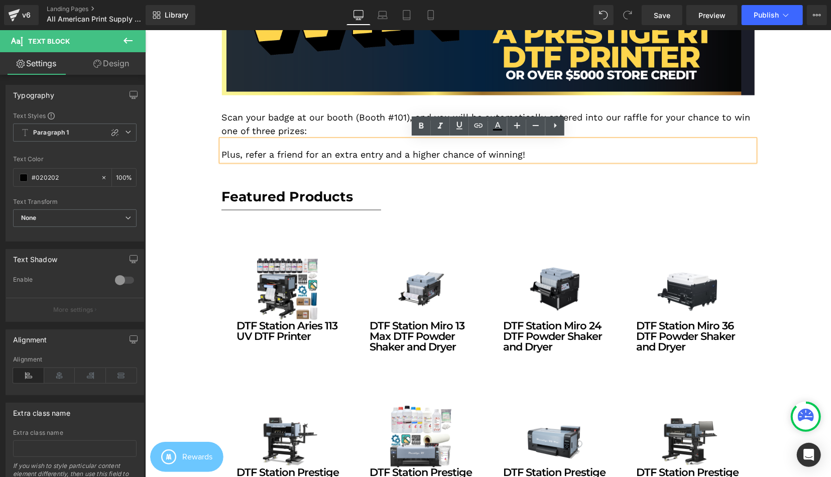
click at [804, 150] on div "Hero Banner Hero Banner Row PROMO CODE for FREE Registration: AAPSC25CA Heading…" at bounding box center [488, 339] width 686 height 2153
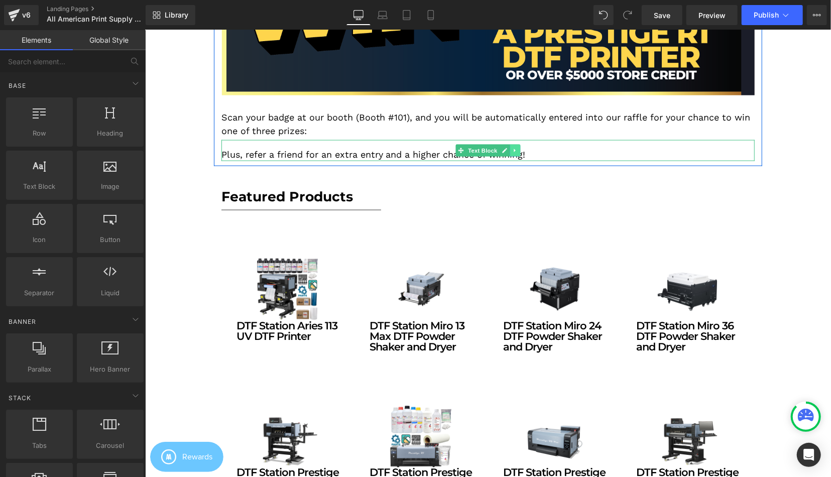
click at [514, 150] on icon at bounding box center [514, 151] width 2 height 4
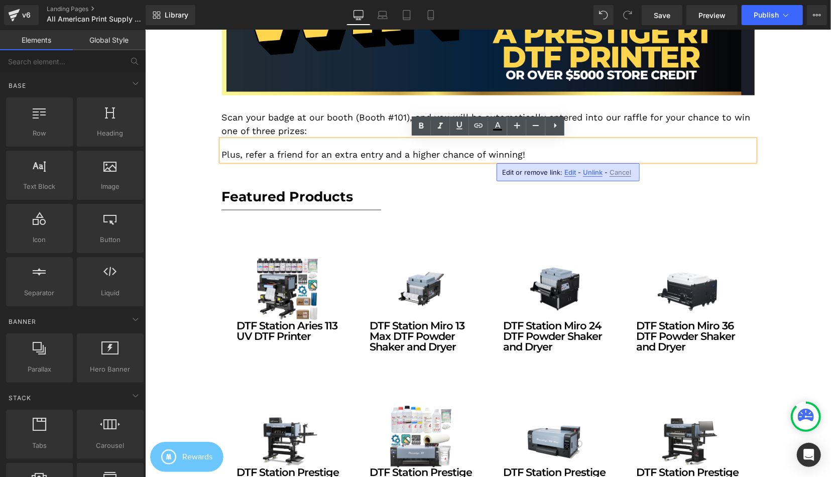
click at [590, 174] on span "Unlink" at bounding box center [593, 172] width 20 height 9
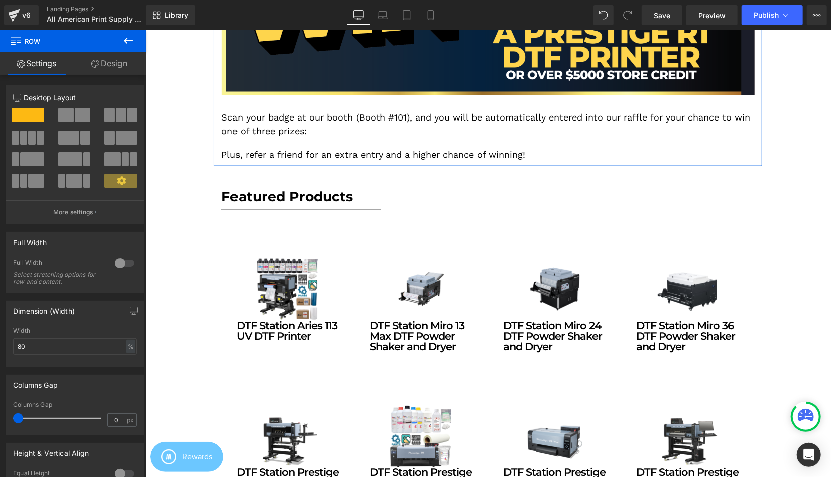
click at [521, 150] on link at bounding box center [523, 150] width 11 height 12
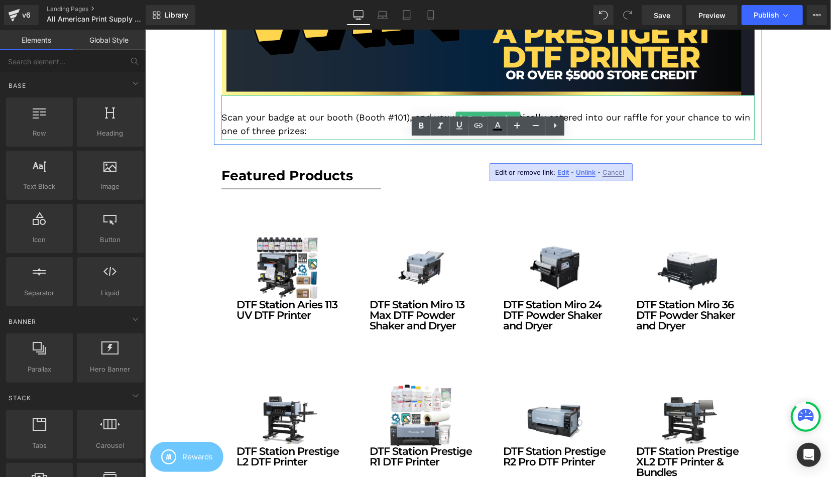
click at [277, 120] on p "Scan your badge at our booth (Booth #101), and you will be automatically entere…" at bounding box center [488, 123] width 534 height 27
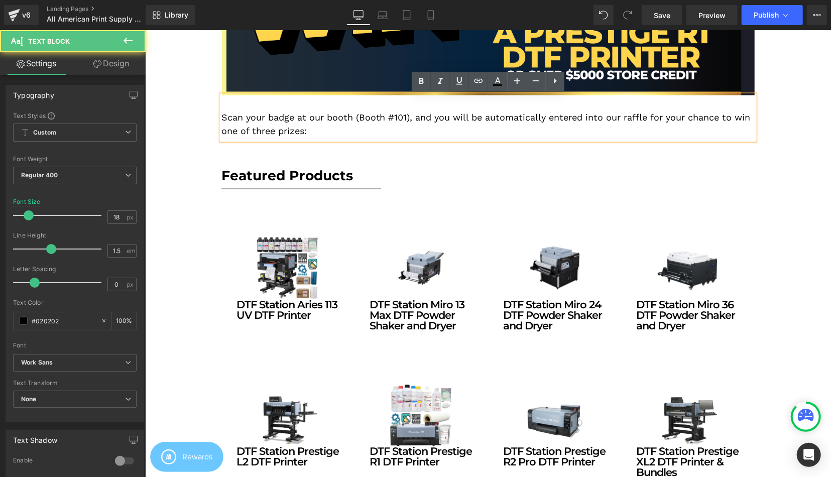
click at [330, 126] on p "Scan your badge at our booth (Booth #101), and you will be automatically entere…" at bounding box center [488, 123] width 534 height 27
click at [329, 128] on p "Scan your badge at our booth (Booth #101), and you will be automatically entere…" at bounding box center [488, 123] width 534 height 27
drag, startPoint x: 326, startPoint y: 128, endPoint x: 203, endPoint y: 128, distance: 123.5
click at [203, 128] on div "Hero Banner Hero Banner Row PROMO CODE for FREE Registration: AAPSC25CA Heading…" at bounding box center [488, 329] width 686 height 2132
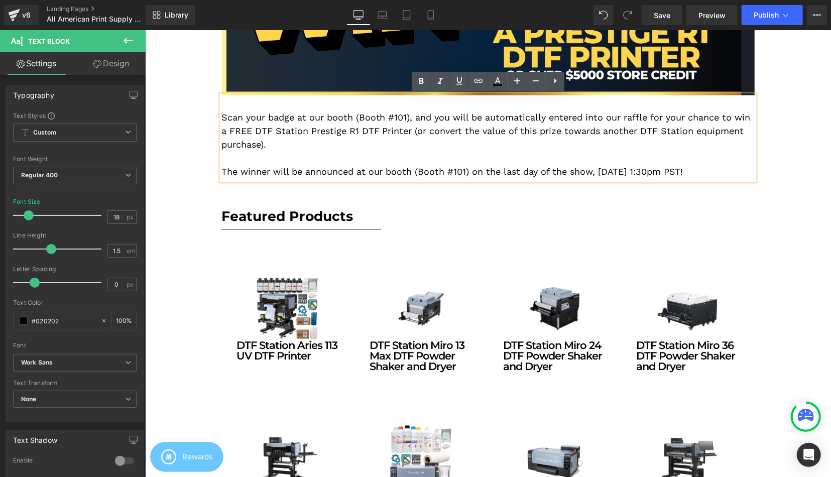
click at [772, 113] on div "Hero Banner Hero Banner Row PROMO CODE for FREE Registration: AAPSC25CA Heading…" at bounding box center [488, 349] width 686 height 2172
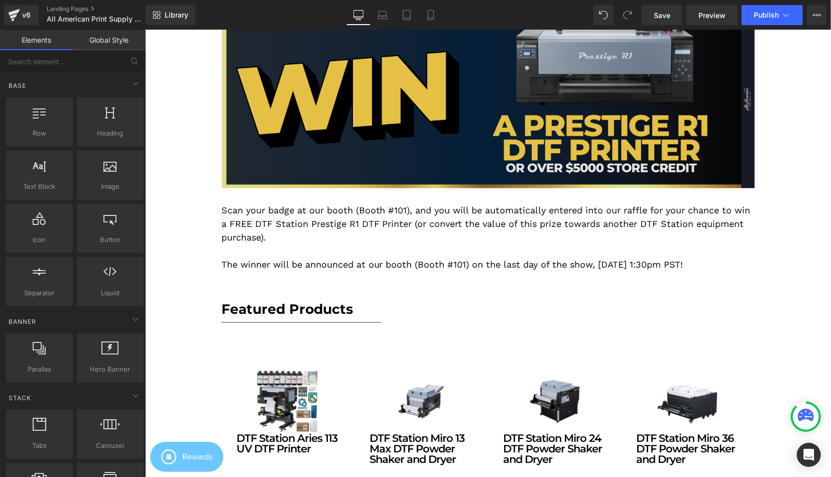
scroll to position [764, 0]
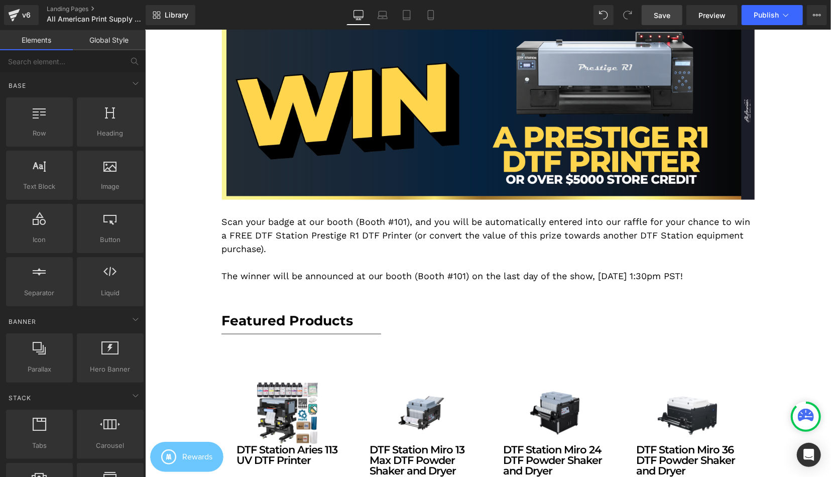
click at [643, 13] on link "Save" at bounding box center [662, 15] width 41 height 20
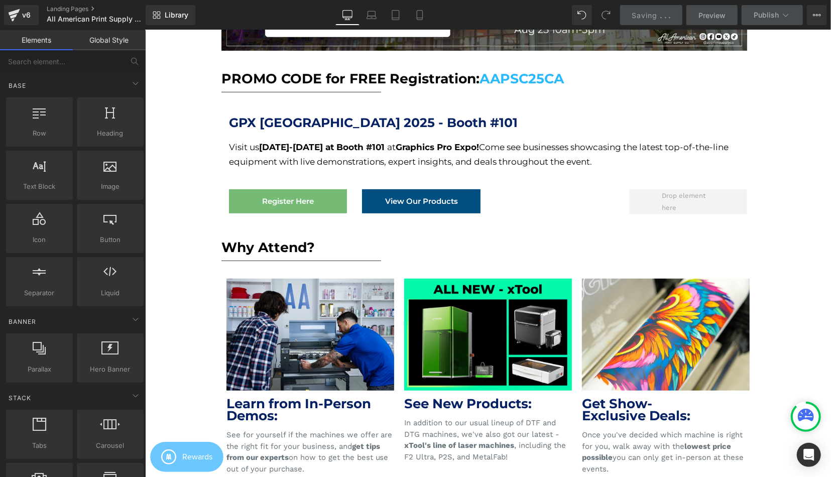
scroll to position [346, 0]
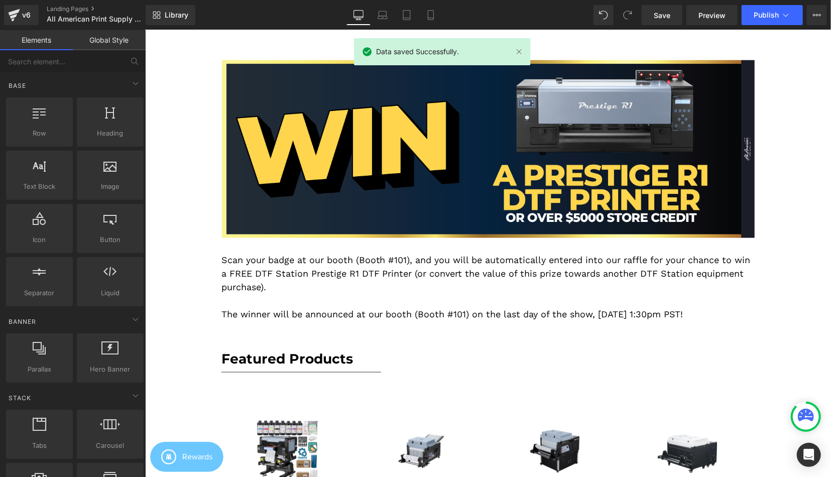
scroll to position [659, 0]
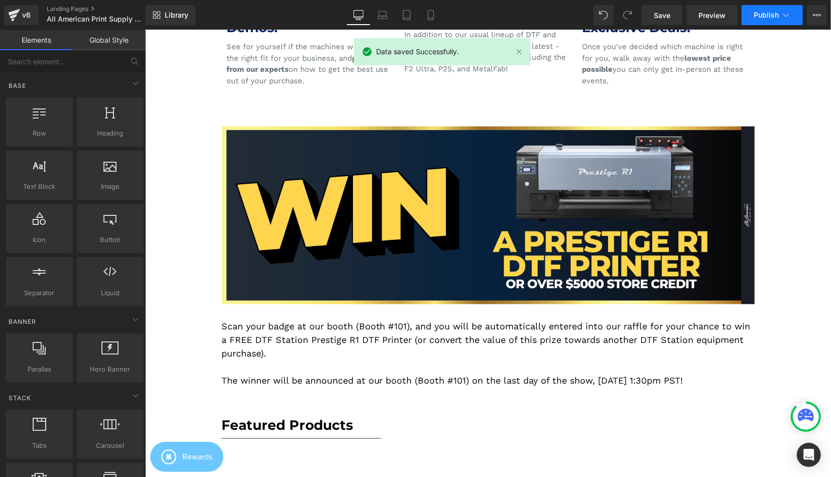
click at [779, 18] on button "Publish" at bounding box center [771, 15] width 61 height 20
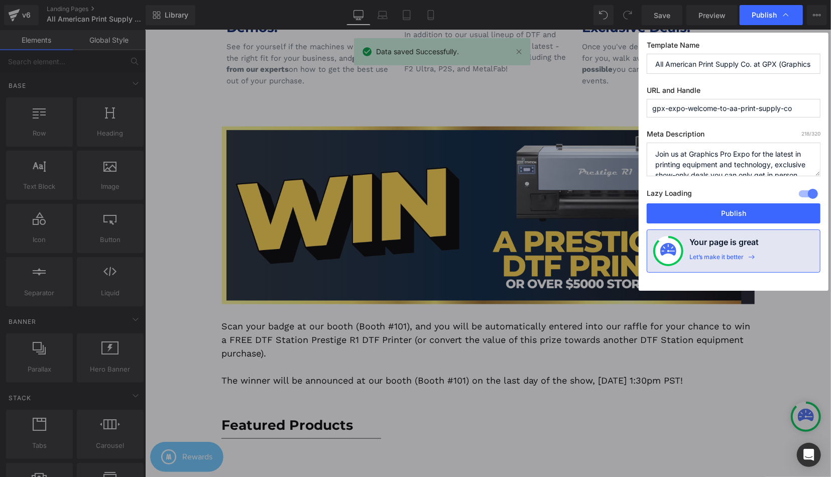
drag, startPoint x: 703, startPoint y: 72, endPoint x: 556, endPoint y: 42, distance: 149.7
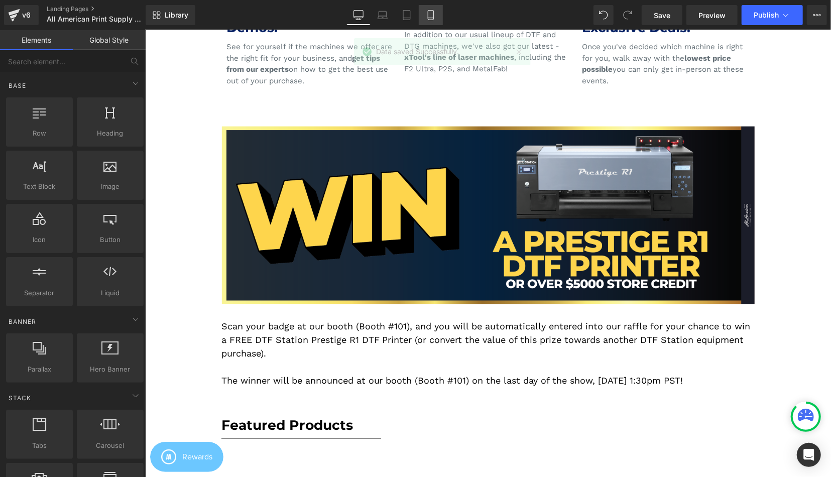
click at [436, 15] on link "Mobile" at bounding box center [431, 15] width 24 height 20
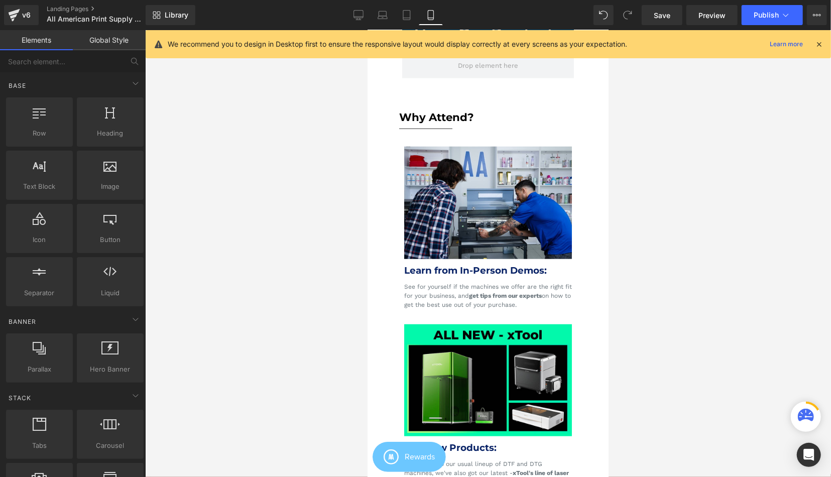
scroll to position [492, 0]
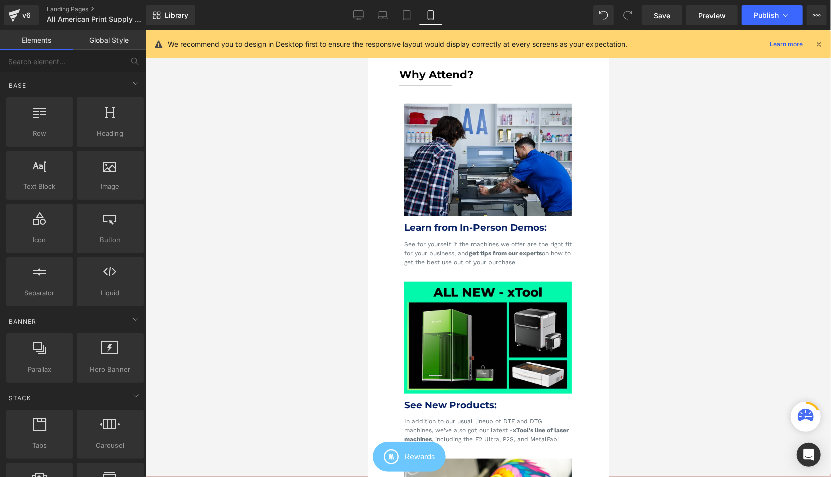
click at [478, 259] on span "Text Block" at bounding box center [481, 260] width 33 height 12
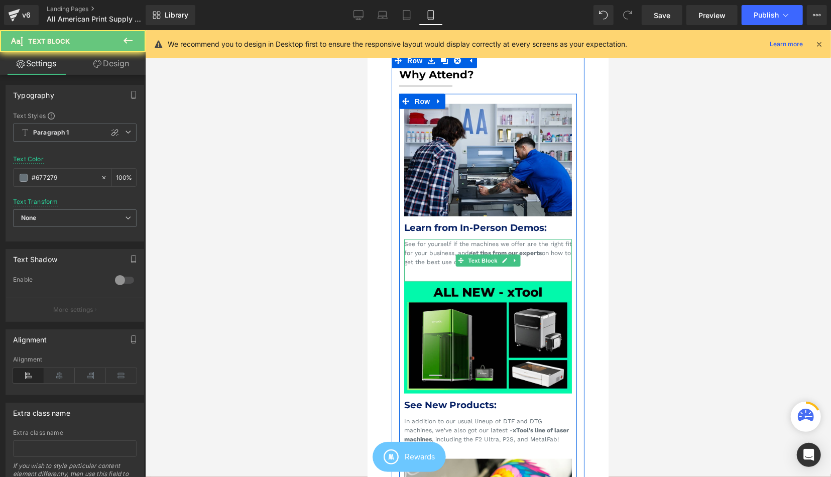
click at [450, 243] on p "See for yourself if the machines we offer are the right fit for your business, …" at bounding box center [488, 252] width 168 height 27
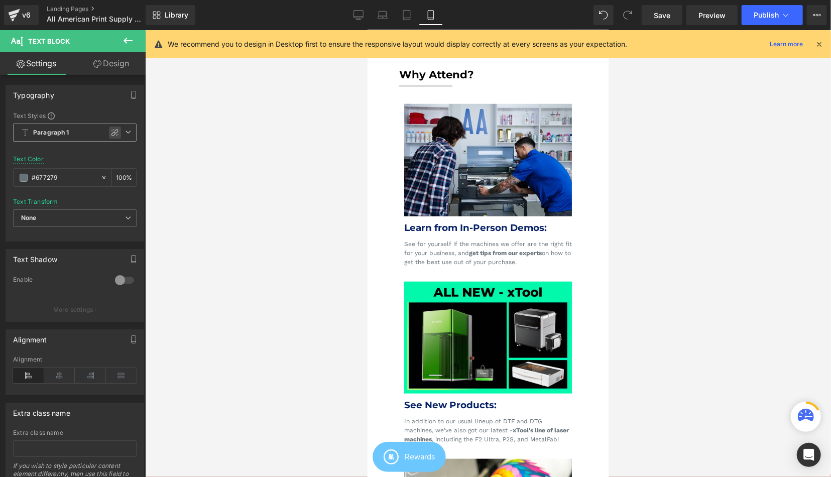
click at [115, 135] on icon at bounding box center [115, 133] width 8 height 8
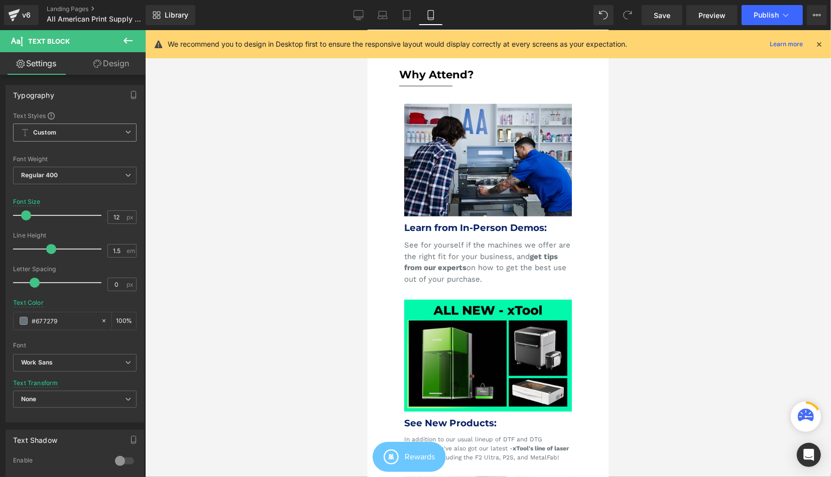
click at [26, 215] on span at bounding box center [26, 215] width 10 height 10
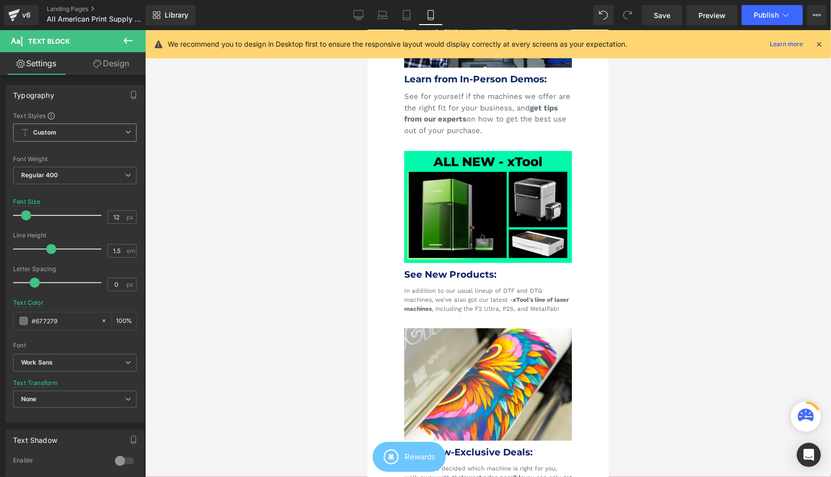
scroll to position [649, 0]
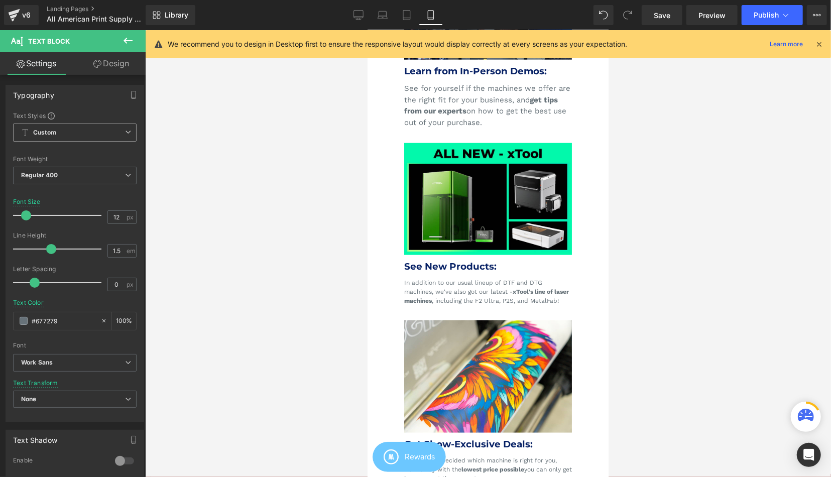
click at [463, 295] on p "In addition to our usual lineup of DTF and DTG machines, we've also got our lat…" at bounding box center [488, 291] width 168 height 27
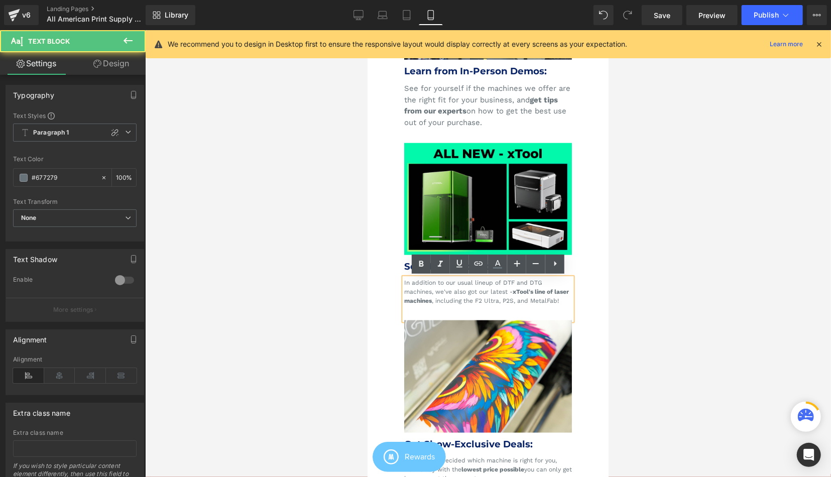
click at [449, 305] on p "In addition to our usual lineup of DTF and DTG machines, we've also got our lat…" at bounding box center [488, 291] width 168 height 27
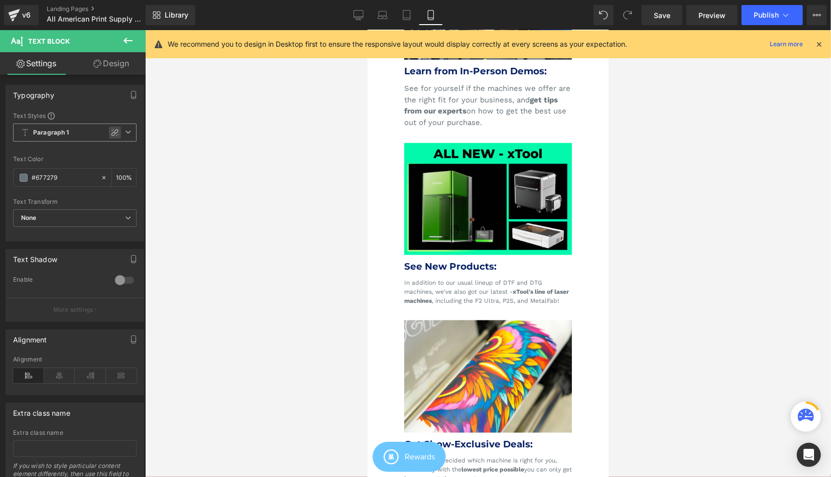
click at [116, 131] on icon at bounding box center [115, 133] width 8 height 8
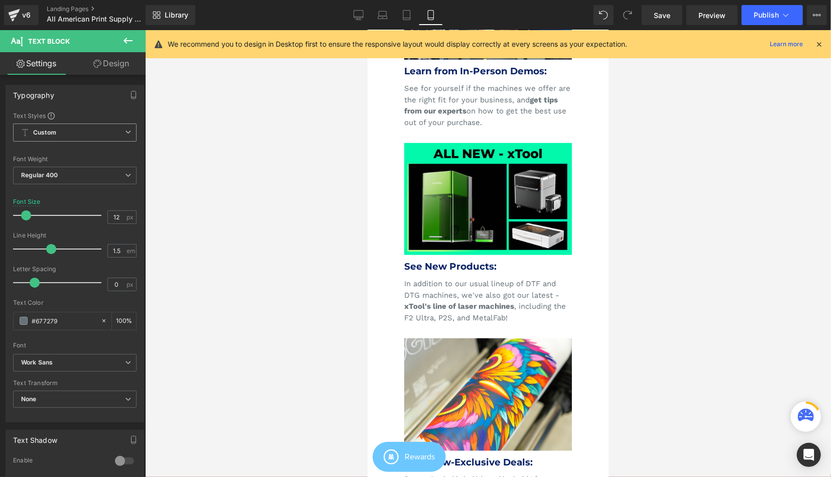
click at [27, 213] on span at bounding box center [26, 215] width 10 height 10
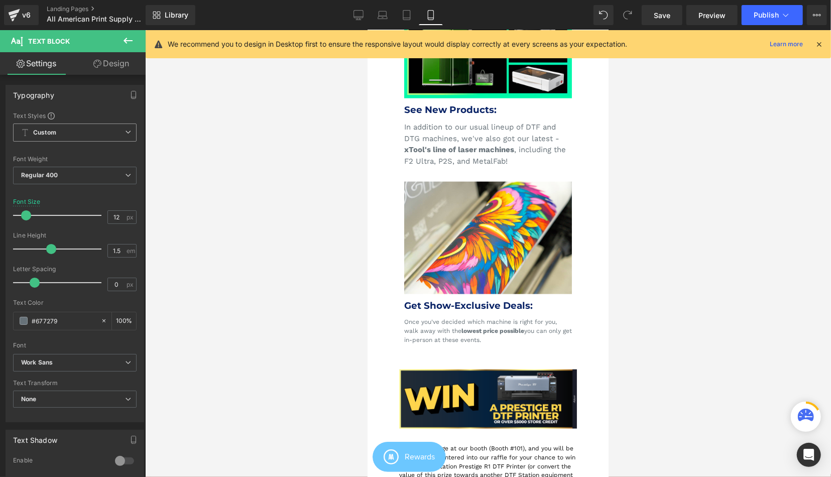
scroll to position [910, 0]
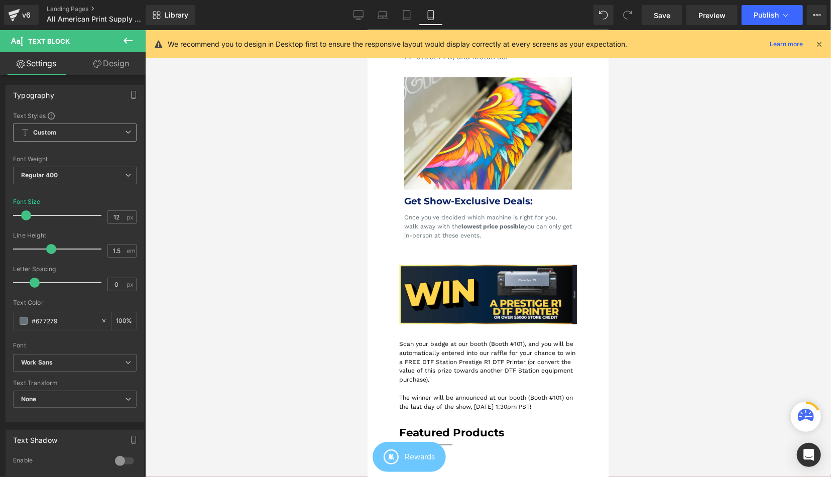
click at [448, 233] on div "Once you've decided which machine is right for you, walk away with the lowest p…" at bounding box center [488, 225] width 168 height 27
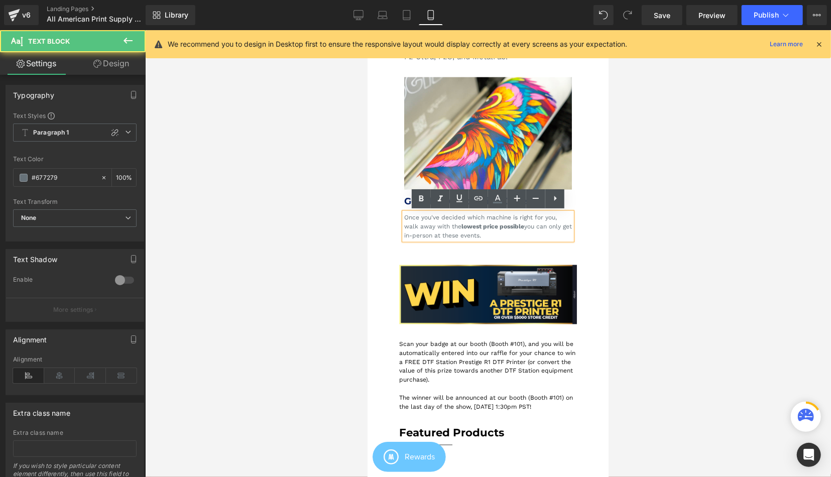
click at [471, 230] on div "Once you've decided which machine is right for you, walk away with the lowest p…" at bounding box center [488, 225] width 168 height 27
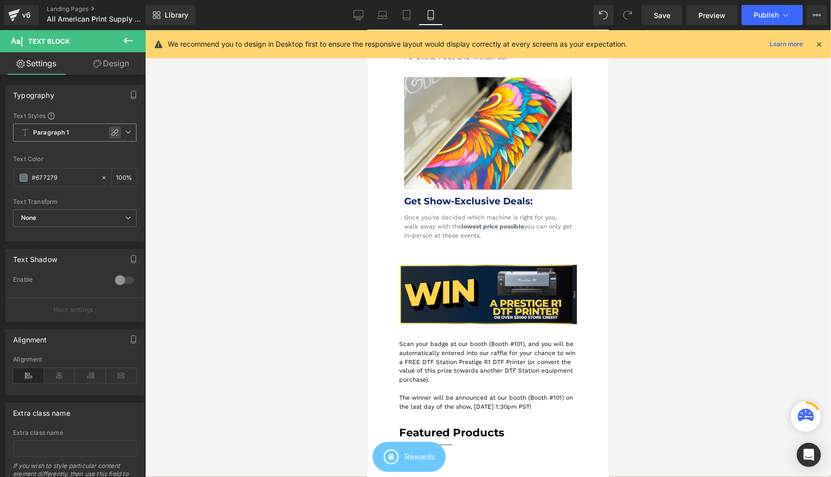
click at [115, 130] on icon at bounding box center [115, 133] width 8 height 8
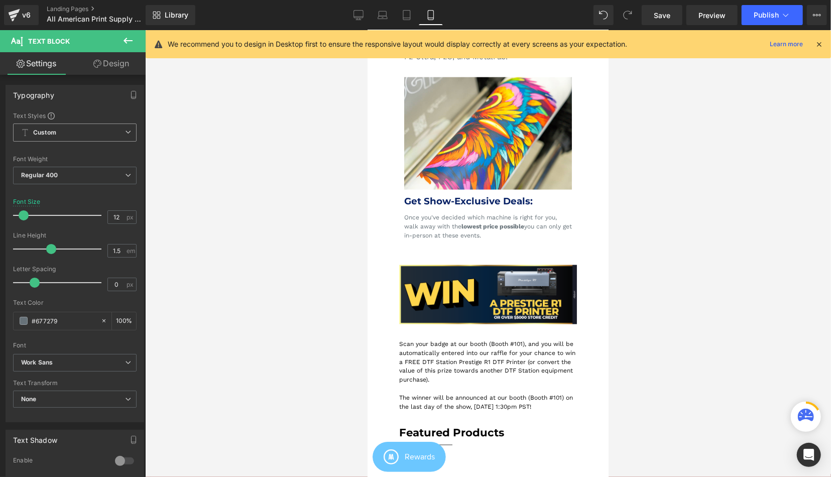
click at [29, 210] on div at bounding box center [59, 215] width 83 height 20
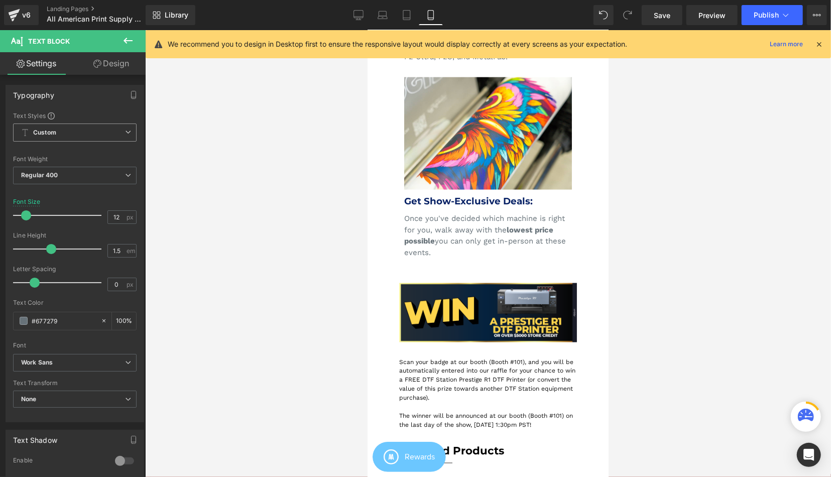
click at [24, 216] on span at bounding box center [26, 215] width 10 height 10
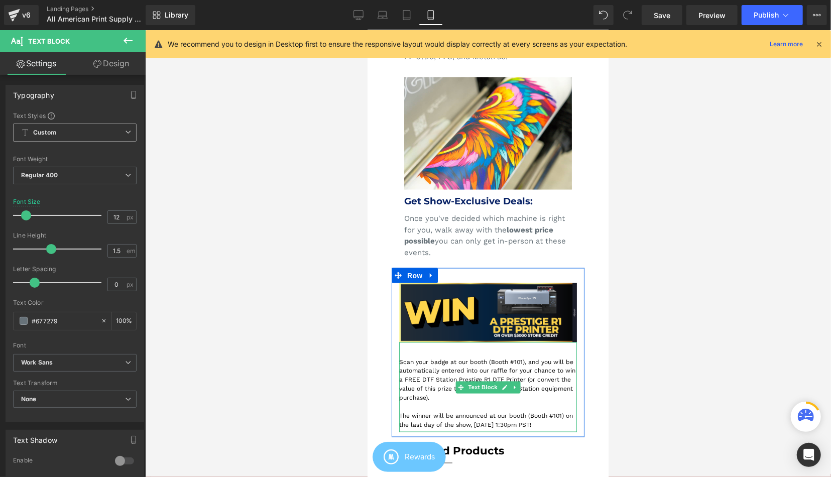
click at [522, 390] on p "Scan your badge at our booth (Booth #101), and you will be automatically entere…" at bounding box center [488, 379] width 178 height 45
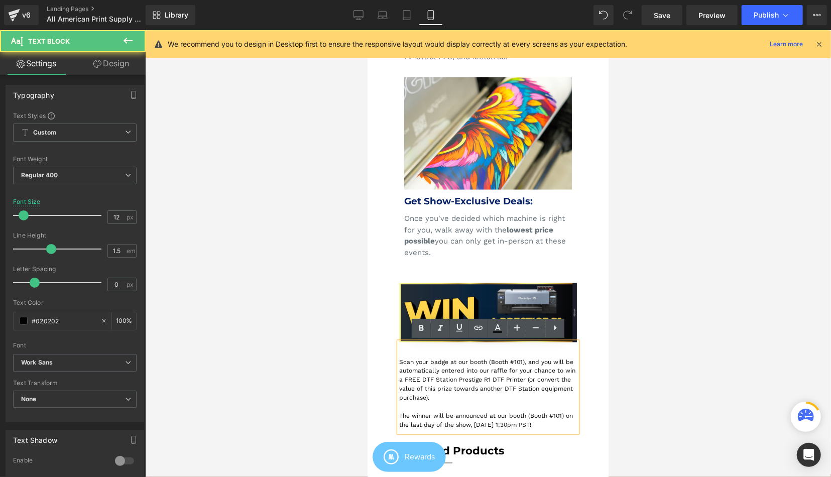
click at [495, 246] on div "Once you've decided which machine is right for you, walk away with the lowest p…" at bounding box center [488, 234] width 168 height 45
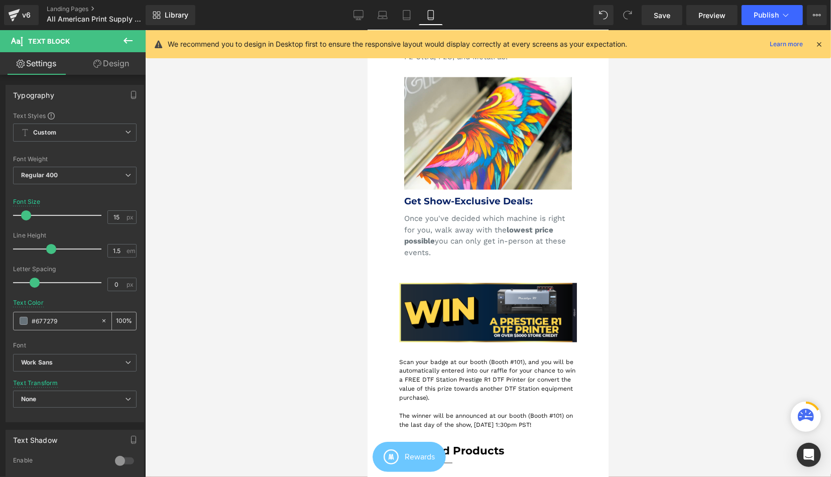
click at [47, 320] on input "#677279" at bounding box center [64, 320] width 64 height 11
click at [477, 396] on p "Scan your badge at our booth (Booth #101), and you will be automatically entere…" at bounding box center [488, 379] width 178 height 45
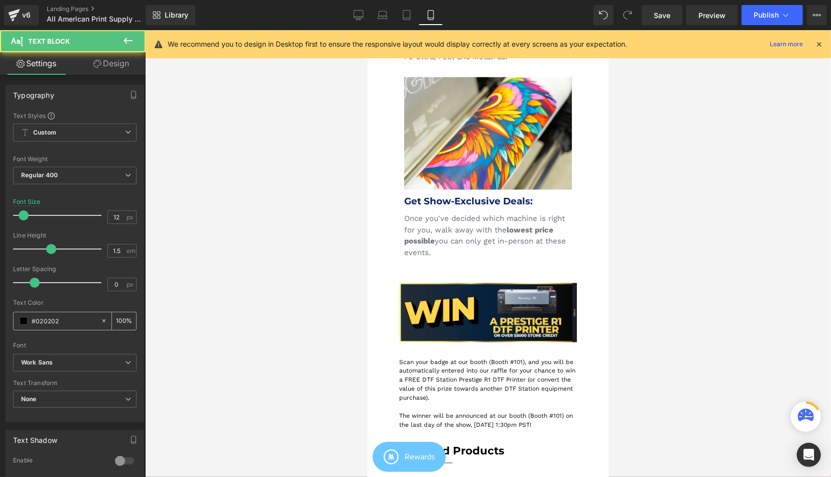
click at [63, 318] on input "#020202" at bounding box center [64, 320] width 64 height 11
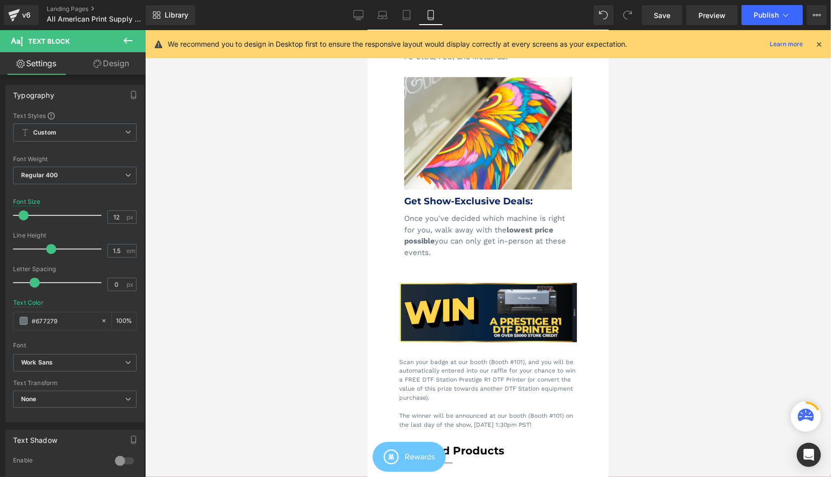
type input "#677279"
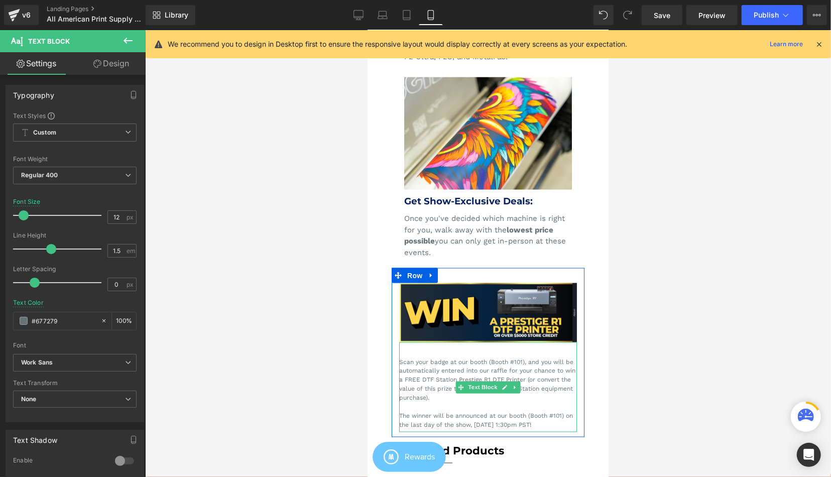
click at [437, 381] on p "Scan your badge at our booth (Booth #101), and you will be automatically entere…" at bounding box center [488, 379] width 178 height 45
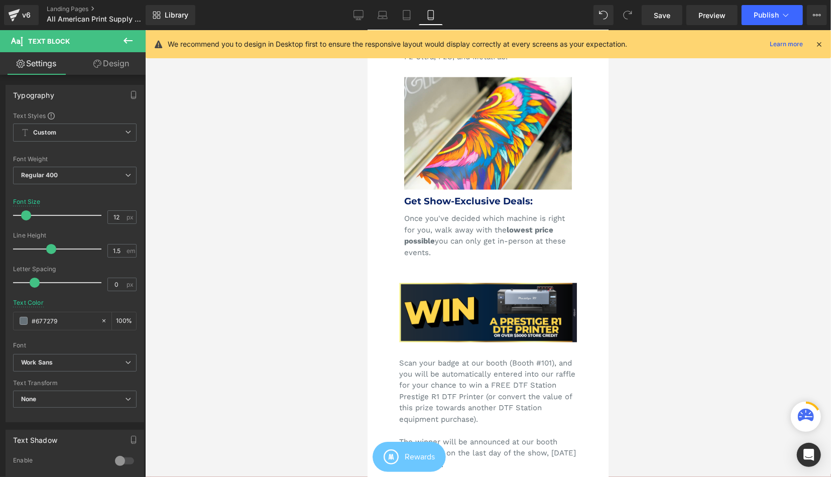
click at [28, 217] on span at bounding box center [26, 215] width 10 height 10
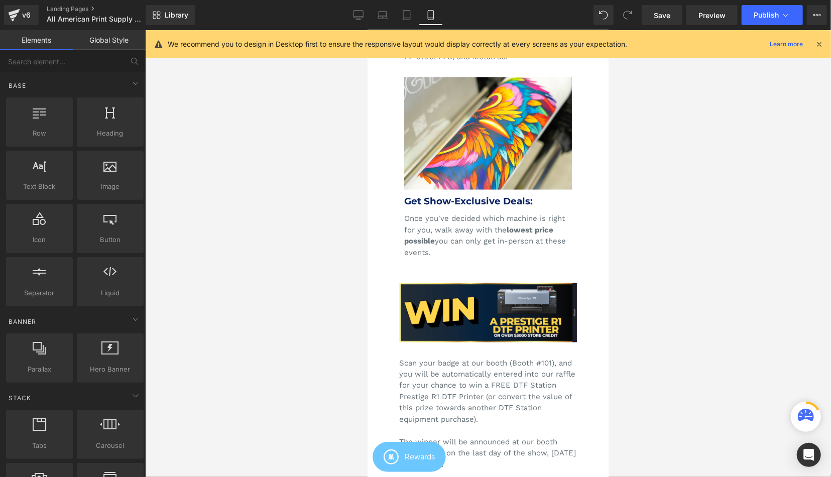
click at [273, 277] on div at bounding box center [488, 253] width 686 height 447
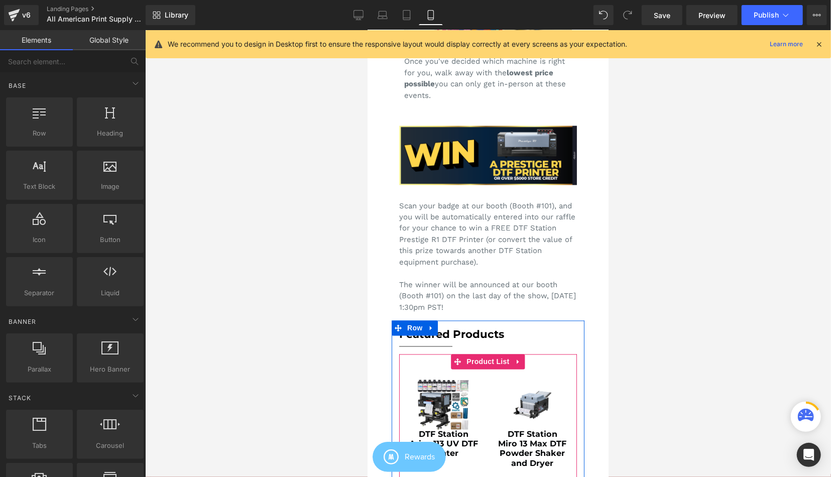
scroll to position [1067, 0]
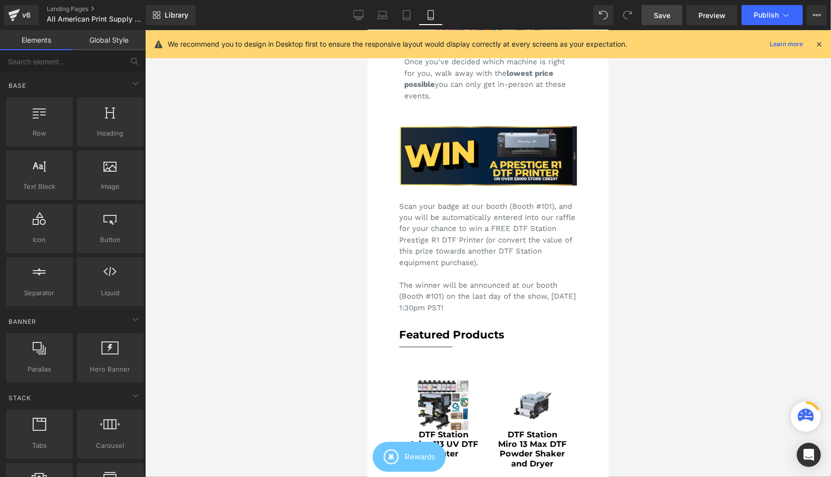
click at [668, 17] on span "Save" at bounding box center [662, 15] width 17 height 11
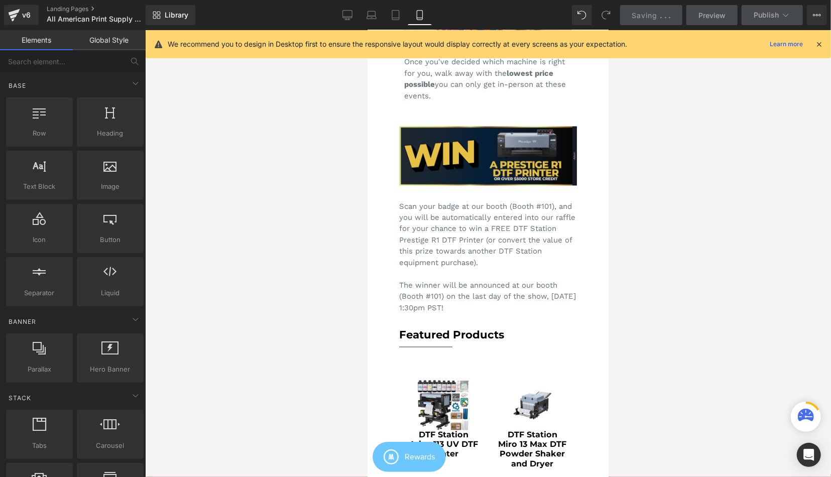
scroll to position [962, 0]
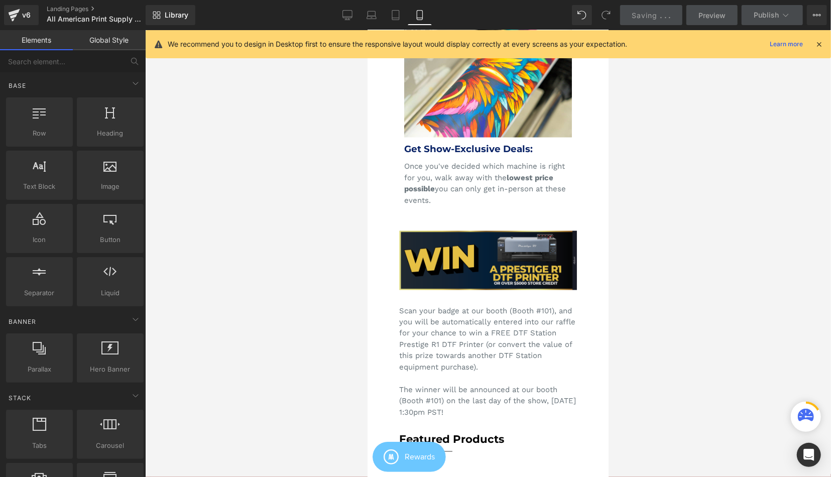
click at [481, 250] on img at bounding box center [488, 259] width 178 height 59
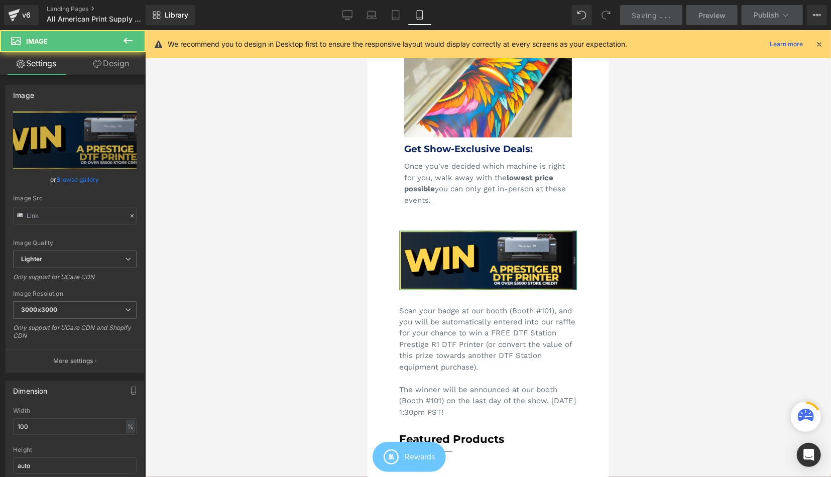
click at [126, 70] on link "Design" at bounding box center [111, 63] width 73 height 23
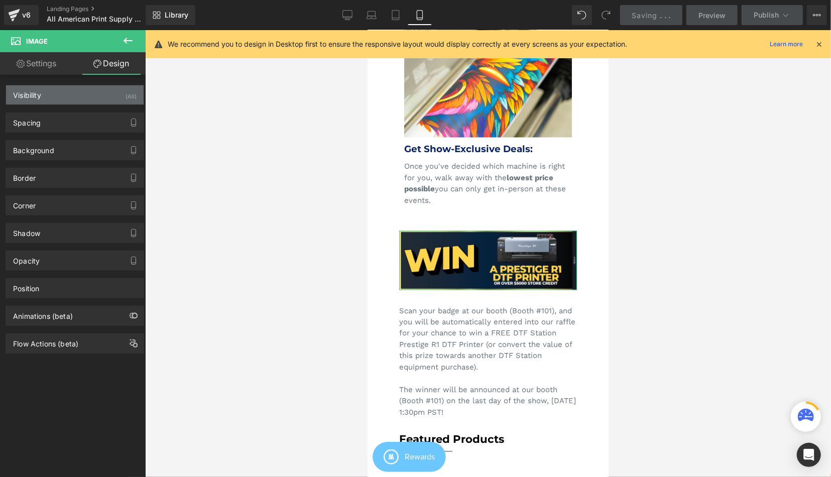
click at [86, 99] on div "Visibility (All)" at bounding box center [75, 94] width 138 height 19
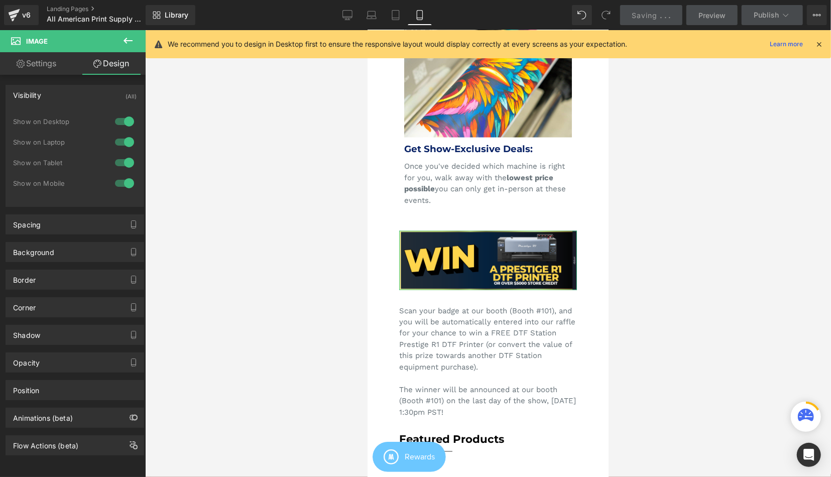
click at [129, 158] on div at bounding box center [124, 163] width 24 height 16
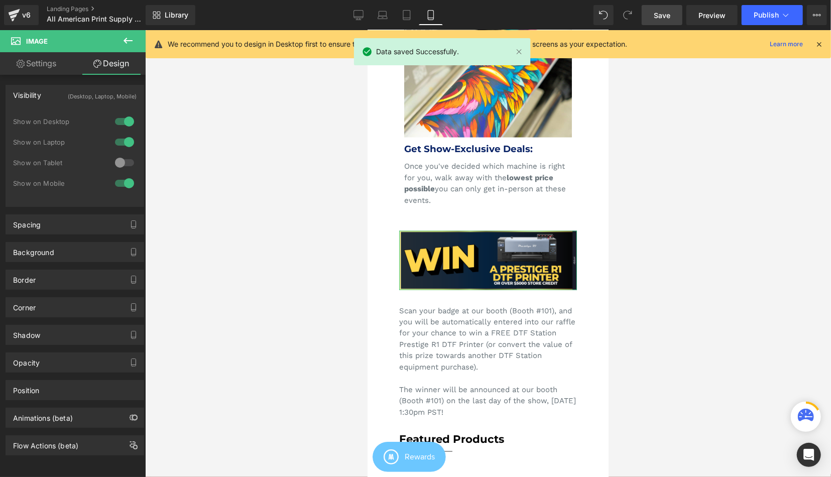
click at [129, 173] on div "Show on Tablet" at bounding box center [74, 168] width 123 height 21
click at [127, 183] on div at bounding box center [124, 183] width 24 height 16
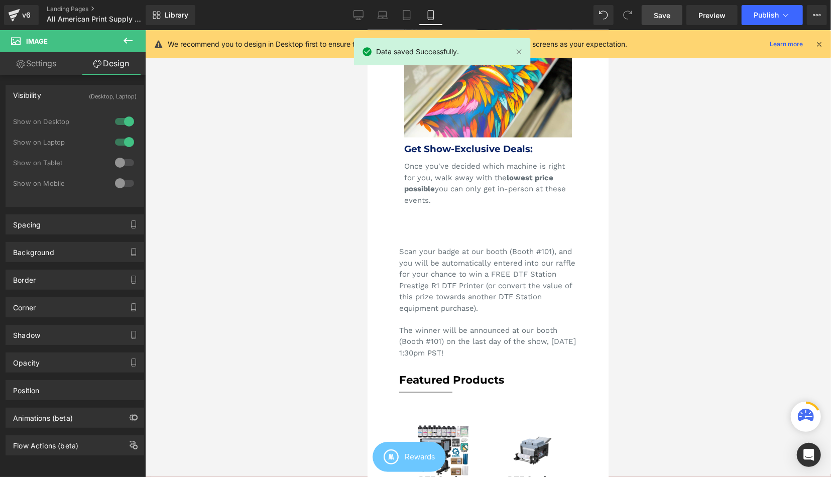
click at [50, 71] on link "Settings" at bounding box center [36, 63] width 73 height 23
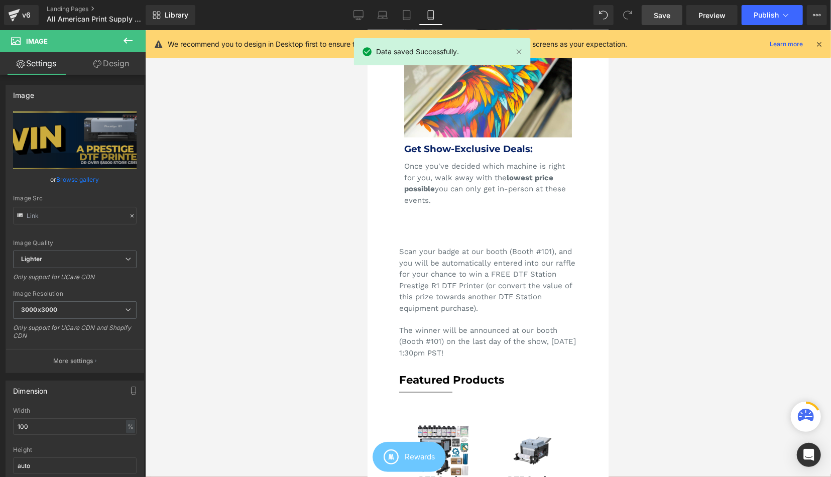
click at [129, 40] on icon at bounding box center [128, 41] width 12 height 12
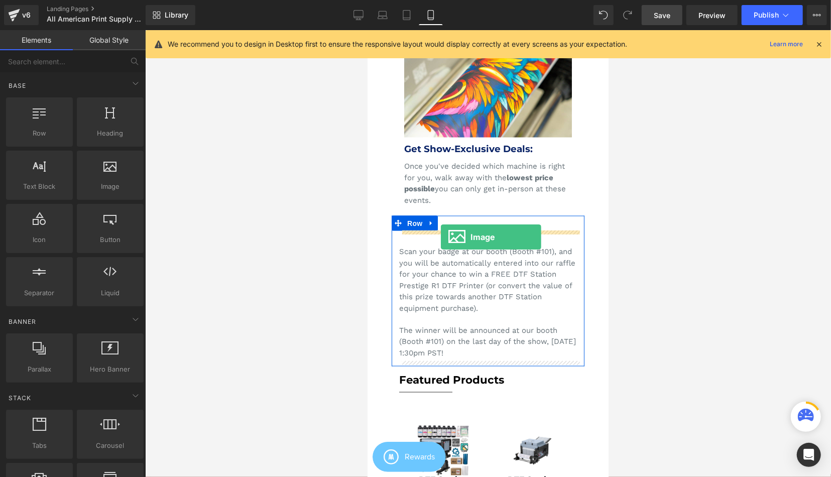
drag, startPoint x: 462, startPoint y: 204, endPoint x: 440, endPoint y: 236, distance: 39.4
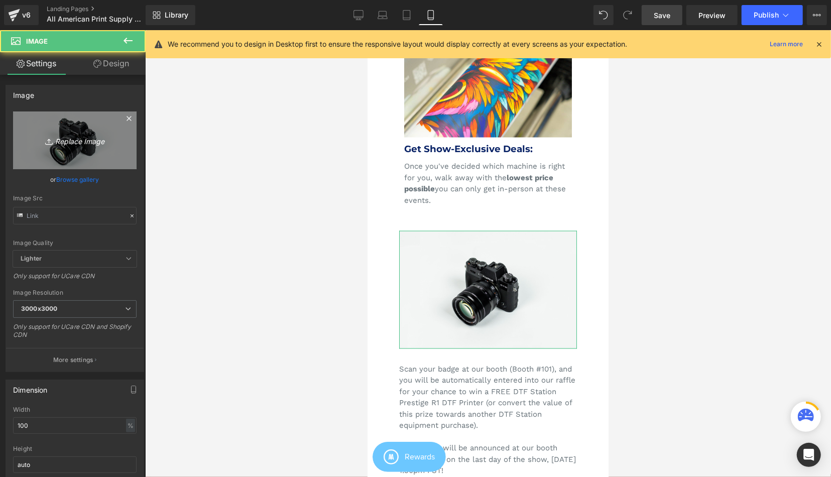
click at [46, 147] on link "Replace Image" at bounding box center [74, 140] width 123 height 58
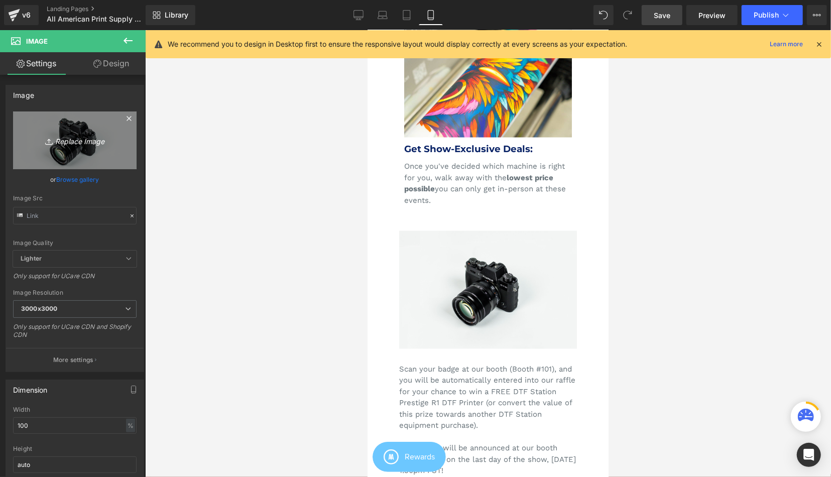
type input "C:\fakepath\r1 giveaway ig.png"
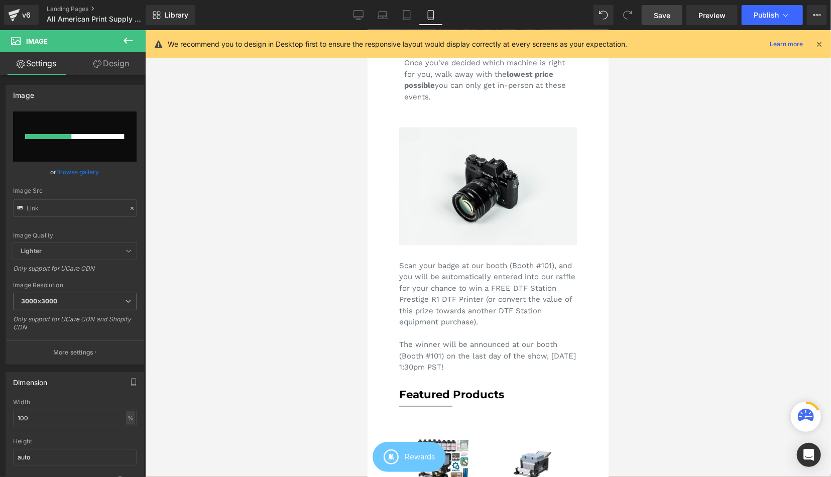
scroll to position [1015, 0]
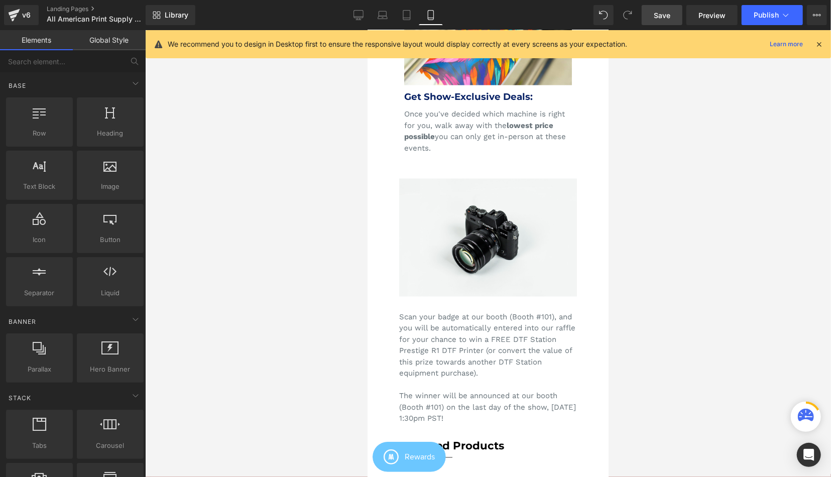
click at [255, 293] on div at bounding box center [488, 253] width 686 height 447
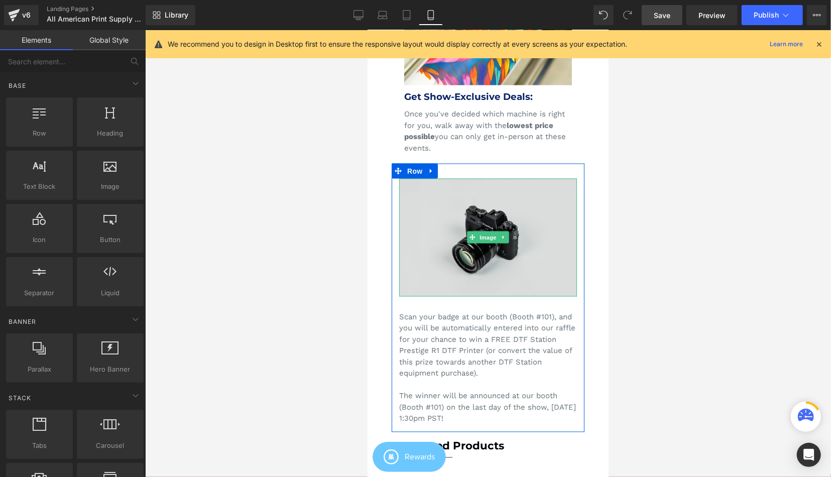
click at [429, 249] on img at bounding box center [488, 237] width 178 height 118
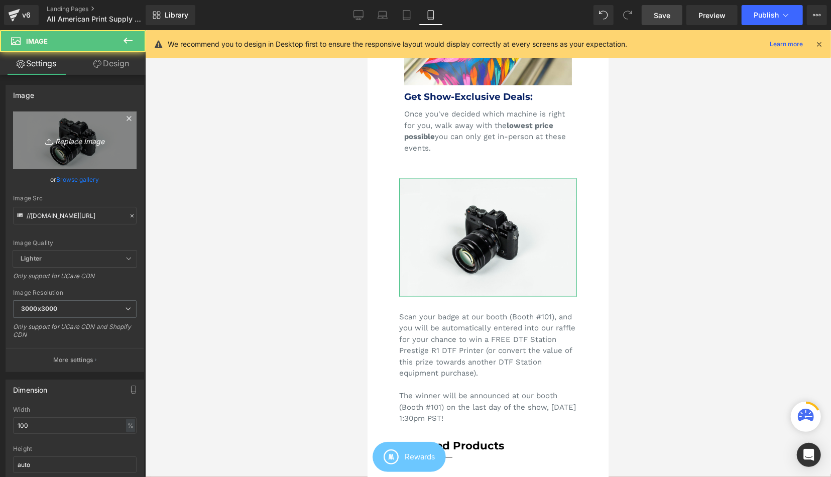
click at [117, 142] on link "Replace Image" at bounding box center [74, 140] width 123 height 58
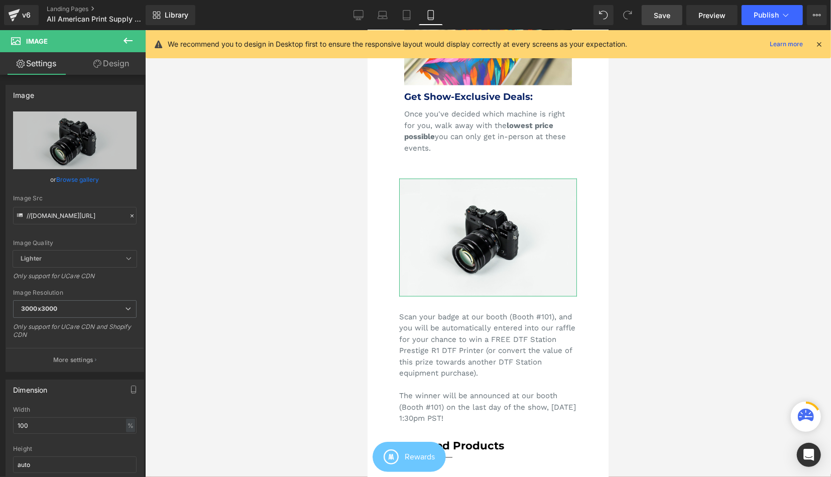
click at [71, 176] on link "Browse gallery" at bounding box center [78, 180] width 43 height 18
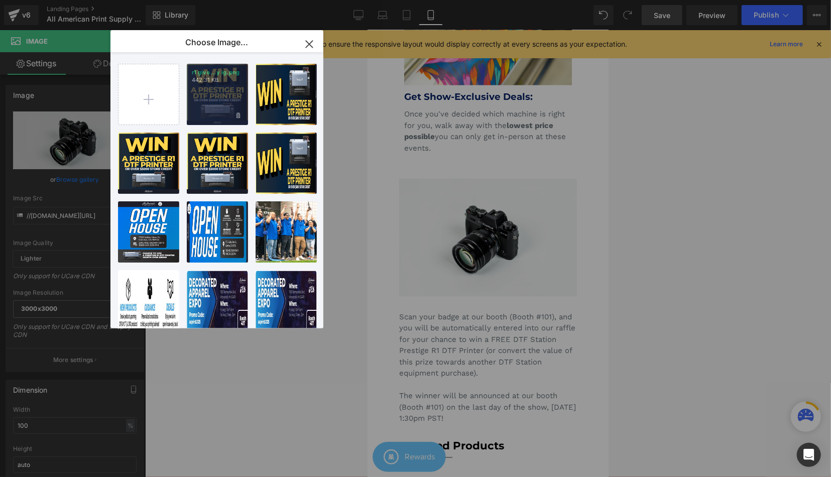
click at [207, 97] on div "r1 give...y ig.png 442.31 KB" at bounding box center [217, 94] width 61 height 61
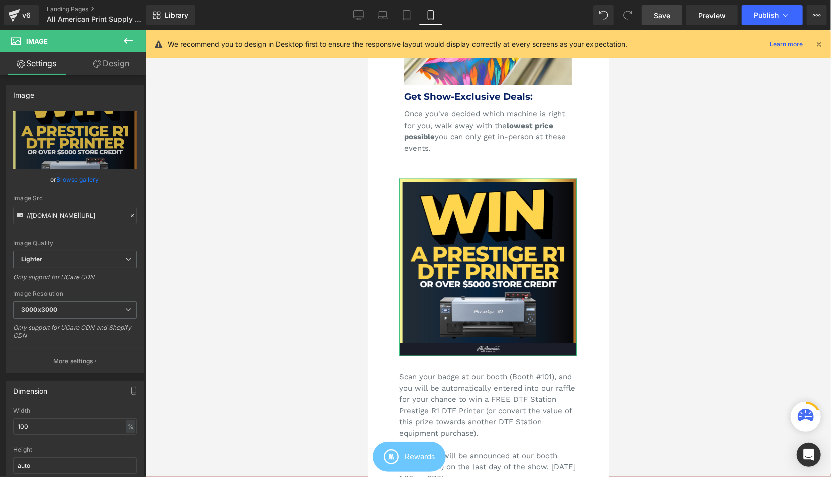
click at [77, 181] on link "Browse gallery" at bounding box center [78, 180] width 43 height 18
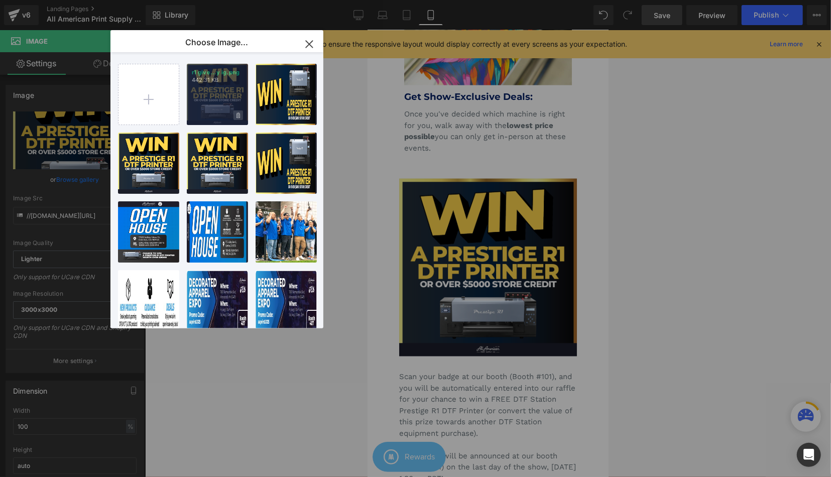
click at [238, 119] on span at bounding box center [238, 115] width 10 height 10
click at [206, 113] on span "Yes" at bounding box center [204, 115] width 25 height 11
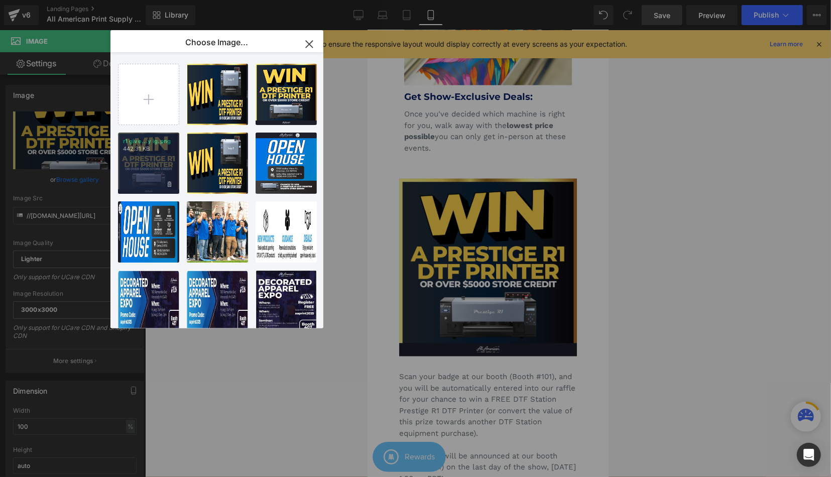
click at [152, 147] on p "442.31 KB" at bounding box center [148, 149] width 51 height 8
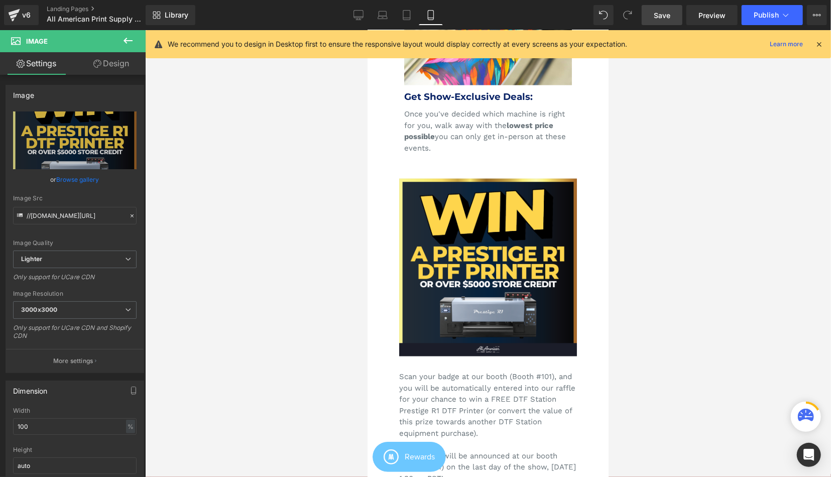
click at [660, 312] on div at bounding box center [488, 253] width 686 height 447
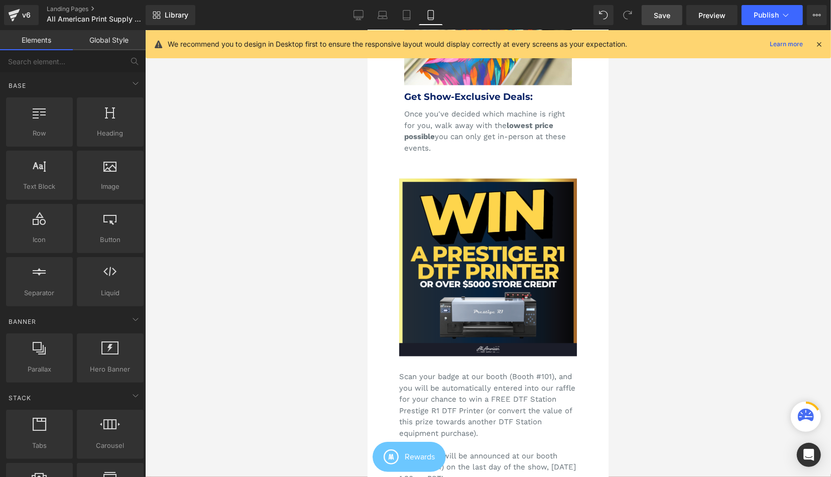
click at [664, 20] on span "Save" at bounding box center [662, 15] width 17 height 11
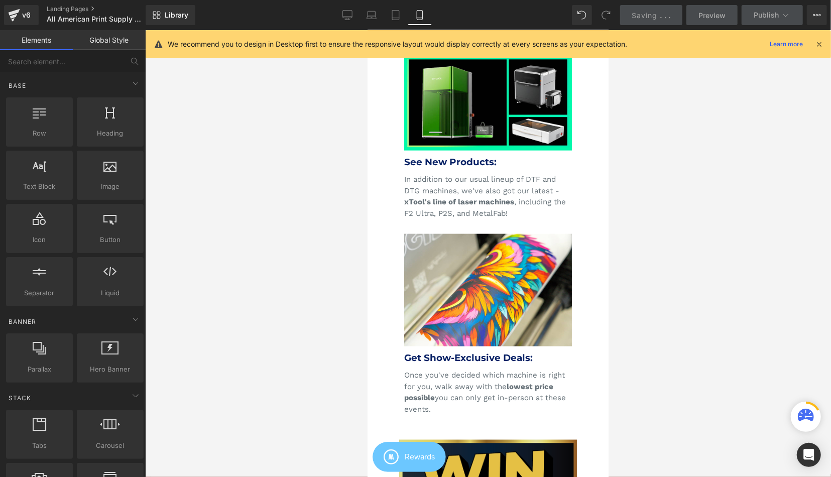
scroll to position [1067, 0]
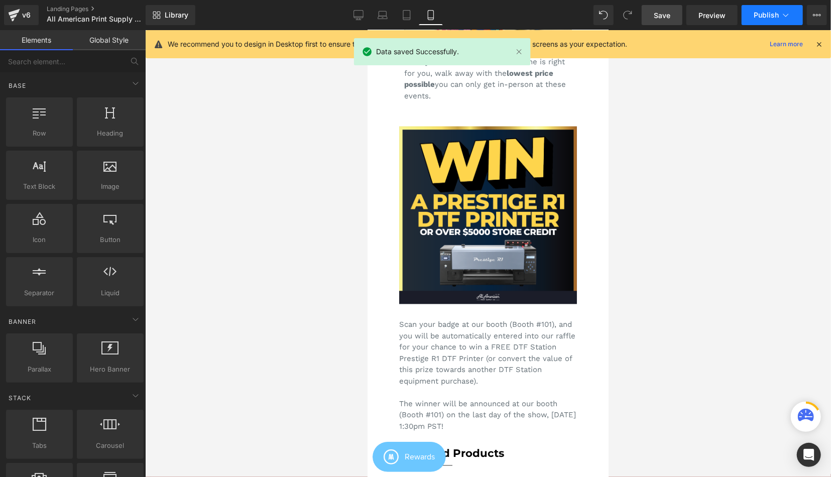
click at [787, 15] on icon at bounding box center [786, 15] width 6 height 3
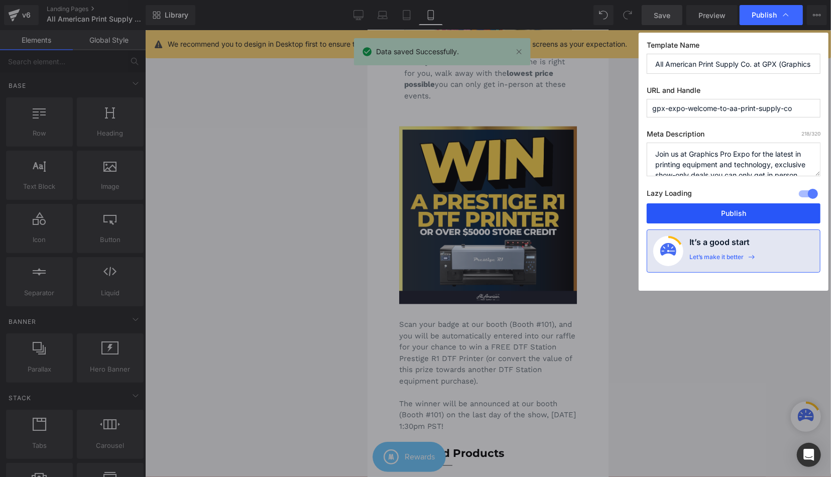
click at [730, 216] on button "Publish" at bounding box center [734, 213] width 174 height 20
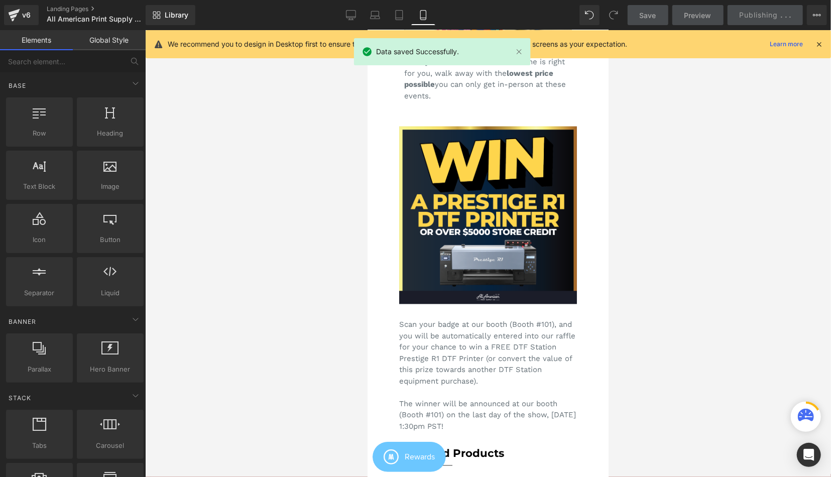
scroll to position [0, 0]
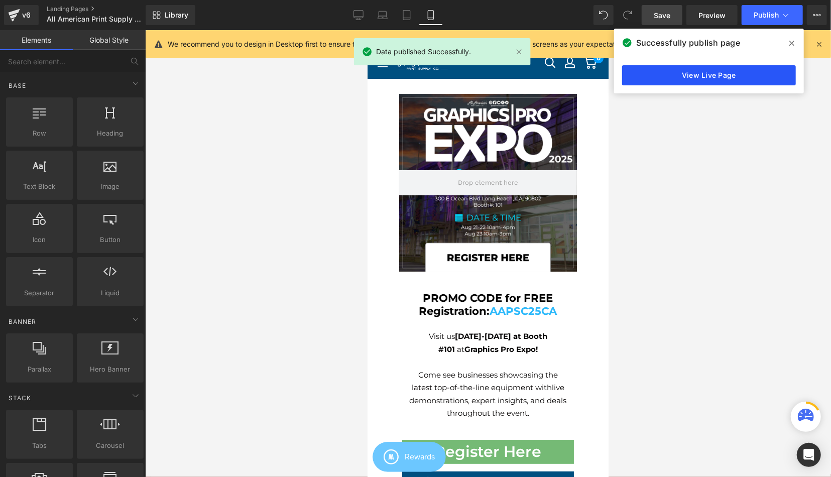
click at [696, 77] on link "View Live Page" at bounding box center [709, 75] width 174 height 20
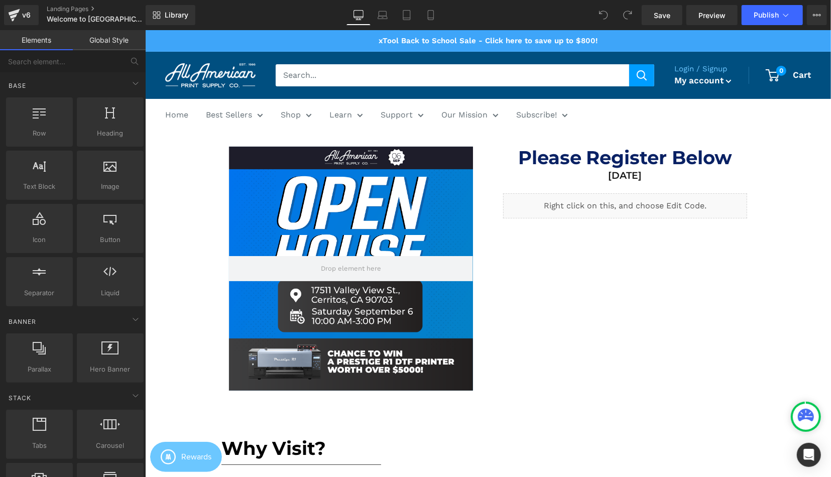
scroll to position [2698, 686]
click at [830, 14] on div "Save Preview Publish Scheduled View Live Page View with current Template Save T…" at bounding box center [734, 15] width 193 height 20
click at [825, 13] on button "View Live Page View with current Template Save Template to Library Schedule Pub…" at bounding box center [817, 15] width 20 height 20
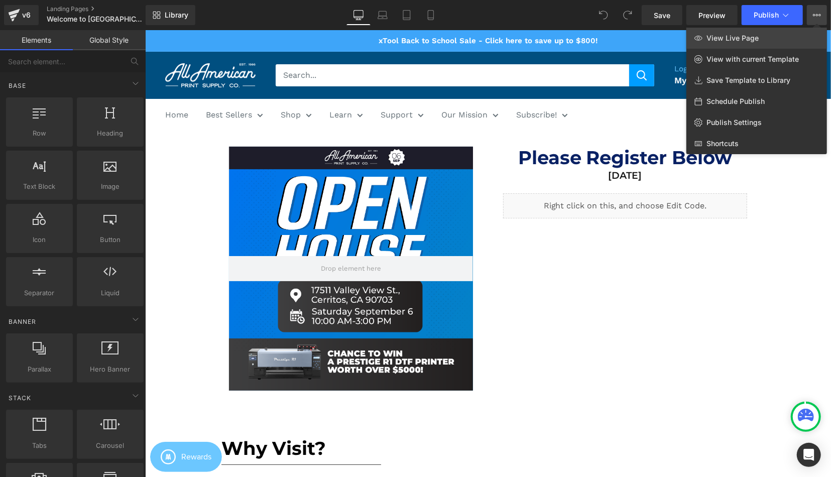
click at [739, 43] on link "View Live Page" at bounding box center [756, 38] width 141 height 21
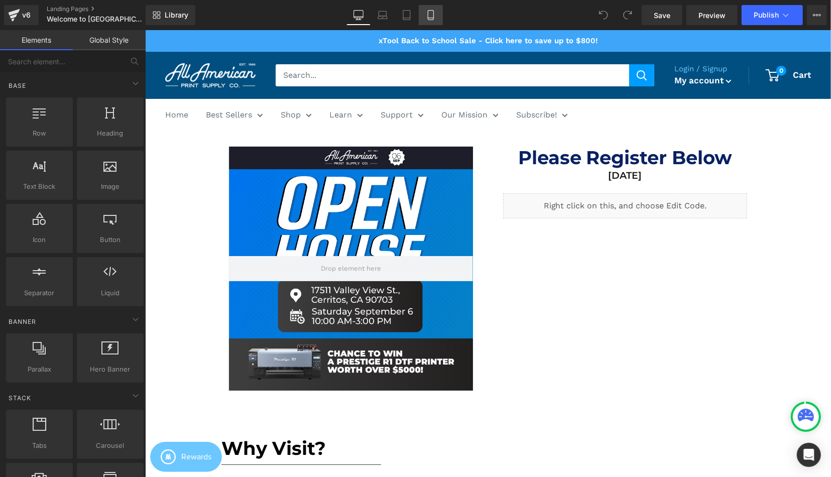
click at [425, 12] on link "Mobile" at bounding box center [431, 15] width 24 height 20
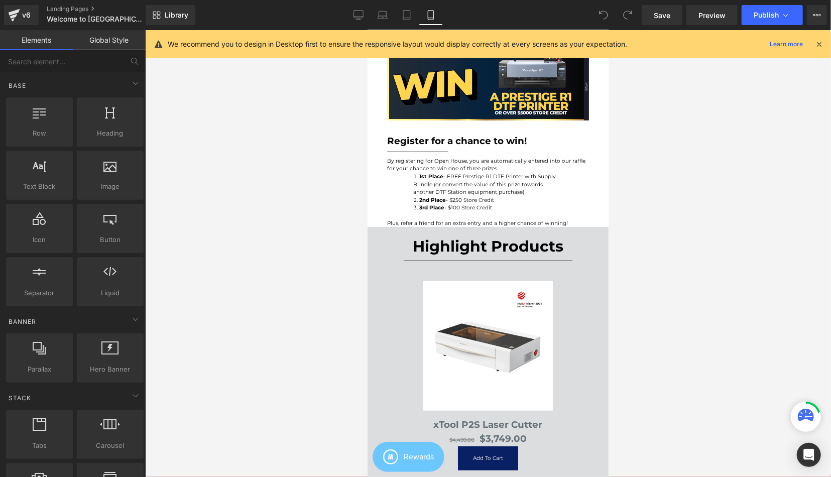
scroll to position [418, 0]
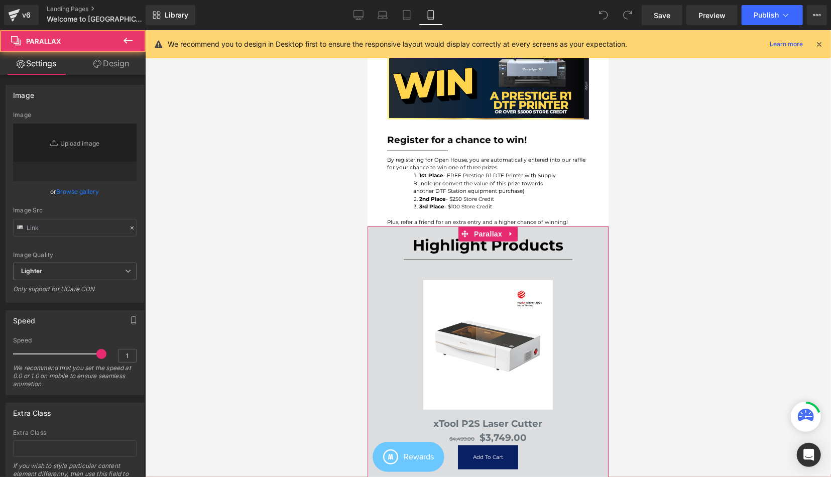
click at [379, 233] on div at bounding box center [487, 253] width 241 height 447
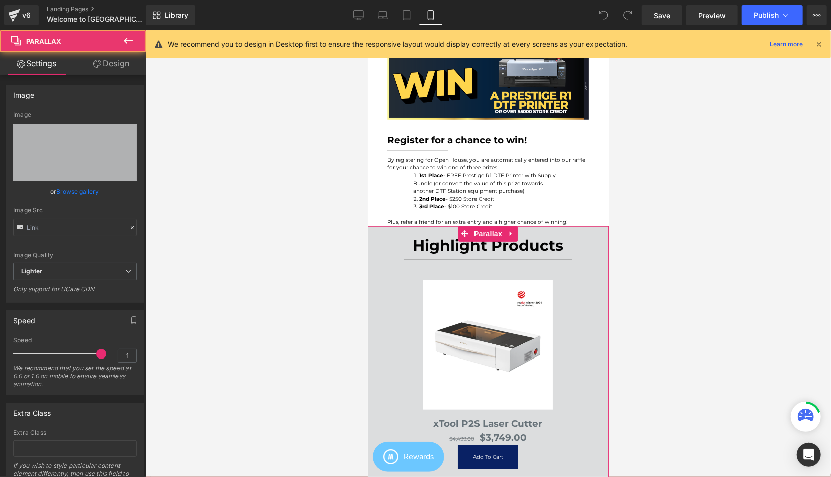
click at [518, 234] on div at bounding box center [487, 253] width 241 height 447
click at [512, 232] on icon at bounding box center [510, 233] width 7 height 8
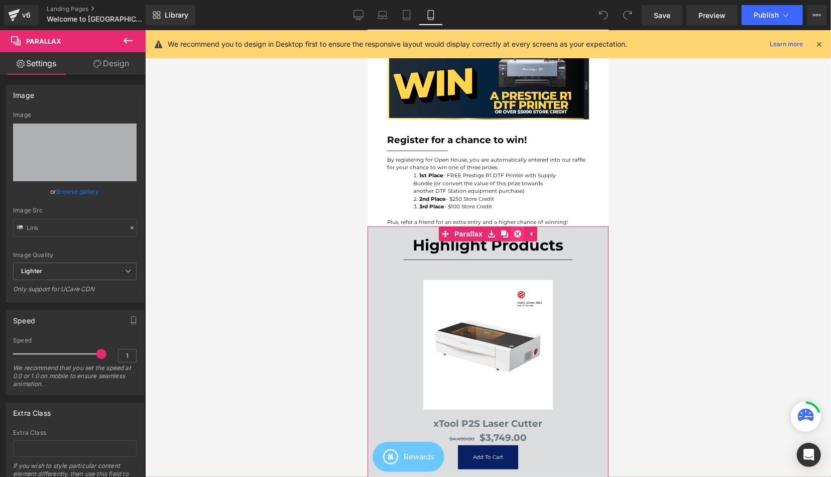
click at [516, 234] on icon at bounding box center [517, 233] width 7 height 7
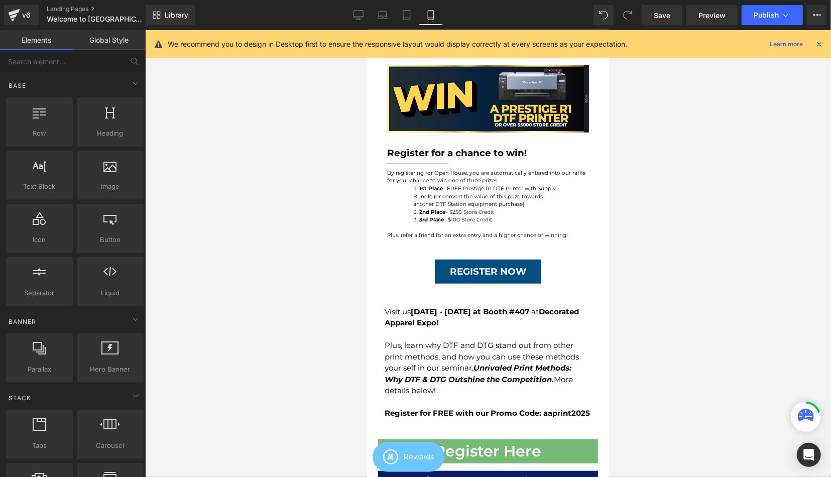
scroll to position [470, 0]
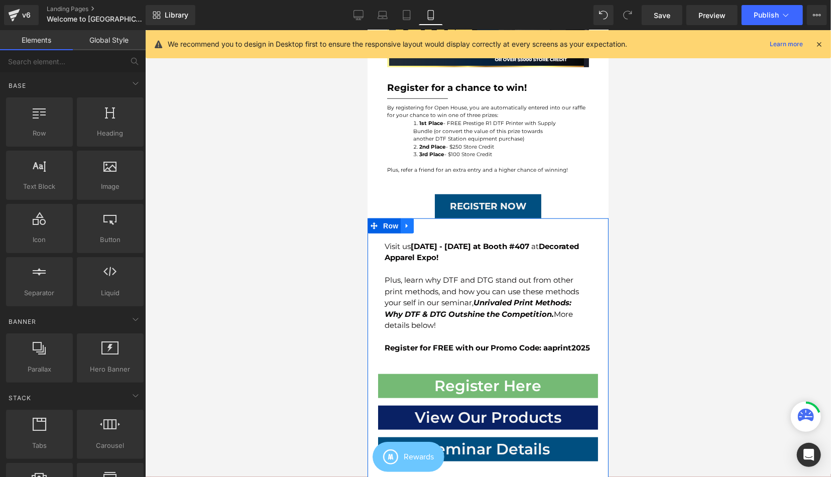
click at [412, 224] on link at bounding box center [406, 225] width 13 height 15
click at [431, 226] on icon at bounding box center [432, 225] width 7 height 7
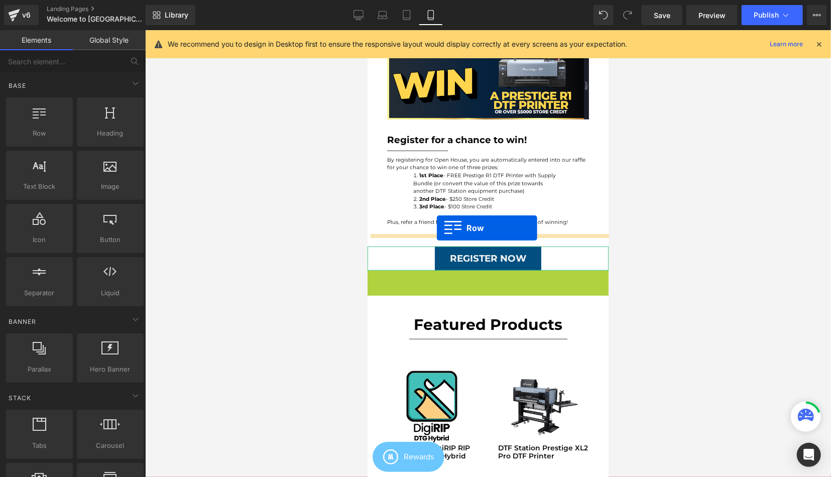
scroll to position [209, 0]
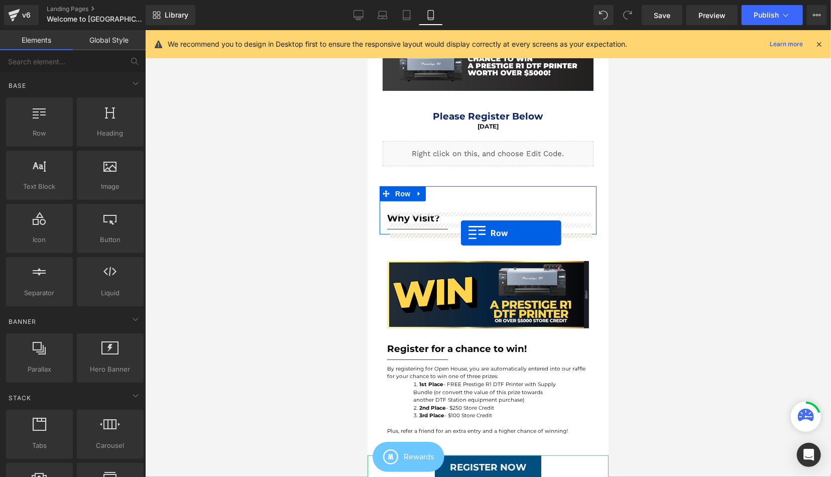
drag, startPoint x: 376, startPoint y: 273, endPoint x: 460, endPoint y: 232, distance: 93.6
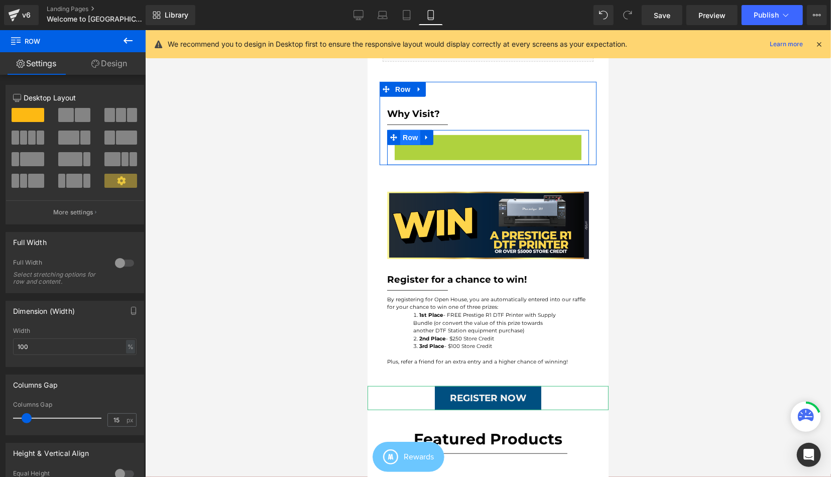
scroll to position [5, 5]
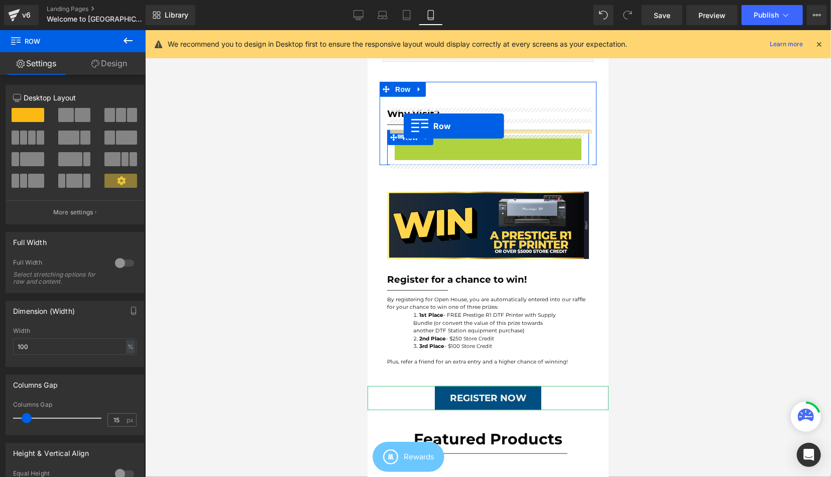
drag, startPoint x: 417, startPoint y: 146, endPoint x: 403, endPoint y: 126, distance: 24.9
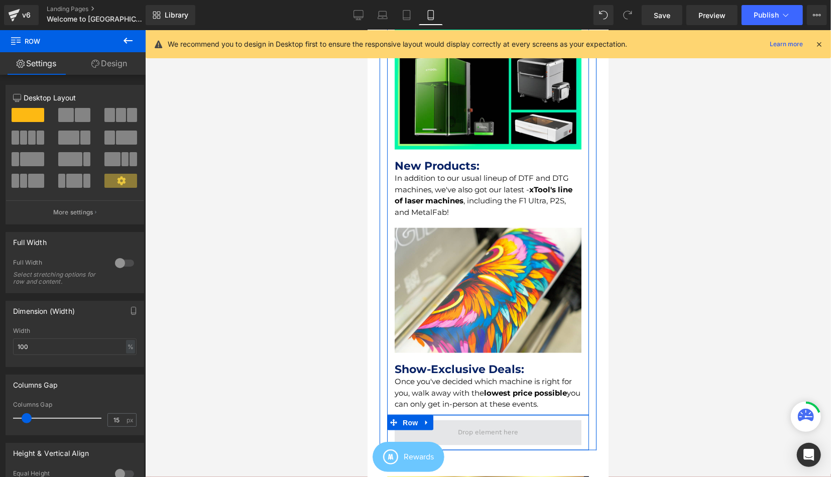
scroll to position [783, 0]
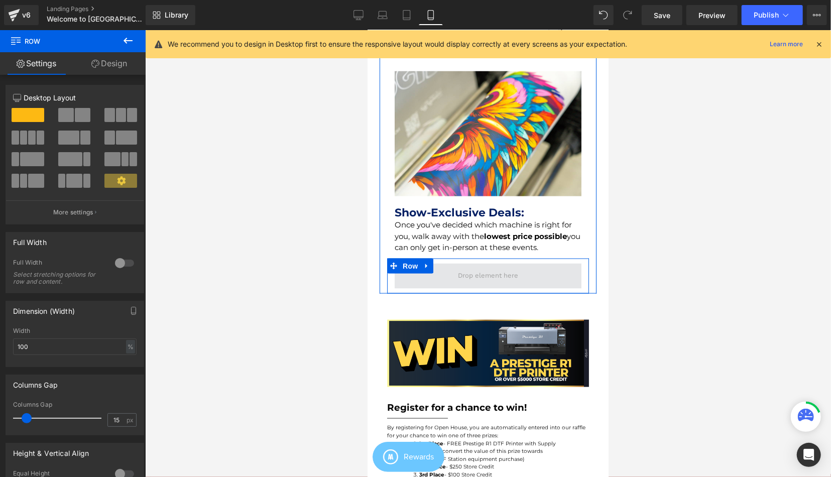
click at [427, 264] on icon at bounding box center [426, 266] width 7 height 8
click at [452, 268] on icon at bounding box center [452, 265] width 7 height 7
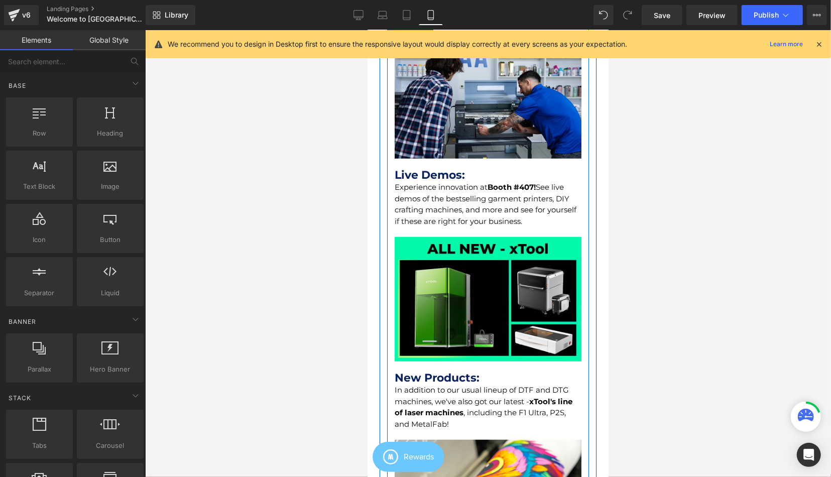
scroll to position [365, 0]
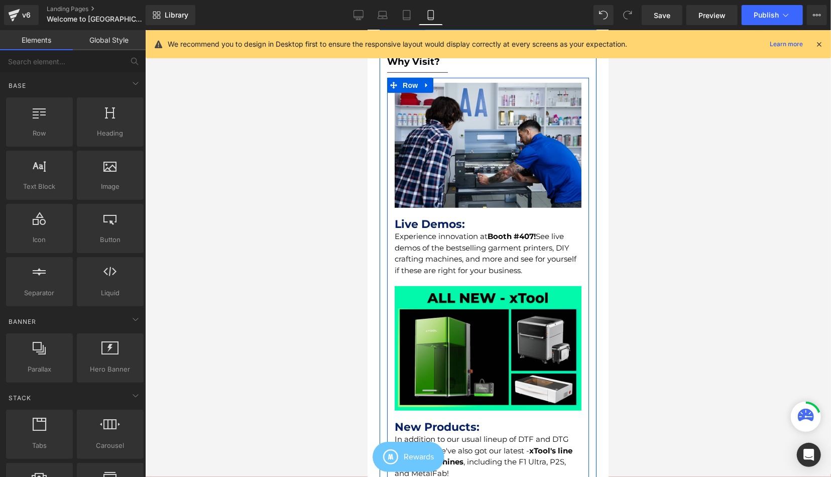
click at [510, 248] on div "Experience innovation at Booth #407! See live demos of the bestselling garment …" at bounding box center [487, 252] width 187 height 45
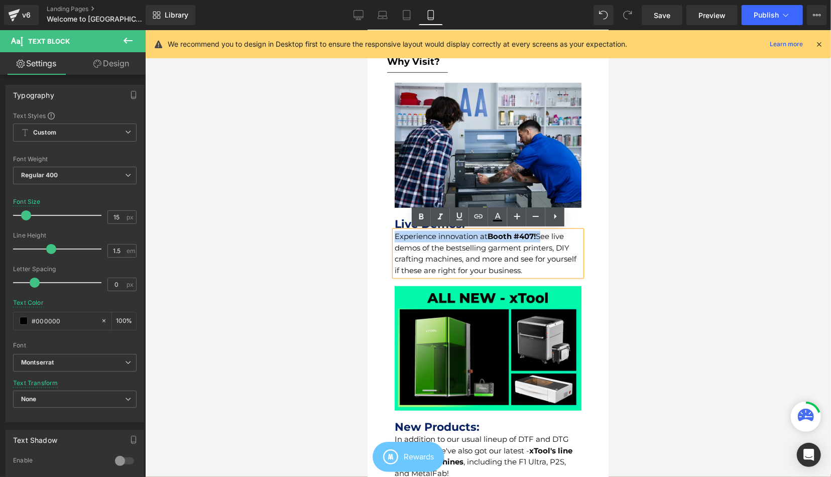
drag, startPoint x: 542, startPoint y: 233, endPoint x: 369, endPoint y: 228, distance: 172.8
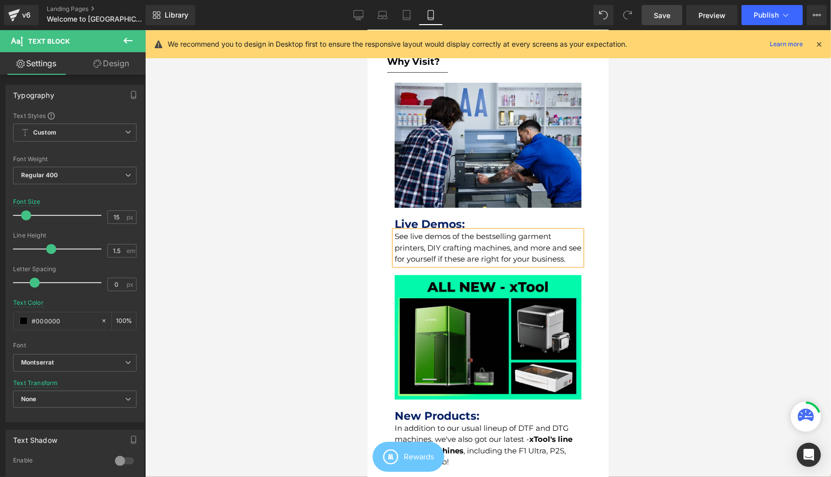
click at [677, 13] on link "Save" at bounding box center [662, 15] width 41 height 20
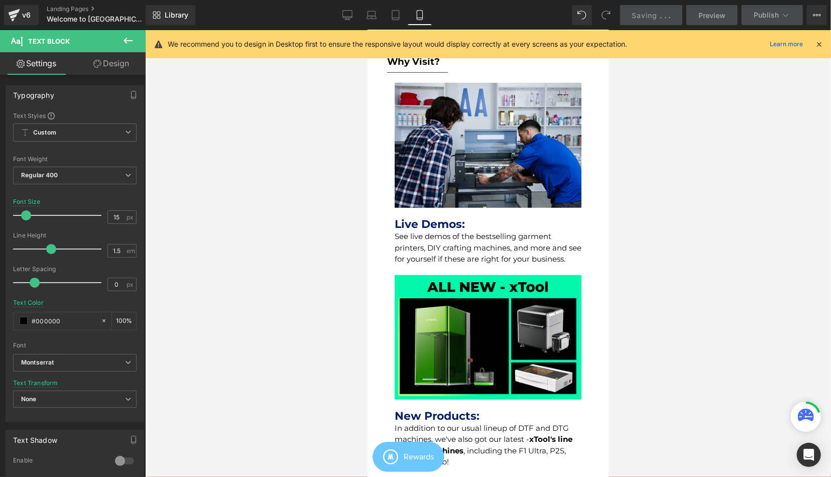
scroll to position [731, 0]
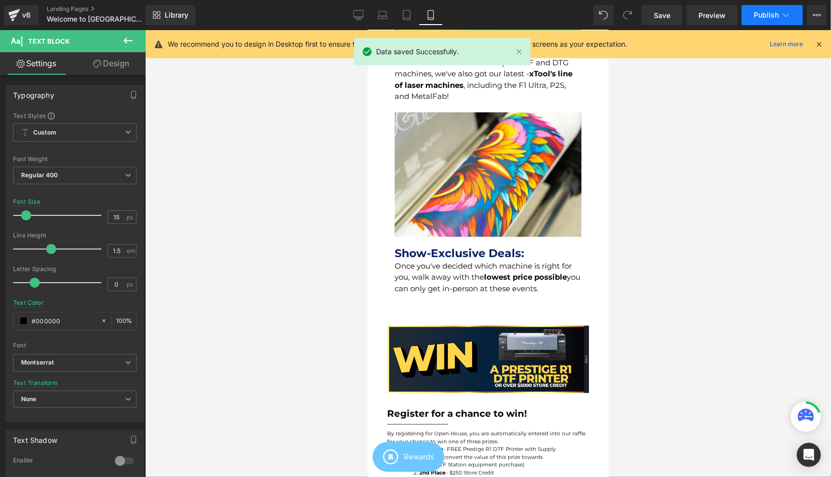
click at [772, 11] on button "Publish" at bounding box center [771, 15] width 61 height 20
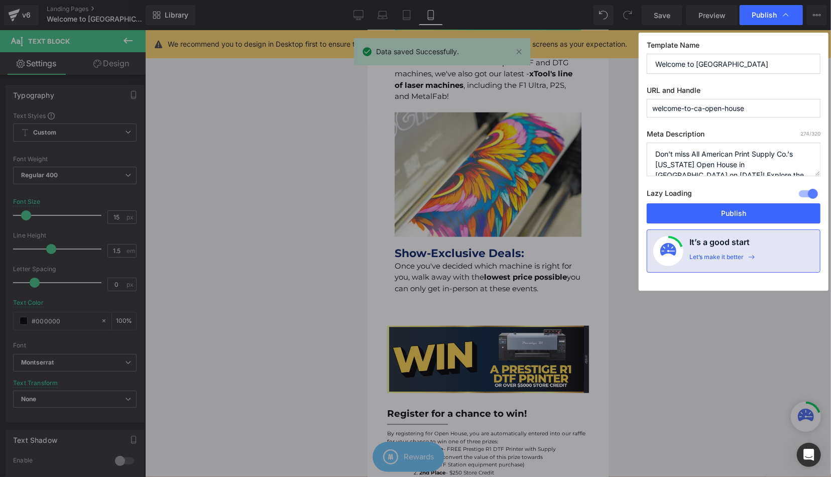
click at [735, 200] on div "Lazy Loading Build Upgrade plan to unlock" at bounding box center [734, 195] width 174 height 17
click at [734, 207] on button "Publish" at bounding box center [734, 213] width 174 height 20
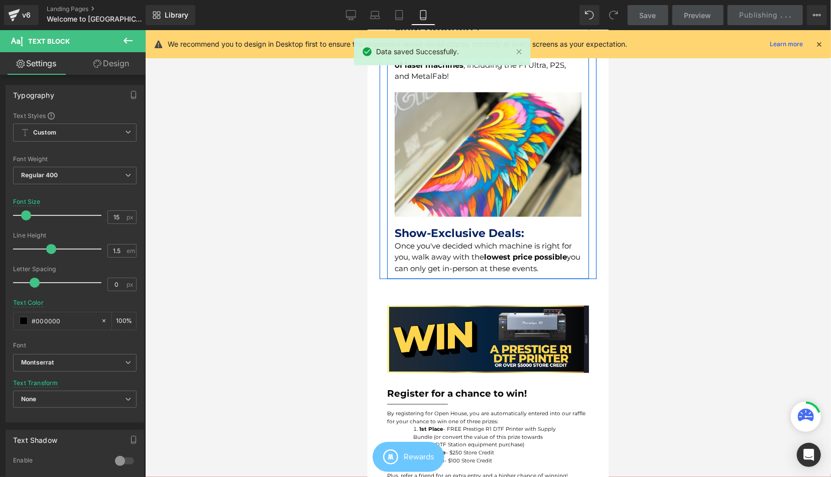
scroll to position [940, 0]
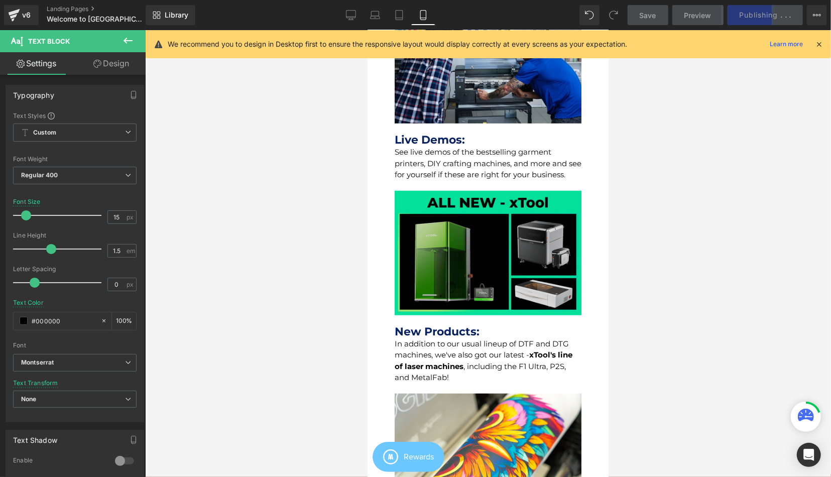
scroll to position [418, 0]
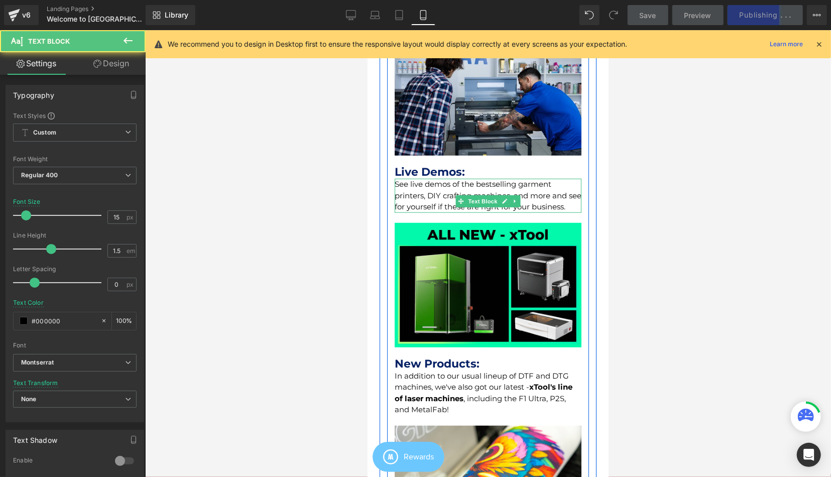
click at [481, 192] on div "See live demos of the bestselling garment printers, DIY crafting machines, and …" at bounding box center [487, 195] width 187 height 34
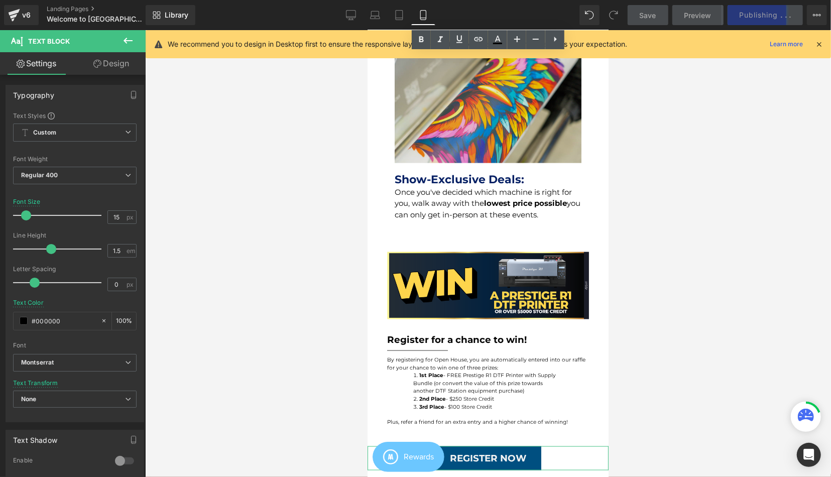
scroll to position [835, 0]
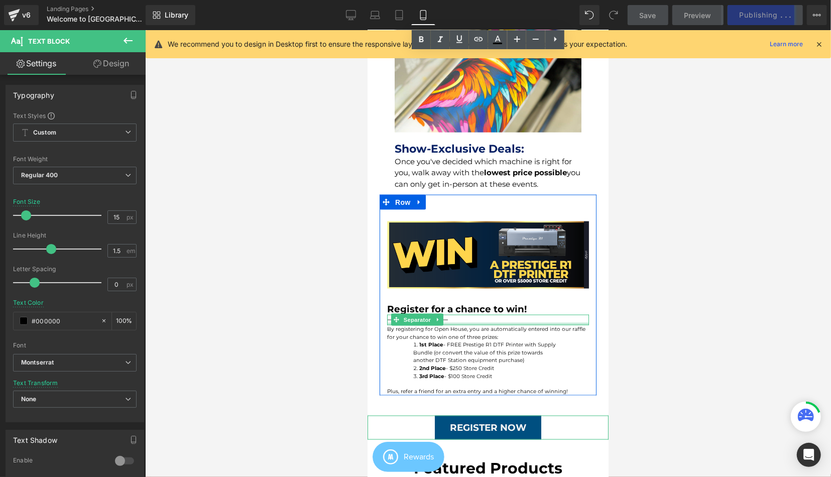
click at [461, 325] on div at bounding box center [488, 323] width 202 height 3
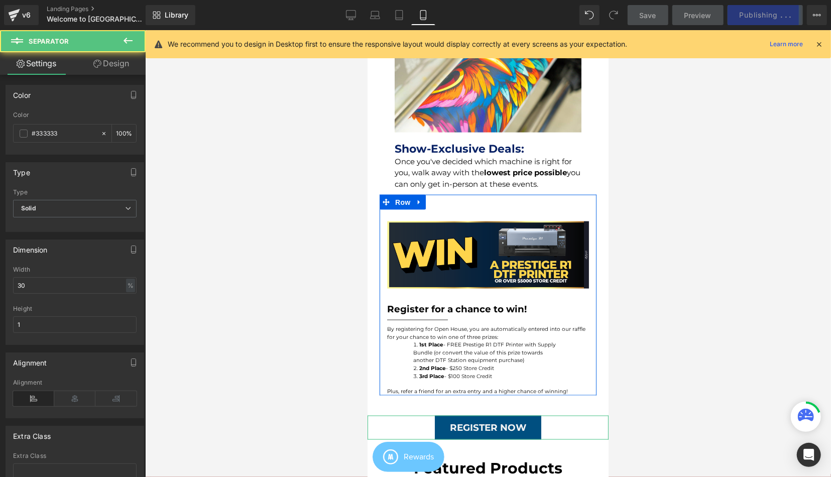
click at [367, 30] on div at bounding box center [367, 30] width 0 height 0
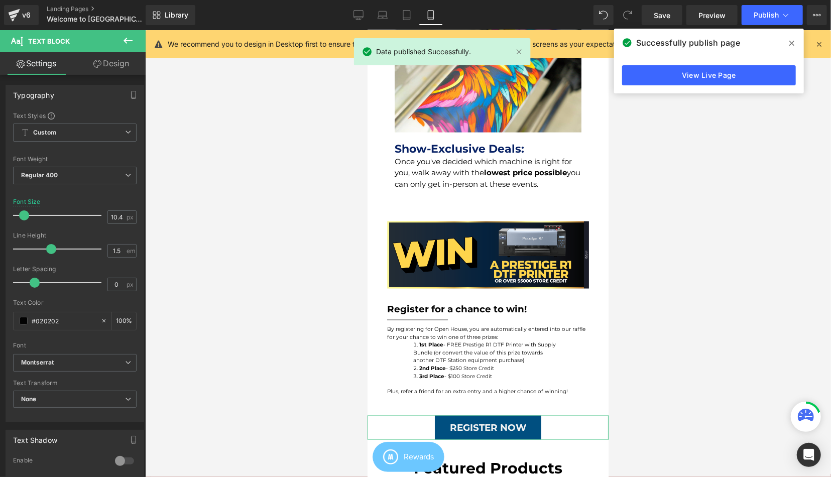
click at [25, 210] on div at bounding box center [59, 215] width 83 height 20
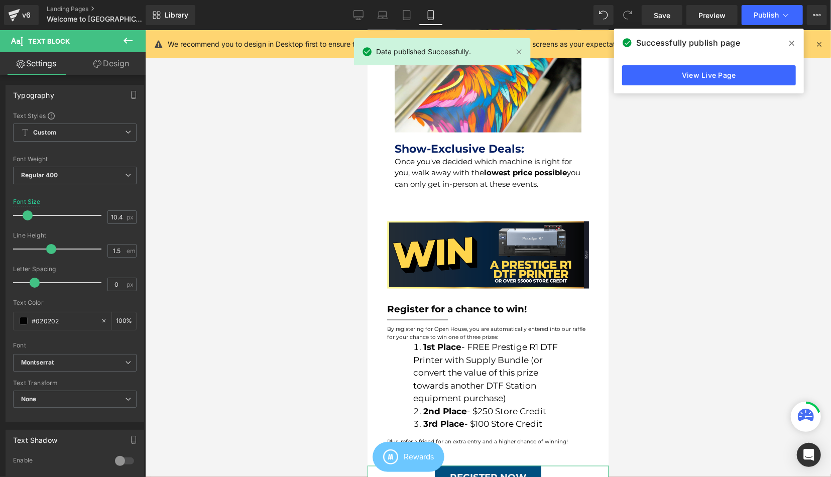
scroll to position [0, 0]
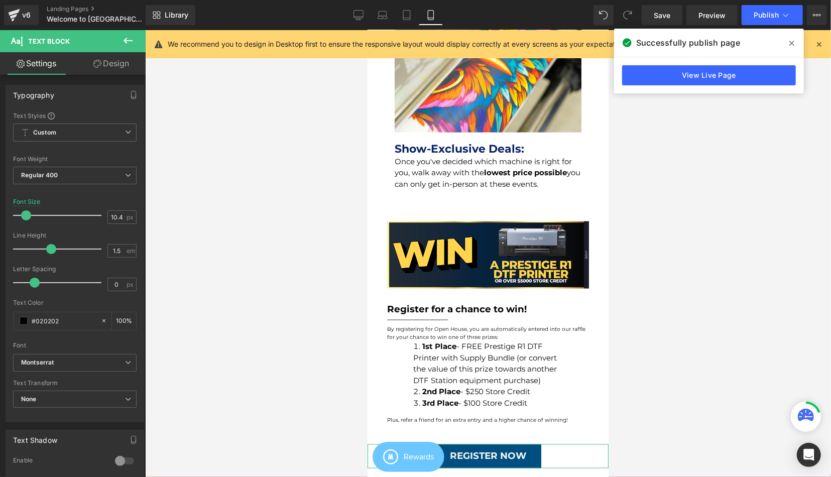
click at [27, 211] on span at bounding box center [26, 215] width 10 height 10
click at [343, 272] on div at bounding box center [488, 253] width 686 height 447
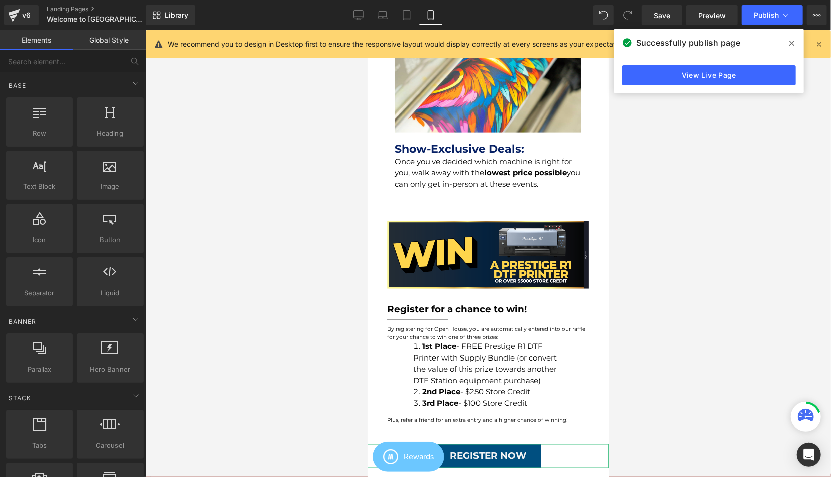
click at [433, 340] on p "By registering for Open House, you are automatically entered into our raffle fo…" at bounding box center [488, 333] width 202 height 16
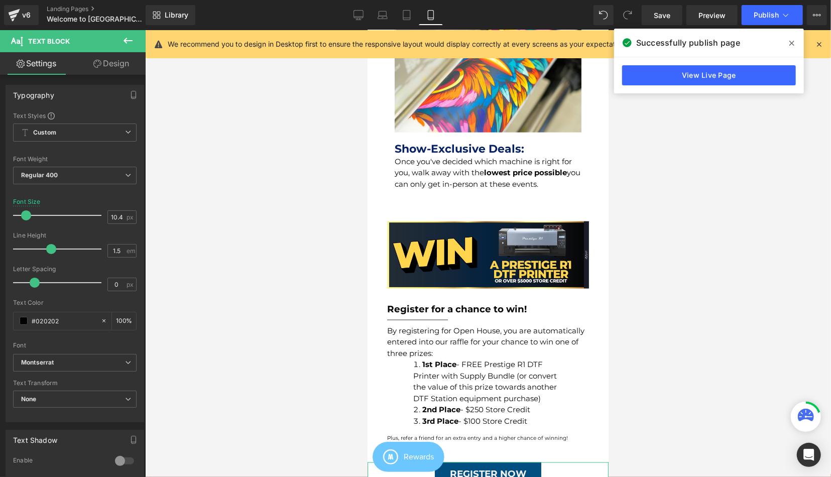
click at [30, 212] on span at bounding box center [26, 215] width 10 height 10
click at [350, 16] on link "Desktop" at bounding box center [358, 15] width 24 height 20
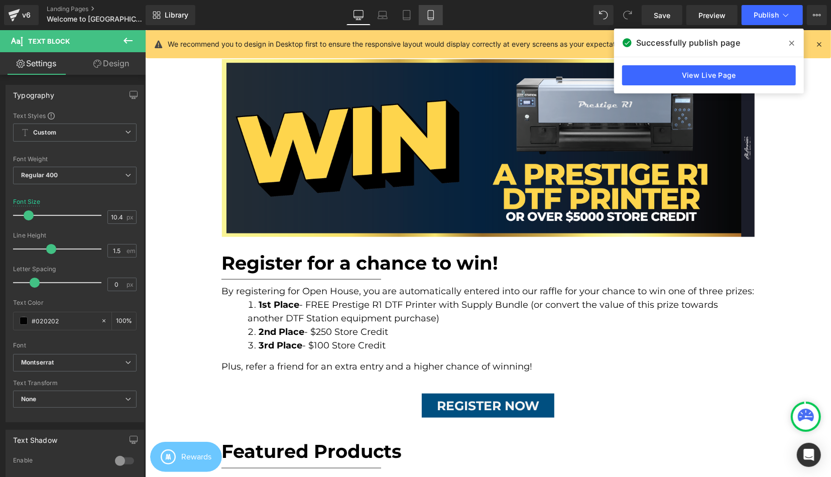
click at [433, 20] on icon at bounding box center [431, 16] width 6 height 10
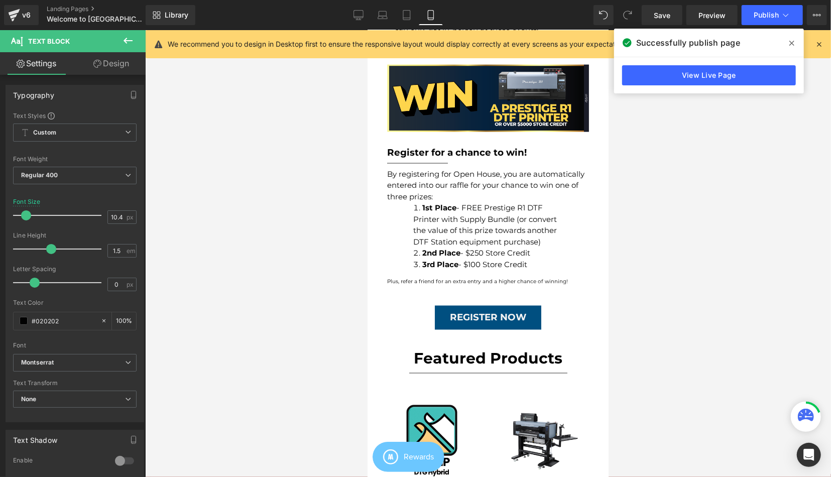
click at [400, 285] on p "Plus, refer a friend for an extra entry and a higher chance of winning!" at bounding box center [488, 281] width 202 height 8
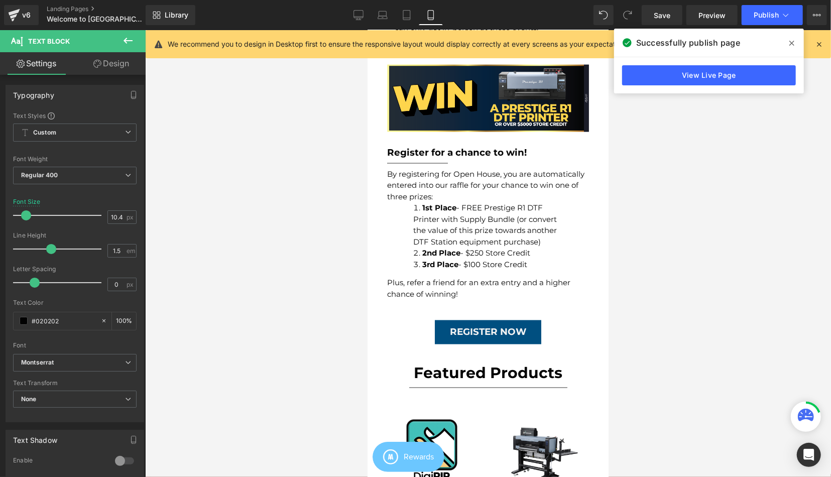
click at [27, 215] on span at bounding box center [26, 215] width 10 height 10
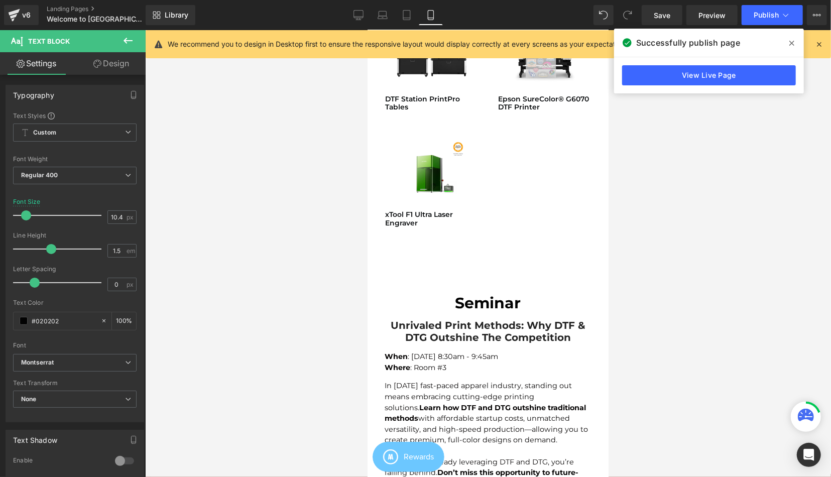
click at [473, 292] on div "Seminar Heading Unrivaled Print Methods: Why DTF & DTG Outshine the Competition…" at bounding box center [488, 392] width 222 height 226
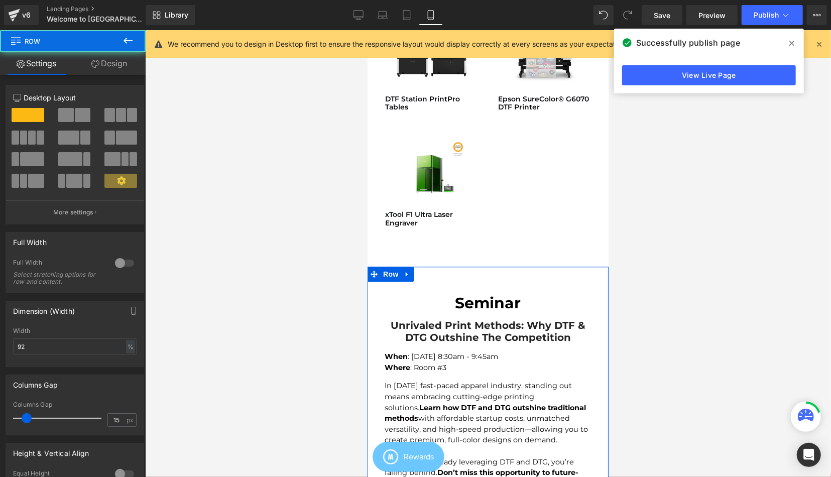
click at [406, 276] on icon at bounding box center [406, 274] width 2 height 5
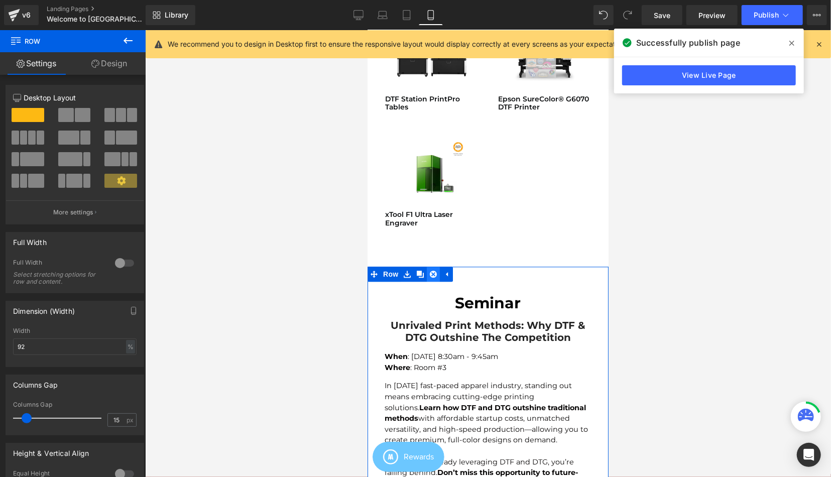
click at [437, 281] on link at bounding box center [432, 273] width 13 height 15
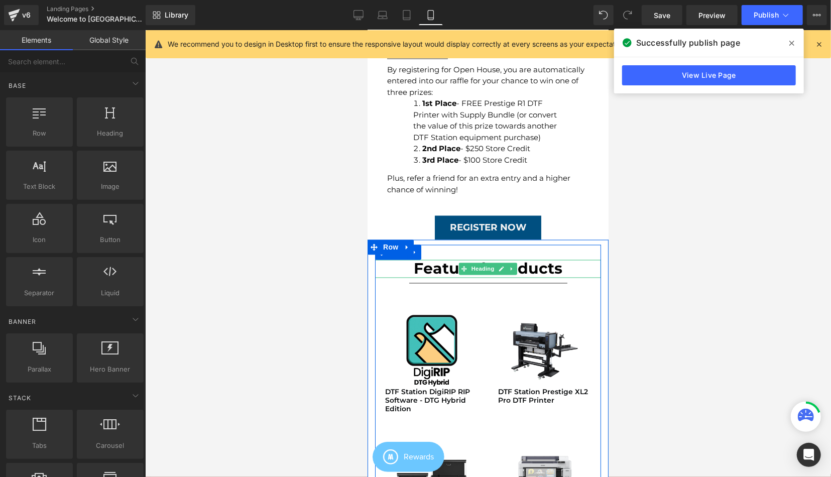
click at [454, 278] on h1 "Featured Products" at bounding box center [488, 269] width 226 height 18
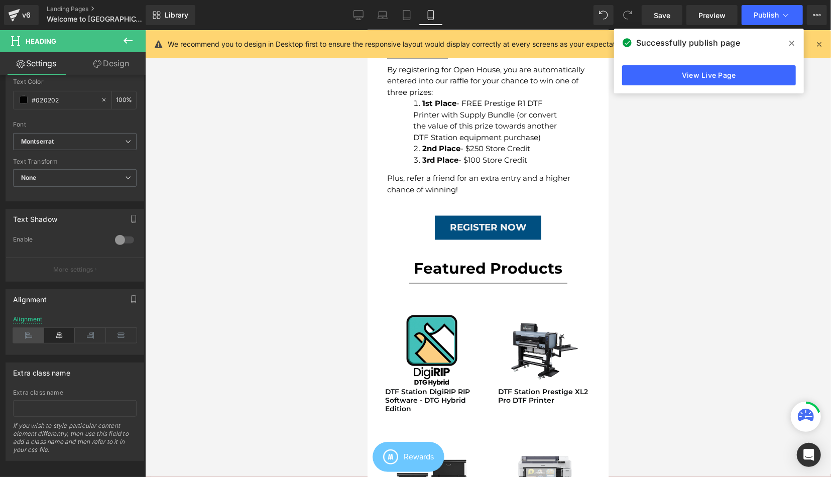
click at [37, 336] on icon at bounding box center [28, 335] width 31 height 15
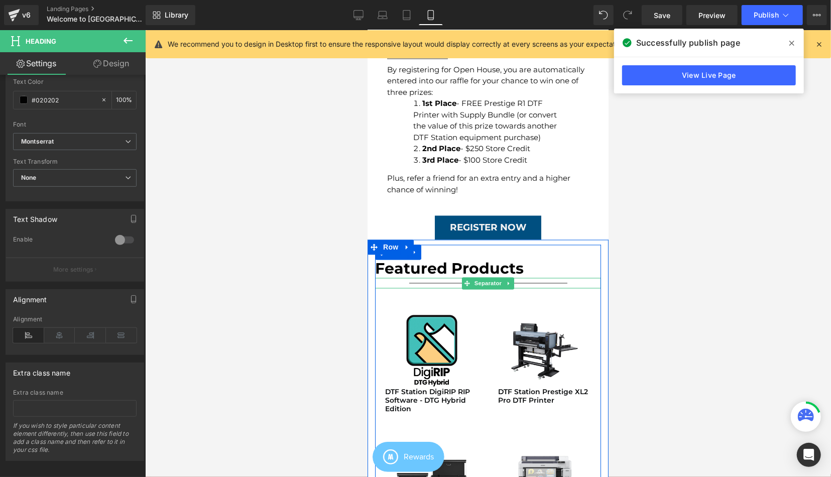
click at [420, 288] on hr at bounding box center [488, 286] width 158 height 6
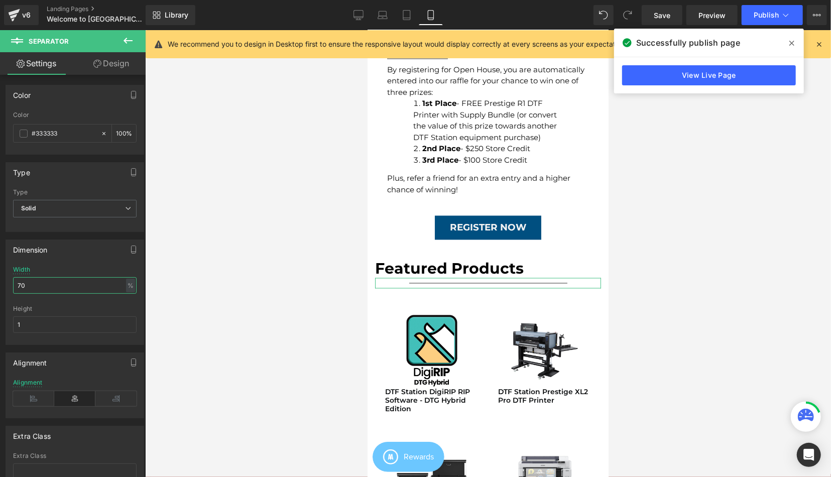
click at [58, 287] on input "70" at bounding box center [74, 285] width 123 height 17
click at [41, 393] on icon at bounding box center [33, 398] width 41 height 15
click at [264, 233] on div at bounding box center [488, 253] width 686 height 447
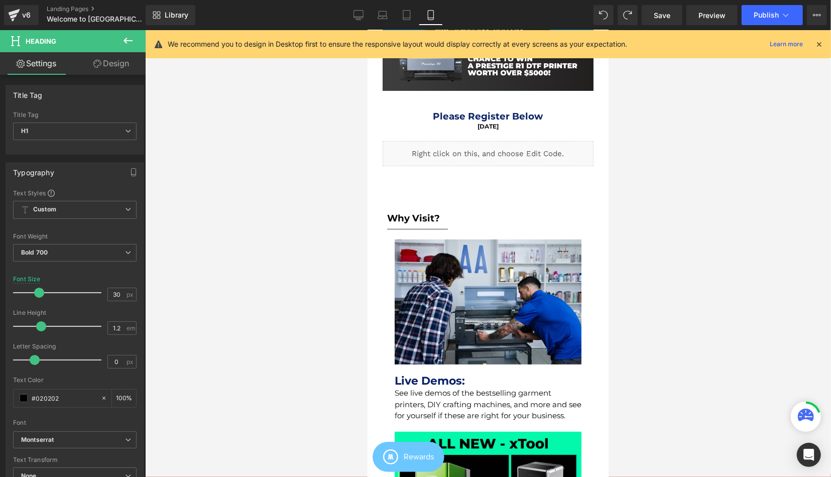
click at [415, 215] on h1 "Why Visit?" at bounding box center [488, 217] width 202 height 11
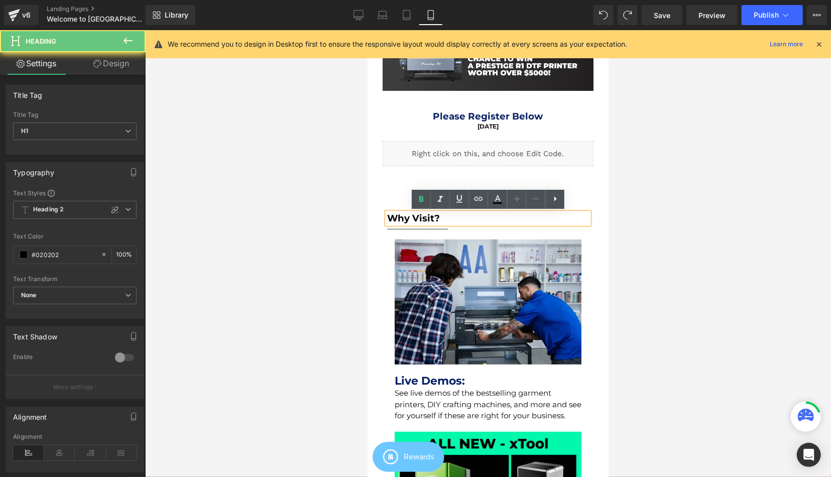
click at [415, 215] on h1 "Why Visit?" at bounding box center [488, 217] width 202 height 11
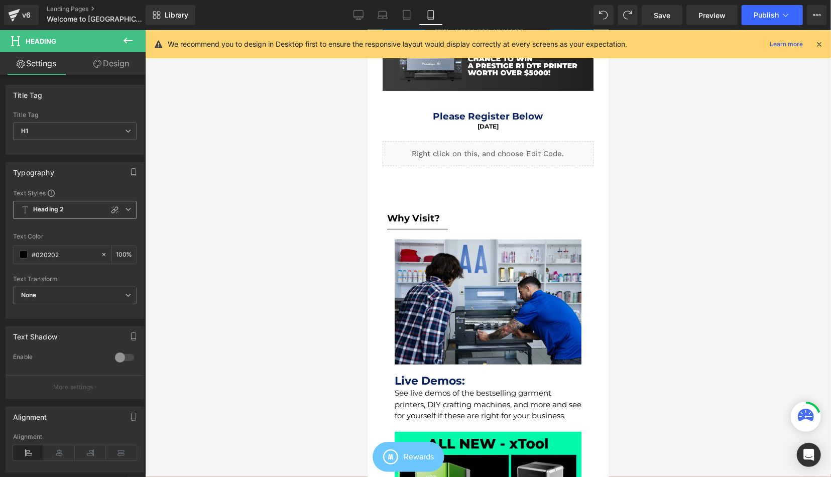
click at [129, 212] on span "Heading 2" at bounding box center [74, 210] width 123 height 18
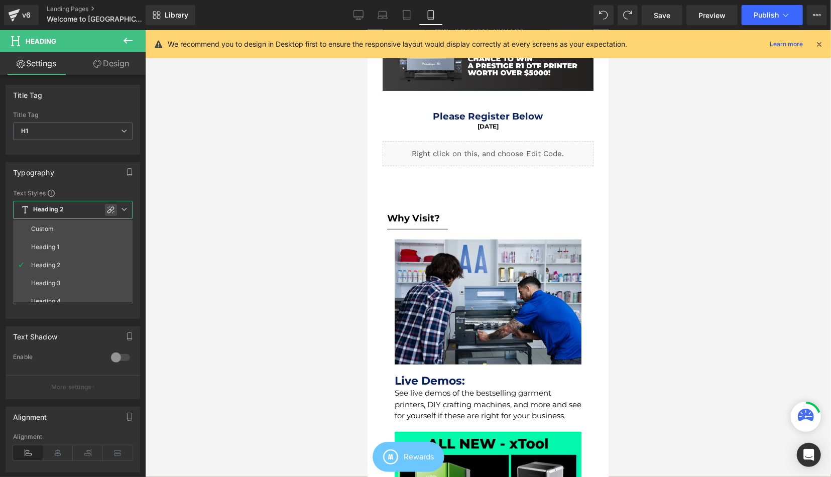
click at [111, 209] on icon at bounding box center [110, 209] width 7 height 7
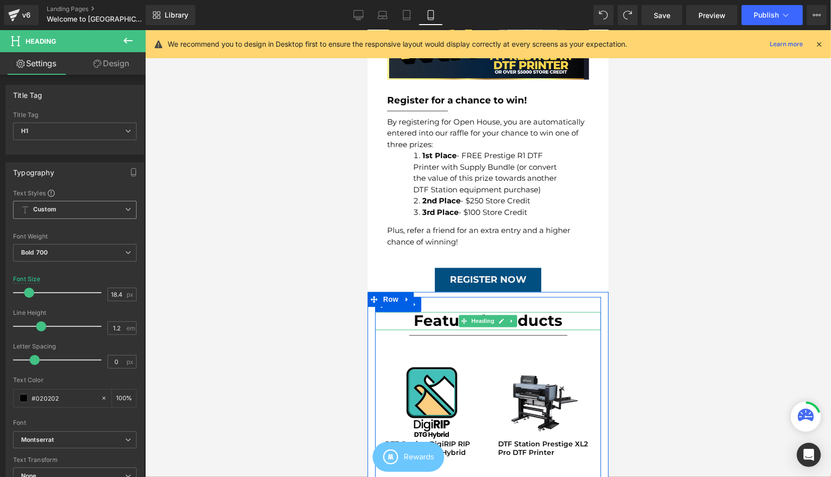
click at [448, 330] on h1 "Featured Products" at bounding box center [488, 321] width 226 height 18
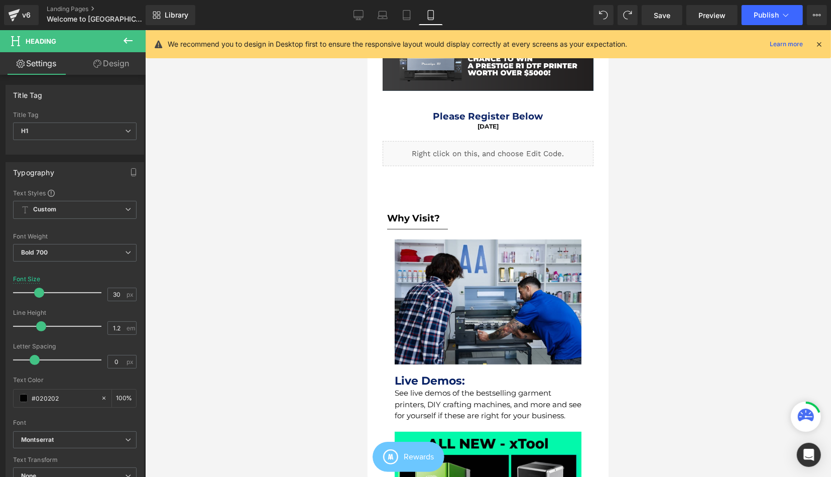
click at [430, 215] on h1 "Why Visit?" at bounding box center [488, 217] width 202 height 11
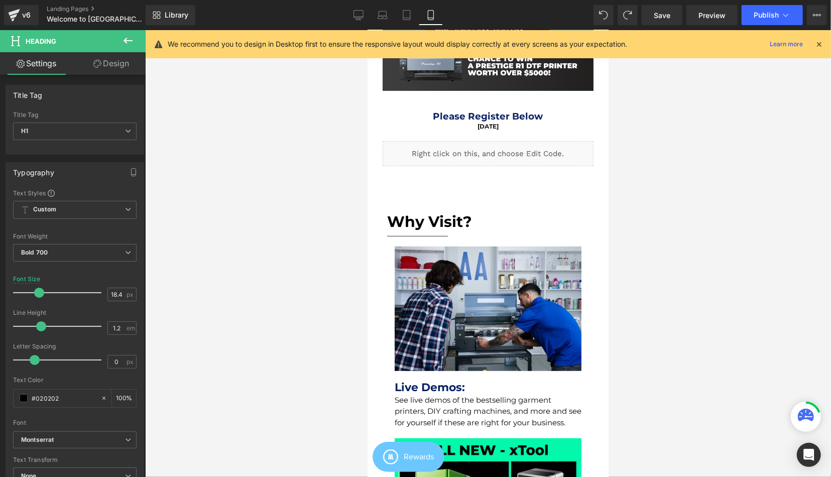
drag, startPoint x: 26, startPoint y: 292, endPoint x: 36, endPoint y: 293, distance: 10.6
click at [36, 293] on span at bounding box center [39, 293] width 10 height 10
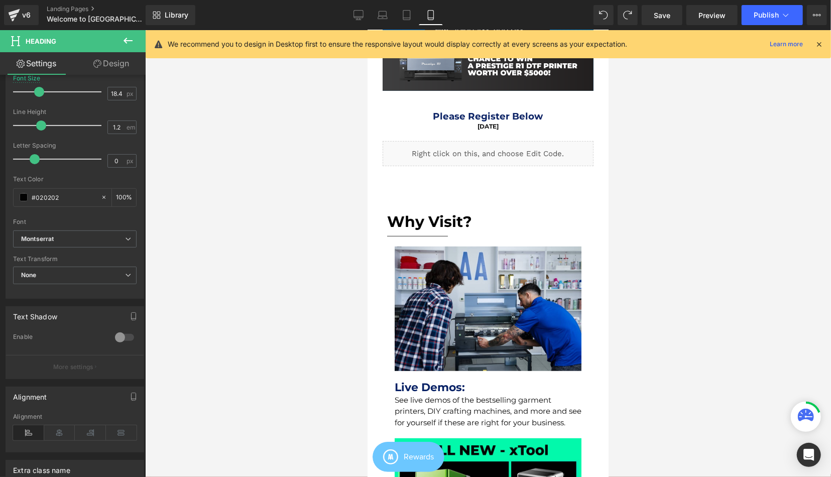
click at [66, 420] on div "Alignment" at bounding box center [74, 432] width 123 height 39
click at [57, 427] on icon at bounding box center [59, 432] width 31 height 15
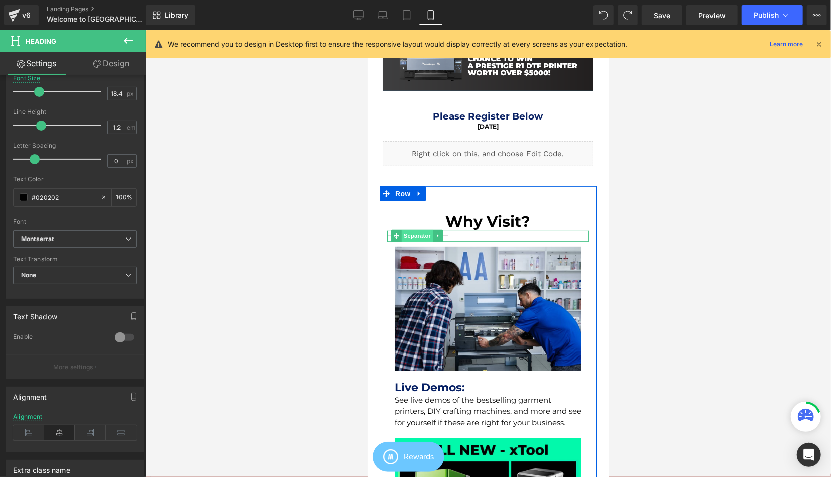
click at [419, 236] on span "Separator" at bounding box center [416, 235] width 31 height 12
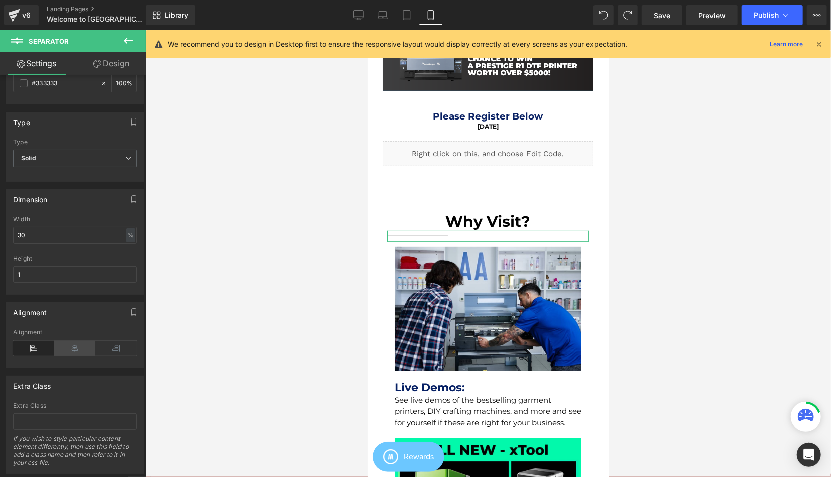
drag, startPoint x: 84, startPoint y: 346, endPoint x: 61, endPoint y: 236, distance: 112.7
click at [84, 346] on icon at bounding box center [74, 348] width 41 height 15
click at [668, 236] on div at bounding box center [488, 253] width 686 height 447
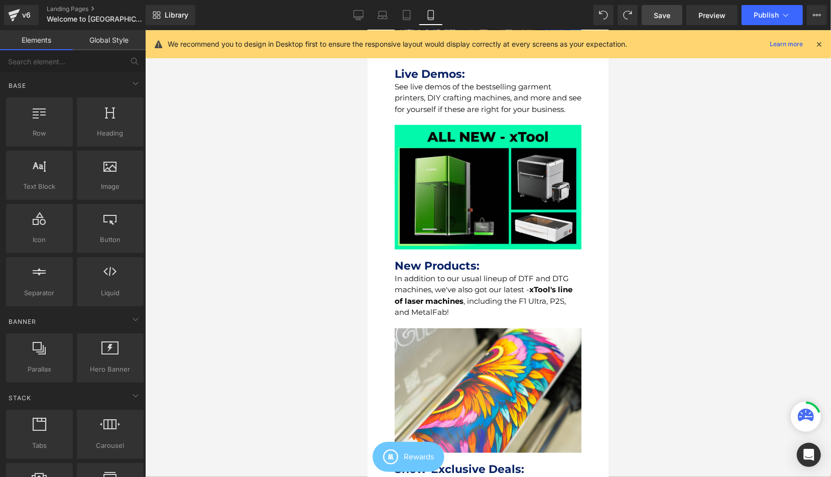
drag, startPoint x: 649, startPoint y: 18, endPoint x: 226, endPoint y: 99, distance: 430.9
click at [649, 18] on link "Save" at bounding box center [662, 15] width 41 height 20
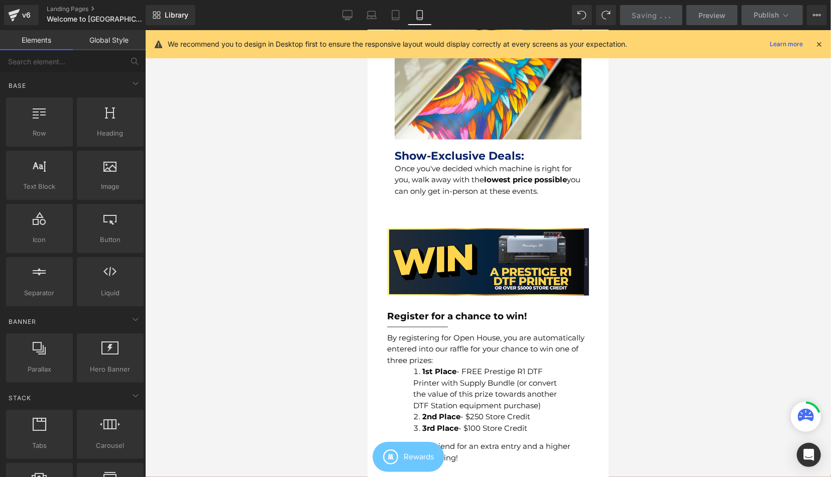
click at [473, 321] on div "Register for a chance to win! Heading" at bounding box center [488, 308] width 202 height 26
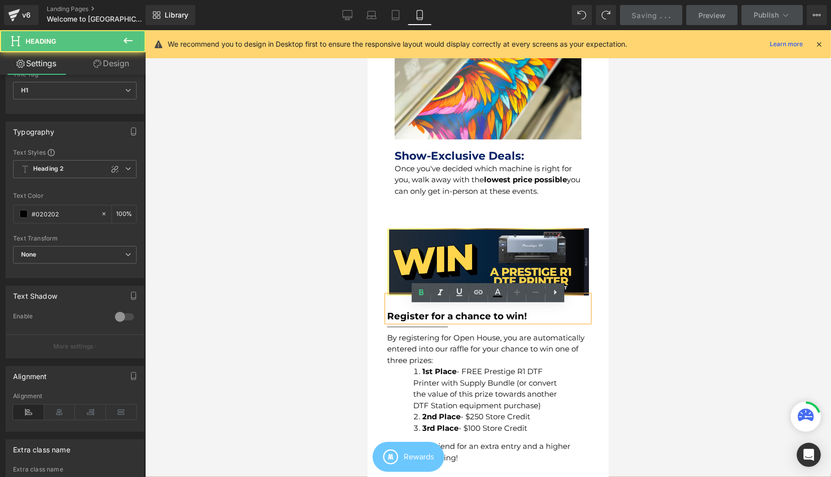
click at [367, 30] on div at bounding box center [367, 30] width 0 height 0
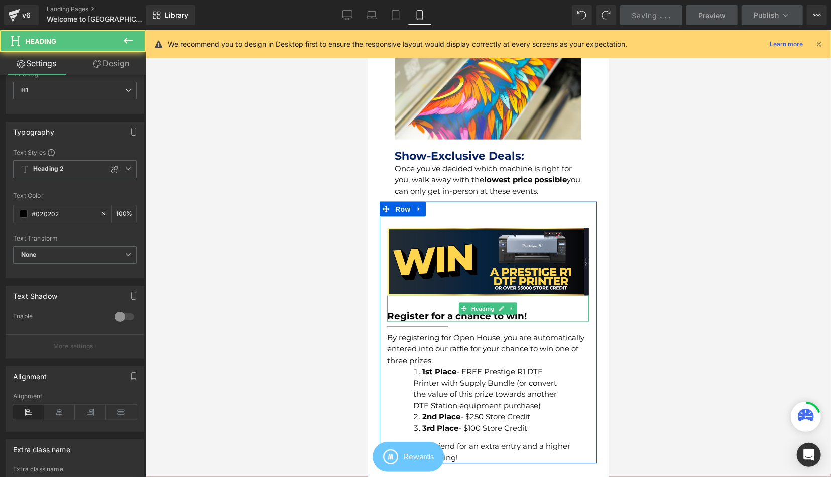
click at [558, 321] on div "Register for a chance to win!" at bounding box center [488, 308] width 202 height 26
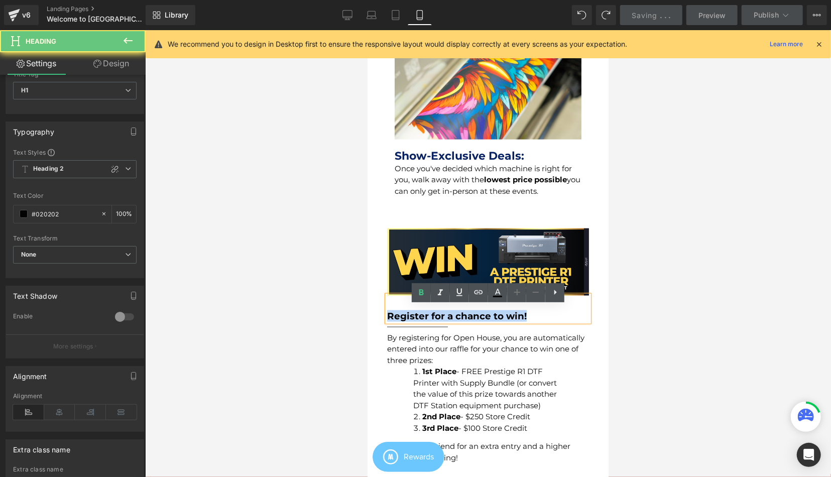
drag, startPoint x: 563, startPoint y: 327, endPoint x: 362, endPoint y: 315, distance: 201.7
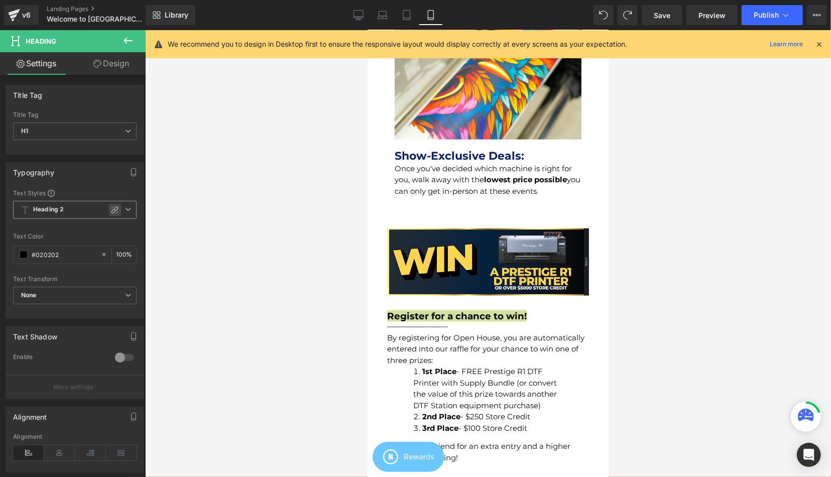
click at [117, 208] on icon at bounding box center [115, 210] width 8 height 8
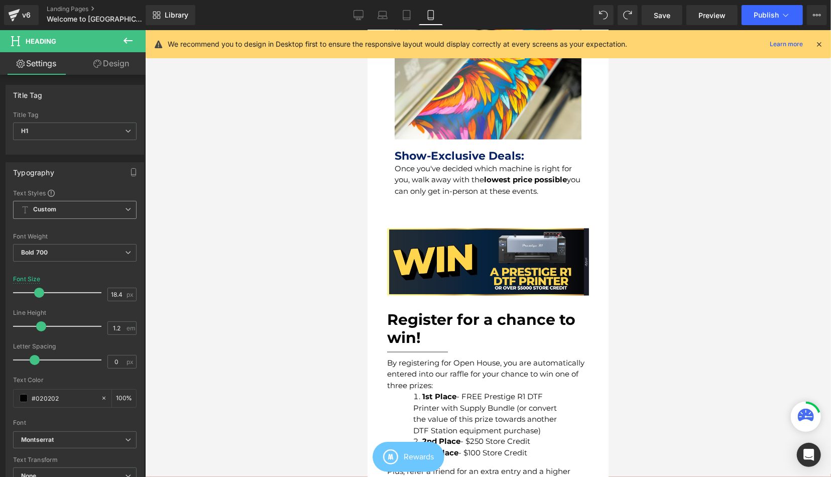
drag, startPoint x: 28, startPoint y: 289, endPoint x: 38, endPoint y: 290, distance: 10.1
click at [38, 290] on span at bounding box center [39, 293] width 10 height 10
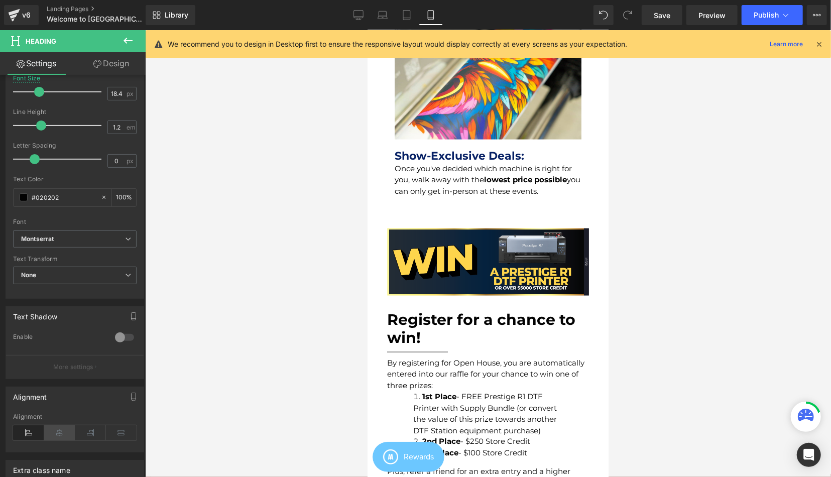
click at [57, 421] on div "Alignment" at bounding box center [74, 432] width 123 height 39
click at [59, 430] on icon at bounding box center [59, 432] width 31 height 15
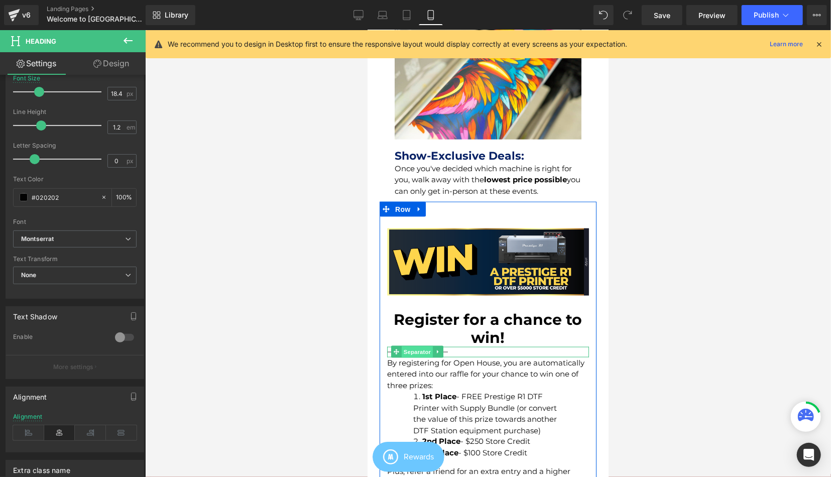
click at [413, 358] on span "Separator" at bounding box center [416, 352] width 31 height 12
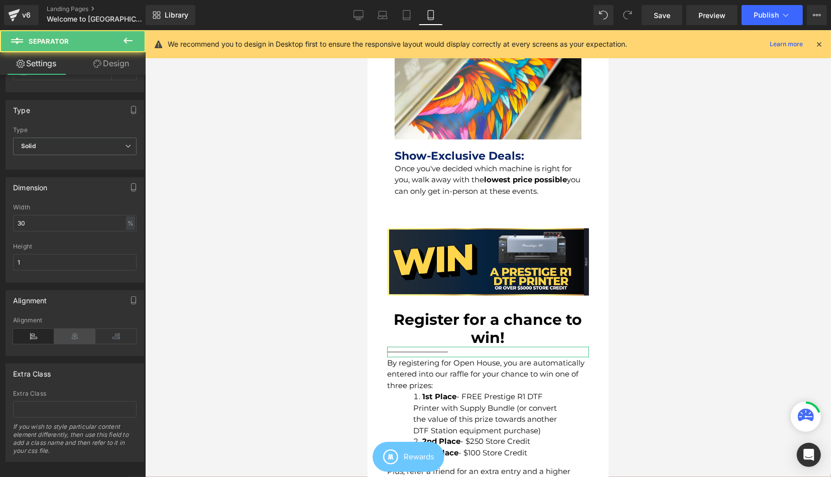
click at [74, 329] on icon at bounding box center [74, 336] width 41 height 15
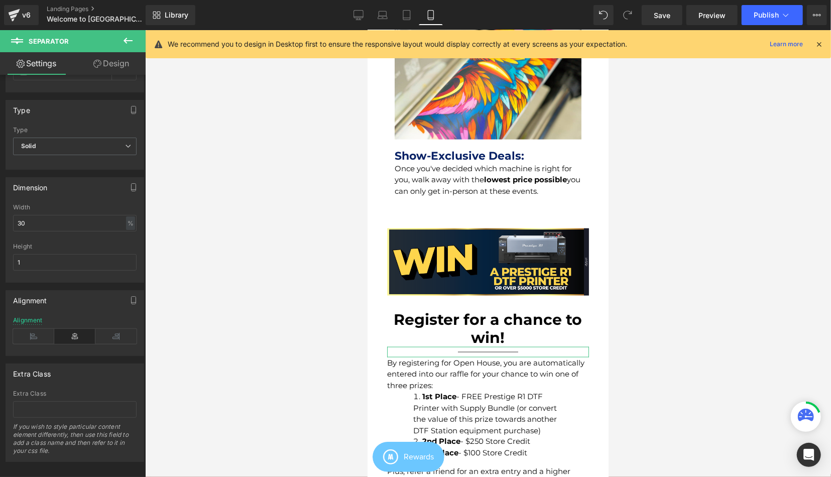
click at [58, 231] on div "Width 30 % % px" at bounding box center [74, 223] width 123 height 39
click at [57, 225] on input "30" at bounding box center [74, 223] width 123 height 17
type input "70"
click at [708, 297] on div at bounding box center [488, 253] width 686 height 447
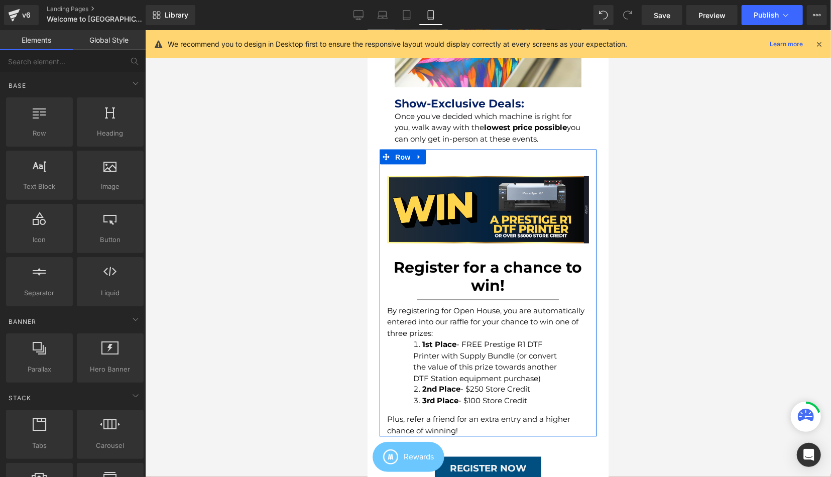
click at [513, 289] on h1 "Register for a chance to win!" at bounding box center [488, 276] width 202 height 36
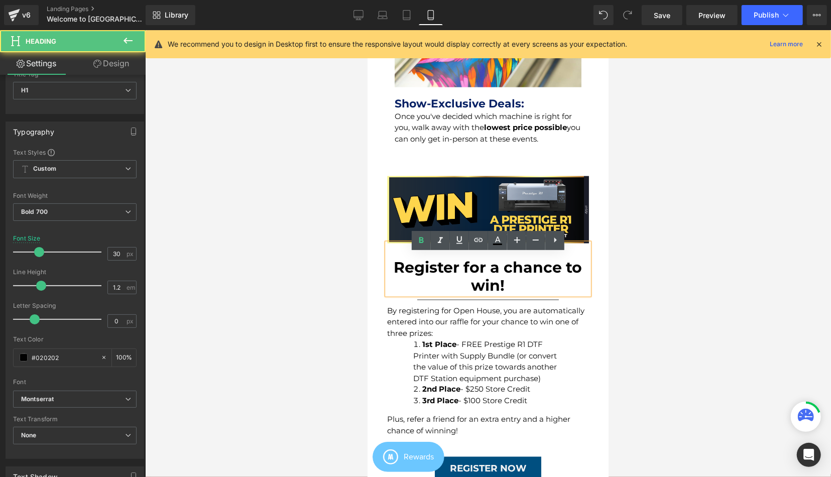
drag, startPoint x: 517, startPoint y: 296, endPoint x: 470, endPoint y: 273, distance: 51.4
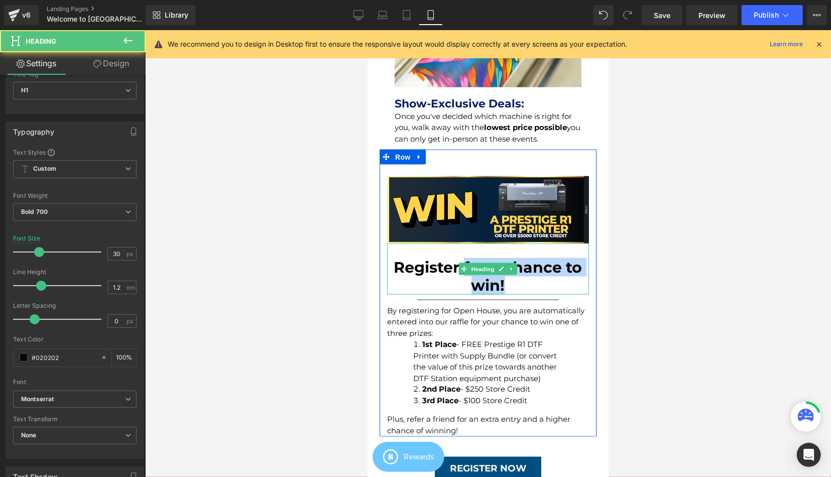
drag, startPoint x: 463, startPoint y: 273, endPoint x: 518, endPoint y: 295, distance: 59.0
click at [524, 294] on h1 "Register for a chance to win!" at bounding box center [488, 276] width 202 height 36
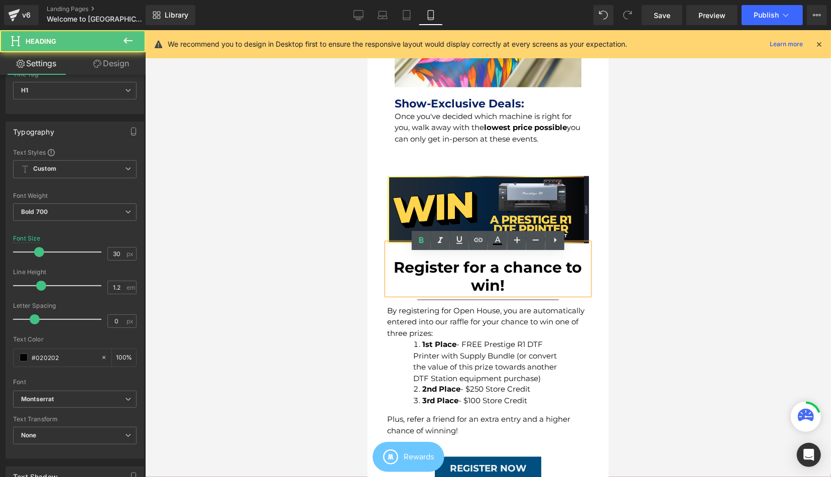
click at [514, 294] on h1 "Register for a chance to win!" at bounding box center [488, 276] width 202 height 36
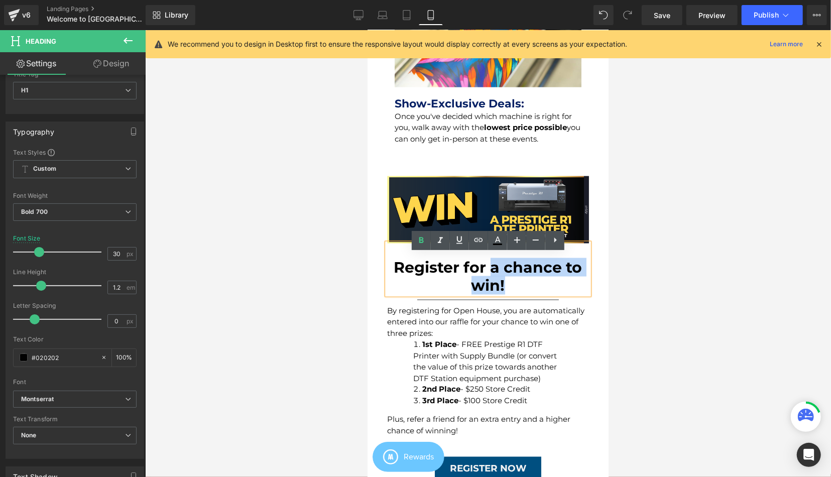
drag, startPoint x: 505, startPoint y: 294, endPoint x: 490, endPoint y: 287, distance: 15.9
click at [490, 287] on h1 "Register for a chance to win!" at bounding box center [488, 276] width 202 height 36
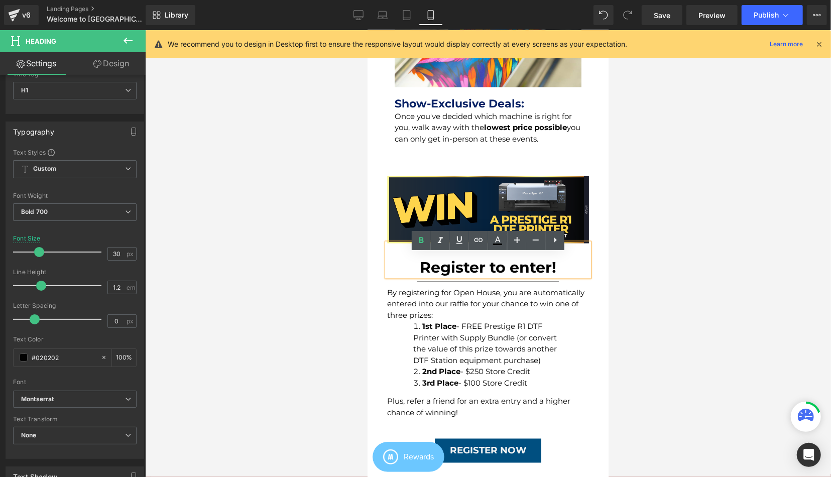
click at [487, 276] on h1 "Register to enter!" at bounding box center [488, 267] width 202 height 18
click at [728, 289] on div at bounding box center [488, 253] width 686 height 447
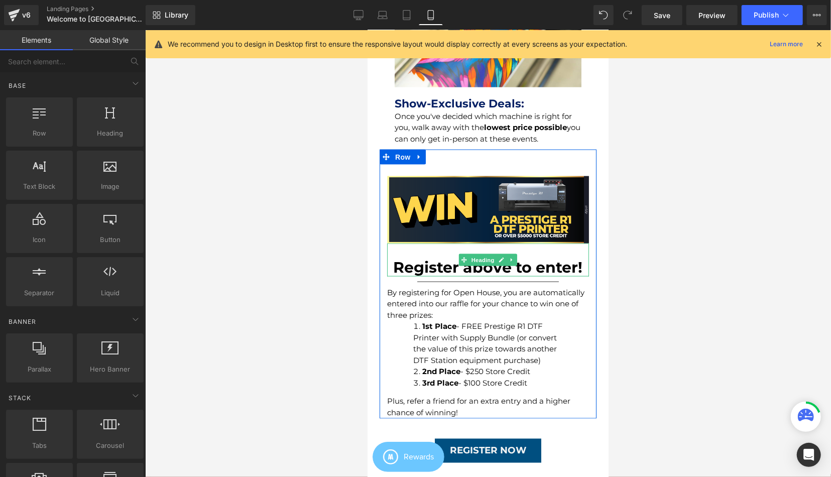
click at [419, 276] on h1 "Register above to enter!" at bounding box center [488, 267] width 202 height 18
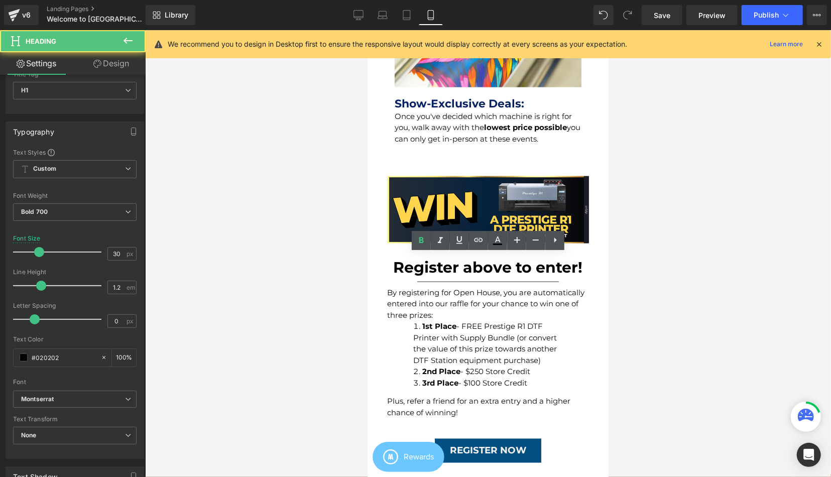
click at [718, 273] on div at bounding box center [488, 253] width 686 height 447
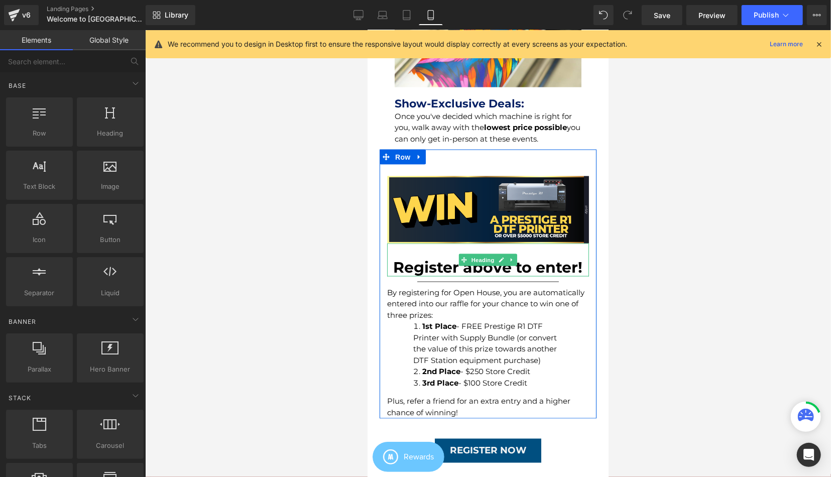
click at [518, 276] on h1 "Register above to enter!" at bounding box center [488, 267] width 202 height 18
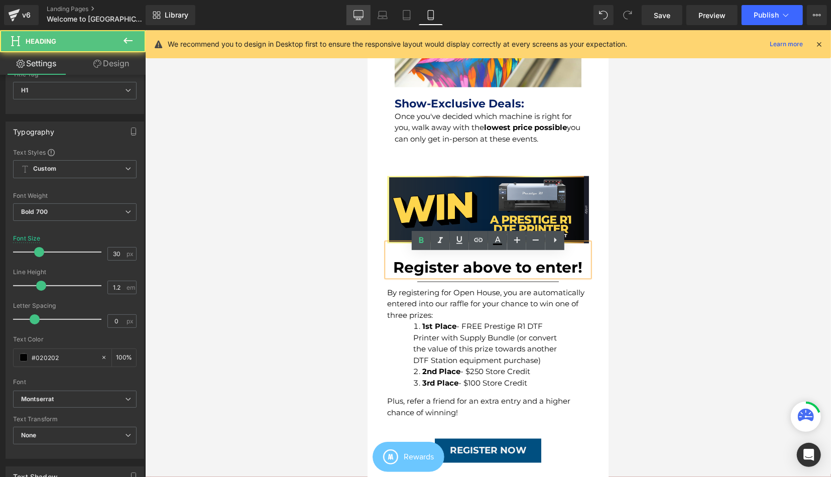
click at [360, 24] on link "Desktop" at bounding box center [358, 15] width 24 height 20
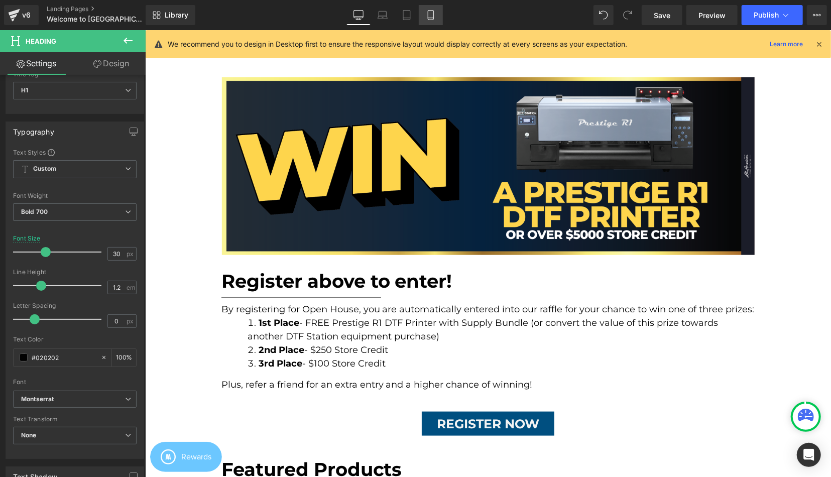
click at [432, 18] on icon at bounding box center [431, 15] width 10 height 10
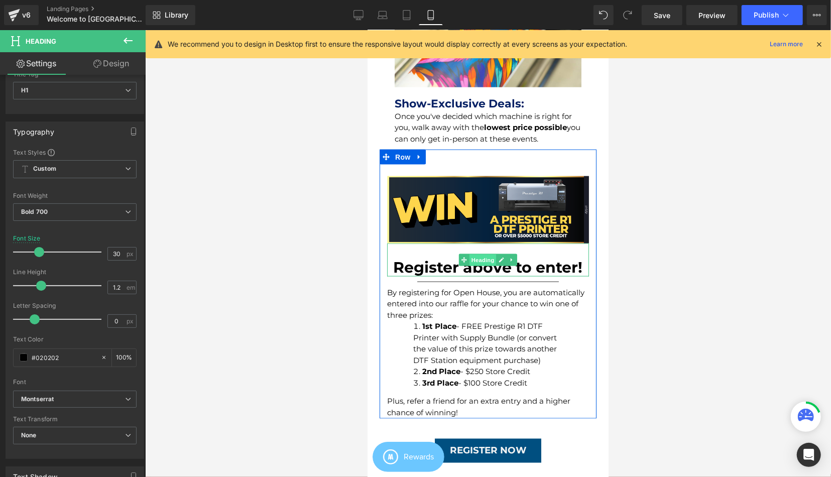
click at [471, 266] on span "Heading" at bounding box center [482, 260] width 27 height 12
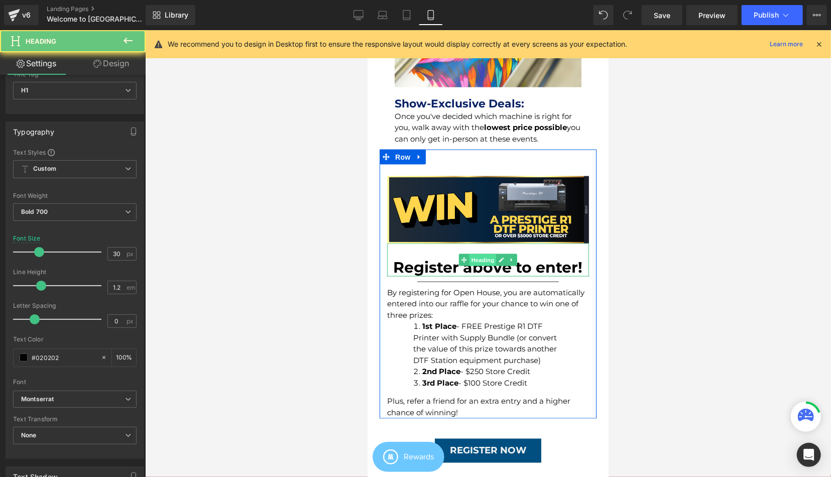
click at [471, 266] on span "Heading" at bounding box center [482, 260] width 27 height 12
click at [451, 276] on h1 "Register above to enter!" at bounding box center [488, 267] width 202 height 18
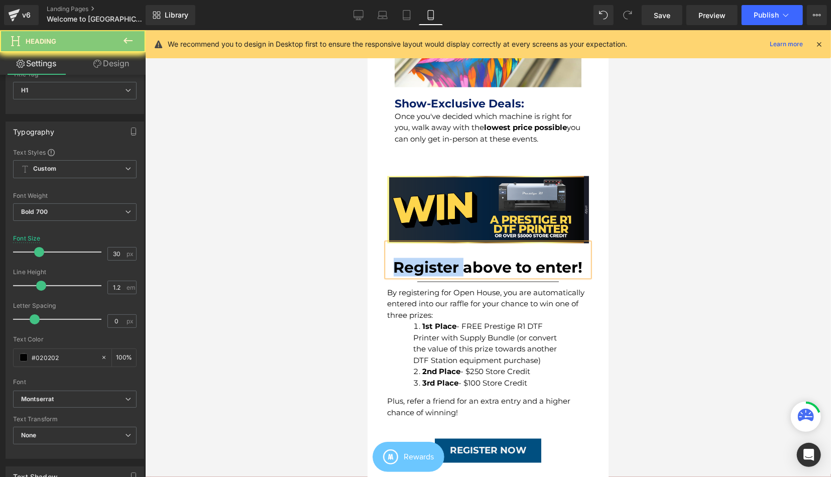
click at [451, 276] on h1 "Register above to enter!" at bounding box center [488, 267] width 202 height 18
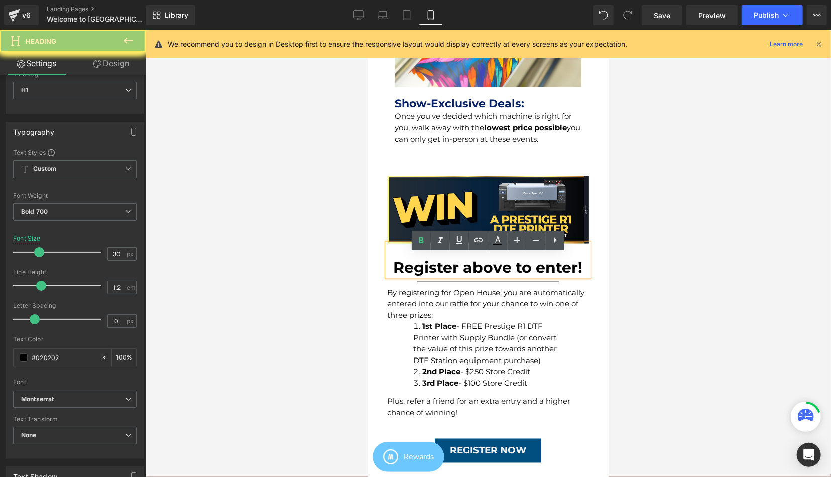
click at [451, 276] on h1 "Register above to enter!" at bounding box center [488, 267] width 202 height 18
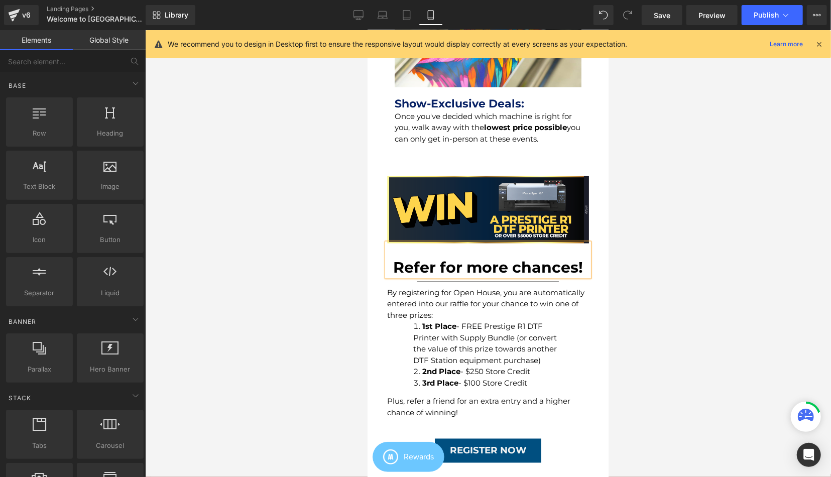
drag, startPoint x: 614, startPoint y: 263, endPoint x: 220, endPoint y: 235, distance: 395.6
click at [614, 263] on div at bounding box center [488, 253] width 686 height 447
click at [360, 14] on icon at bounding box center [358, 15] width 10 height 10
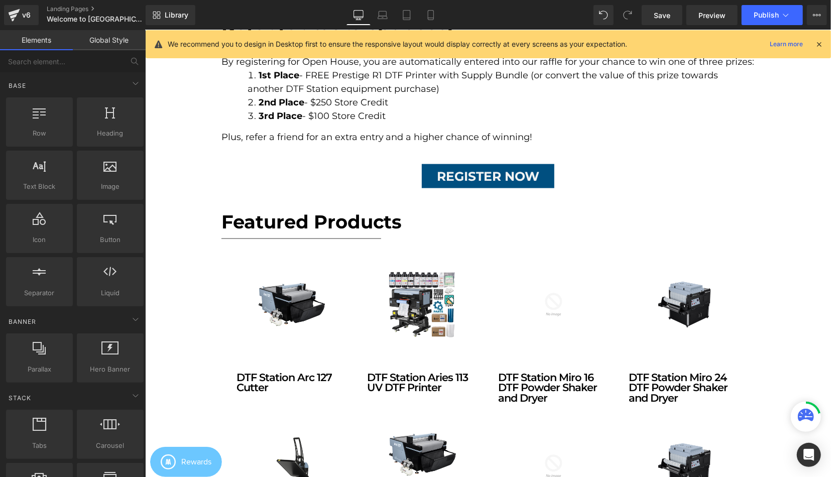
scroll to position [660, 0]
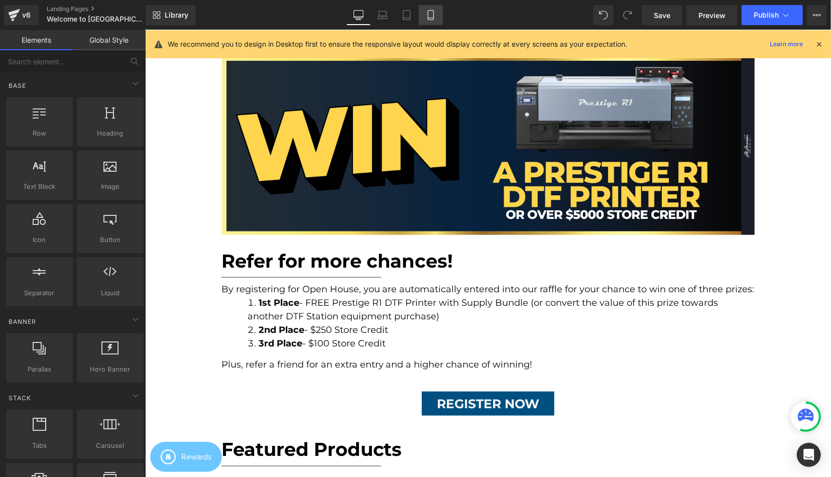
click at [433, 18] on icon at bounding box center [431, 15] width 10 height 10
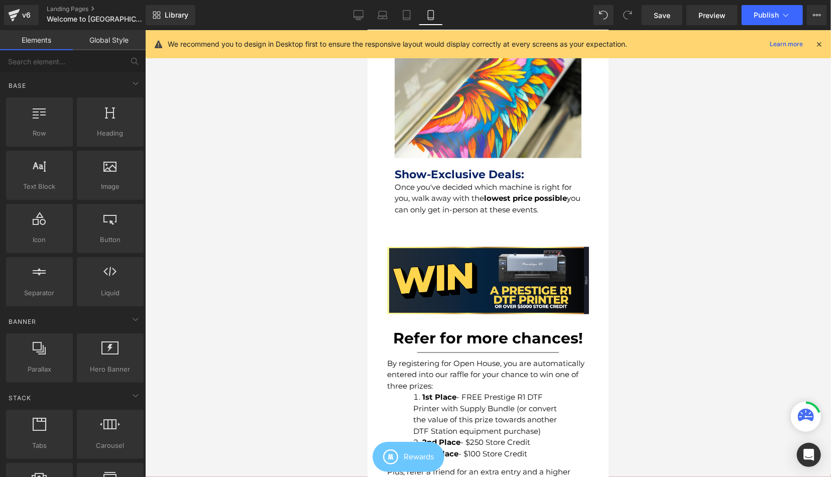
click at [434, 347] on h1 "Refer for more chances!" at bounding box center [488, 338] width 202 height 18
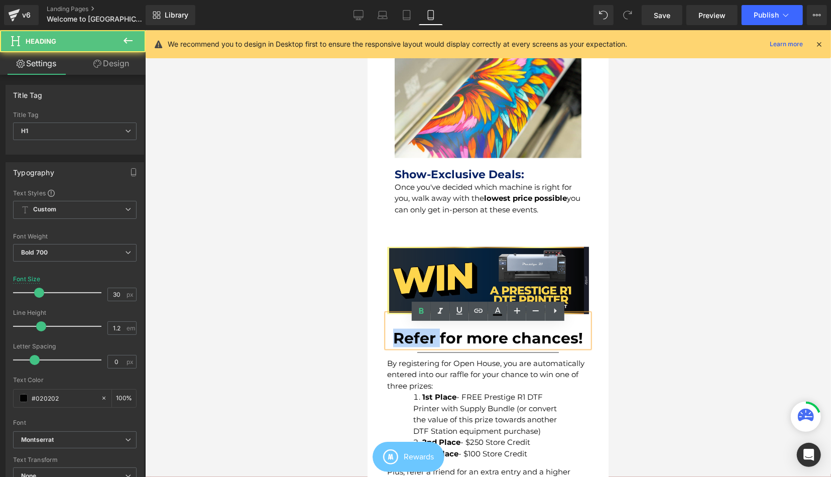
click at [434, 347] on h1 "Refer for more chances!" at bounding box center [488, 338] width 202 height 18
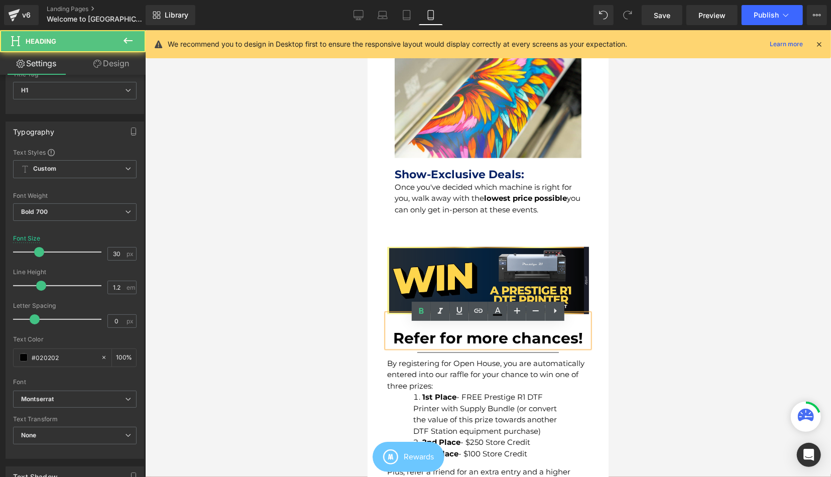
click at [367, 30] on div at bounding box center [367, 30] width 0 height 0
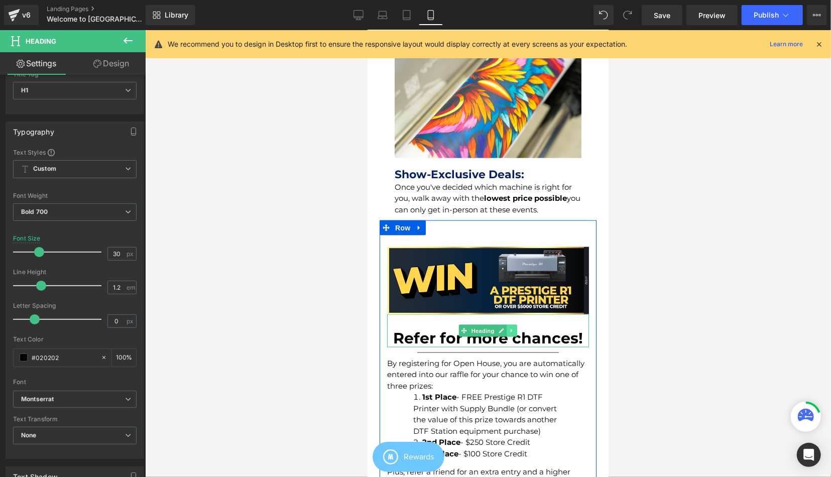
click at [511, 333] on icon at bounding box center [512, 330] width 6 height 6
click at [514, 333] on icon at bounding box center [517, 330] width 6 height 6
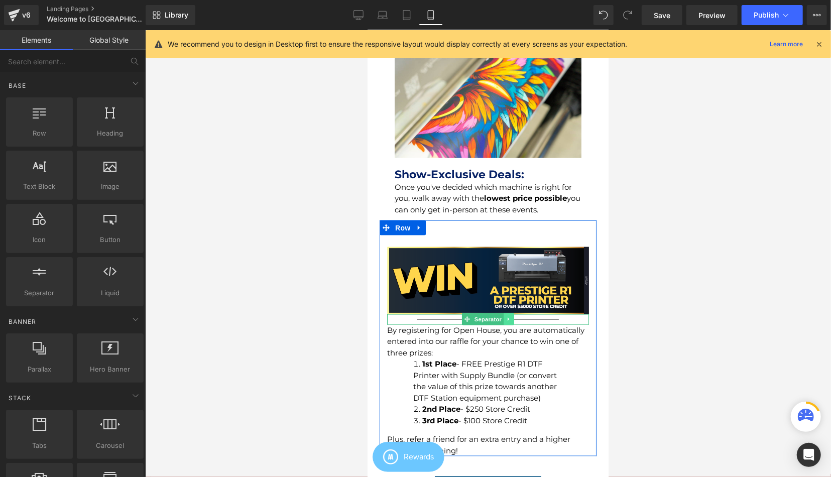
click at [512, 325] on link at bounding box center [508, 319] width 11 height 12
click at [514, 322] on icon at bounding box center [514, 319] width 6 height 6
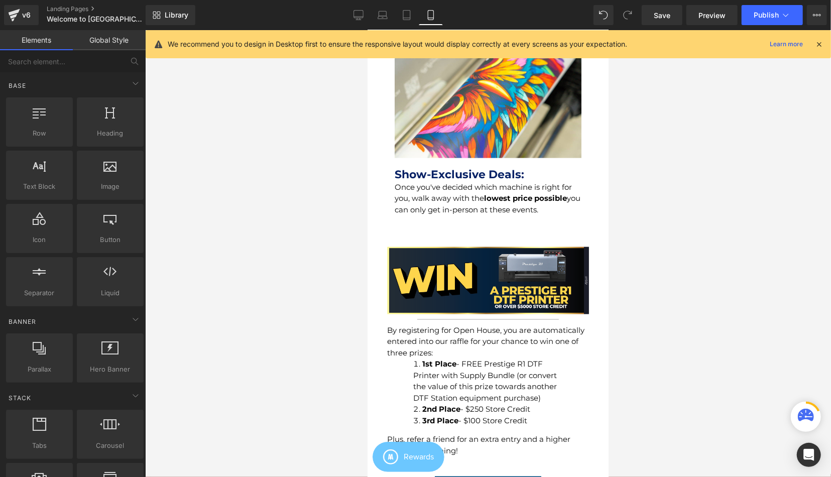
click at [716, 299] on div at bounding box center [488, 253] width 686 height 447
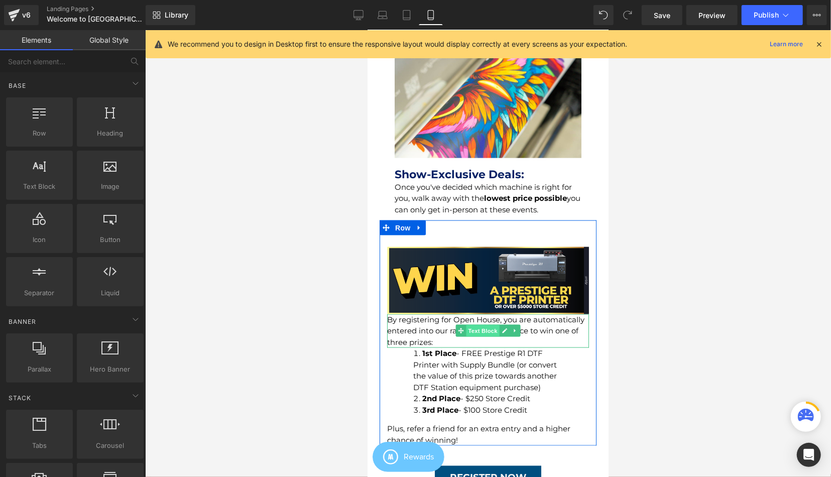
click at [490, 336] on span "Text Block" at bounding box center [481, 330] width 33 height 12
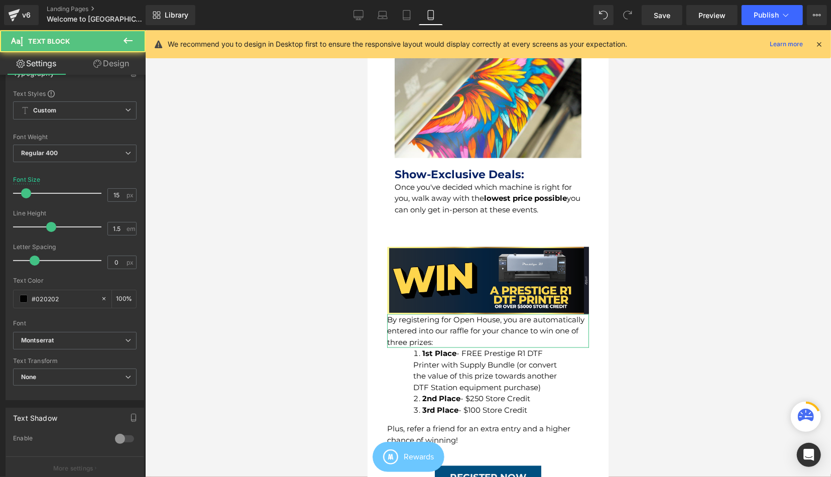
click at [111, 69] on link "Design" at bounding box center [111, 63] width 73 height 23
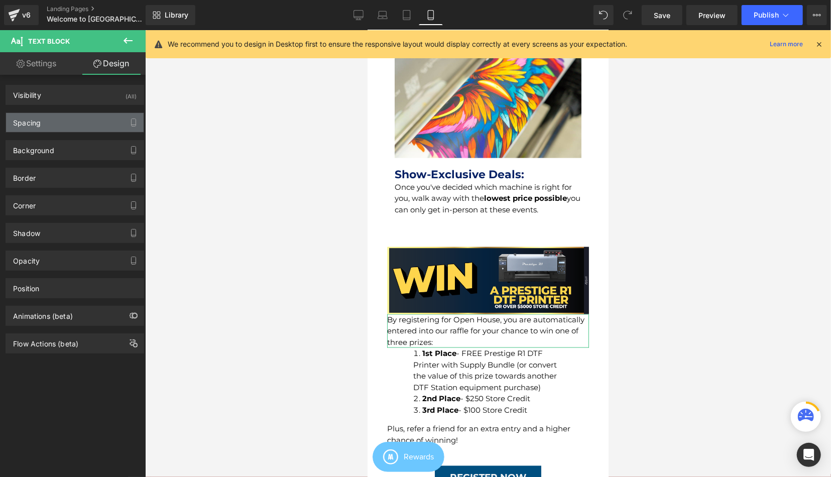
click at [51, 122] on div "Spacing" at bounding box center [75, 122] width 138 height 19
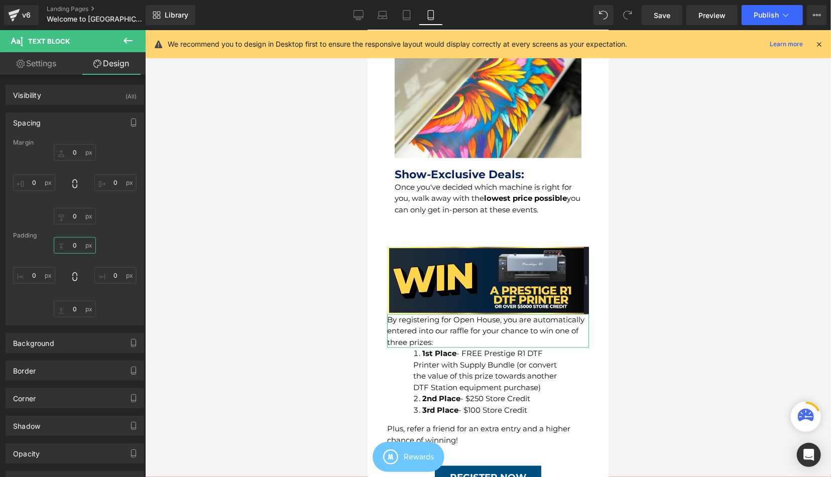
click at [76, 238] on input "0" at bounding box center [75, 245] width 42 height 17
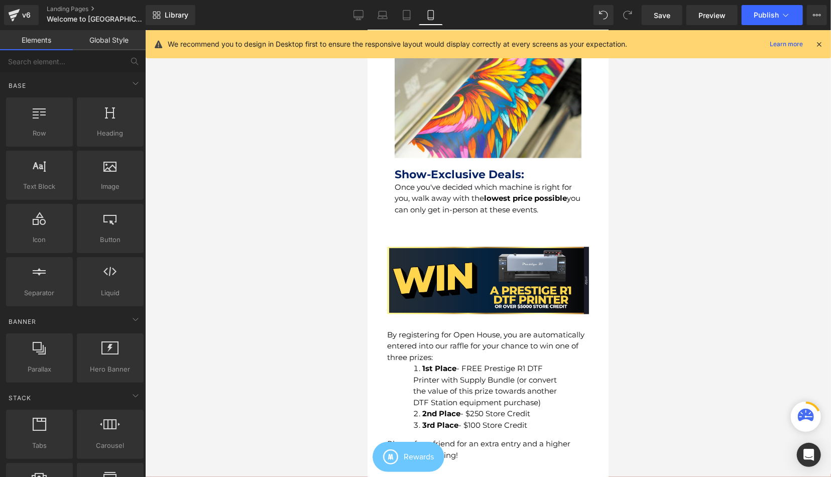
drag, startPoint x: 708, startPoint y: 223, endPoint x: 97, endPoint y: 74, distance: 628.4
click at [708, 223] on div at bounding box center [488, 253] width 686 height 447
click at [358, 15] on icon at bounding box center [358, 15] width 10 height 10
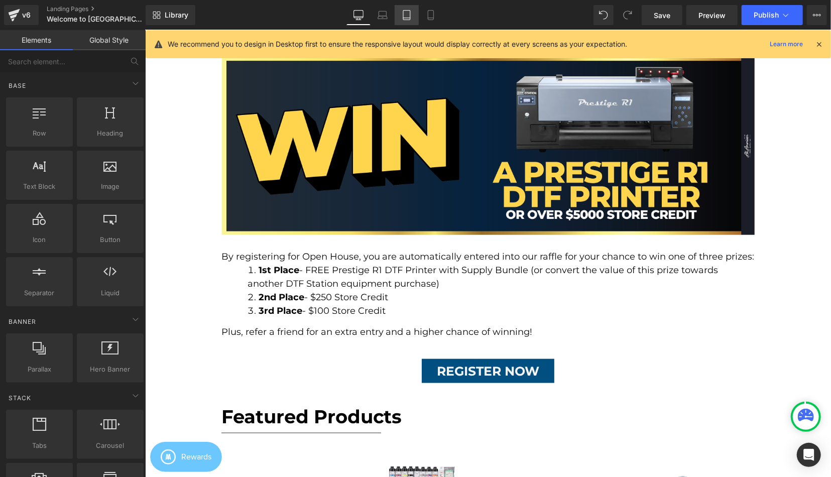
click at [418, 16] on link "Tablet" at bounding box center [407, 15] width 24 height 20
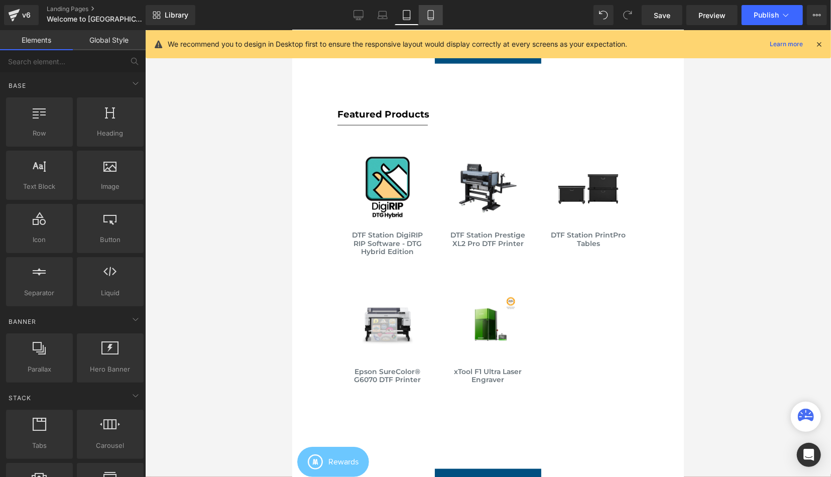
click at [425, 16] on link "Mobile" at bounding box center [431, 15] width 24 height 20
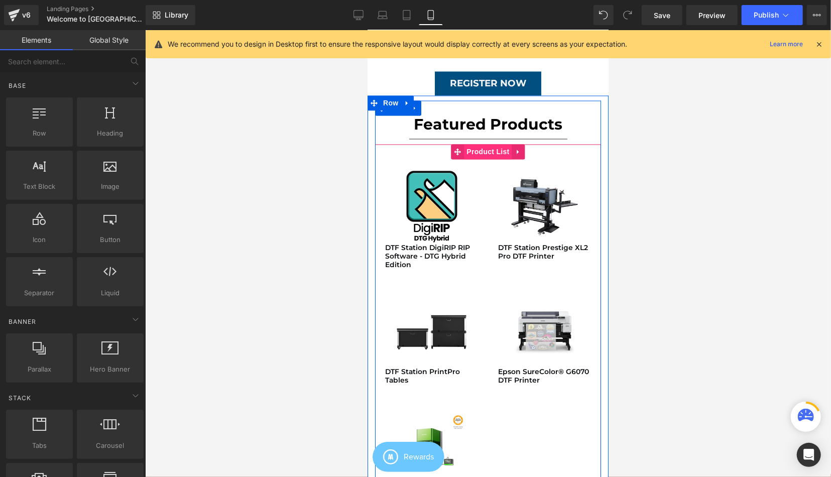
click at [484, 159] on span "Product List" at bounding box center [487, 151] width 48 height 15
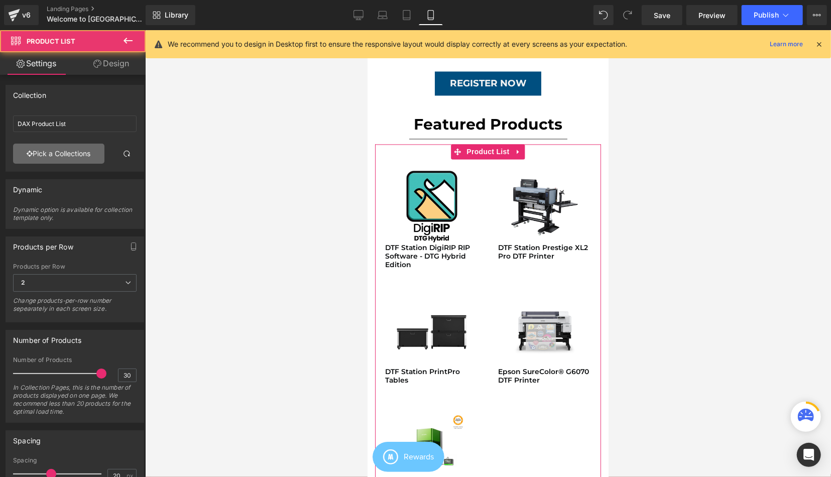
click at [66, 147] on link "Pick a Collections" at bounding box center [58, 154] width 91 height 20
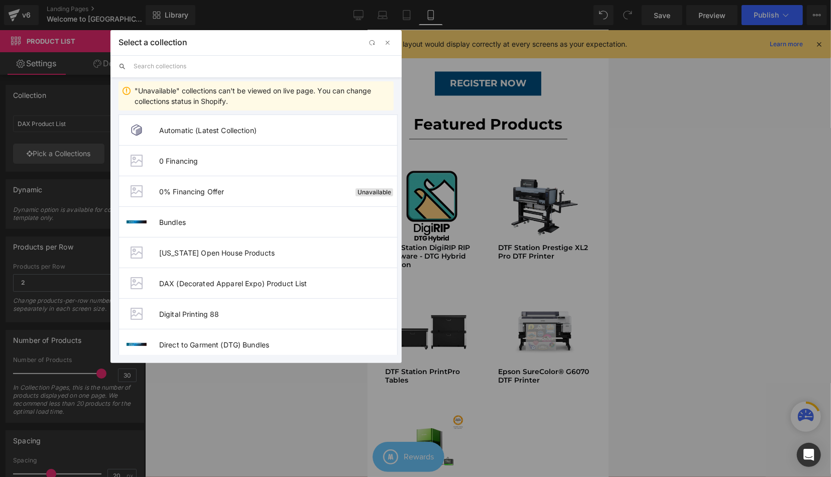
click at [191, 63] on input "text" at bounding box center [264, 66] width 260 height 22
click at [256, 253] on span "[US_STATE] Open House Products" at bounding box center [278, 252] width 238 height 9
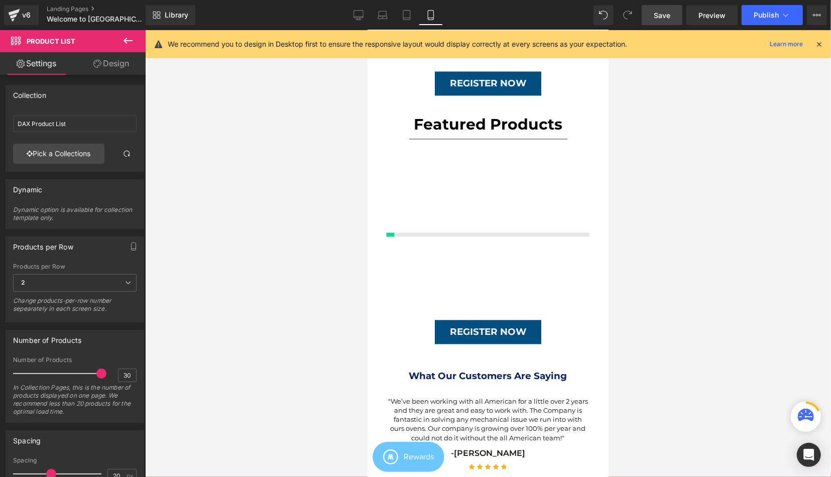
click at [666, 19] on span "Save" at bounding box center [662, 15] width 17 height 11
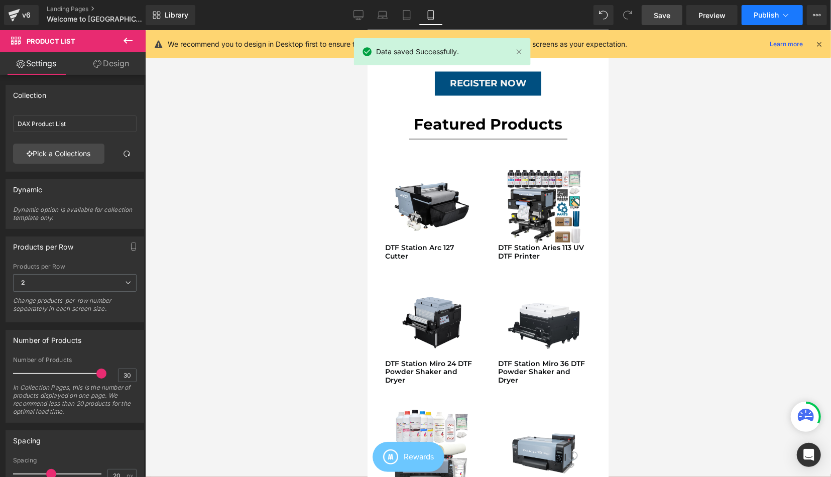
click at [769, 14] on span "Publish" at bounding box center [766, 15] width 25 height 8
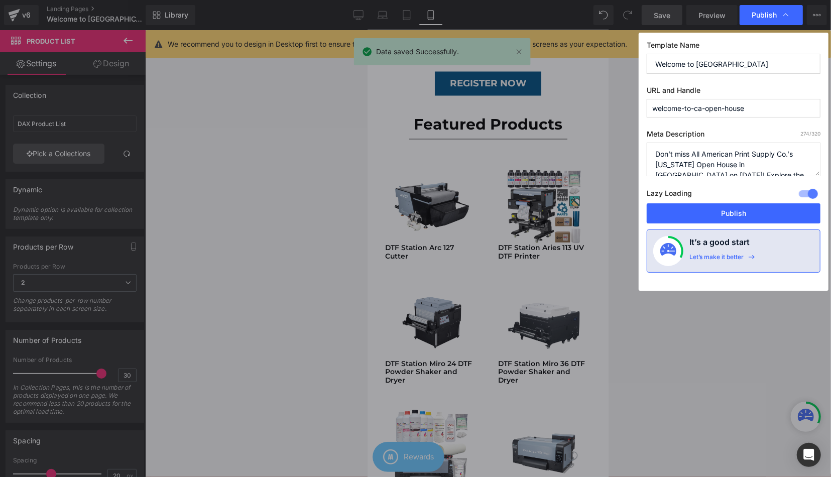
click at [673, 222] on div "Template Name Welcome to CA Open House URL and Handle welcome-to-ca-open-house …" at bounding box center [734, 162] width 190 height 258
drag, startPoint x: 673, startPoint y: 211, endPoint x: 108, endPoint y: 263, distance: 567.6
click at [673, 211] on button "Publish" at bounding box center [734, 213] width 174 height 20
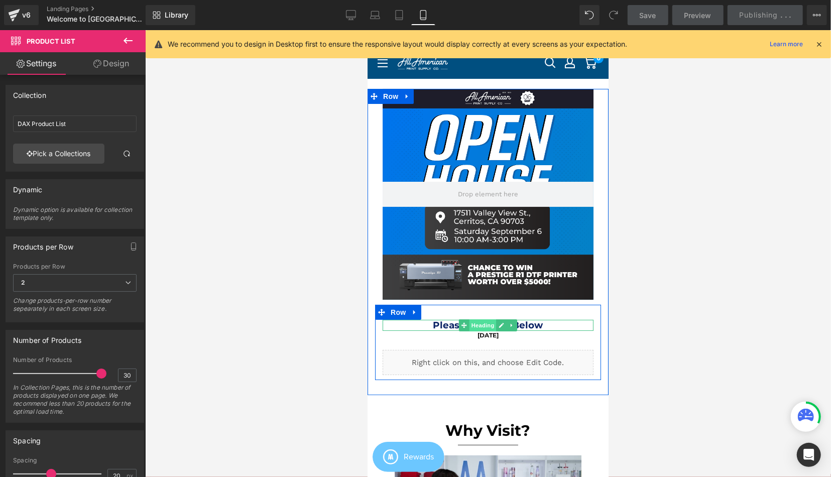
click at [477, 321] on span "Heading" at bounding box center [482, 325] width 27 height 12
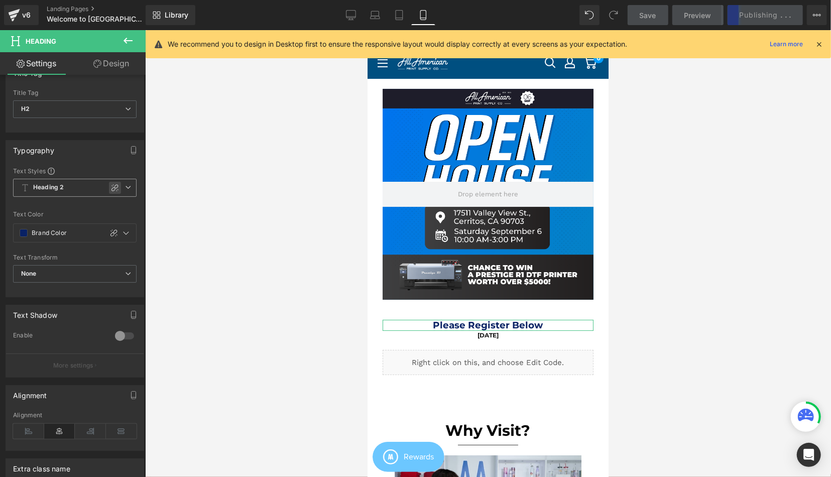
click at [112, 184] on icon at bounding box center [115, 188] width 8 height 8
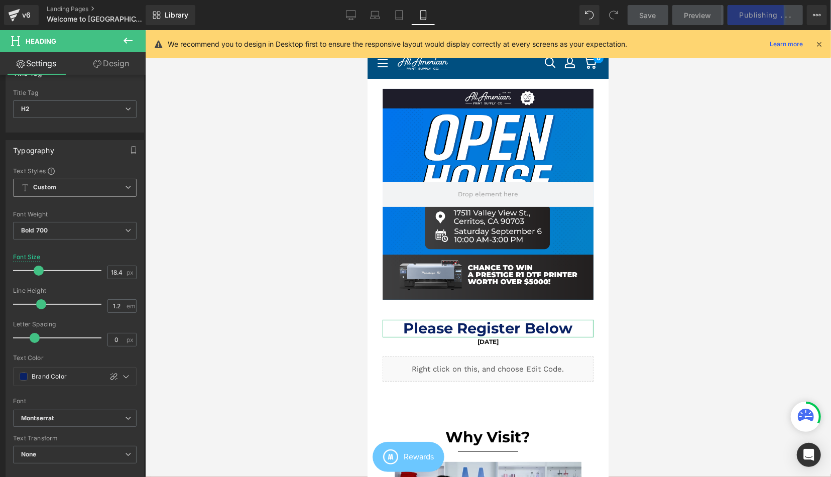
drag, startPoint x: 30, startPoint y: 269, endPoint x: 40, endPoint y: 269, distance: 9.5
click at [40, 269] on span at bounding box center [39, 271] width 10 height 10
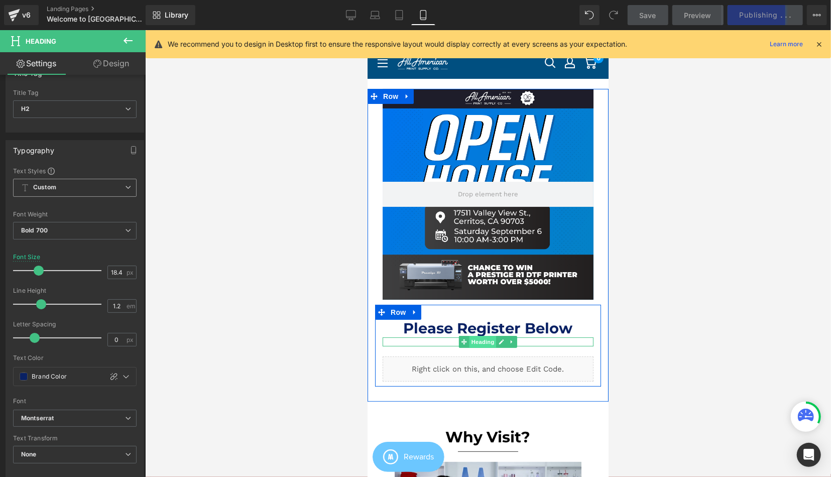
click at [476, 344] on span "Heading" at bounding box center [482, 341] width 27 height 12
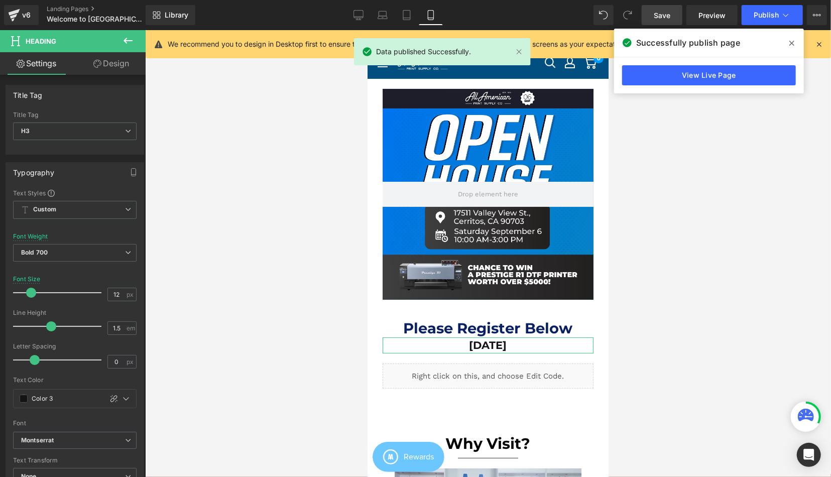
click at [32, 289] on div at bounding box center [59, 293] width 83 height 20
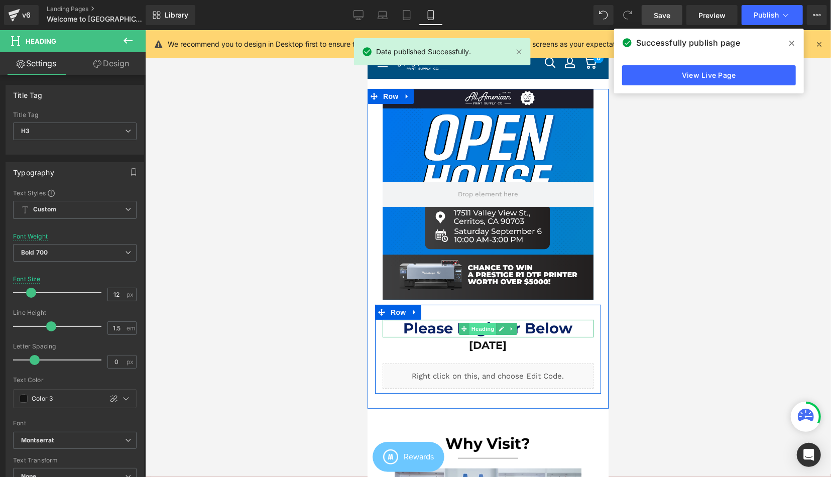
click at [477, 328] on span "Heading" at bounding box center [482, 328] width 27 height 12
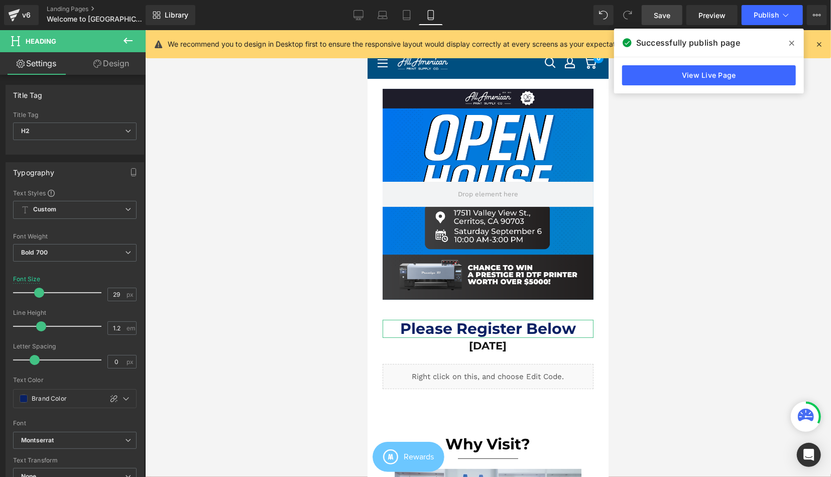
click at [41, 289] on span at bounding box center [39, 293] width 10 height 10
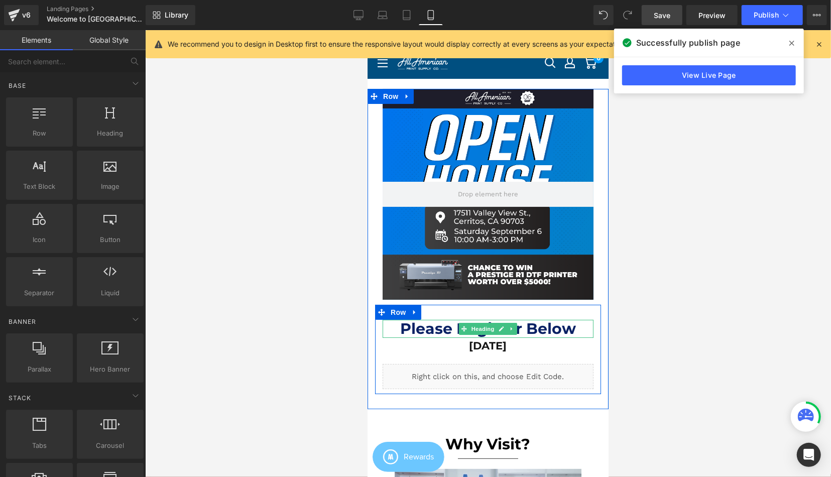
click at [692, 292] on div at bounding box center [488, 253] width 686 height 447
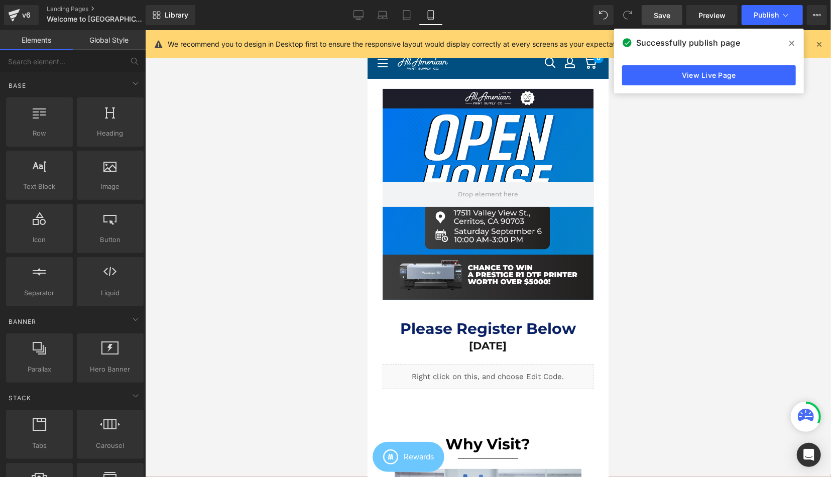
click at [666, 9] on link "Save" at bounding box center [662, 15] width 41 height 20
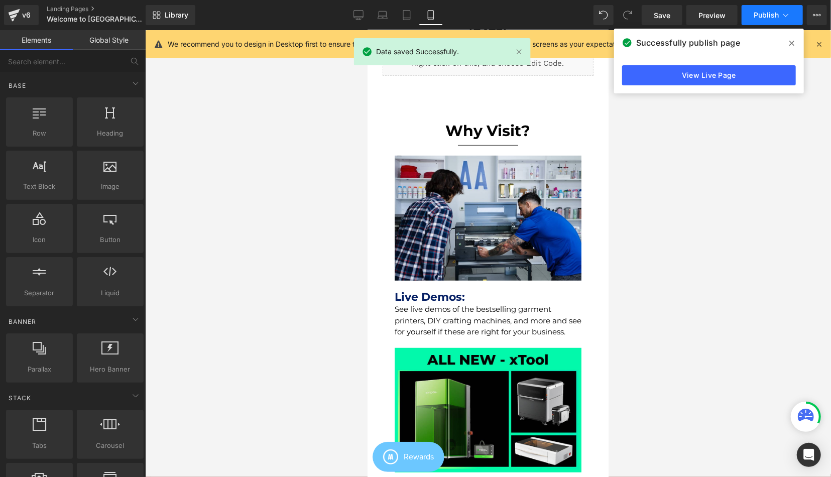
click at [757, 16] on span "Publish" at bounding box center [766, 15] width 25 height 8
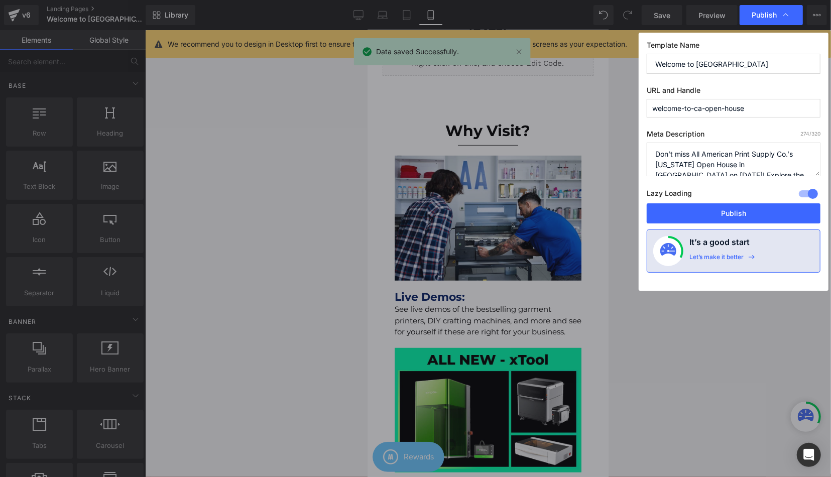
click at [704, 193] on div "Lazy Loading Build Upgrade plan to unlock" at bounding box center [734, 195] width 174 height 17
drag, startPoint x: 703, startPoint y: 203, endPoint x: 150, endPoint y: 248, distance: 555.6
click at [703, 203] on button "Publish" at bounding box center [734, 213] width 174 height 20
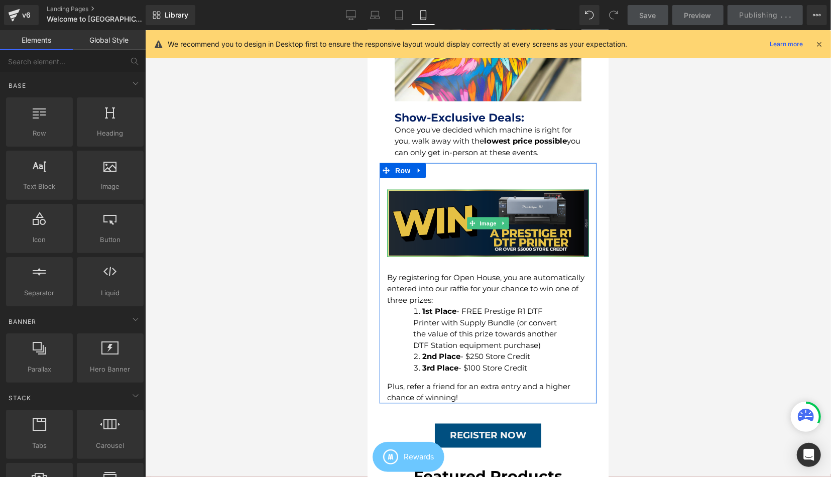
click at [503, 248] on img at bounding box center [488, 222] width 202 height 67
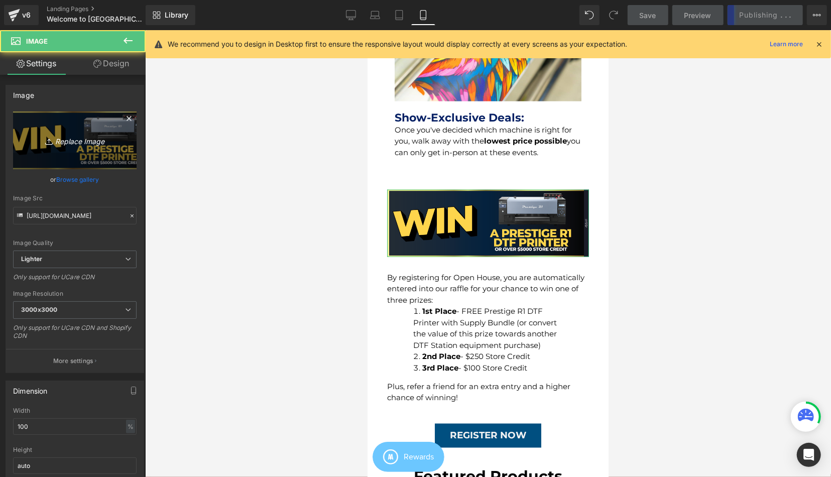
click at [75, 147] on link "Replace Image" at bounding box center [74, 140] width 123 height 58
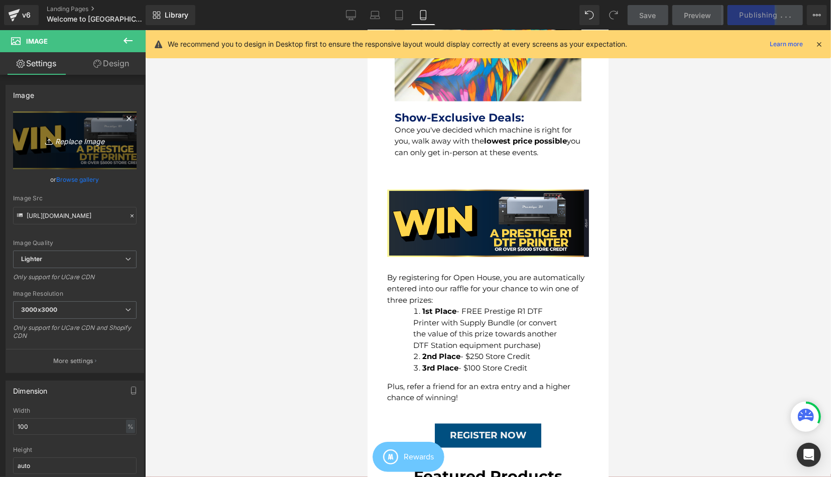
type input "C:\fakepath\r1 giveaway ig.png"
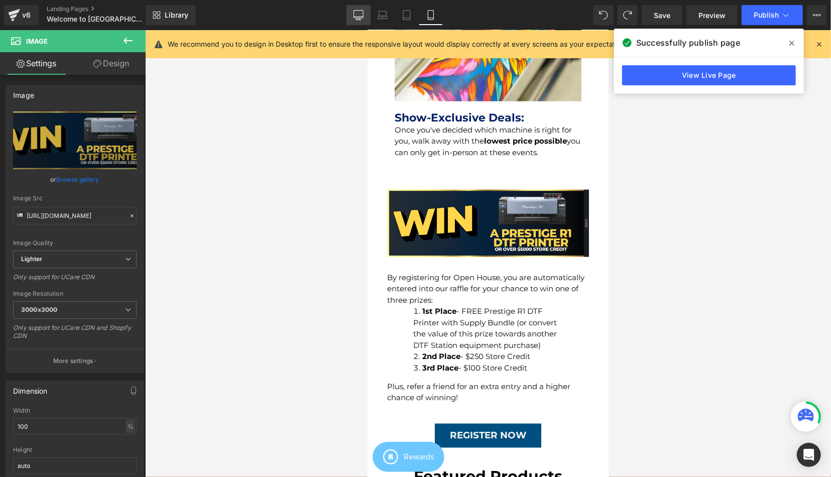
click at [355, 21] on link "Desktop" at bounding box center [358, 15] width 24 height 20
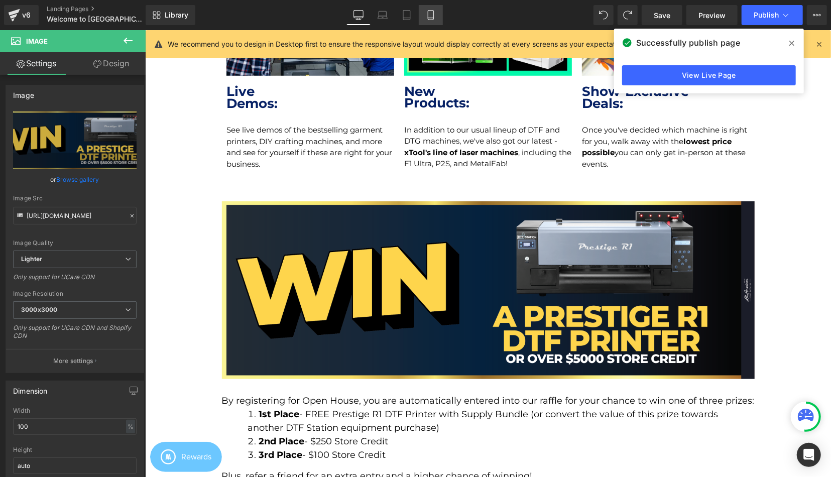
click at [429, 18] on icon at bounding box center [431, 18] width 6 height 0
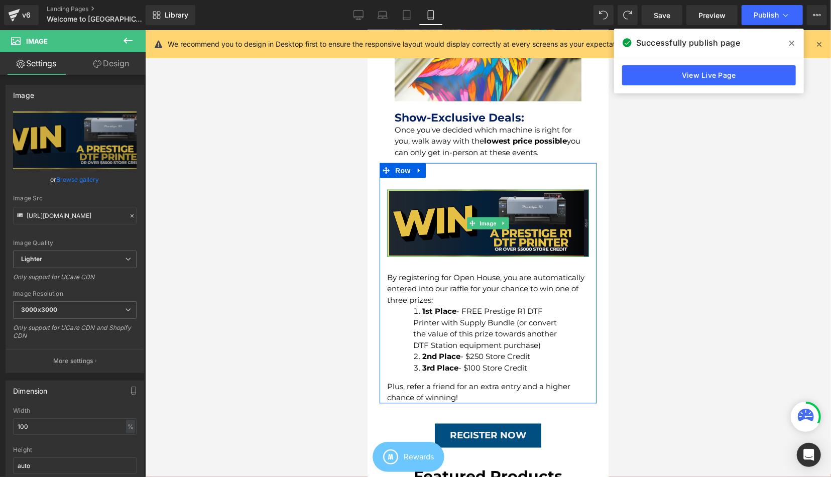
click at [470, 247] on img at bounding box center [488, 222] width 202 height 67
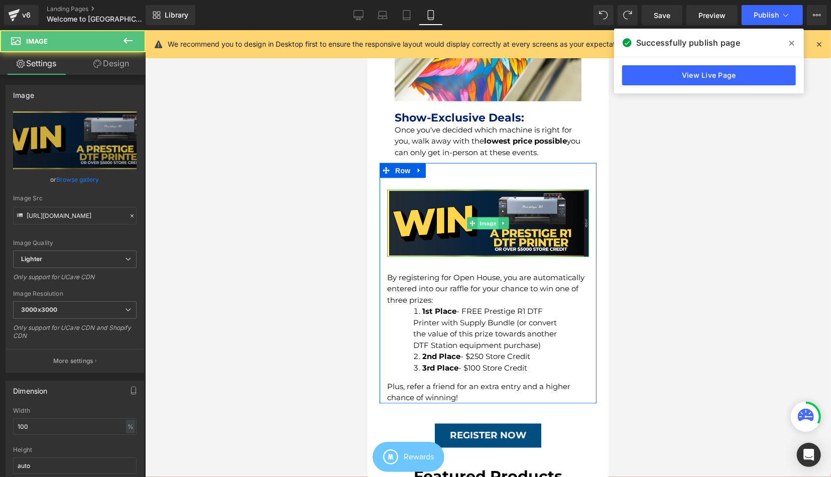
click at [487, 229] on span "Image" at bounding box center [487, 223] width 21 height 12
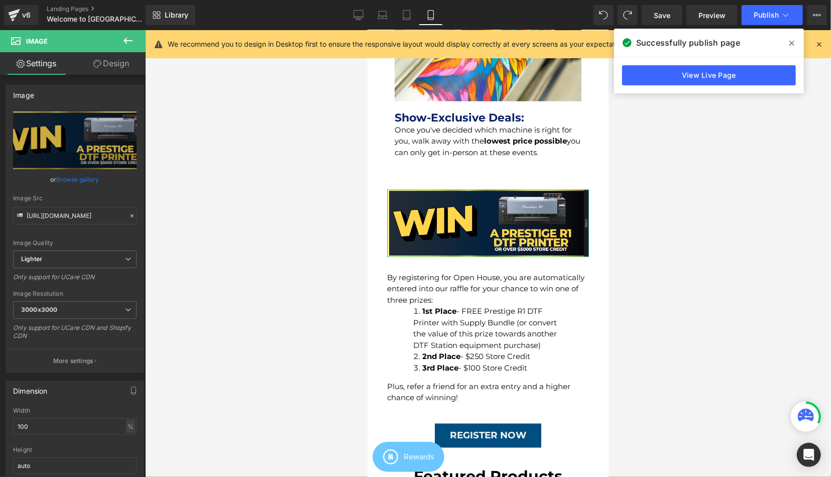
click at [118, 72] on link "Design" at bounding box center [111, 63] width 73 height 23
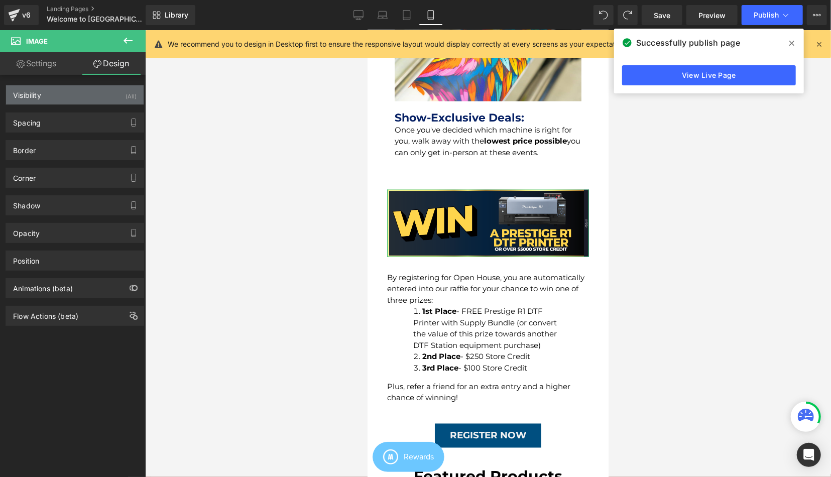
click at [77, 102] on div "Visibility (All)" at bounding box center [75, 94] width 138 height 19
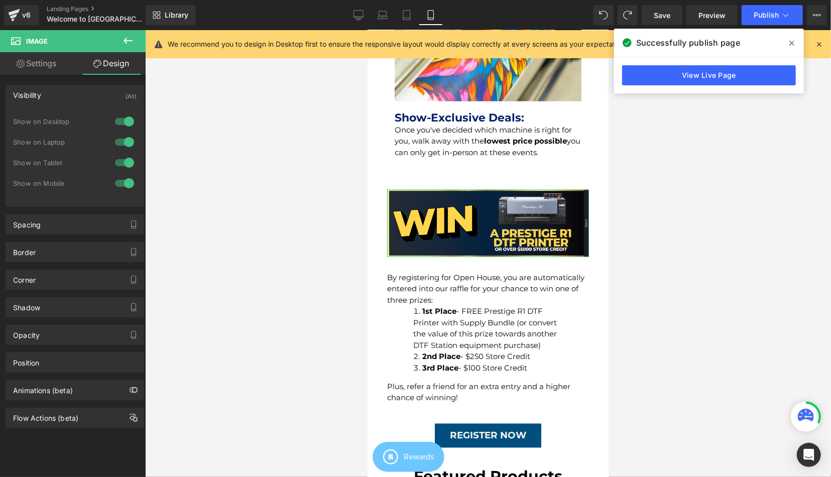
click at [122, 164] on div at bounding box center [124, 163] width 24 height 16
click at [125, 179] on div at bounding box center [124, 183] width 24 height 16
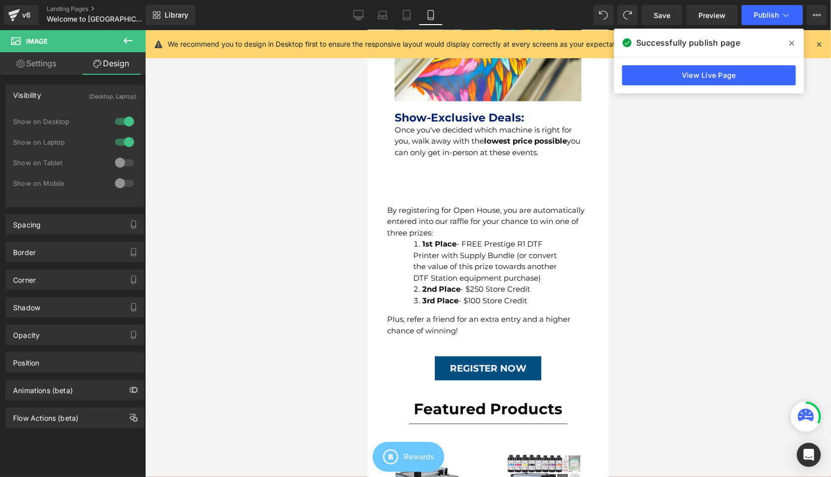
click at [135, 47] on button at bounding box center [127, 41] width 35 height 22
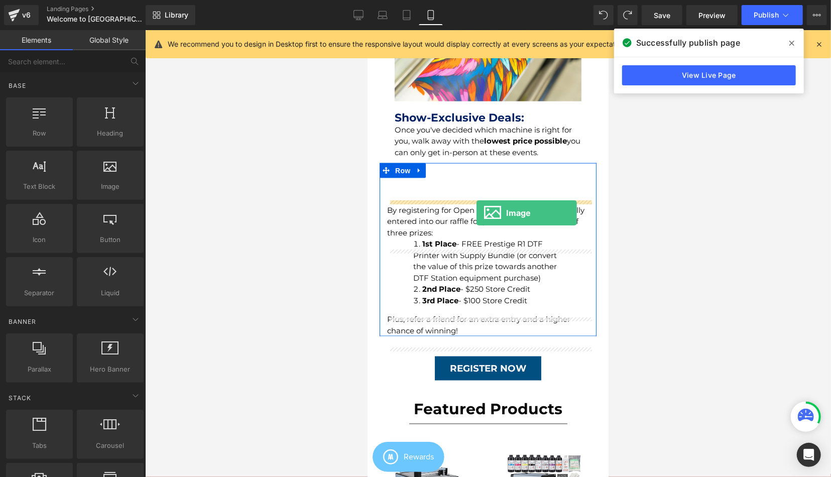
drag, startPoint x: 456, startPoint y: 210, endPoint x: 476, endPoint y: 212, distance: 19.7
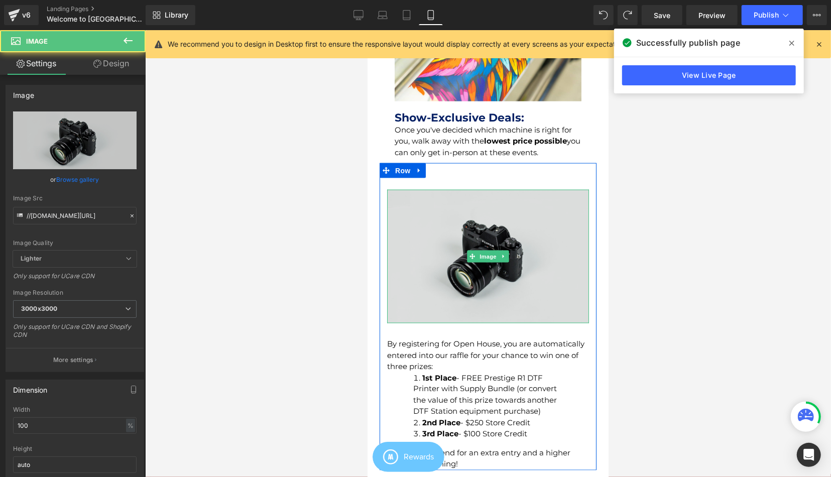
click at [435, 240] on img at bounding box center [488, 256] width 202 height 134
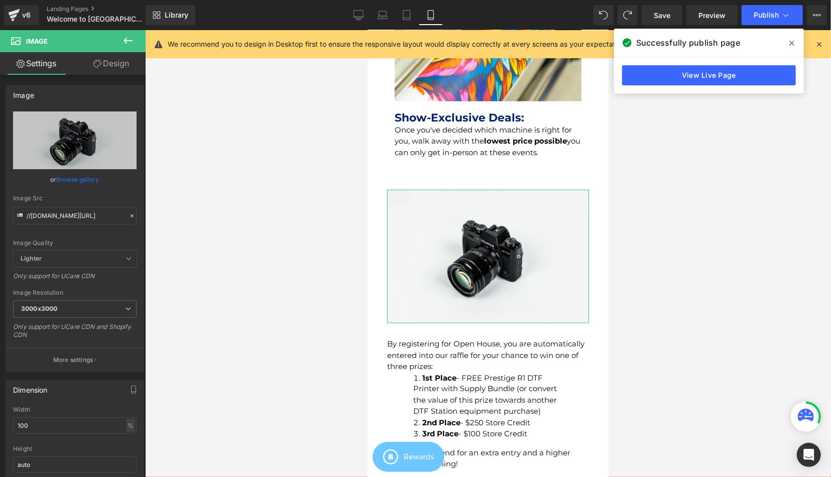
click at [119, 72] on link "Design" at bounding box center [111, 63] width 73 height 23
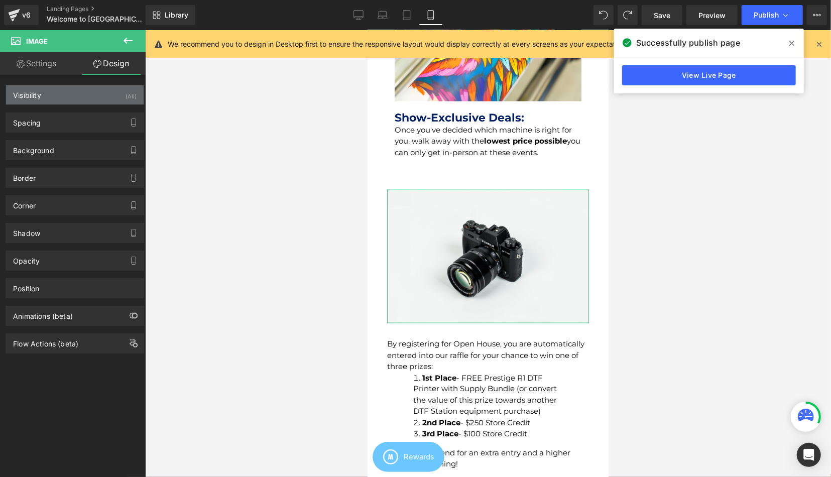
click at [128, 96] on div "(All)" at bounding box center [131, 93] width 11 height 17
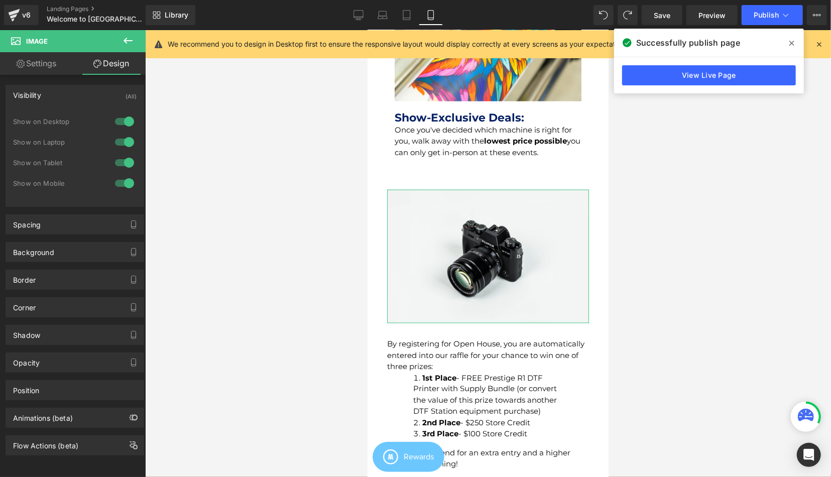
drag, startPoint x: 127, startPoint y: 122, endPoint x: 125, endPoint y: 143, distance: 21.2
click at [127, 123] on div at bounding box center [124, 121] width 24 height 16
click at [125, 144] on div at bounding box center [124, 142] width 24 height 16
click at [55, 62] on link "Settings" at bounding box center [36, 63] width 73 height 23
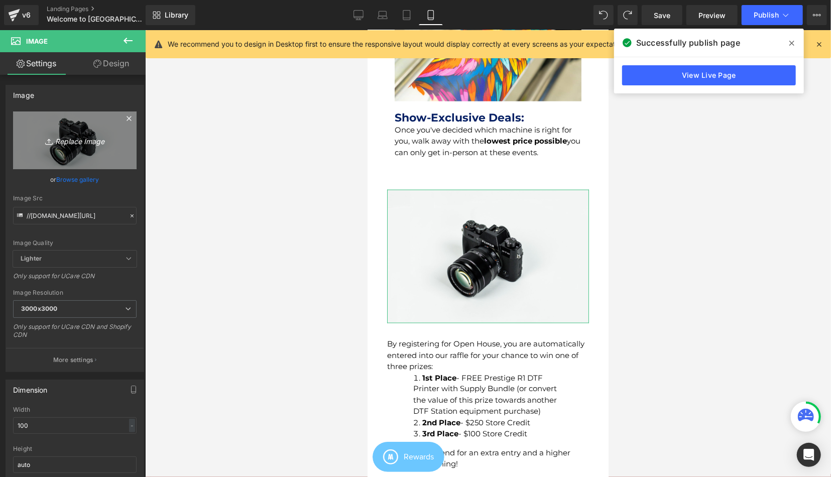
click at [44, 143] on icon "Replace Image" at bounding box center [75, 140] width 80 height 13
type input "C:\fakepath\r1 giveaway ig.png"
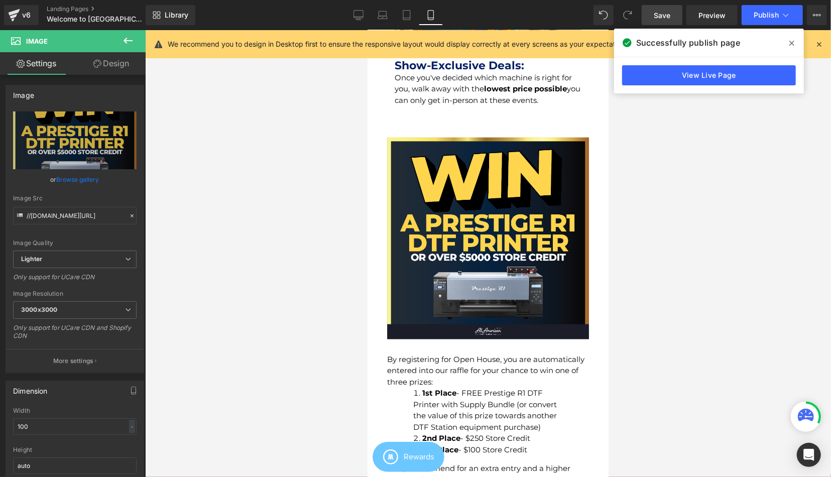
click at [672, 11] on link "Save" at bounding box center [662, 15] width 41 height 20
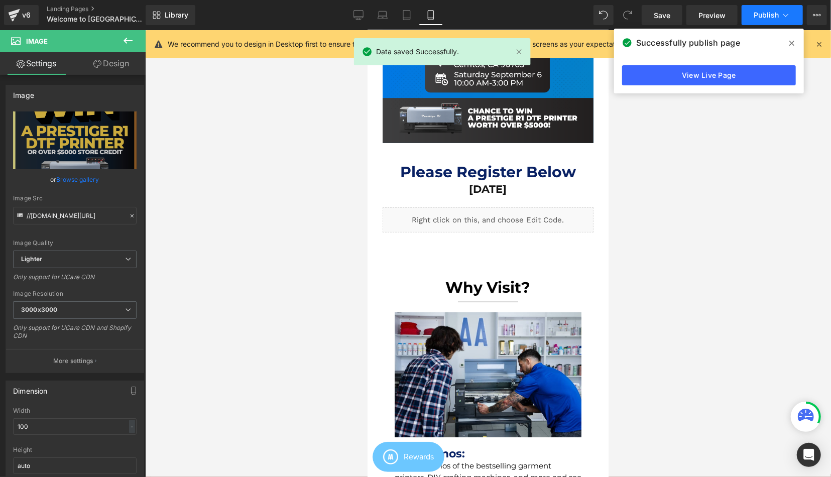
click at [772, 16] on span "Publish" at bounding box center [766, 15] width 25 height 8
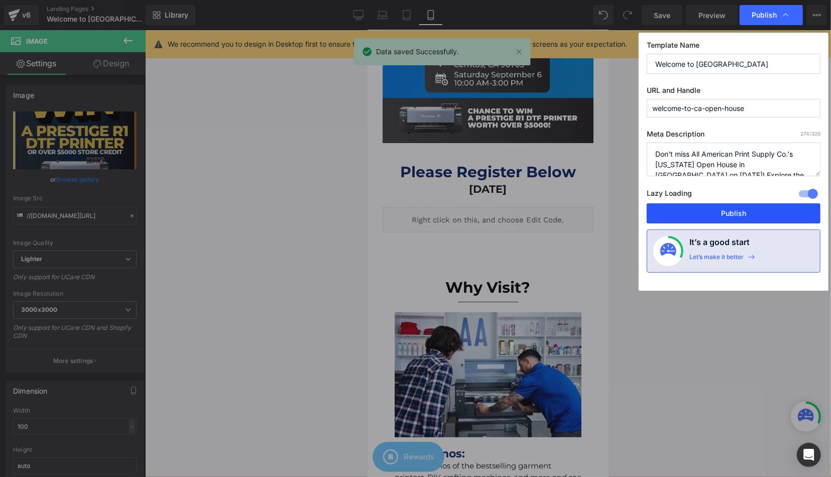
click at [708, 196] on div "Lazy Loading Build Upgrade plan to unlock" at bounding box center [734, 195] width 174 height 17
click at [708, 210] on button "Publish" at bounding box center [734, 213] width 174 height 20
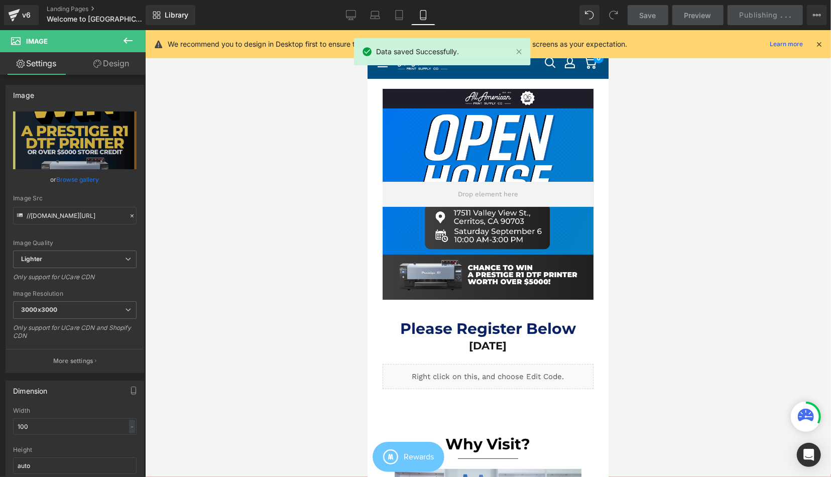
click at [637, 246] on div at bounding box center [488, 253] width 686 height 447
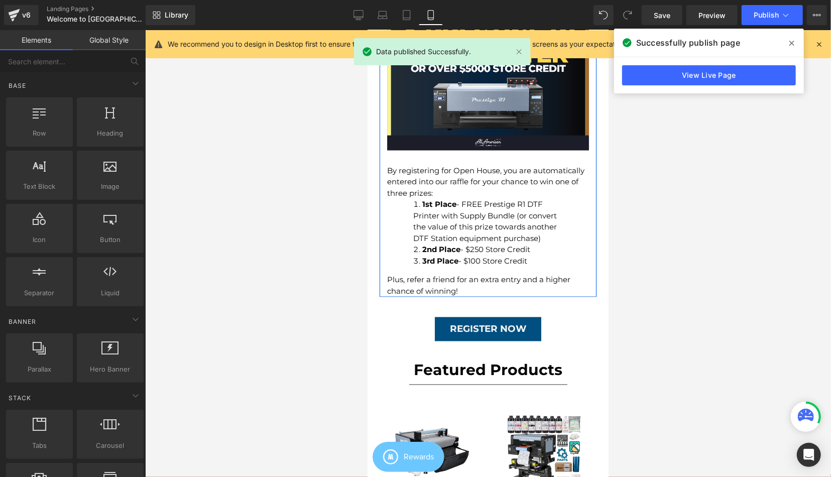
scroll to position [1149, 0]
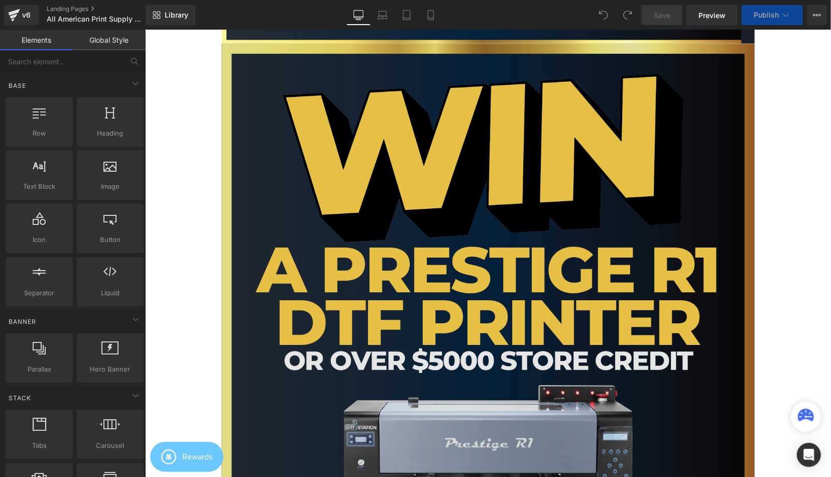
scroll to position [940, 0]
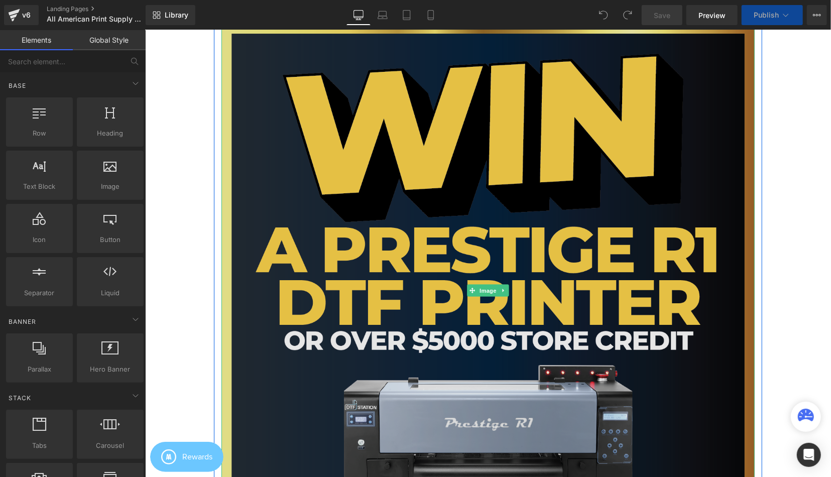
click at [483, 297] on img at bounding box center [488, 290] width 534 height 534
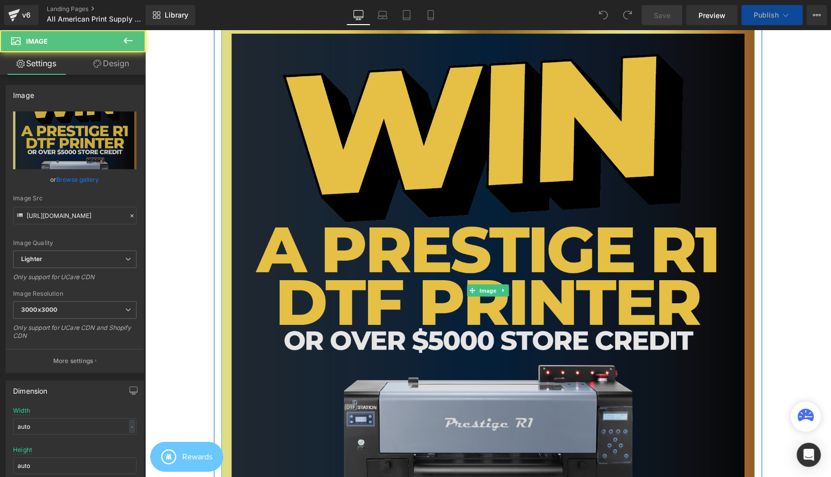
click at [366, 294] on img at bounding box center [488, 290] width 534 height 534
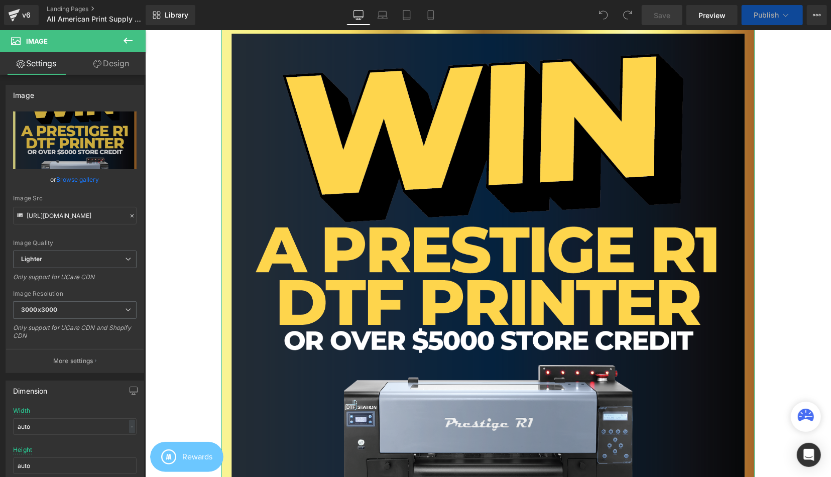
click at [108, 71] on link "Design" at bounding box center [111, 63] width 73 height 23
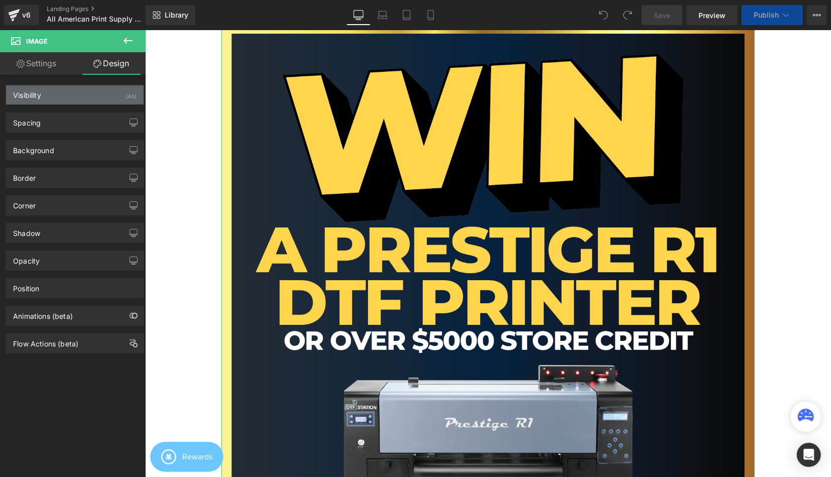
click at [86, 93] on div "Visibility (All)" at bounding box center [75, 94] width 138 height 19
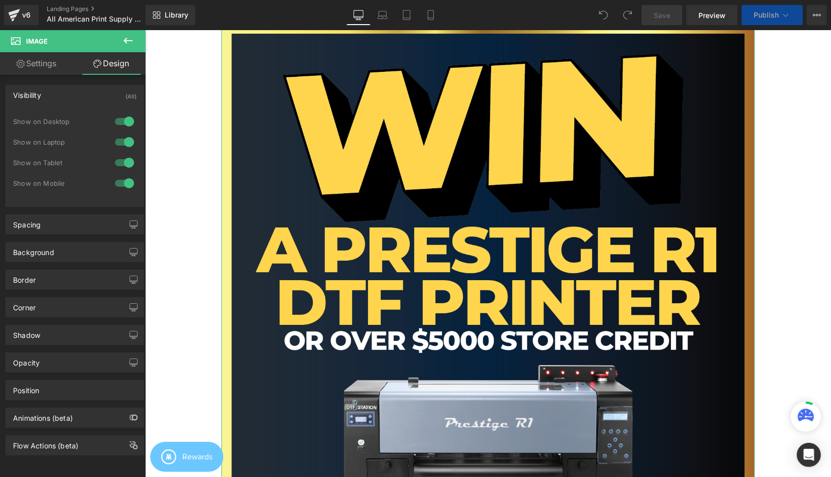
click at [123, 125] on div at bounding box center [124, 121] width 24 height 16
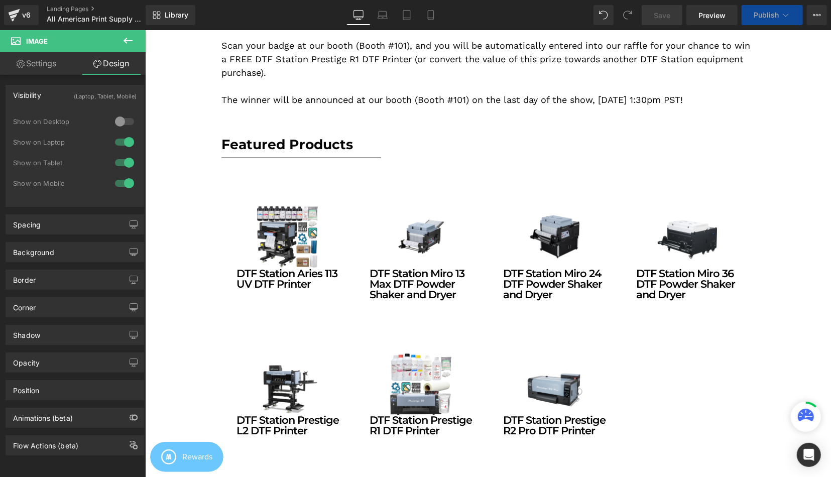
drag, startPoint x: 131, startPoint y: 139, endPoint x: 181, endPoint y: 121, distance: 53.4
click at [131, 139] on div at bounding box center [124, 142] width 24 height 16
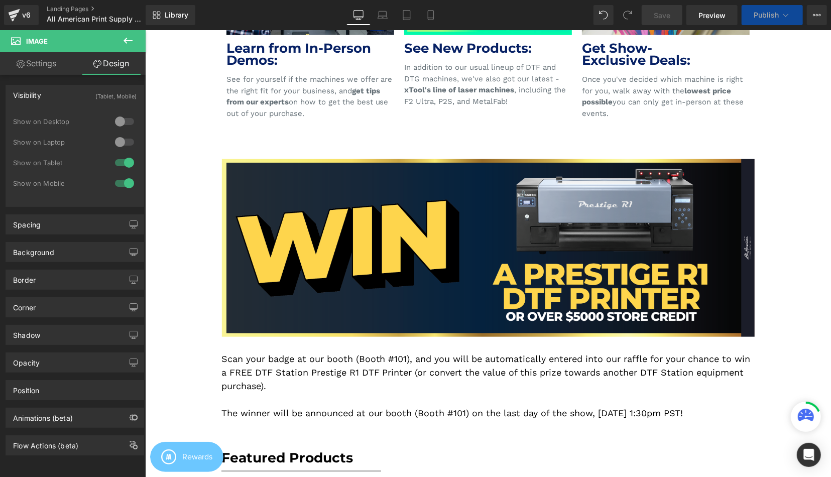
scroll to position [470, 0]
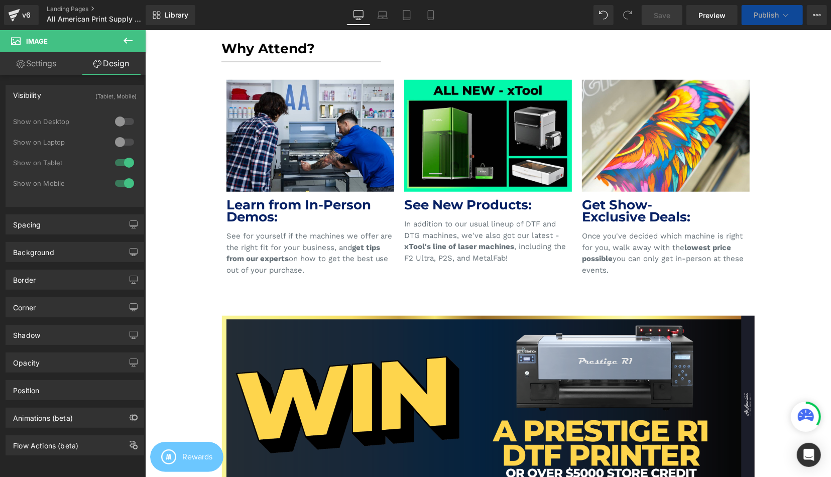
click at [662, 21] on link "Save" at bounding box center [662, 15] width 41 height 20
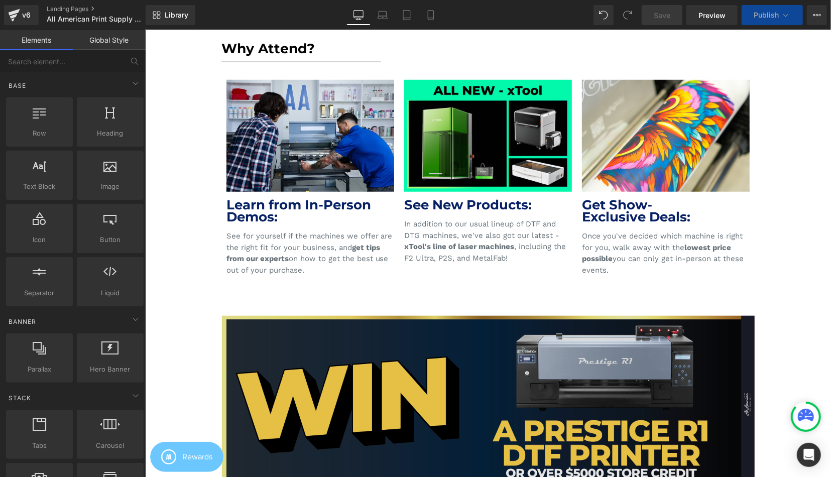
scroll to position [679, 0]
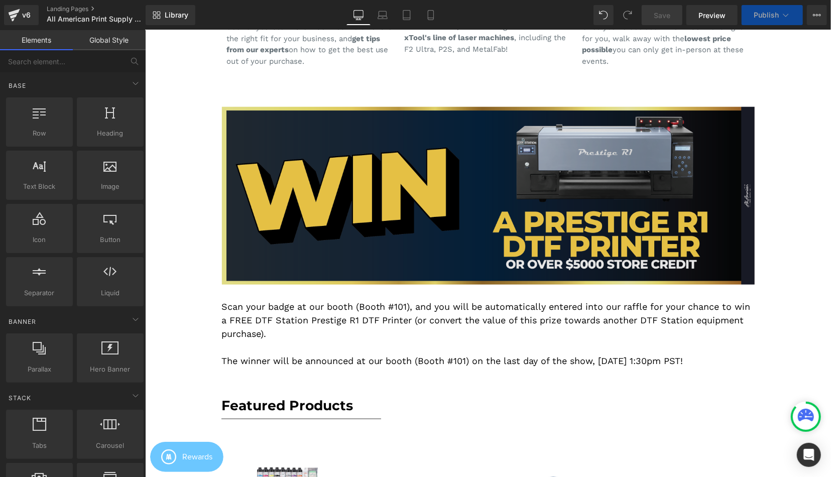
click at [506, 199] on div "Image" at bounding box center [488, 195] width 534 height 178
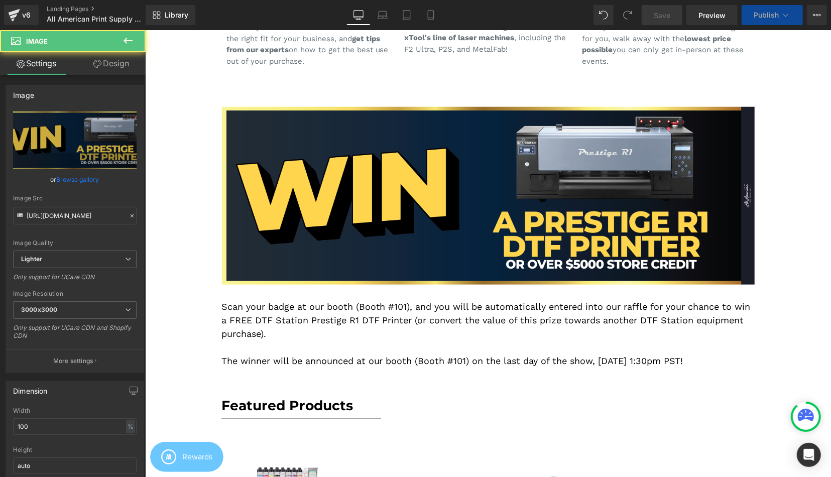
click at [670, 24] on link "Save" at bounding box center [662, 15] width 41 height 20
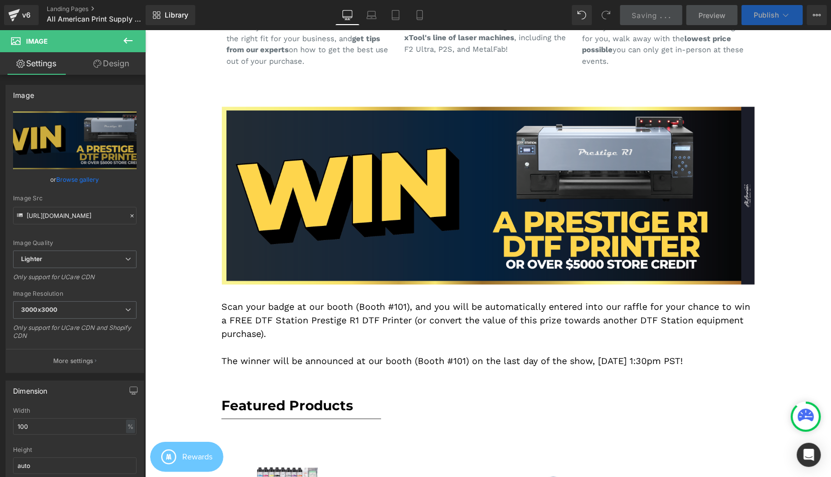
scroll to position [522, 0]
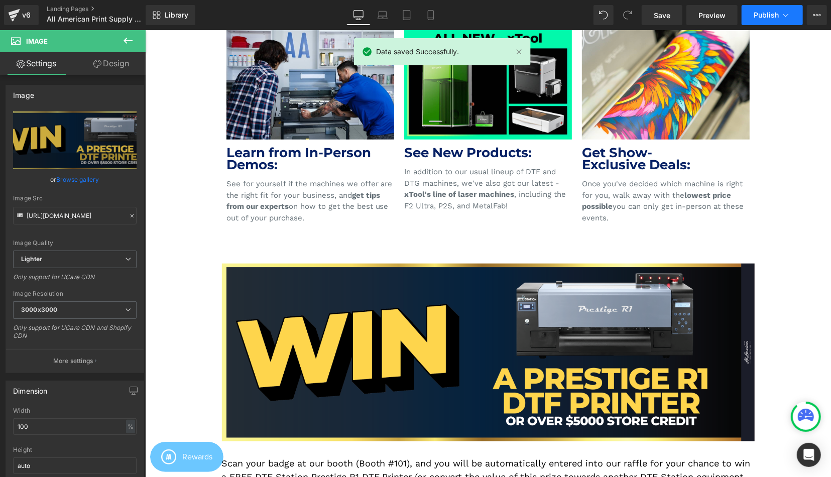
click at [769, 12] on span "Publish" at bounding box center [766, 15] width 25 height 8
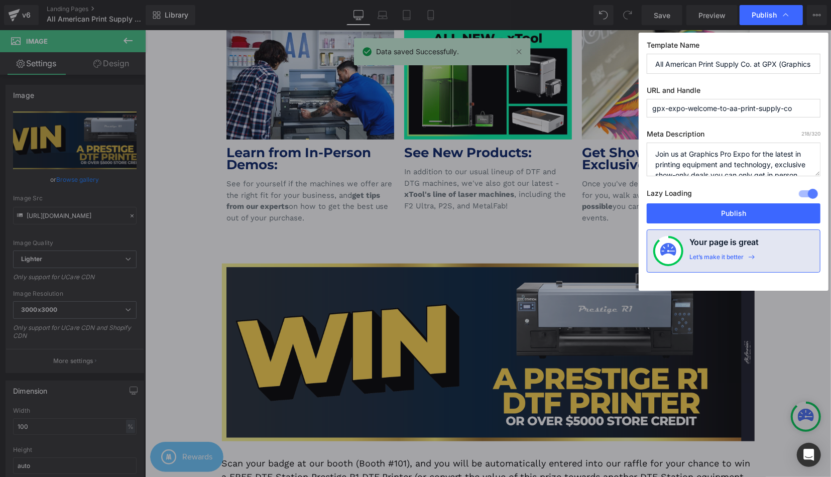
click at [752, 201] on div "Lazy Loading Build Upgrade plan to unlock" at bounding box center [734, 195] width 174 height 17
click at [753, 207] on button "Publish" at bounding box center [734, 213] width 174 height 20
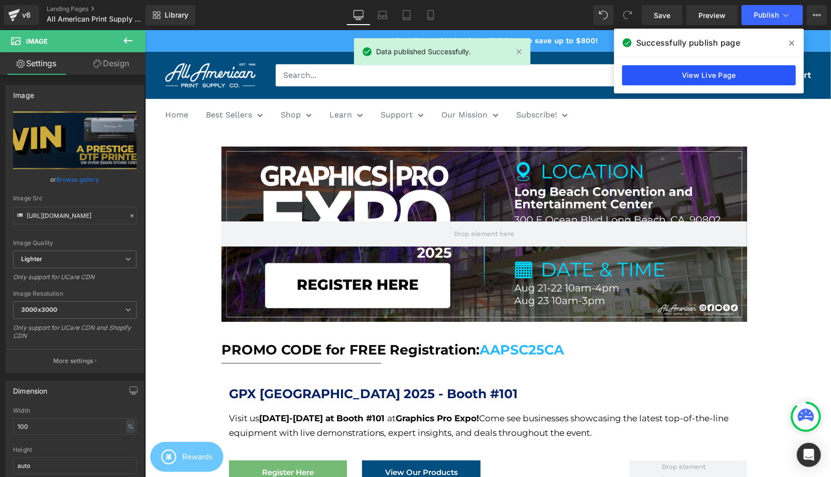
click at [732, 76] on link "View Live Page" at bounding box center [709, 75] width 174 height 20
